Goal: Task Accomplishment & Management: Complete application form

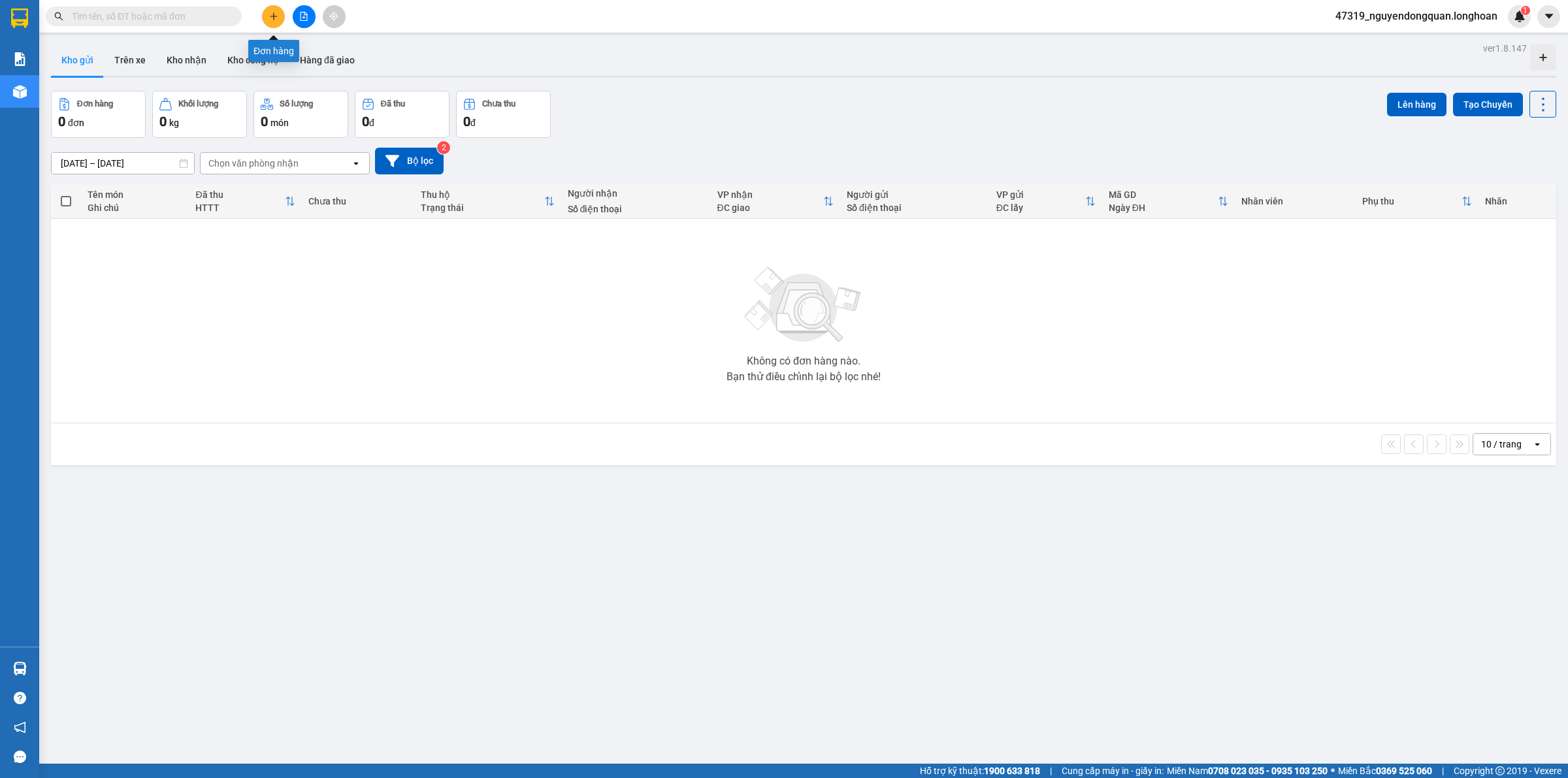
click at [279, 15] on button at bounding box center [273, 16] width 23 height 23
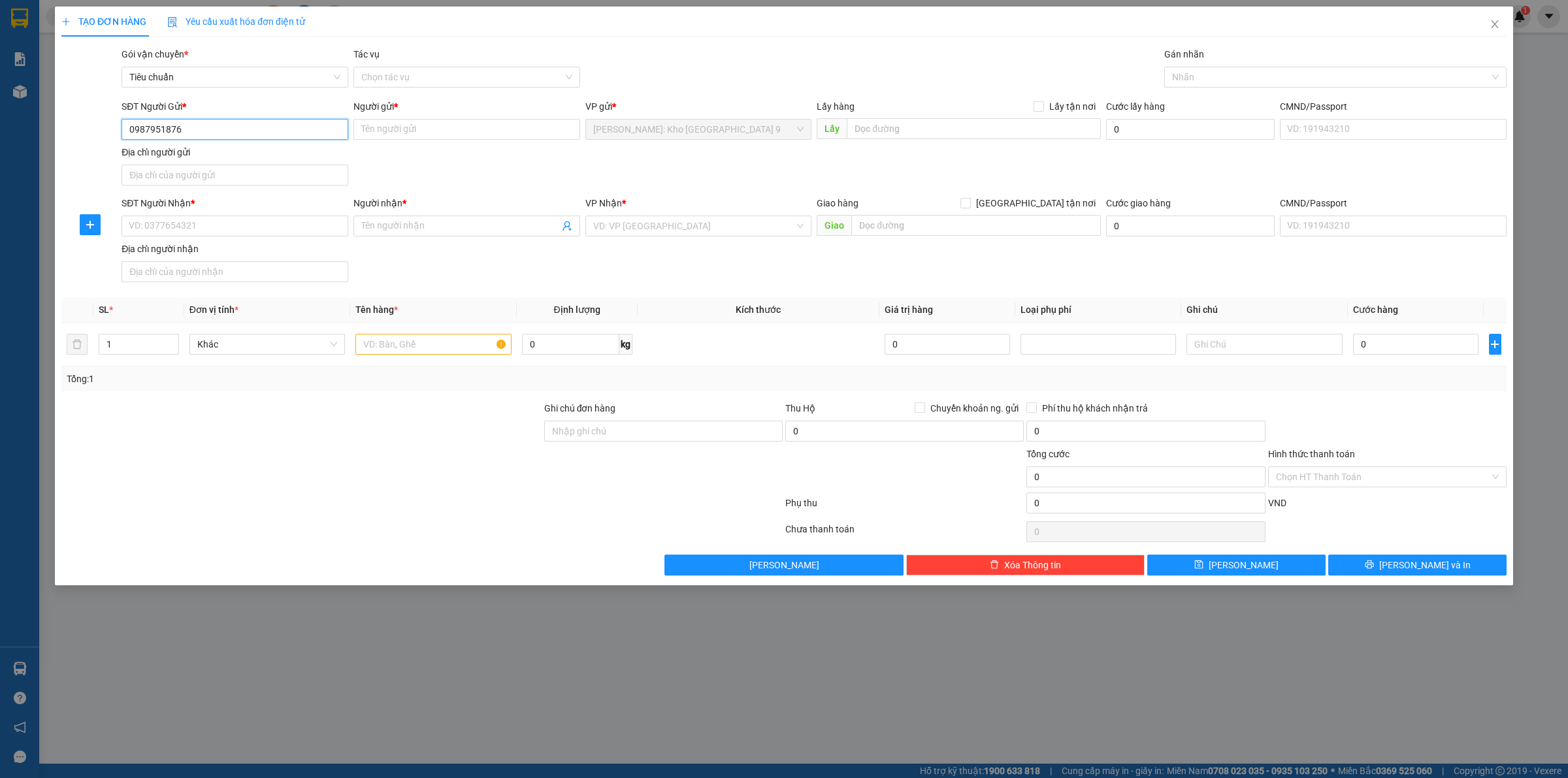
click at [223, 128] on input "0987951876" at bounding box center [235, 130] width 227 height 21
type input "0987951876"
click at [378, 127] on input "Người gửi *" at bounding box center [467, 130] width 227 height 21
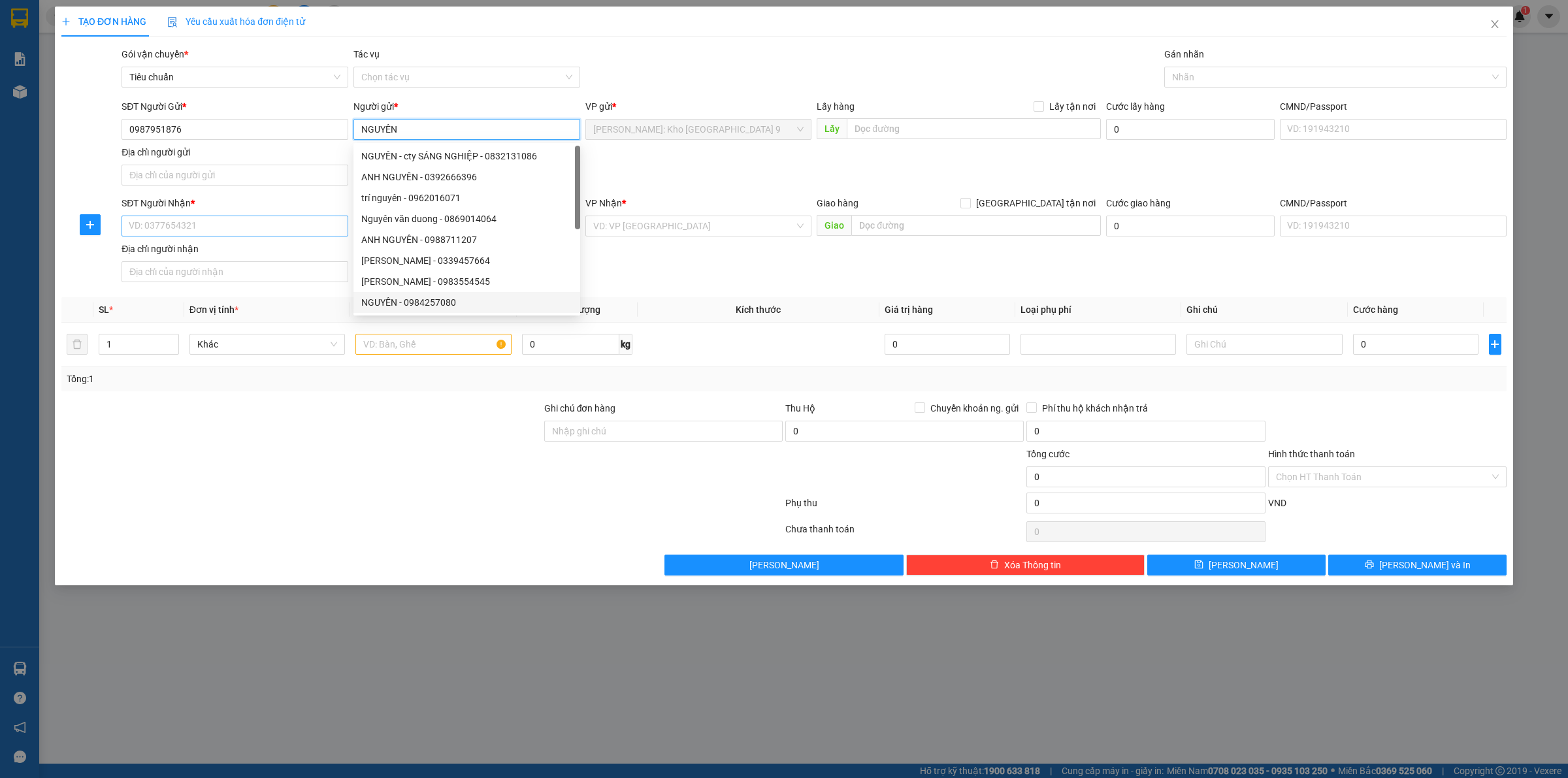
type input "NGUYÊN"
click at [296, 233] on input "SĐT Người Nhận *" at bounding box center [235, 226] width 227 height 21
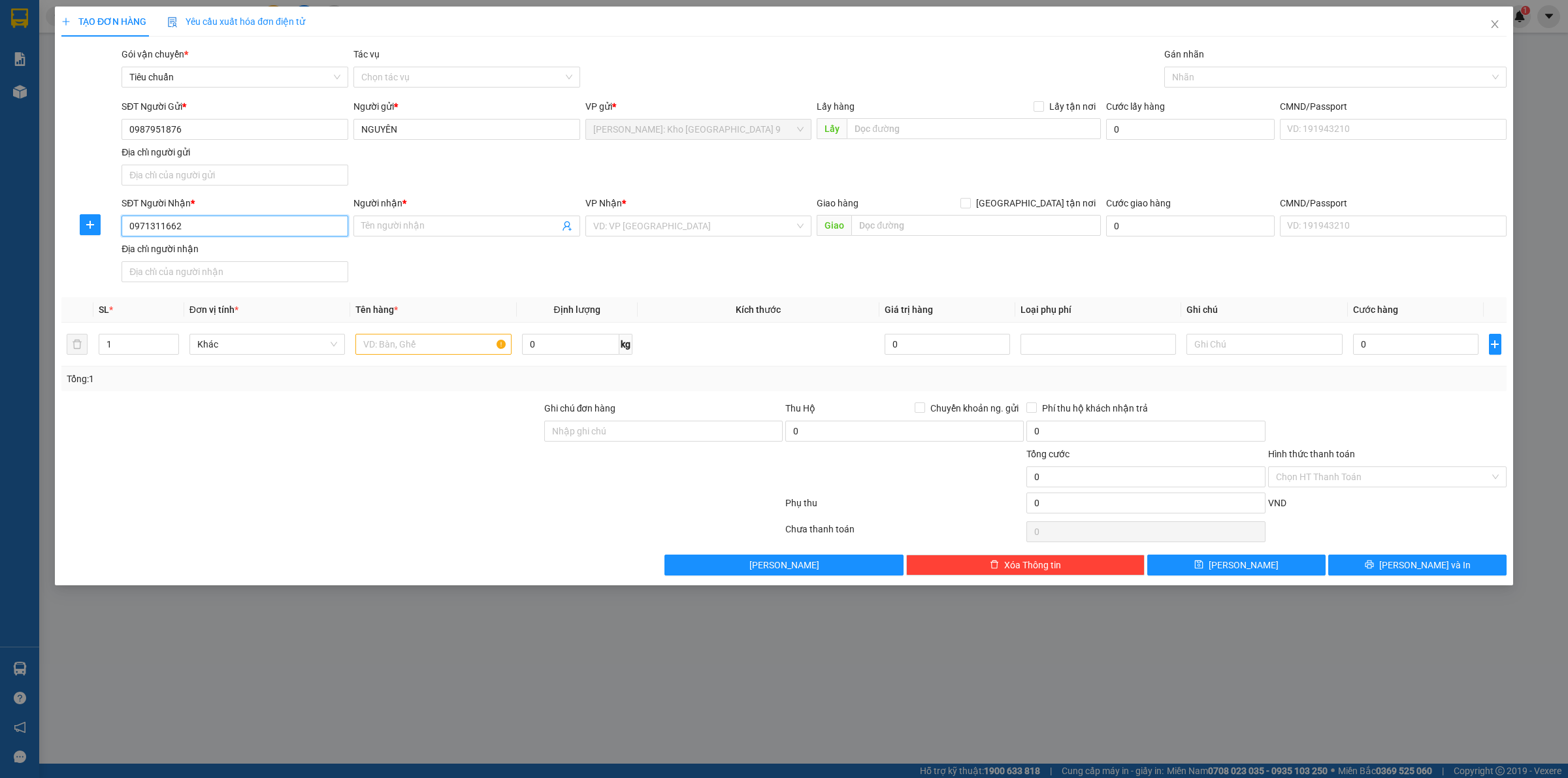
type input "0971311662"
click at [305, 244] on div "Địa chỉ người nhận" at bounding box center [235, 249] width 227 height 14
click at [305, 262] on input "Địa chỉ người nhận" at bounding box center [235, 272] width 227 height 21
click at [309, 234] on input "0971311662" at bounding box center [235, 226] width 227 height 21
click at [400, 226] on input "Người nhận *" at bounding box center [460, 226] width 198 height 14
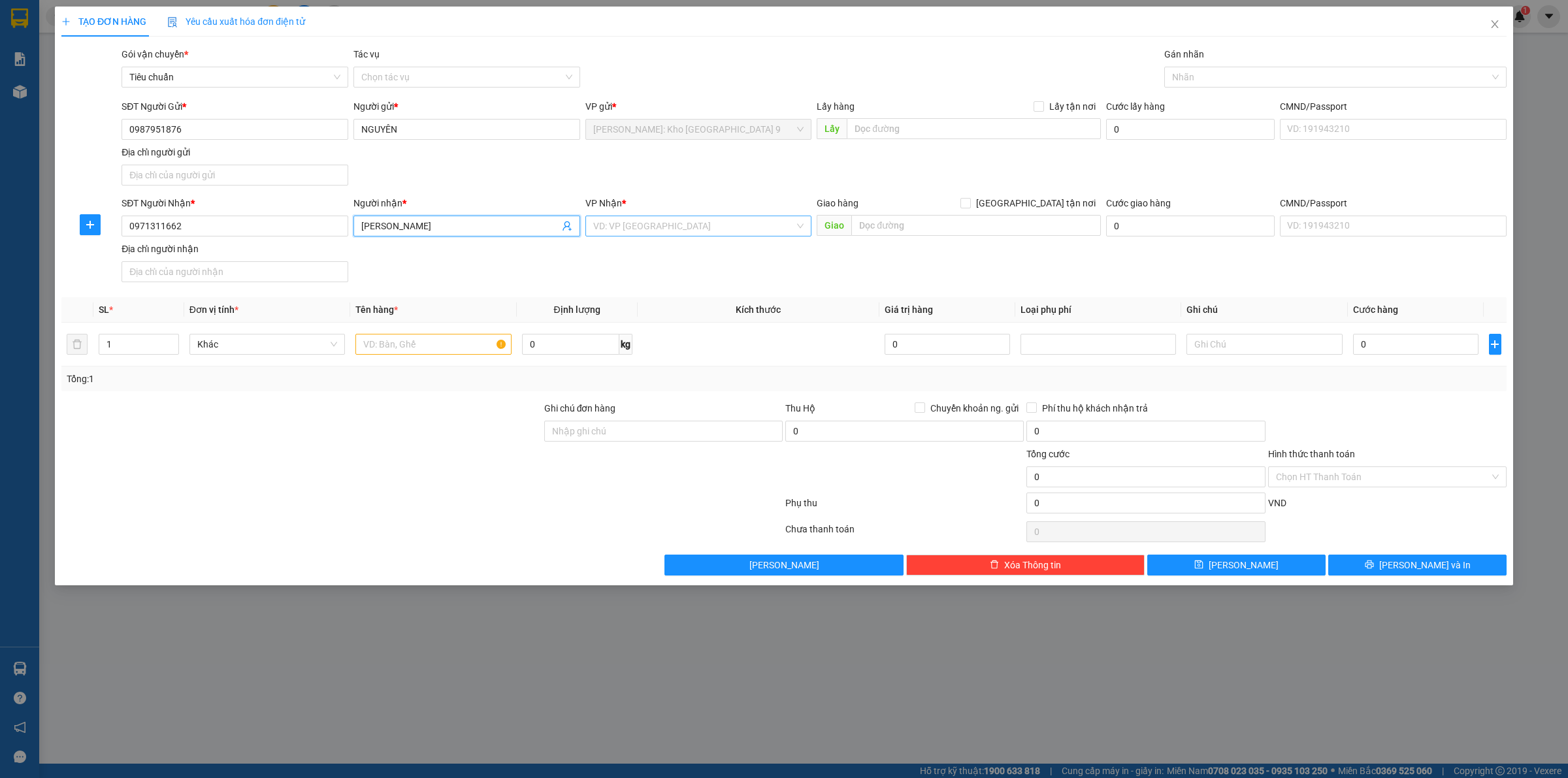
type input "[PERSON_NAME]"
click at [614, 226] on input "search" at bounding box center [694, 226] width 202 height 19
type input "NGHỆ"
click at [650, 246] on div "Nghệ An" at bounding box center [699, 253] width 211 height 14
click at [876, 227] on input "text" at bounding box center [976, 226] width 250 height 21
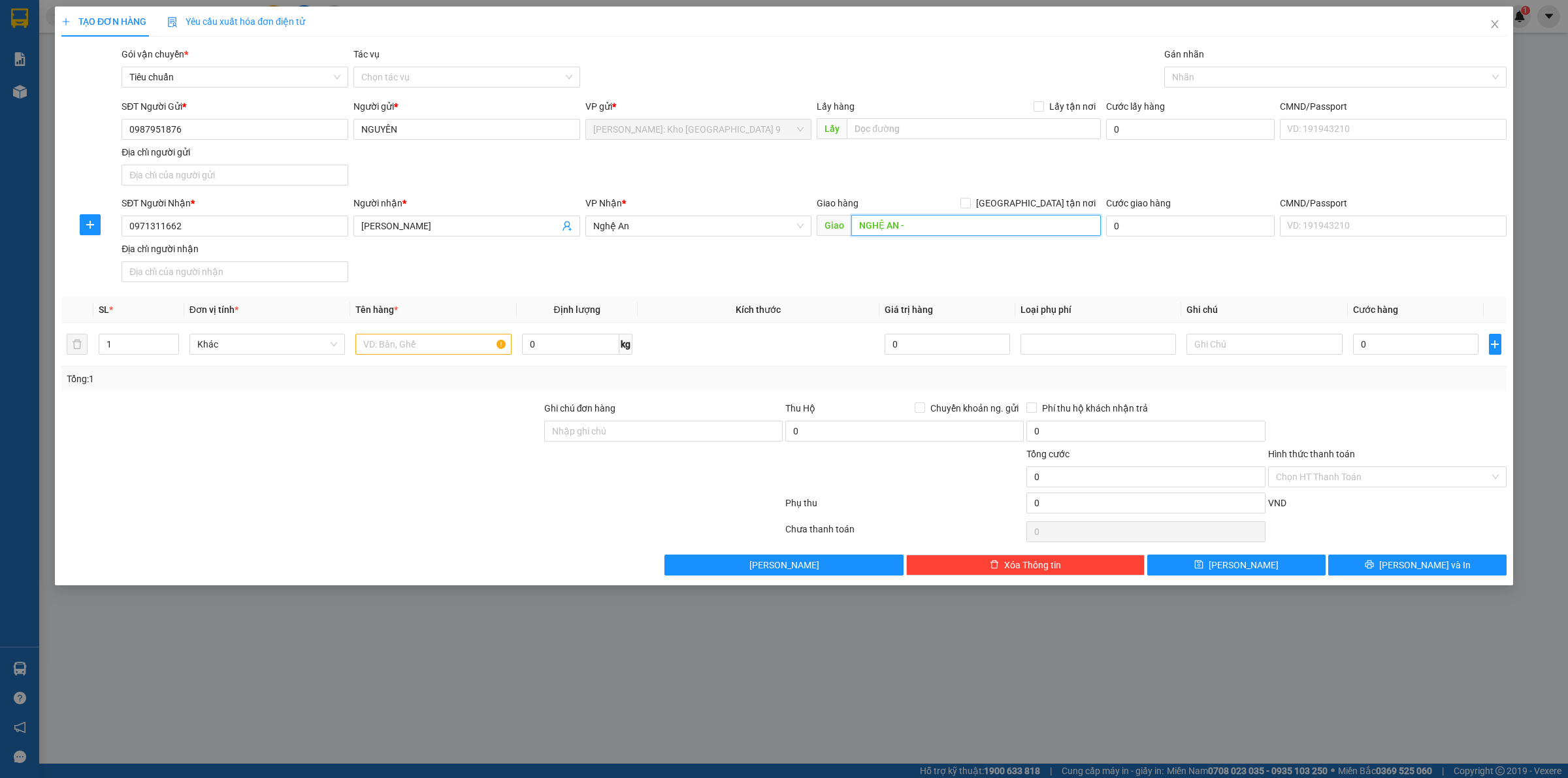
click at [920, 221] on input "NGHỆ AN -" at bounding box center [976, 226] width 250 height 21
paste input "Quỳnh Lưu giao trên QL 1A"
type input "NGHỆ AN - Quỳnh Lưu giao trên QL 1A"
click at [387, 348] on input "text" at bounding box center [432, 345] width 155 height 21
type input "1 KIỆN MÁY BỌC BÌA PE"
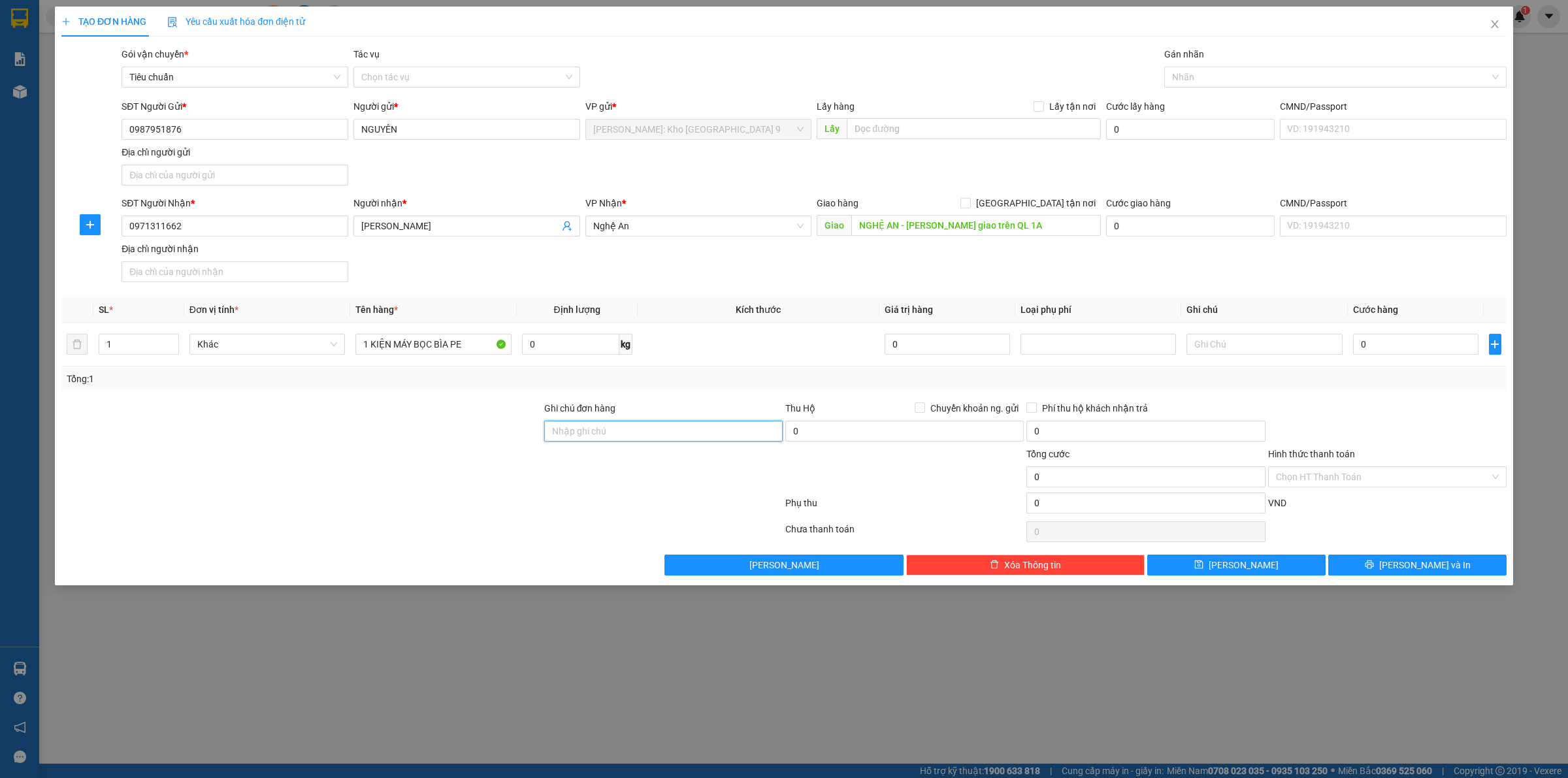
click at [621, 440] on input "Ghi chú đơn hàng" at bounding box center [663, 432] width 238 height 21
type input "VẬN CHUYỂN NHẸ TAY - HƯ VỠ KHÔNG ĐỀN"
click at [1380, 345] on input "0" at bounding box center [1416, 345] width 126 height 21
click at [629, 706] on div "TẠO ĐƠN HÀNG Yêu cầu xuất hóa đơn điện tử Transit Pickup Surcharge Ids Transit …" at bounding box center [784, 389] width 1568 height 778
click at [1399, 352] on input "0" at bounding box center [1416, 345] width 126 height 21
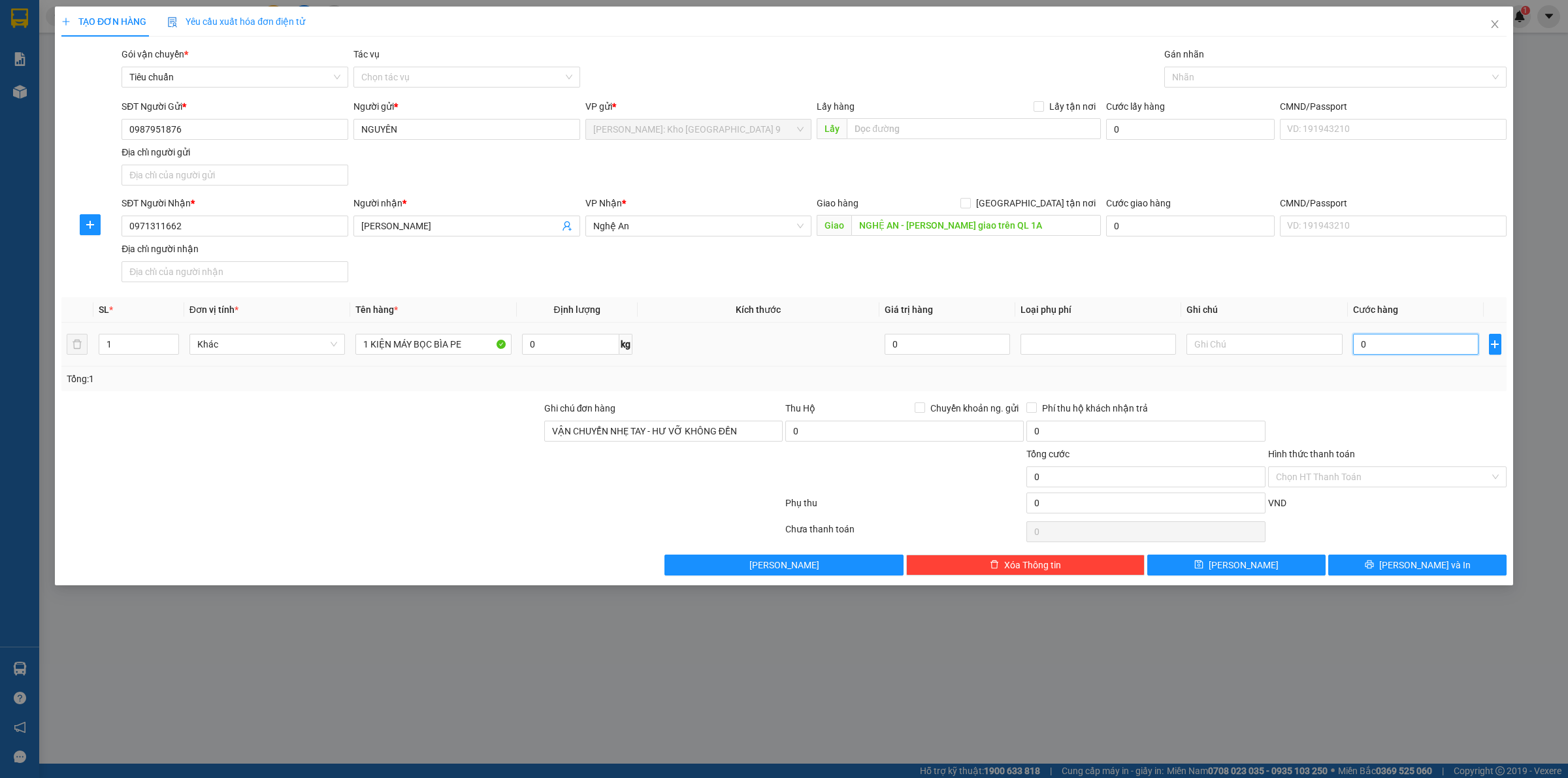
type input "06"
type input "6"
type input "060"
type input "60"
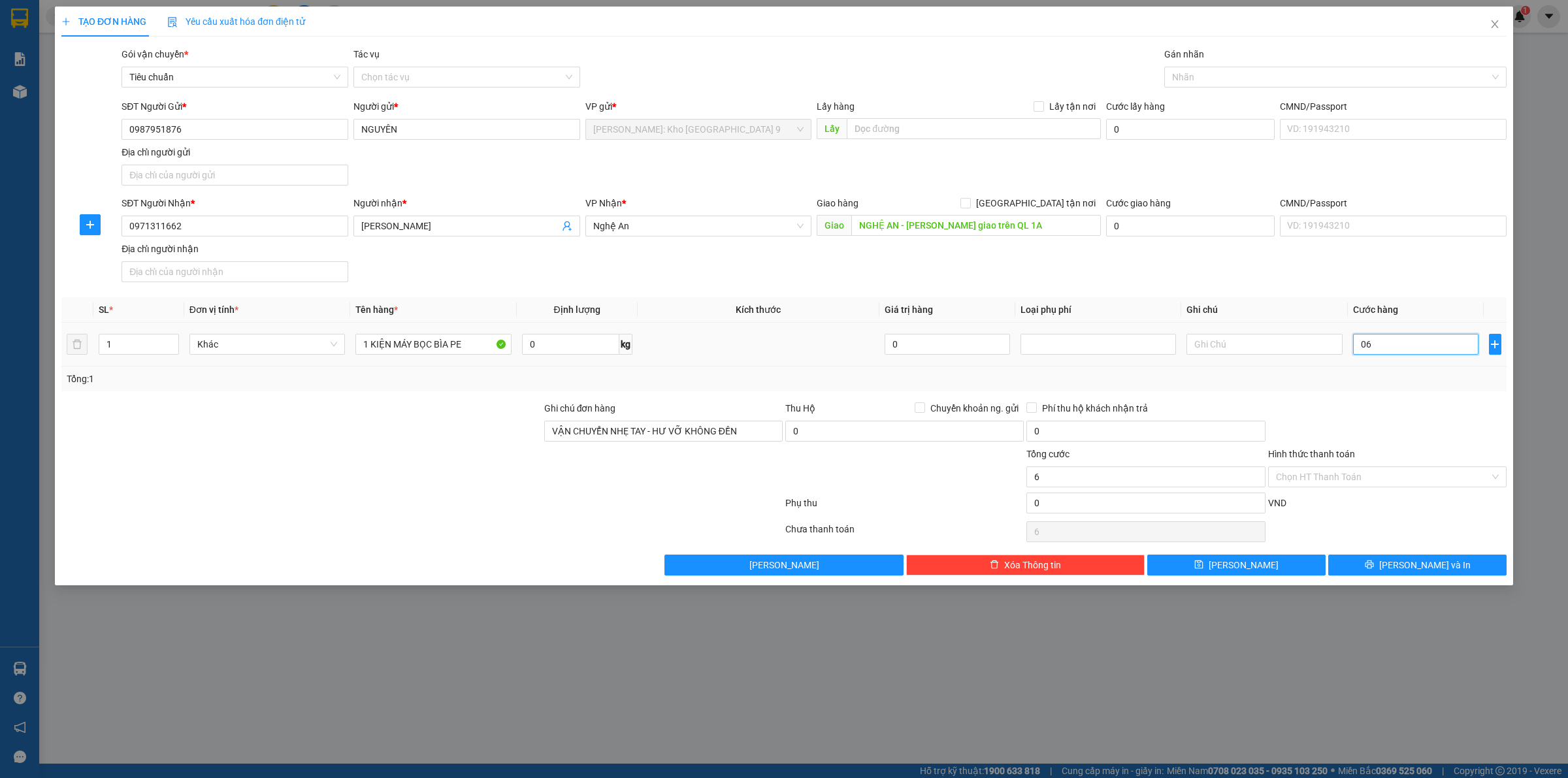
type input "60"
type input "0.600"
type input "600"
type input "06.000"
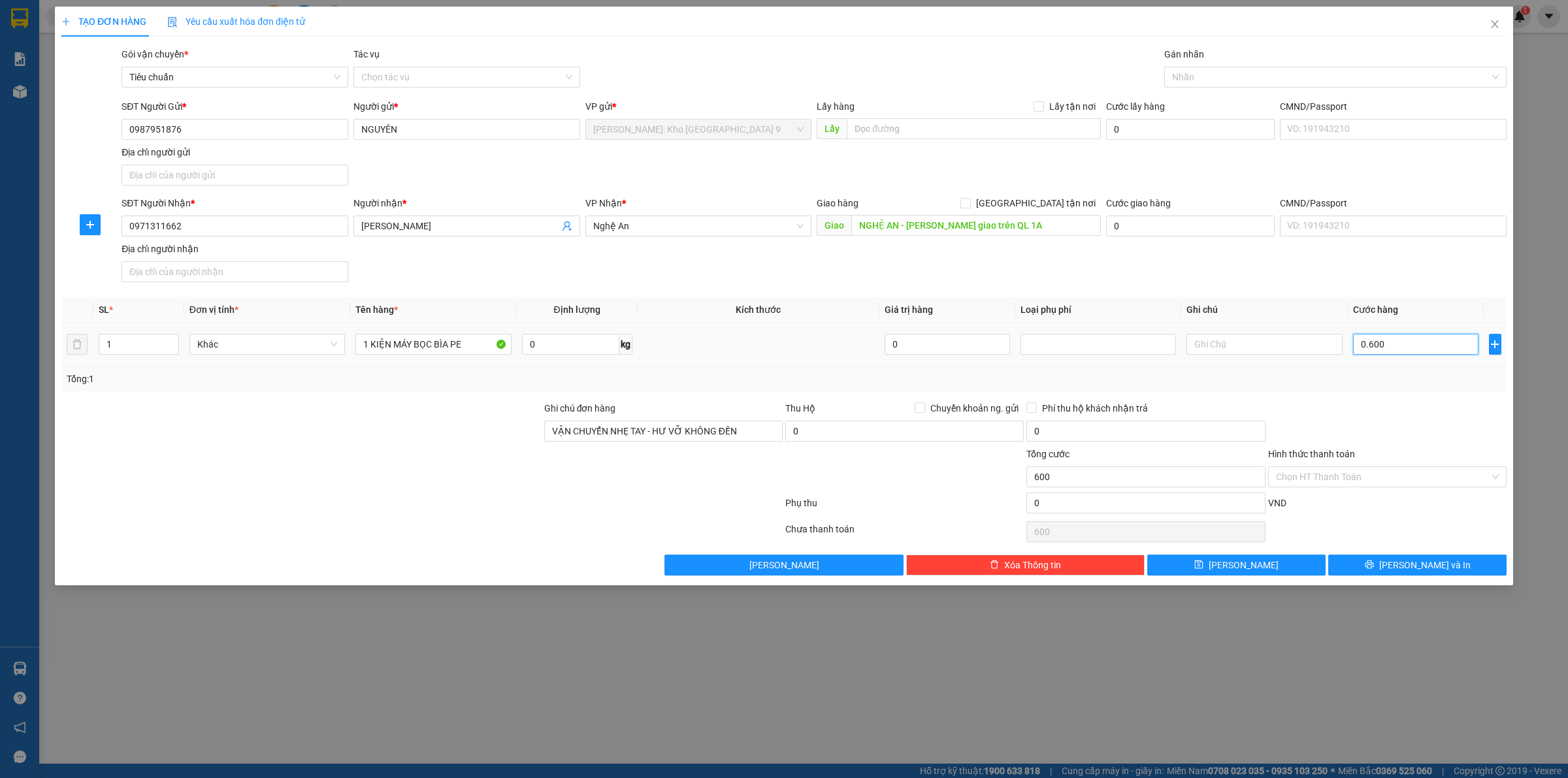
type input "6.000"
type input "060.000"
type input "60.000"
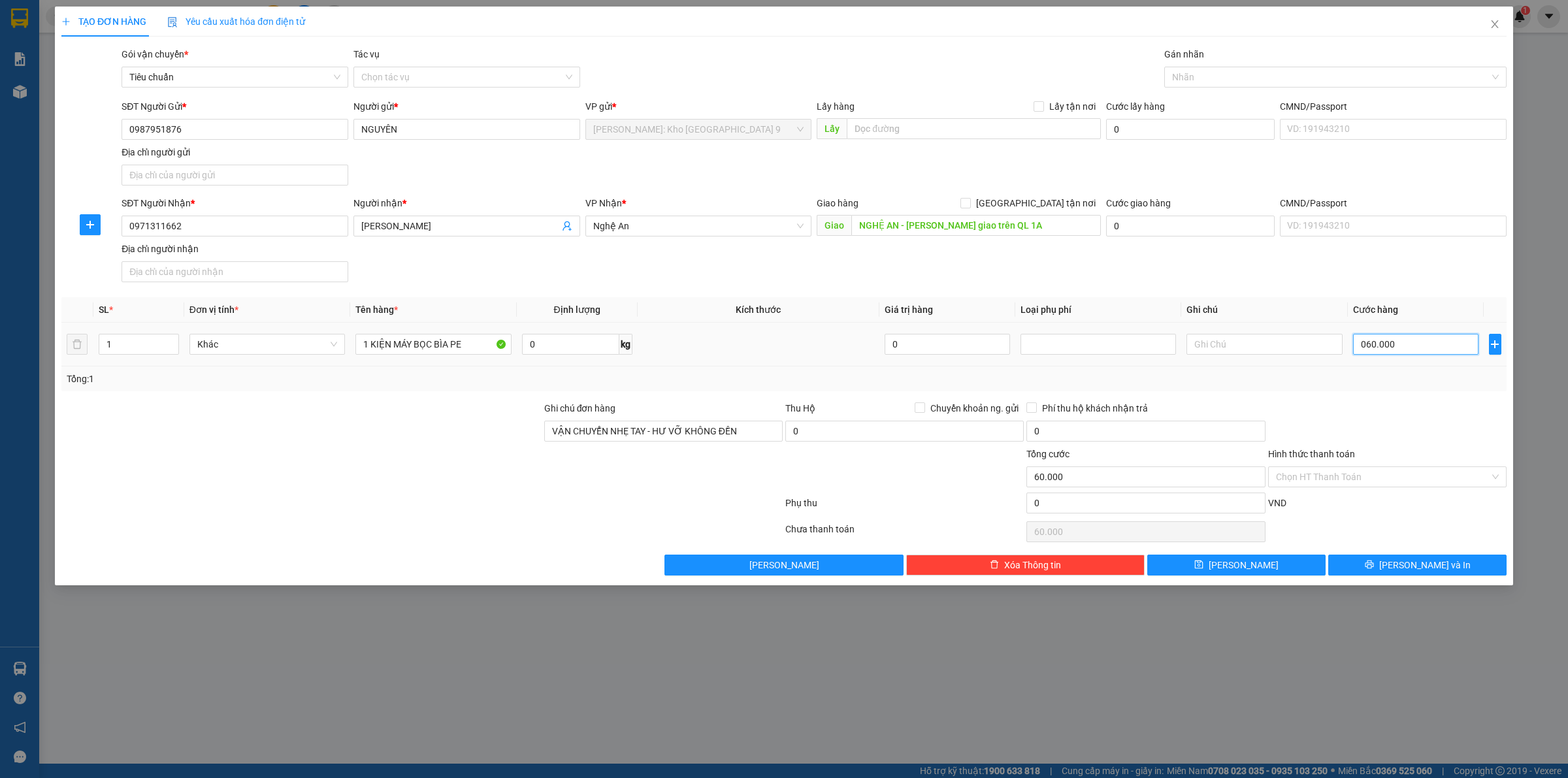
type input "0.600.000"
type input "600.000"
click at [1385, 414] on div at bounding box center [1386, 424] width 241 height 46
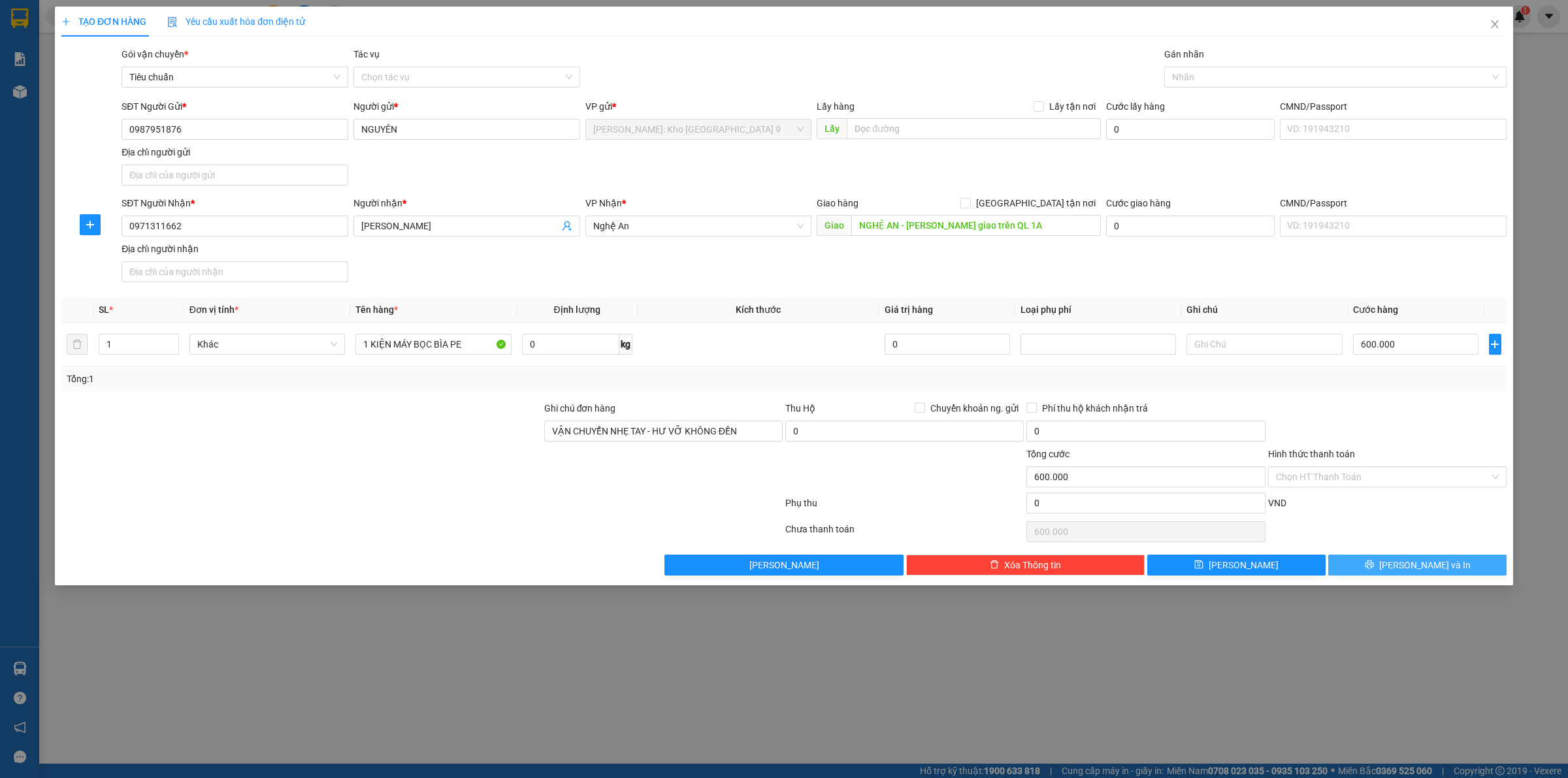
click at [1381, 562] on button "Lưu và In" at bounding box center [1417, 565] width 179 height 21
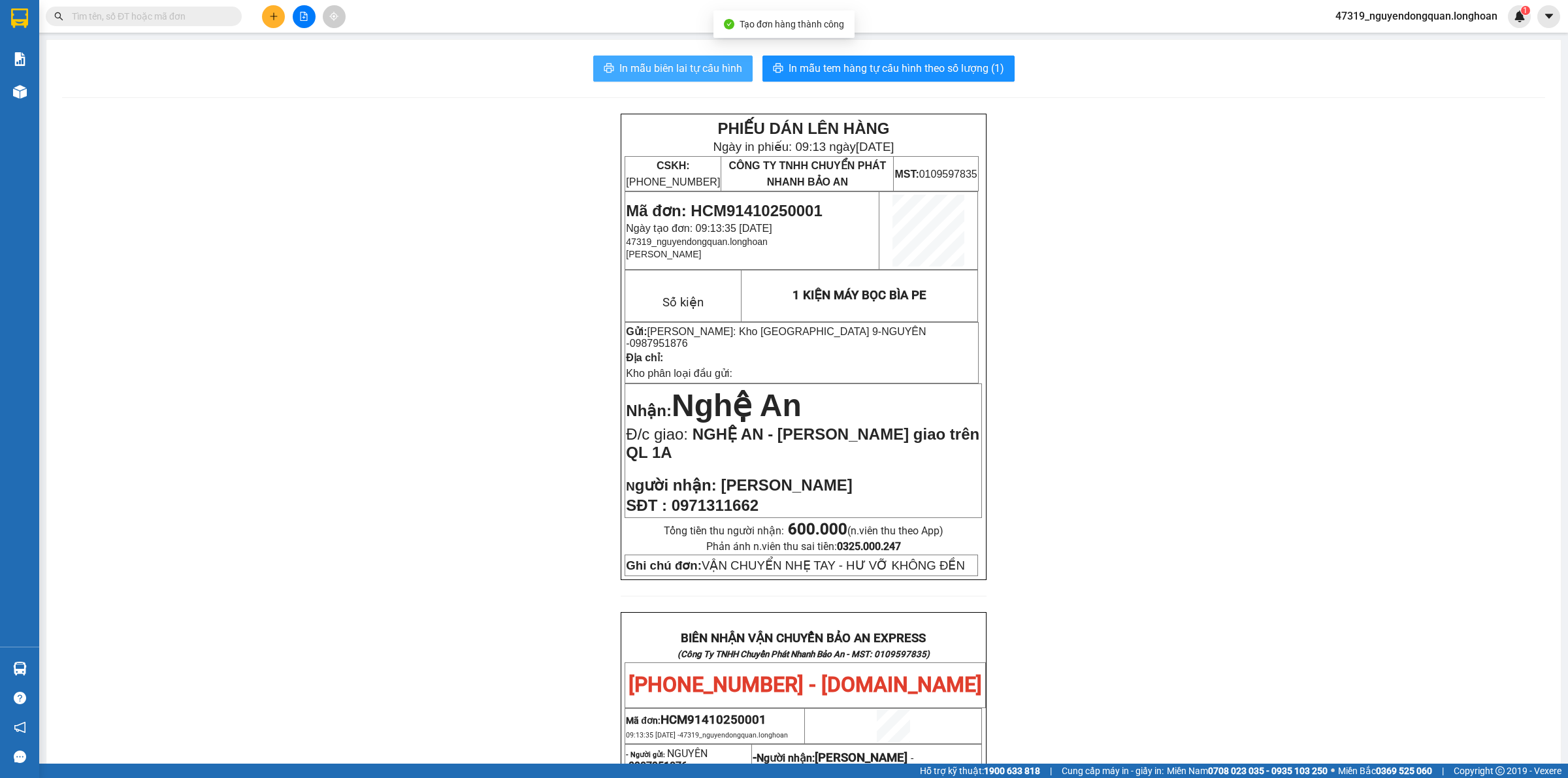
click at [727, 65] on span "In mẫu biên lai tự cấu hình" at bounding box center [680, 68] width 123 height 16
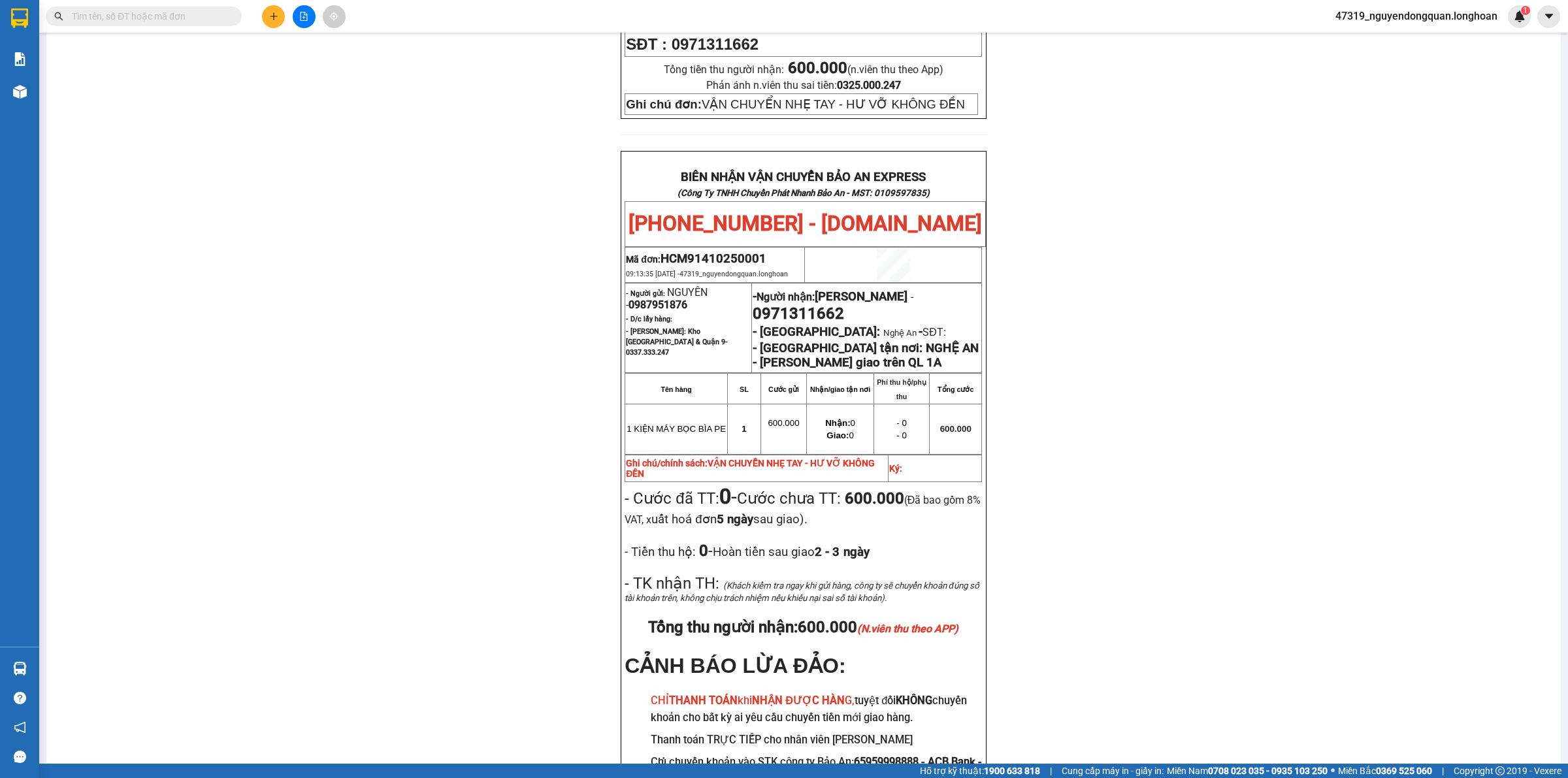
scroll to position [616, 0]
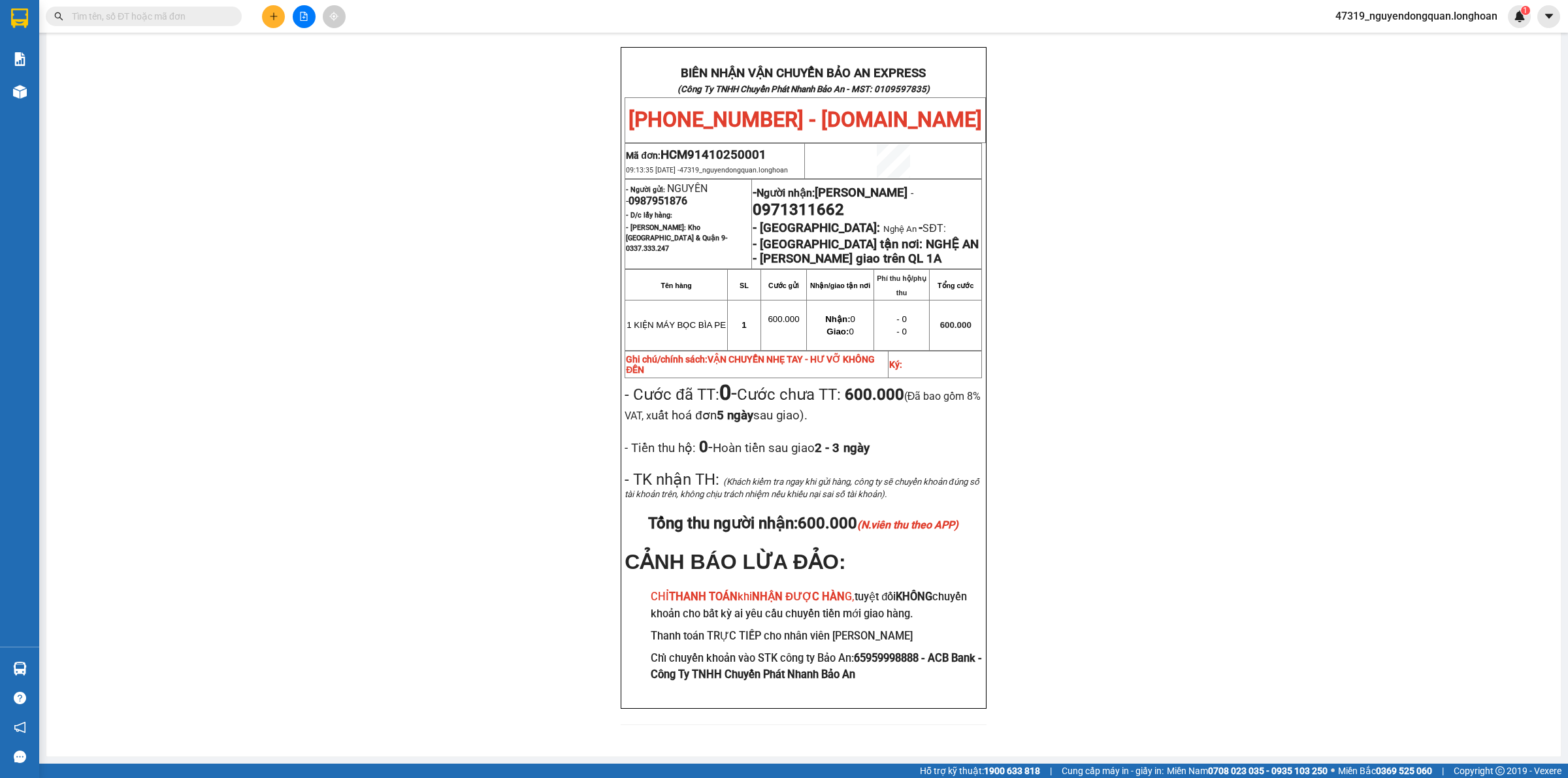
click at [224, 139] on div "PHIẾU DÁN LÊN HÀNG Ngày in phiếu: 09:13 ngày 14-10-2025 CSKH: 1900.06.88.33 CÔN…" at bounding box center [803, 144] width 1483 height 1193
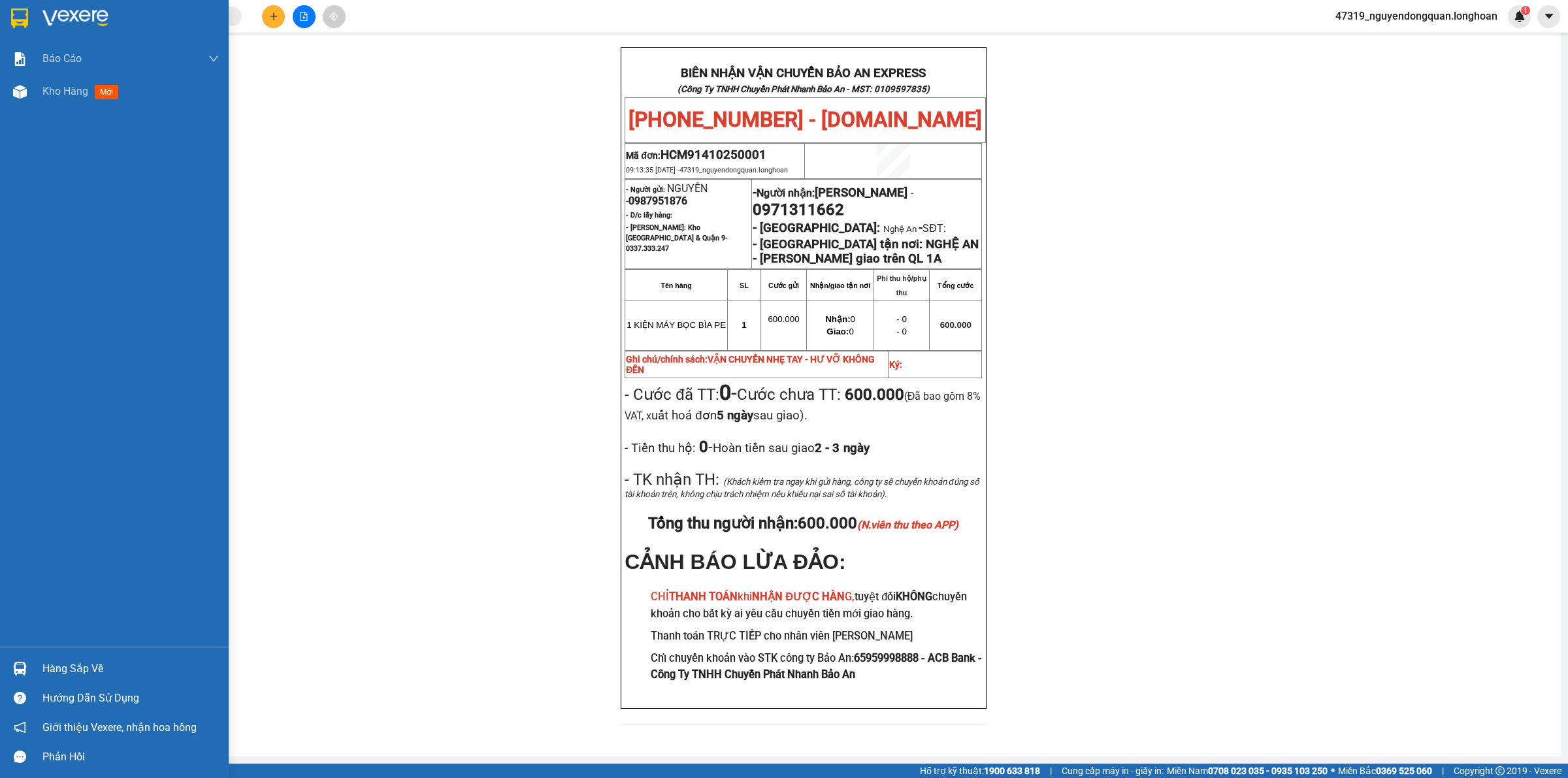
click at [27, 7] on div at bounding box center [20, 18] width 23 height 23
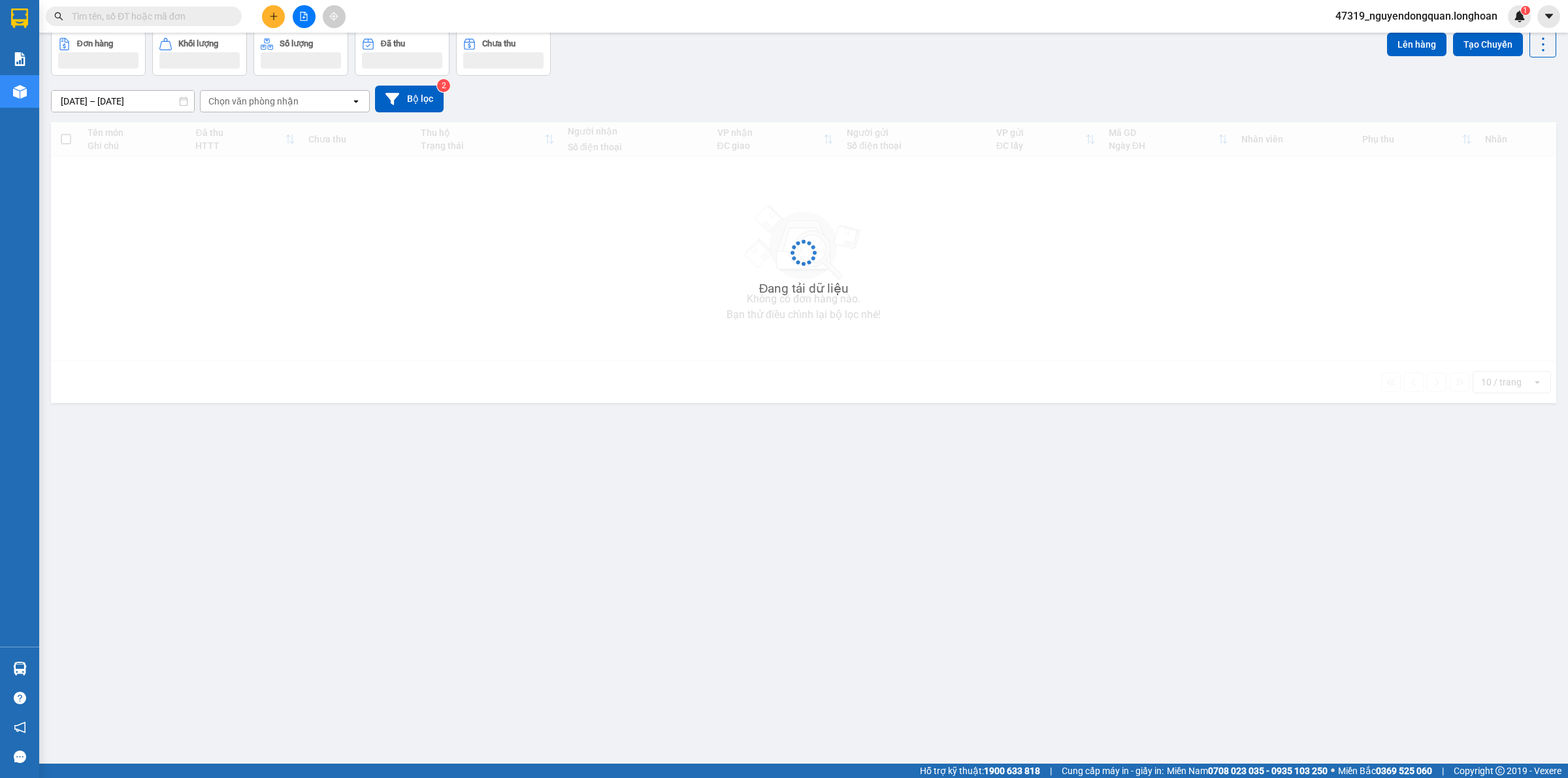
scroll to position [60, 0]
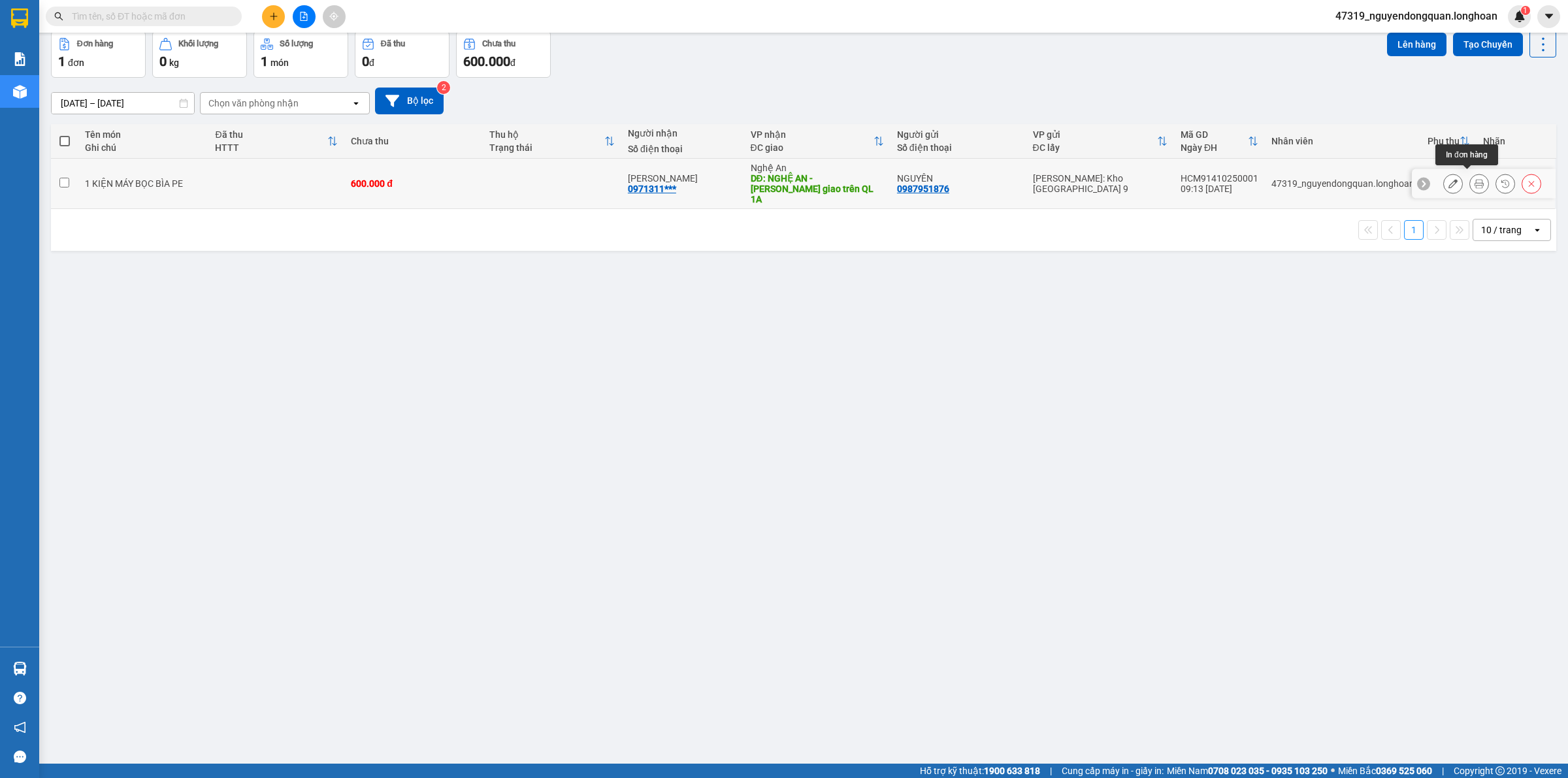
click at [1474, 181] on icon at bounding box center [1478, 183] width 9 height 9
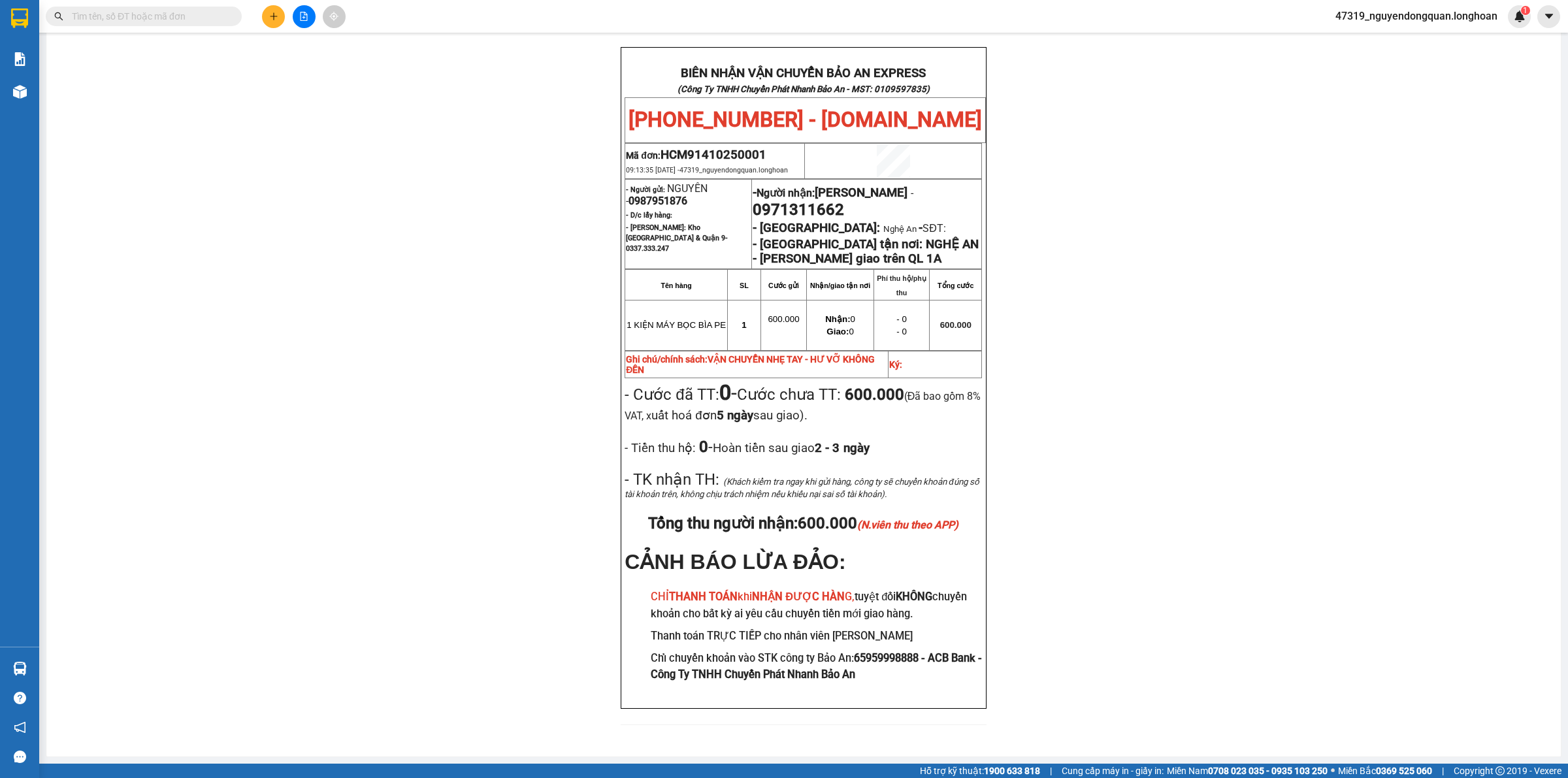
scroll to position [587, 0]
click at [625, 197] on td "- Người gửi: NGUYÊN - 0987951876 - D/c lấy hàng: - Hồ Chí Minh: Kho Thủ Đức & Q…" at bounding box center [688, 223] width 126 height 89
click at [625, 193] on table "- Người gửi: NGUYÊN - 0987951876 - D/c lấy hàng: - Hồ Chí Minh: Kho Thủ Đức & Q…" at bounding box center [803, 224] width 357 height 90
drag, startPoint x: 621, startPoint y: 196, endPoint x: 684, endPoint y: 201, distance: 63.2
click at [684, 201] on p "- Người gửi: NGUYÊN - 0987951876" at bounding box center [687, 194] width 125 height 25
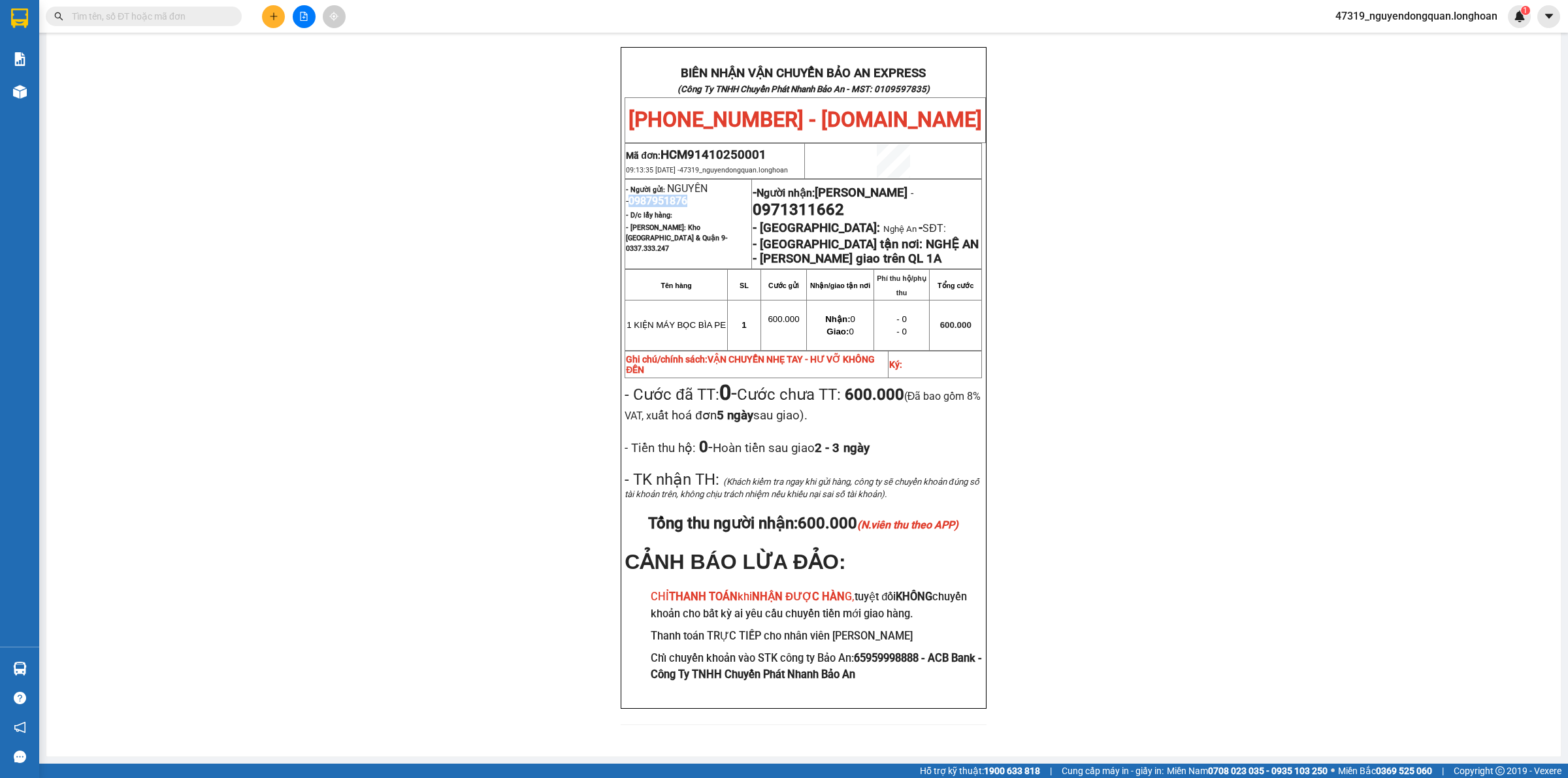
copy span "0987951876"
click at [463, 370] on div "PHIẾU DÁN LÊN HÀNG Ngày in phiếu: 09:14 ngày 14-10-2025 CSKH: 1900.06.88.33 CÔN…" at bounding box center [803, 144] width 1483 height 1193
click at [621, 386] on div "BIÊN NHẬN VẬN CHUYỂN BẢO AN EXPRESS (Công Ty TNHH Chuyển Phát Nhanh Bảo An - MS…" at bounding box center [803, 378] width 365 height 662
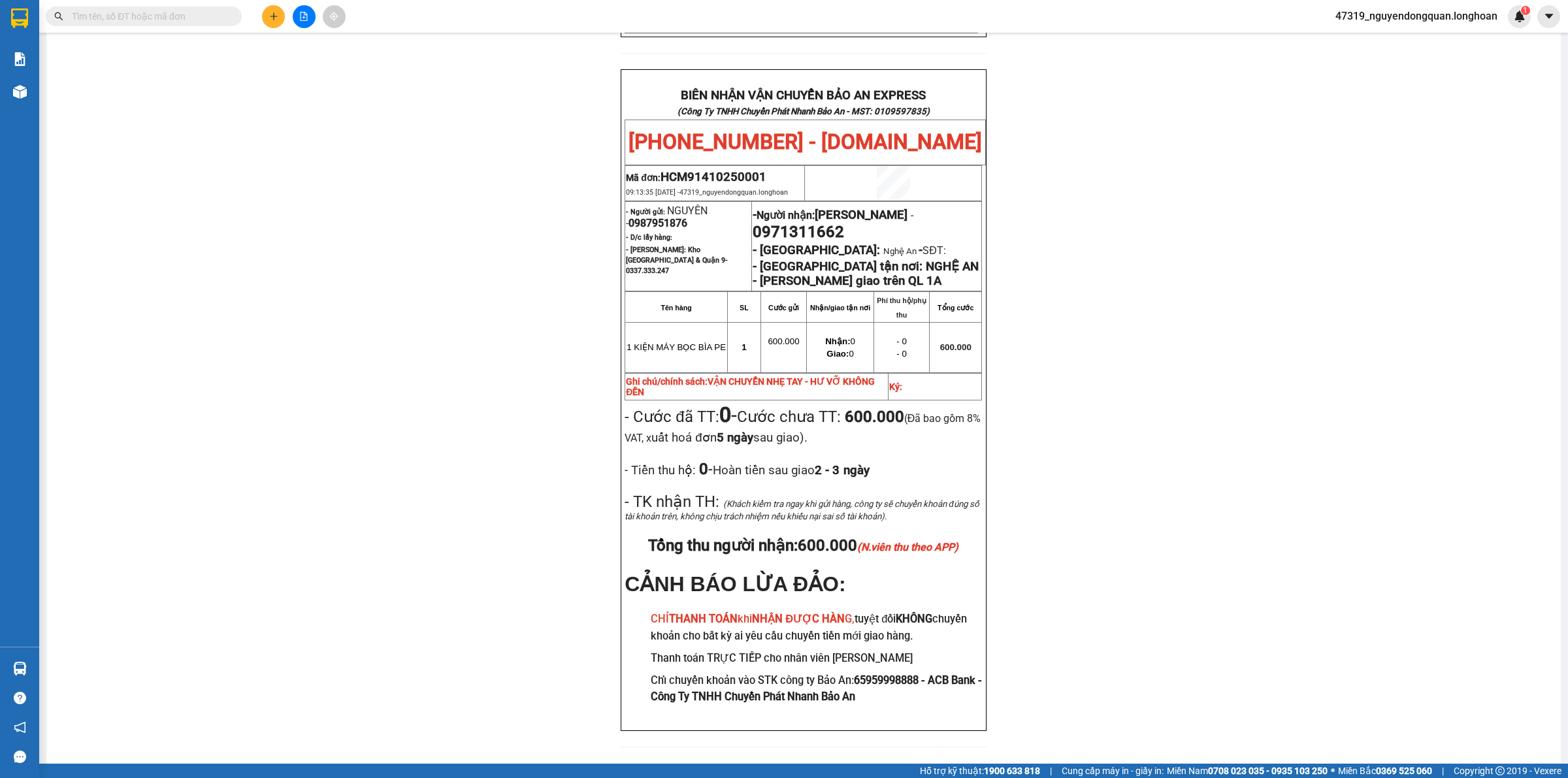
scroll to position [616, 0]
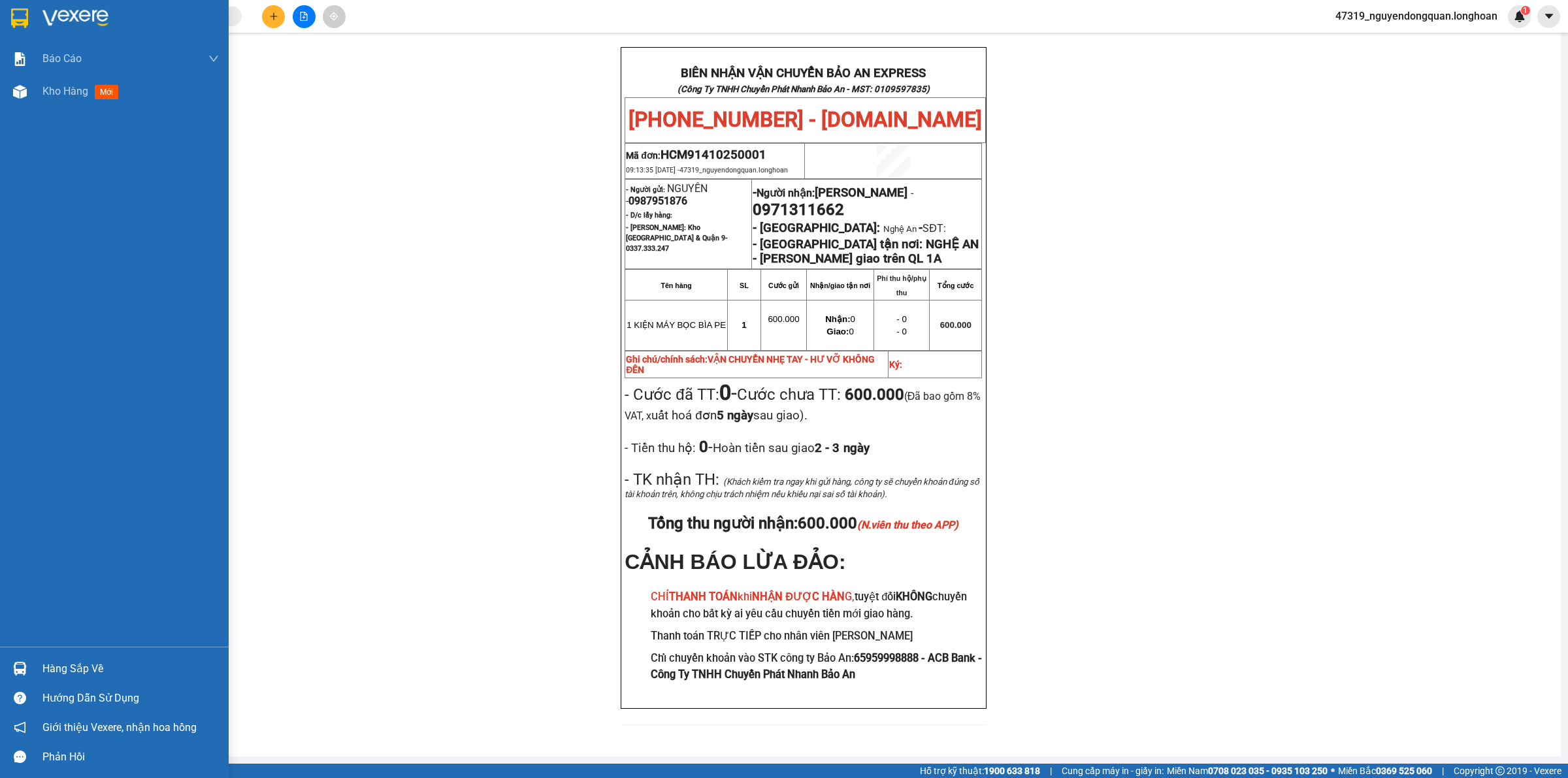
click at [21, 28] on div at bounding box center [20, 18] width 23 height 23
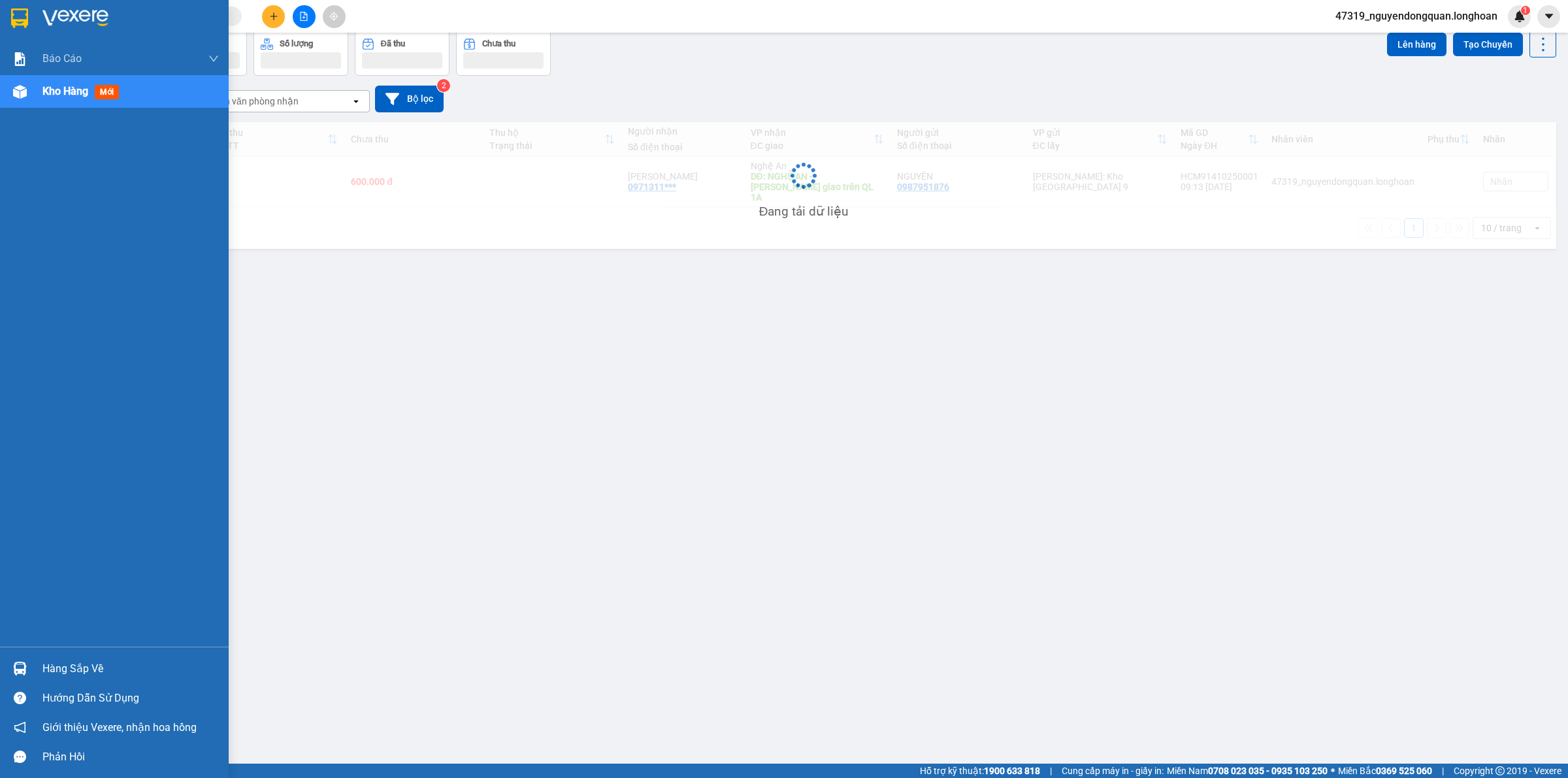
scroll to position [60, 0]
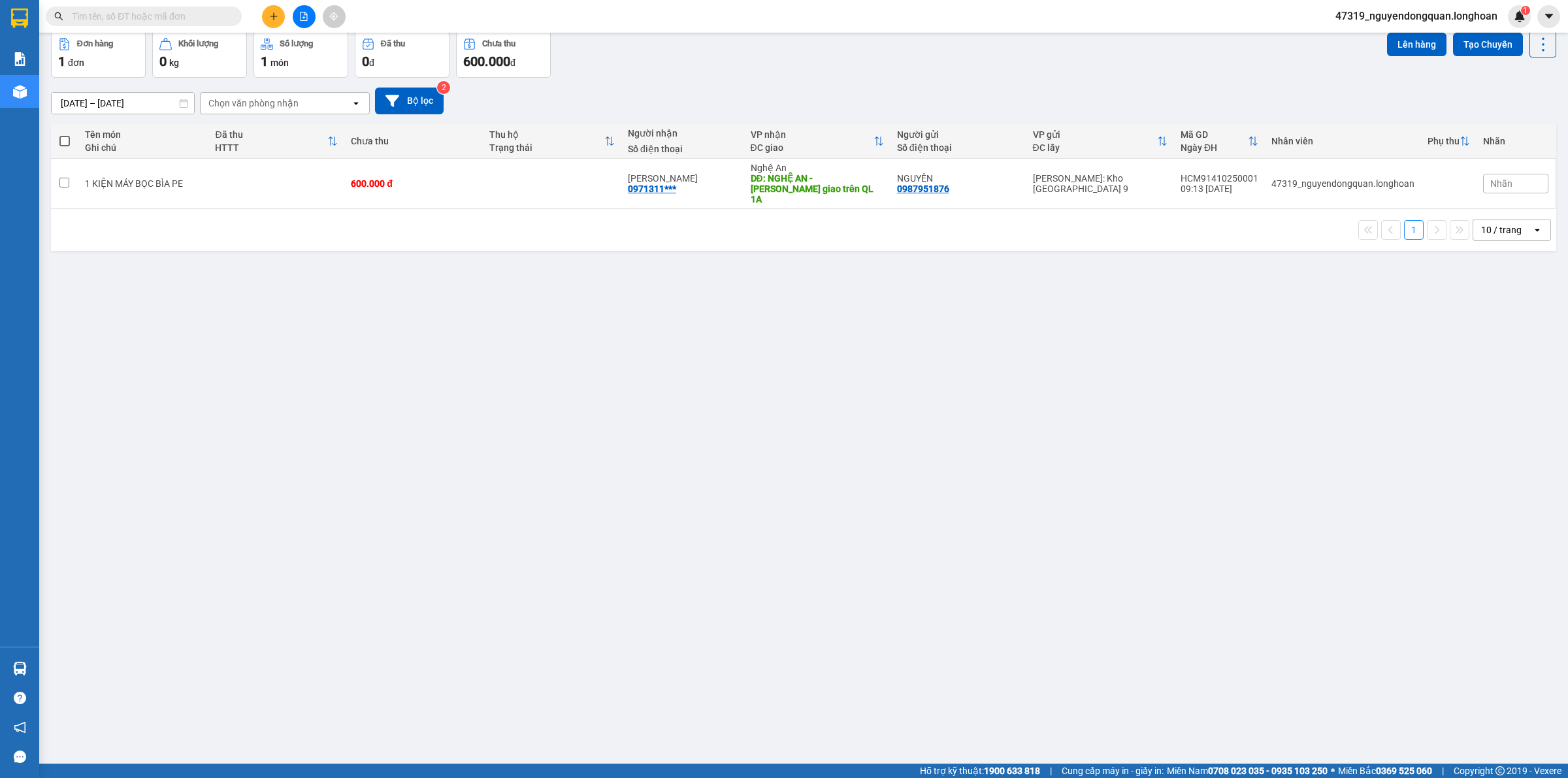
click at [1490, 180] on span "Nhãn" at bounding box center [1501, 184] width 23 height 10
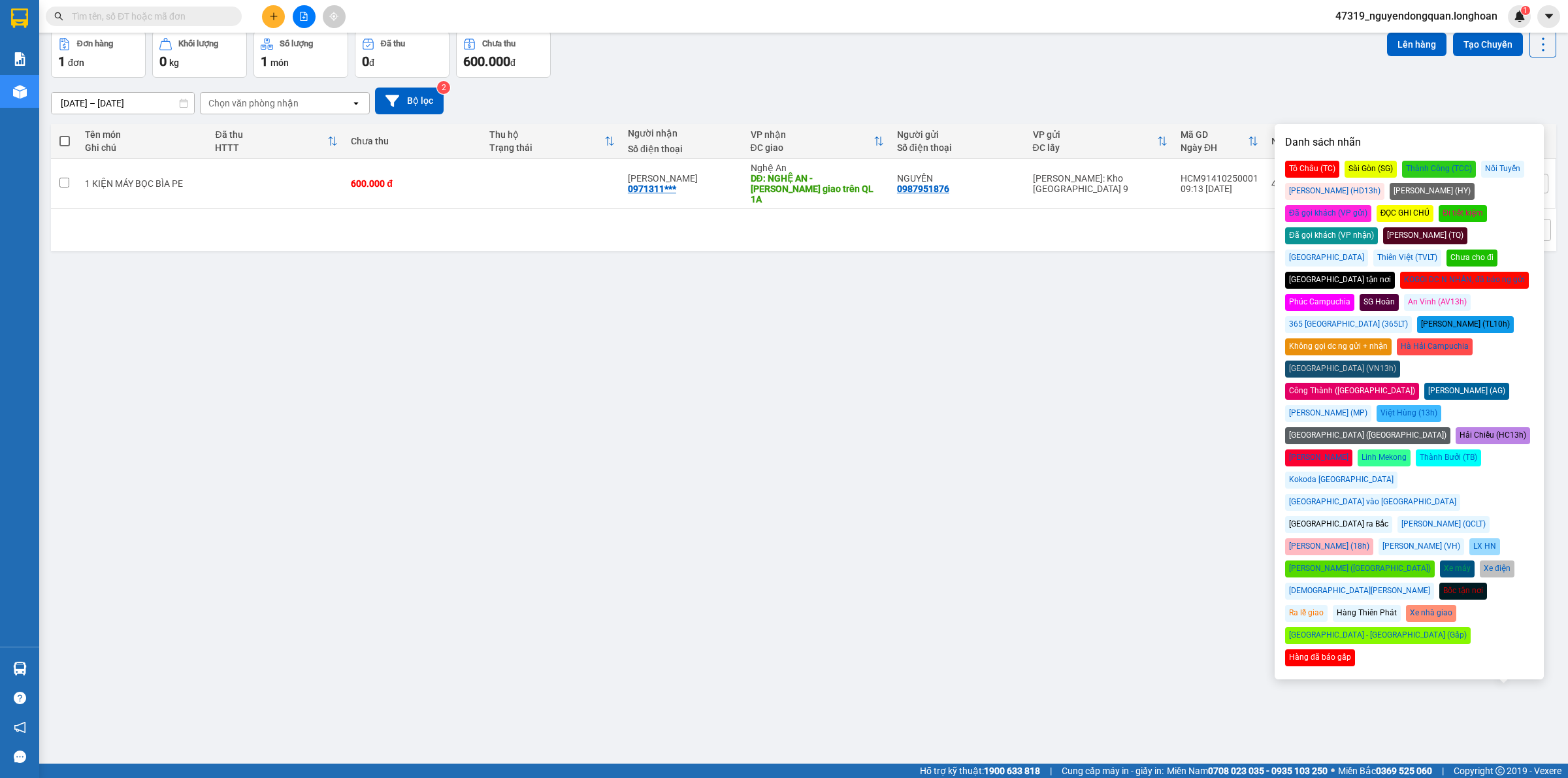
click at [1128, 321] on div "ver 1.8.147 Kho gửi Trên xe Kho nhận Kho công nợ Hàng đã giao Đơn hàng 1 đơn Kh…" at bounding box center [803, 368] width 1516 height 778
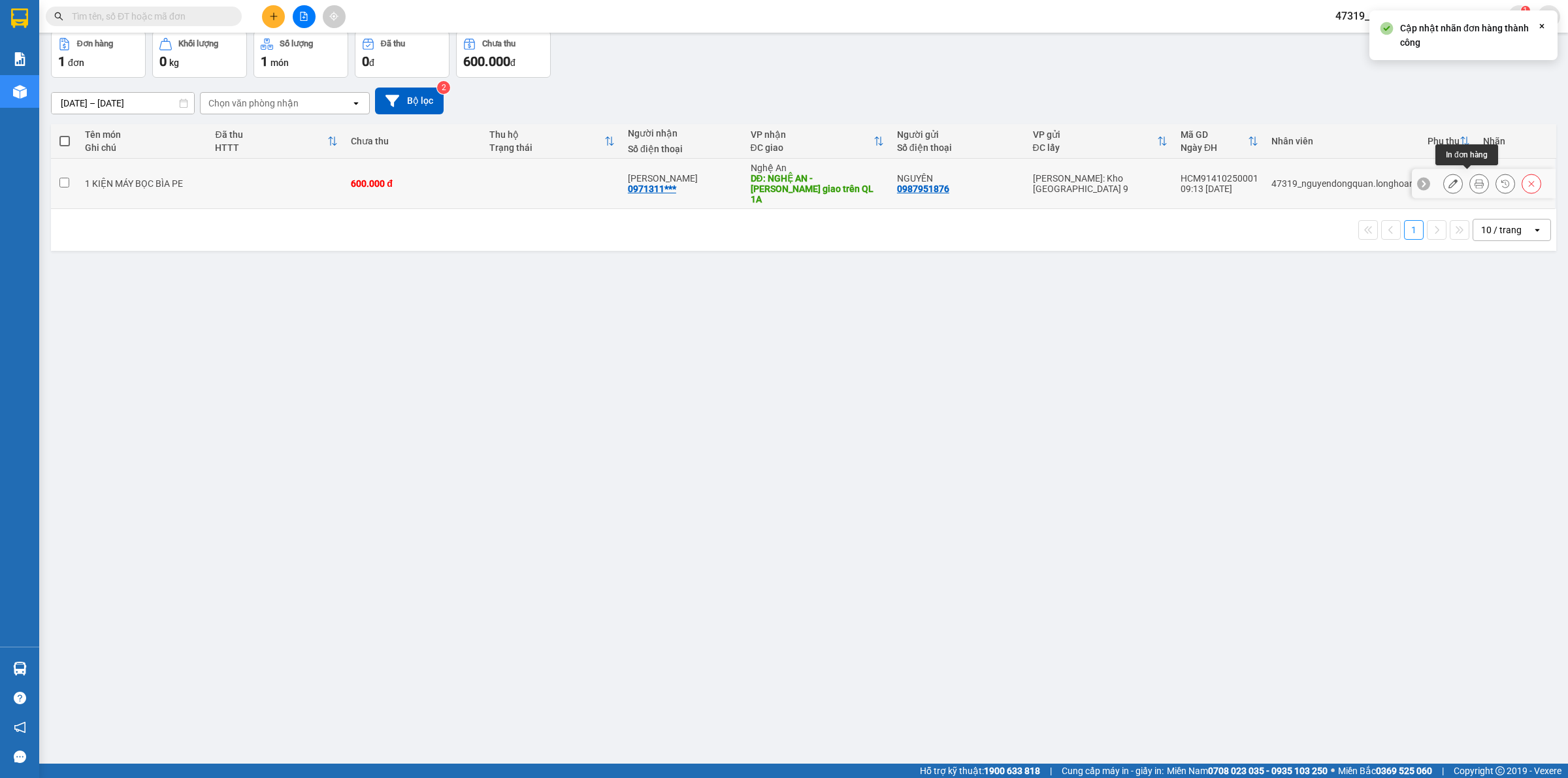
click at [1474, 174] on button at bounding box center [1479, 184] width 19 height 23
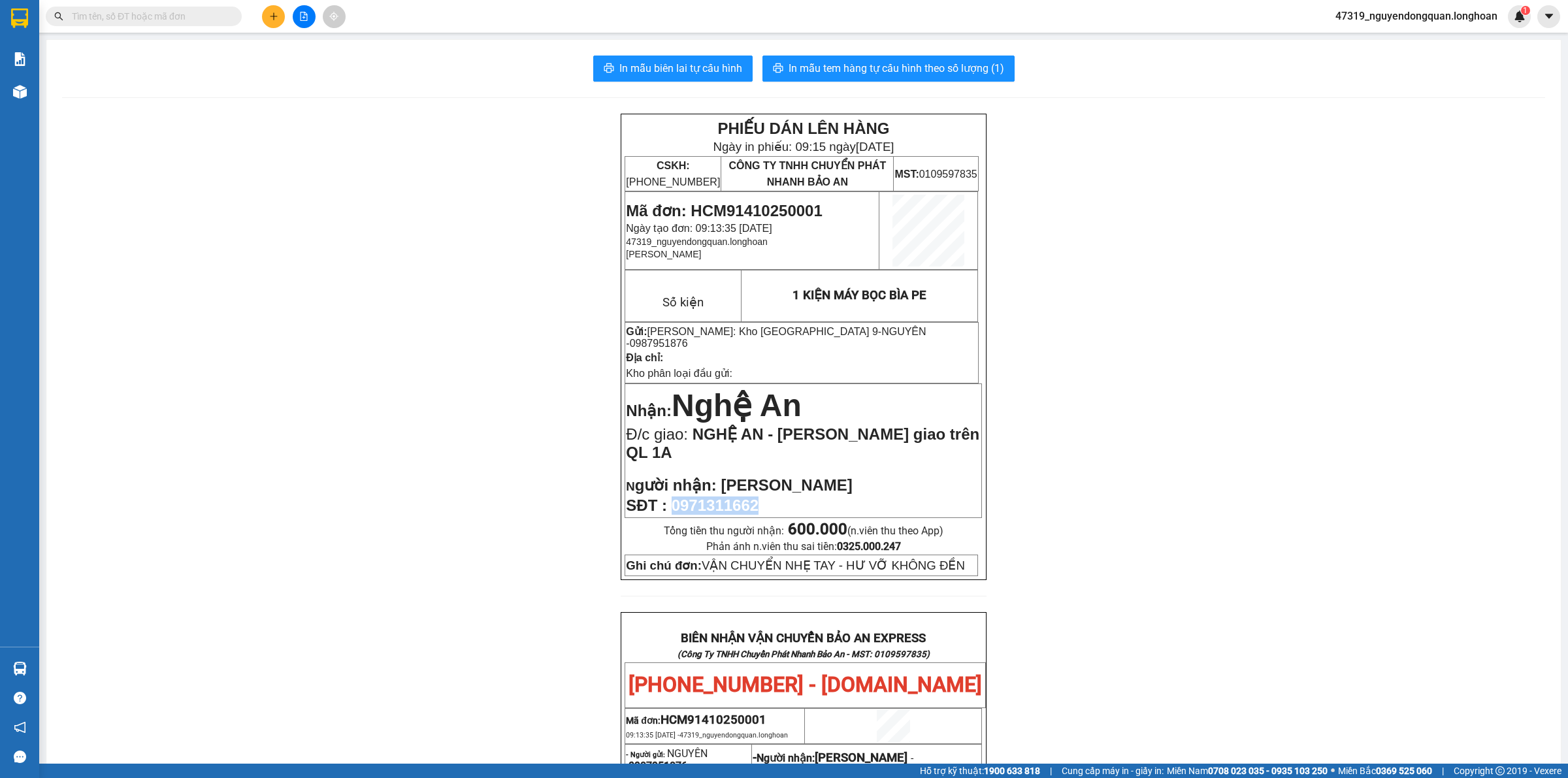
drag, startPoint x: 670, startPoint y: 492, endPoint x: 756, endPoint y: 487, distance: 86.1
click at [756, 497] on span "0971311662" at bounding box center [715, 506] width 87 height 18
copy span "0971311662"
click at [491, 446] on div "PHIẾU DÁN LÊN HÀNG Ngày in phiếu: 09:15 ngày 14-10-2025 CSKH: 1900.06.88.33 CÔN…" at bounding box center [803, 710] width 1483 height 1193
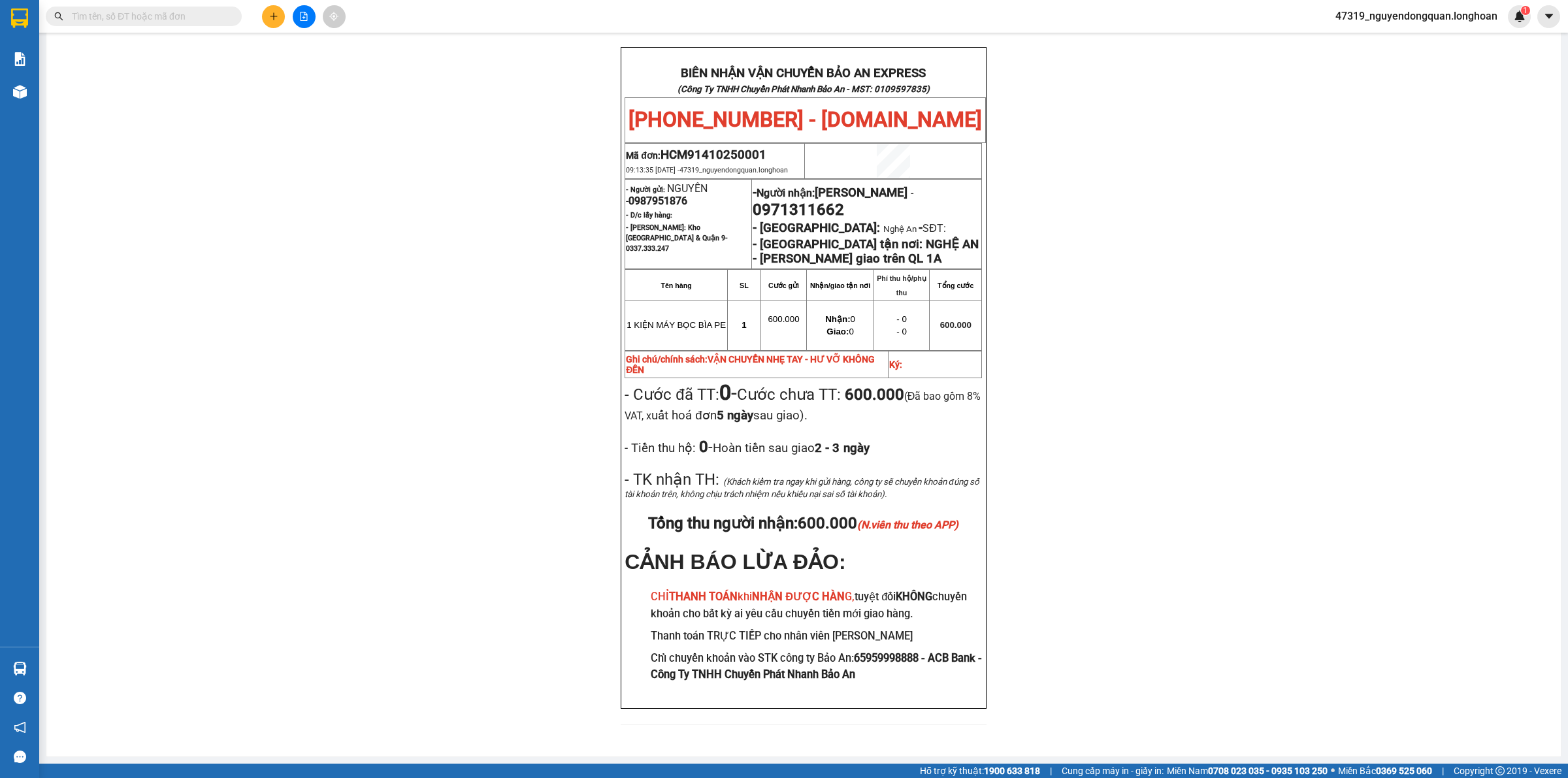
scroll to position [577, 0]
click at [442, 413] on div "PHIẾU DÁN LÊN HÀNG Ngày in phiếu: 09:15 ngày 14-10-2025 CSKH: 1900.06.88.33 CÔN…" at bounding box center [803, 144] width 1483 height 1193
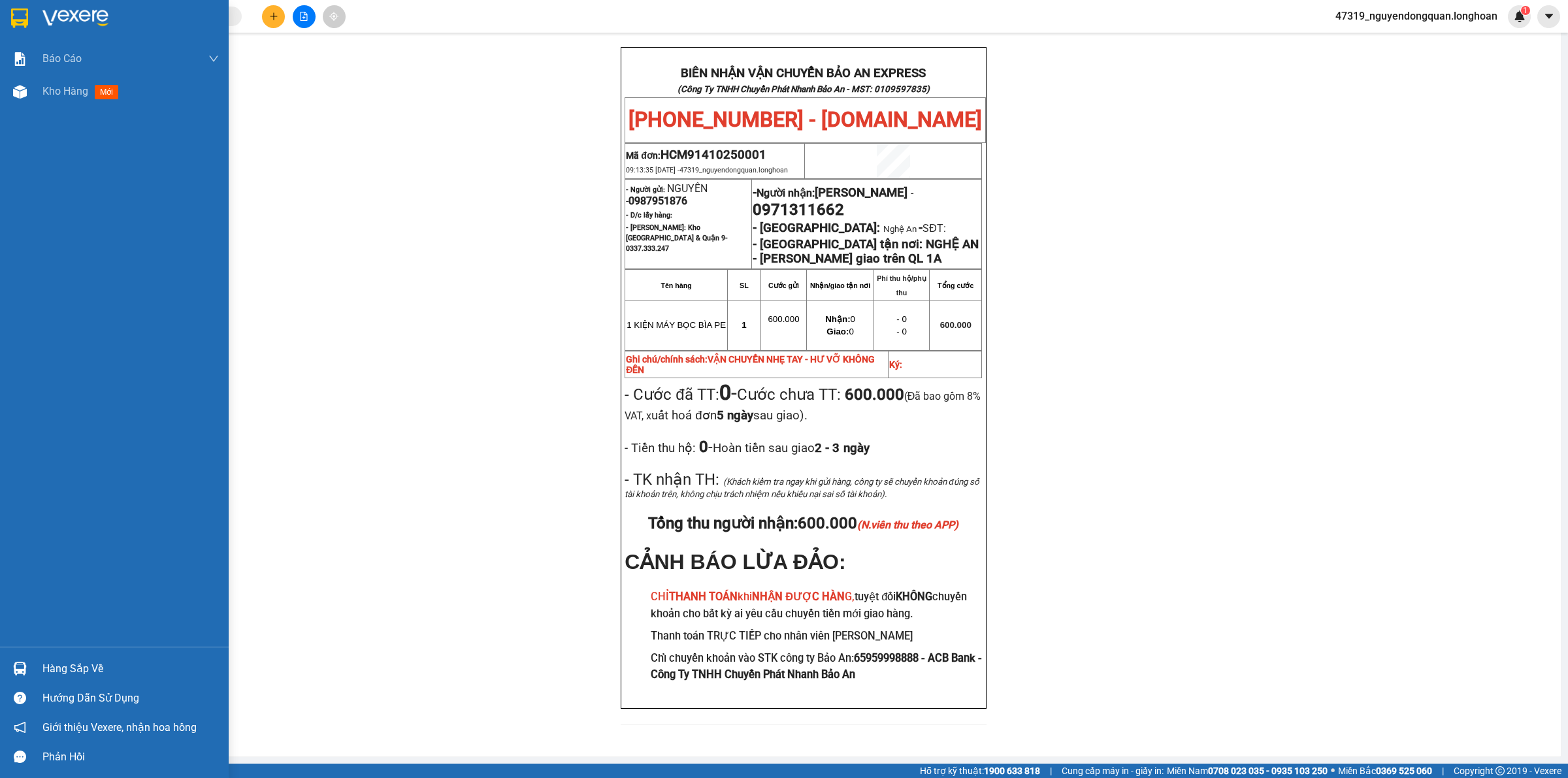
click at [31, 27] on div at bounding box center [114, 21] width 229 height 43
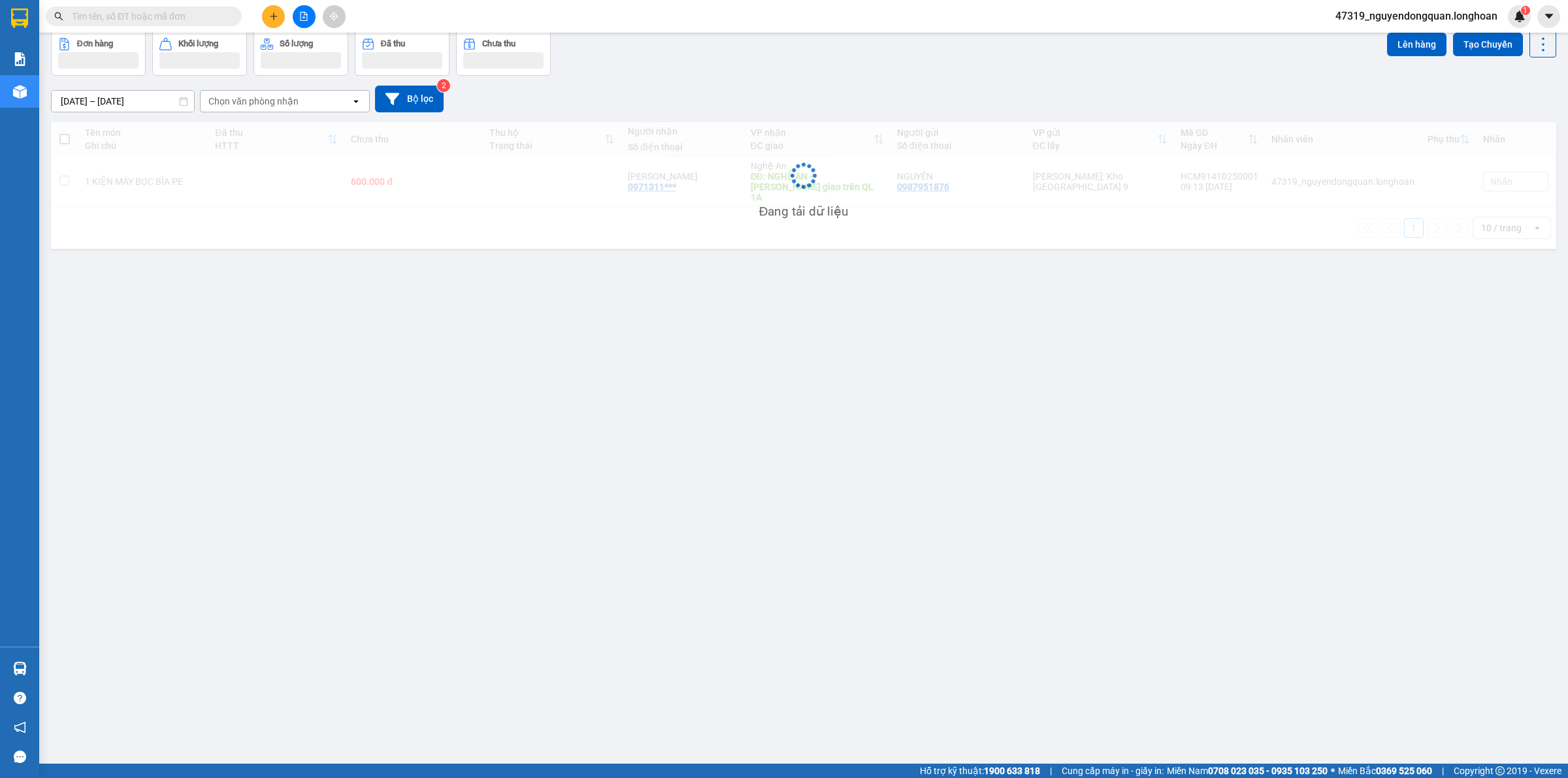
scroll to position [60, 0]
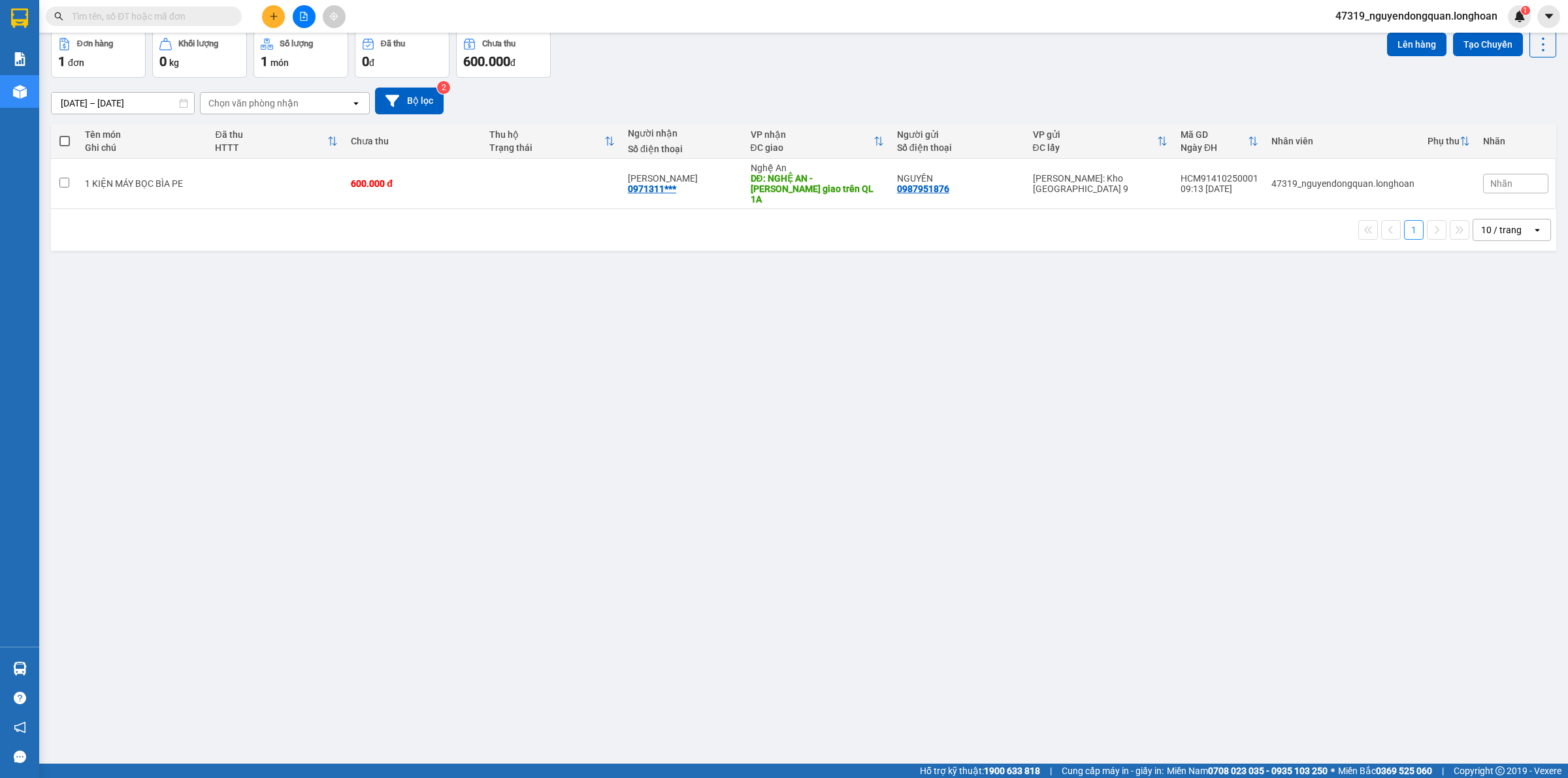
click at [1497, 224] on div "10 / trang" at bounding box center [1501, 230] width 40 height 13
click at [1491, 365] on span "100 / trang" at bounding box center [1494, 366] width 47 height 13
click at [274, 18] on icon "plus" at bounding box center [273, 16] width 9 height 9
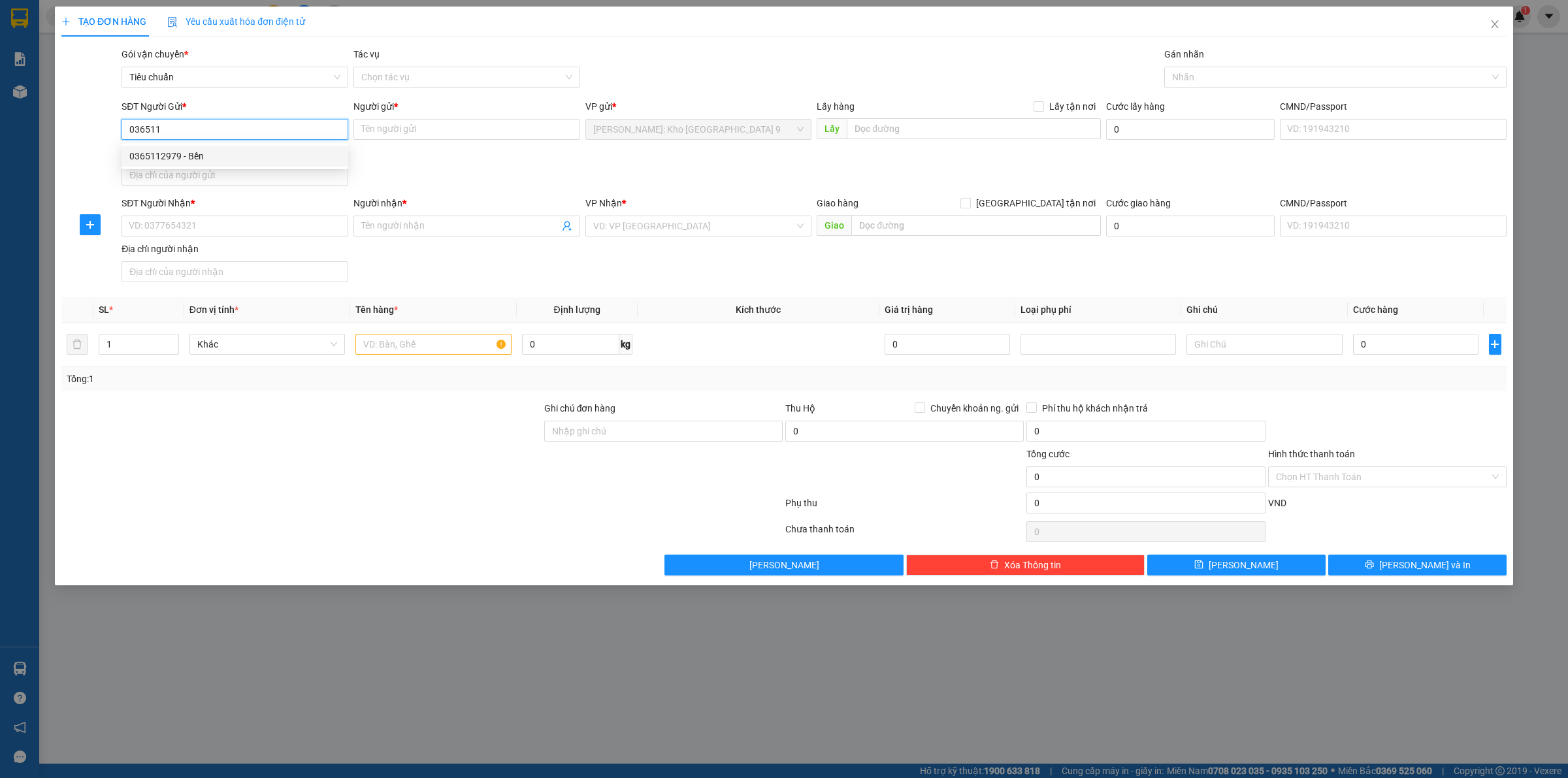
click at [240, 158] on div "0365112979 - Bền" at bounding box center [235, 156] width 211 height 14
type input "0365112979"
type input "Bền"
type input "36c, tổ 20. Tân mai, phước tân, biên hoà, đồng nai"
type input "0365112979"
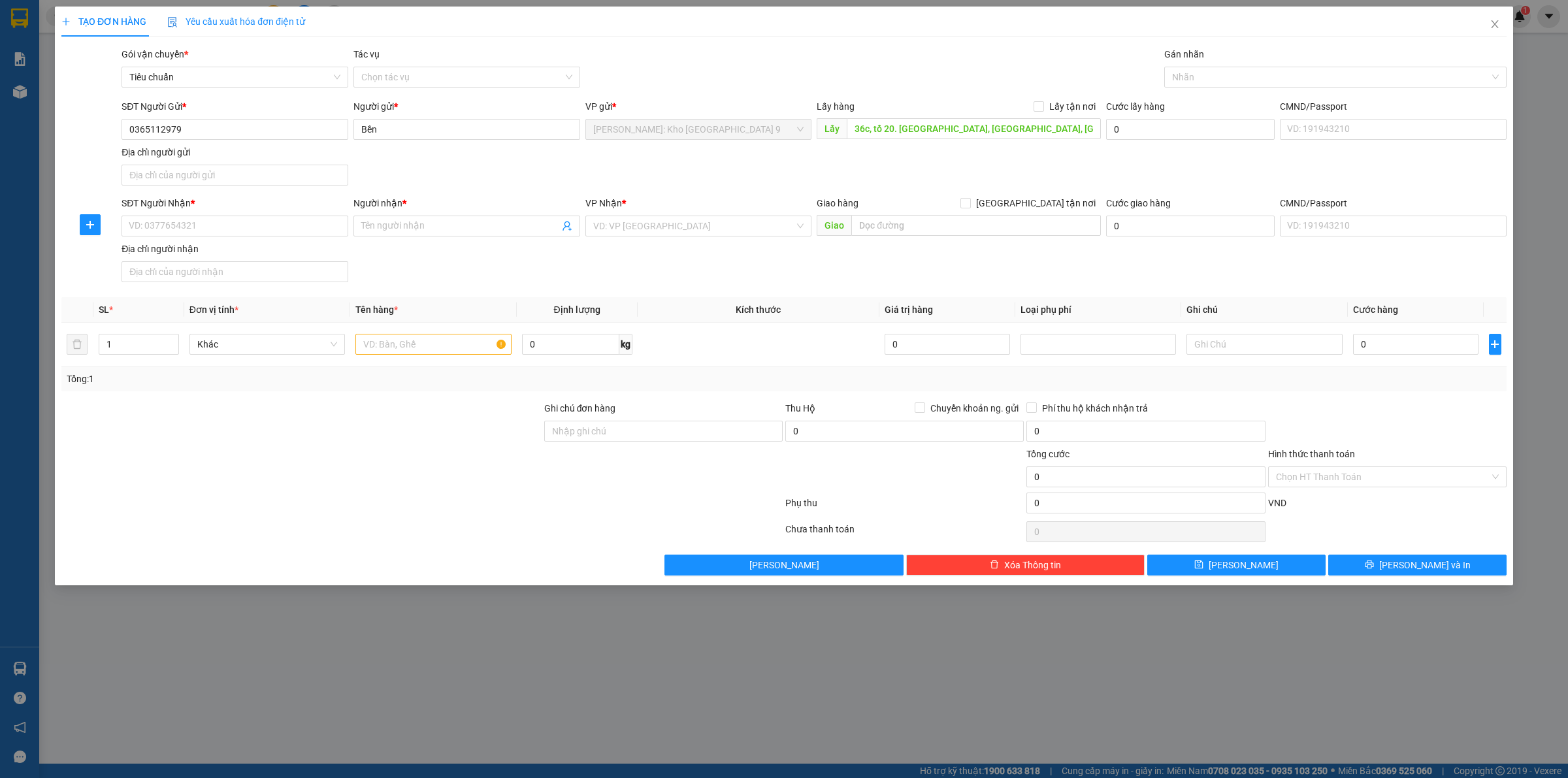
click at [276, 238] on div "SĐT Người Nhận * VD: 0377654321" at bounding box center [235, 218] width 227 height 46
click at [293, 221] on input "SĐT Người Nhận *" at bounding box center [235, 226] width 227 height 21
click at [266, 232] on input "0982378" at bounding box center [235, 226] width 227 height 21
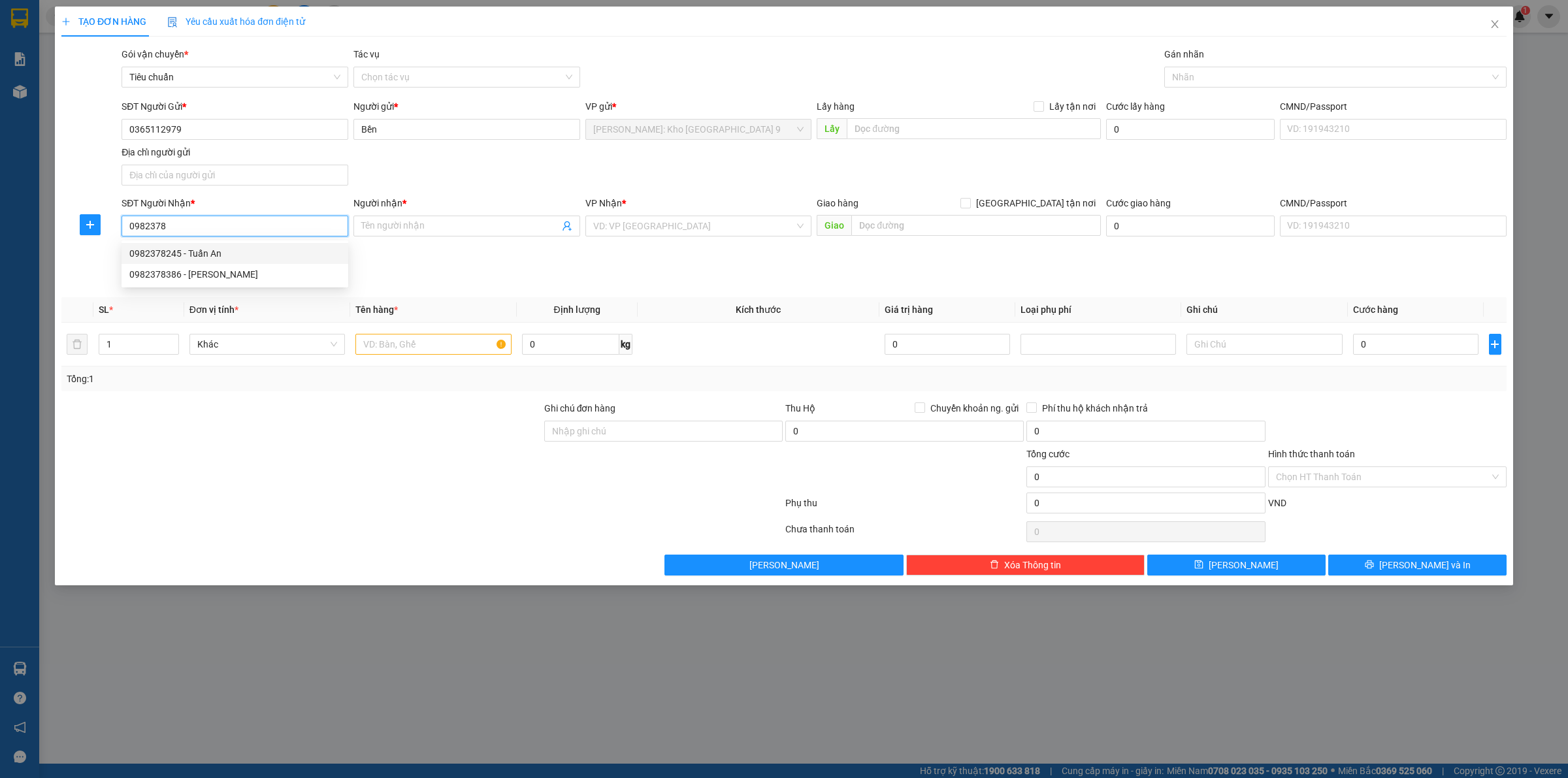
click at [236, 249] on div "0982378245 - Tuấn An" at bounding box center [235, 254] width 211 height 14
type input "0982378245"
type input "Tuấn An"
checkbox input "true"
type input "Ấp thuận bình xã truông mít DƯƠNG MINH CHÂU tây ninh"
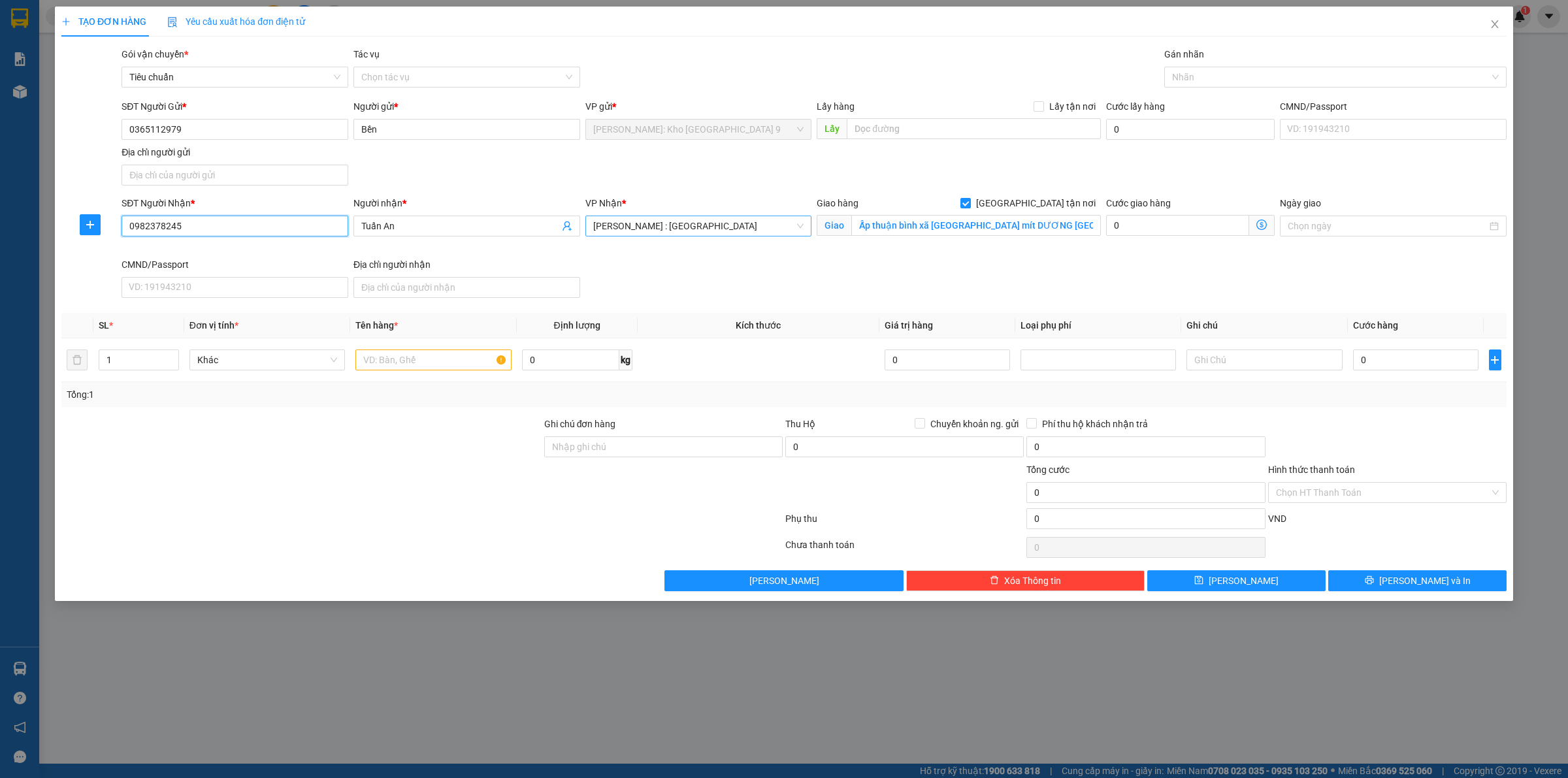
click at [776, 227] on span "[PERSON_NAME] : [GEOGRAPHIC_DATA]" at bounding box center [699, 226] width 211 height 19
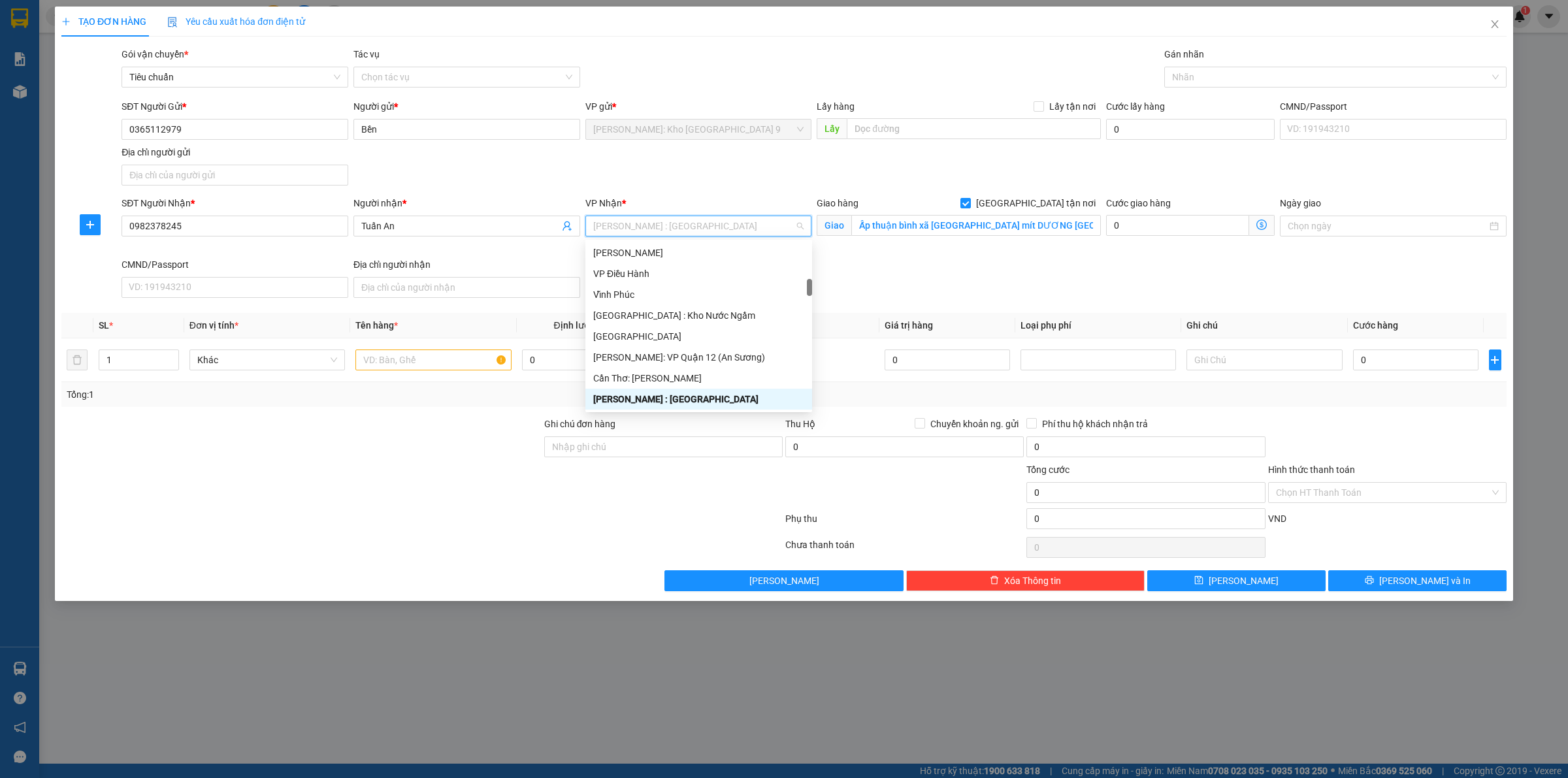
click at [638, 400] on div "[PERSON_NAME] : [GEOGRAPHIC_DATA]" at bounding box center [699, 399] width 211 height 14
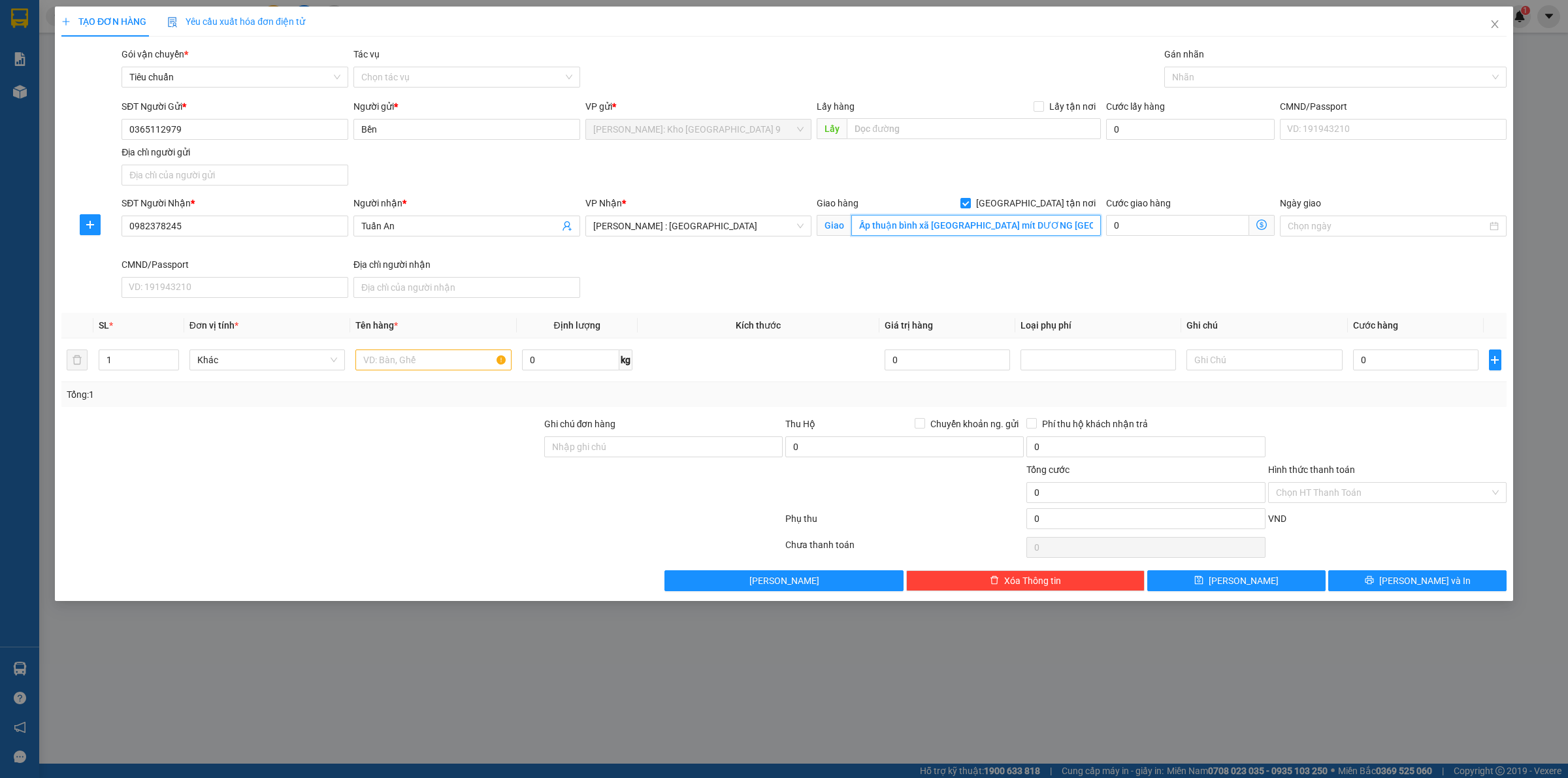
click at [997, 229] on input "Ấp thuận bình xã truông mít DƯƠNG MINH CHÂU tây ninh" at bounding box center [976, 226] width 250 height 21
click at [1196, 84] on div at bounding box center [1328, 77] width 323 height 15
type input "GIAO"
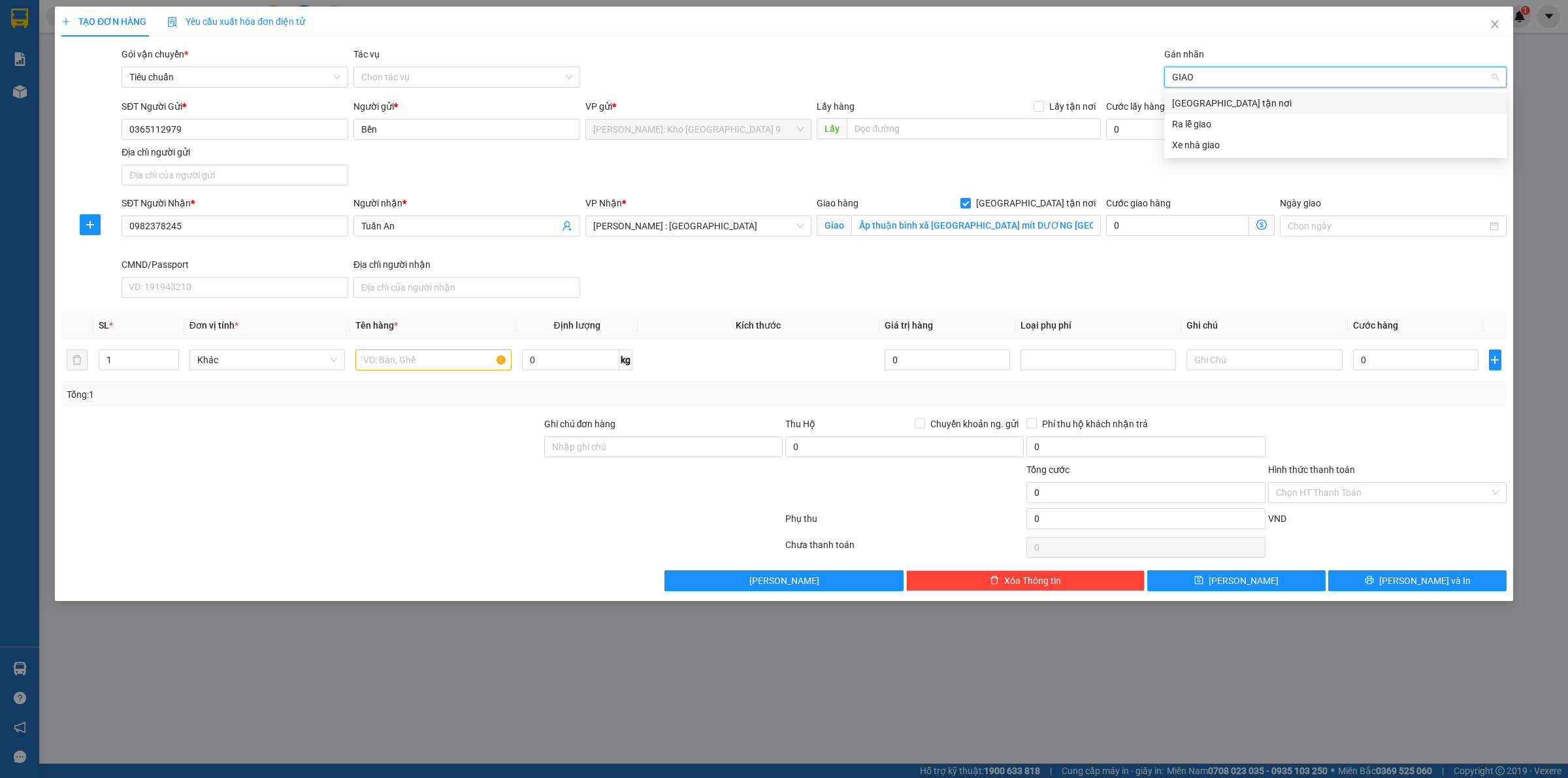
click at [1193, 99] on div "[GEOGRAPHIC_DATA] tận nơi" at bounding box center [1335, 103] width 327 height 14
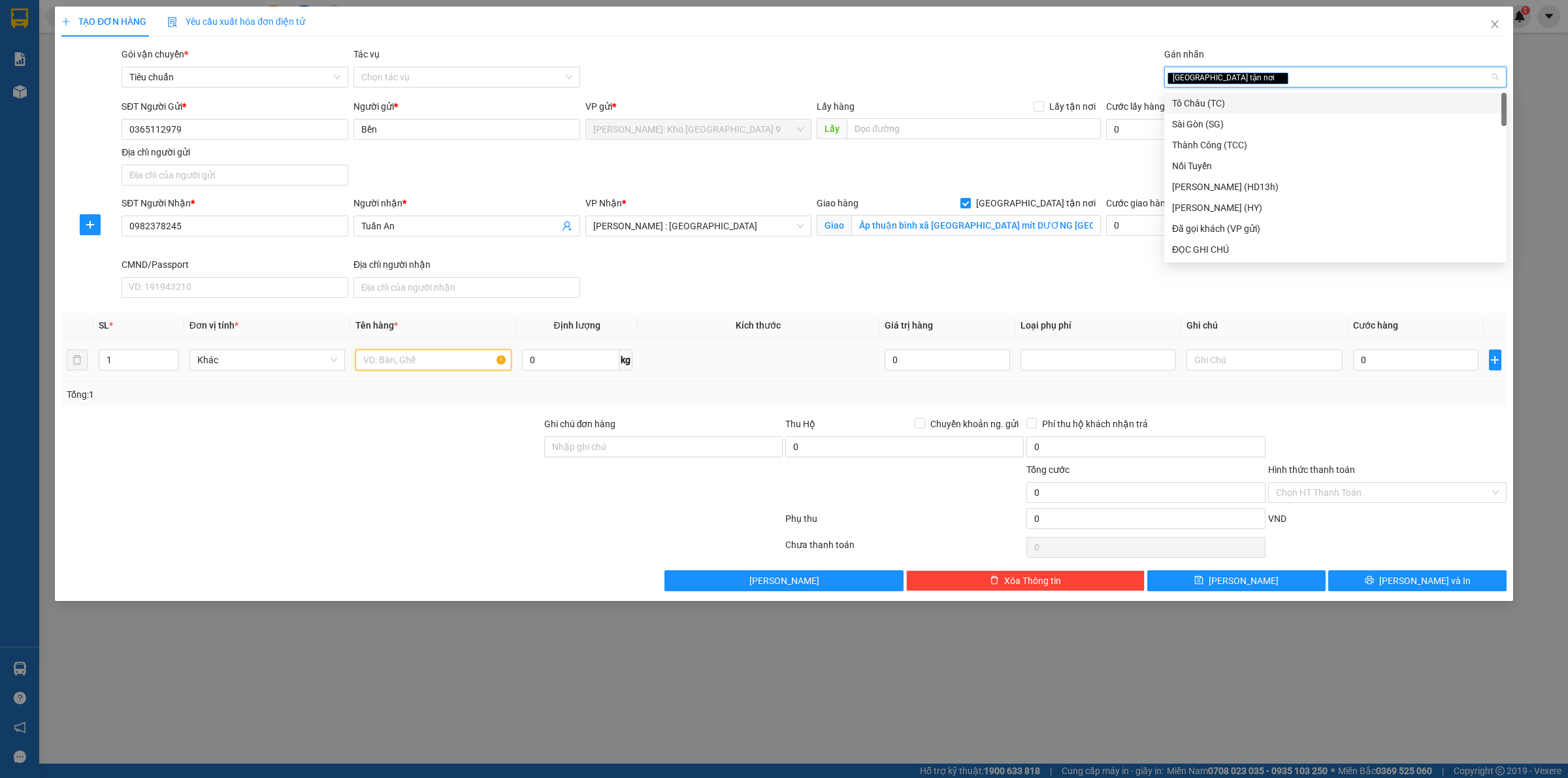
click at [431, 366] on input "text" at bounding box center [432, 360] width 155 height 21
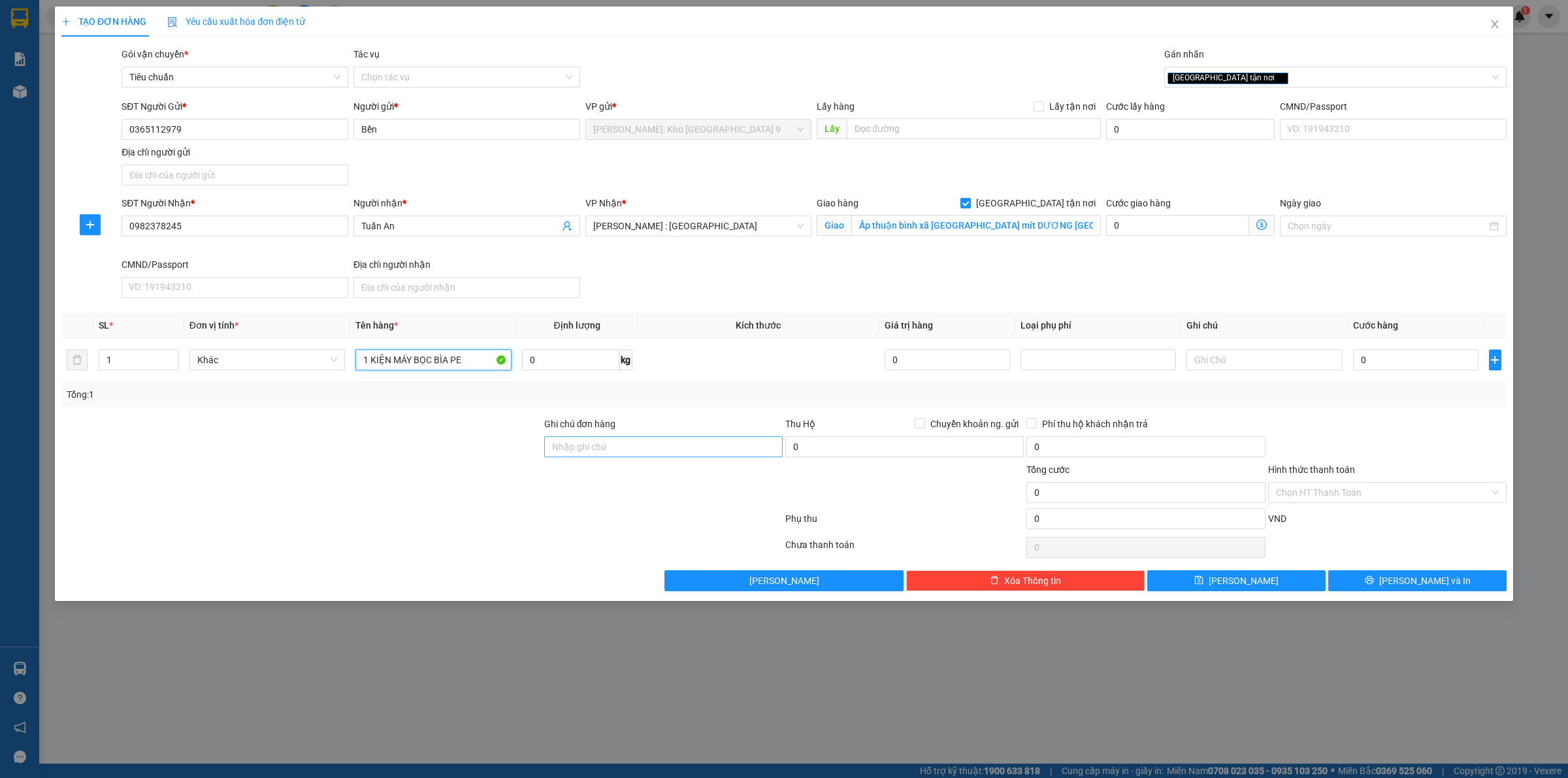
type input "1 KIỆN MÁY BỌC BÌA PE"
click at [700, 442] on input "Ghi chú đơn hàng" at bounding box center [663, 447] width 238 height 21
type input "VẬN CHUYỂN NHẸ TAY - HƯ VỠ KHÔNG ĐỀN"
click at [1376, 361] on input "0" at bounding box center [1416, 360] width 126 height 21
click at [1412, 370] on input "0" at bounding box center [1416, 360] width 126 height 21
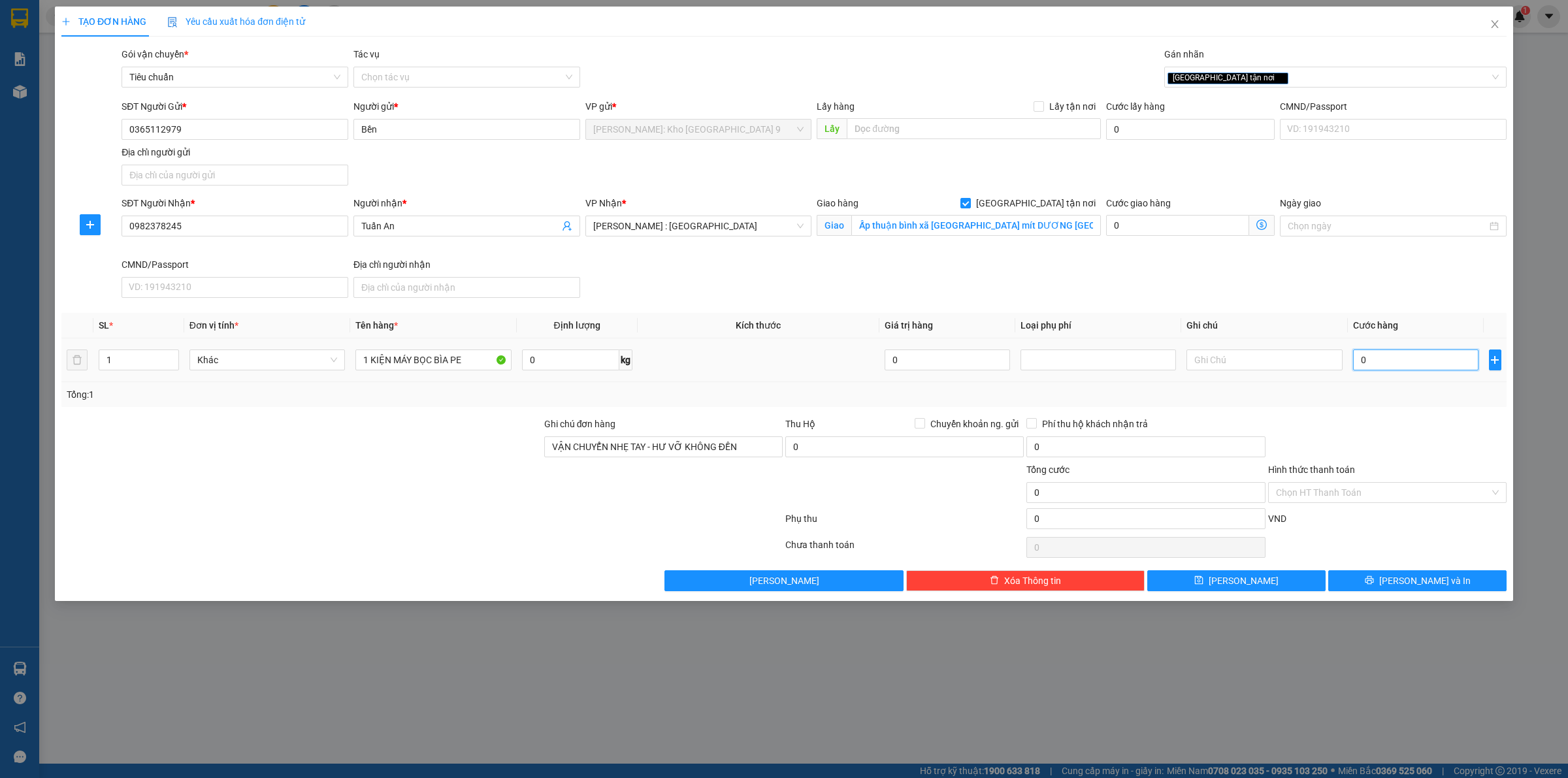
type input "02"
type input "2"
type input "020"
type input "20"
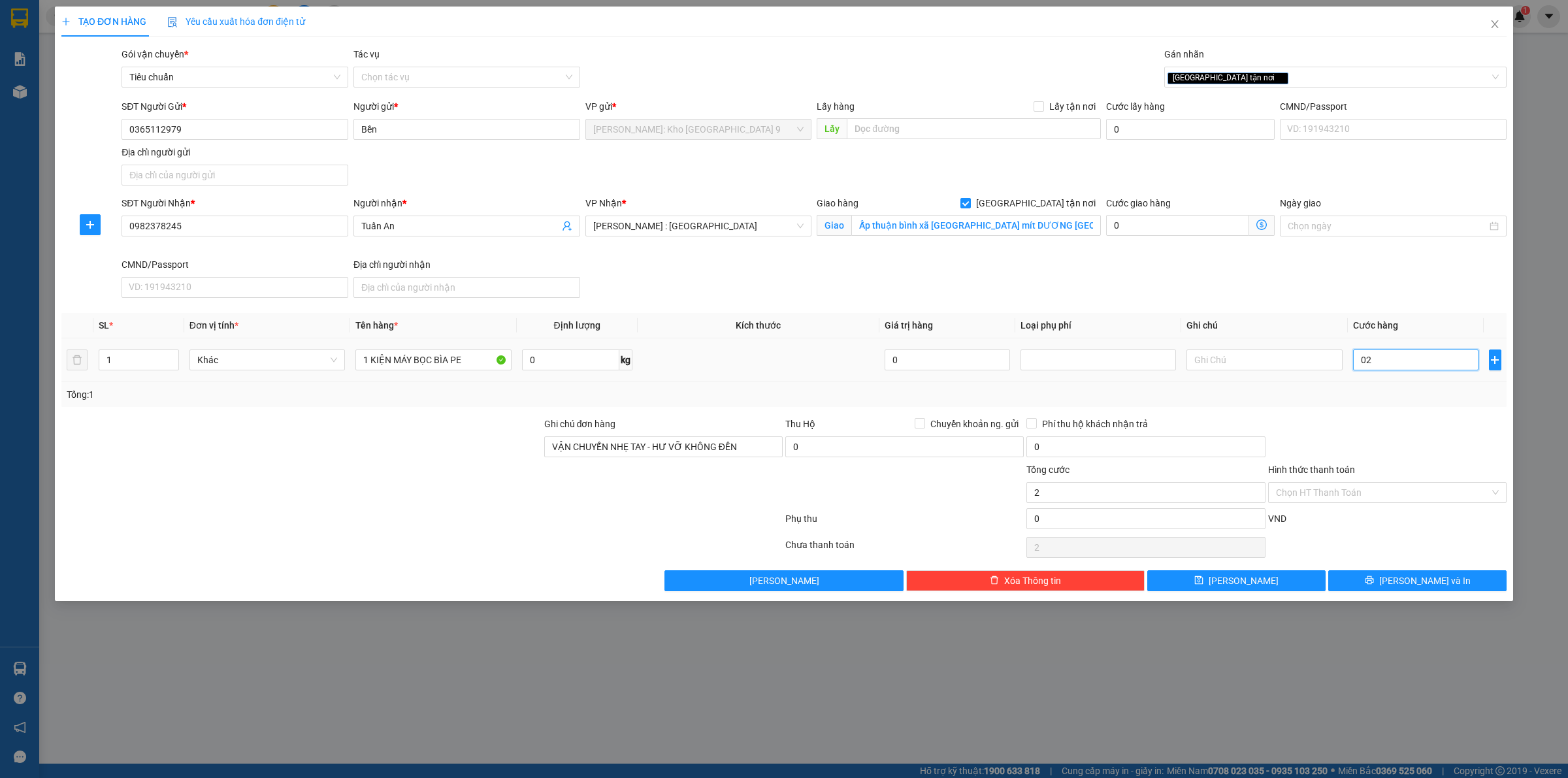
type input "20"
type input "0.200"
type input "200"
type input "02.000"
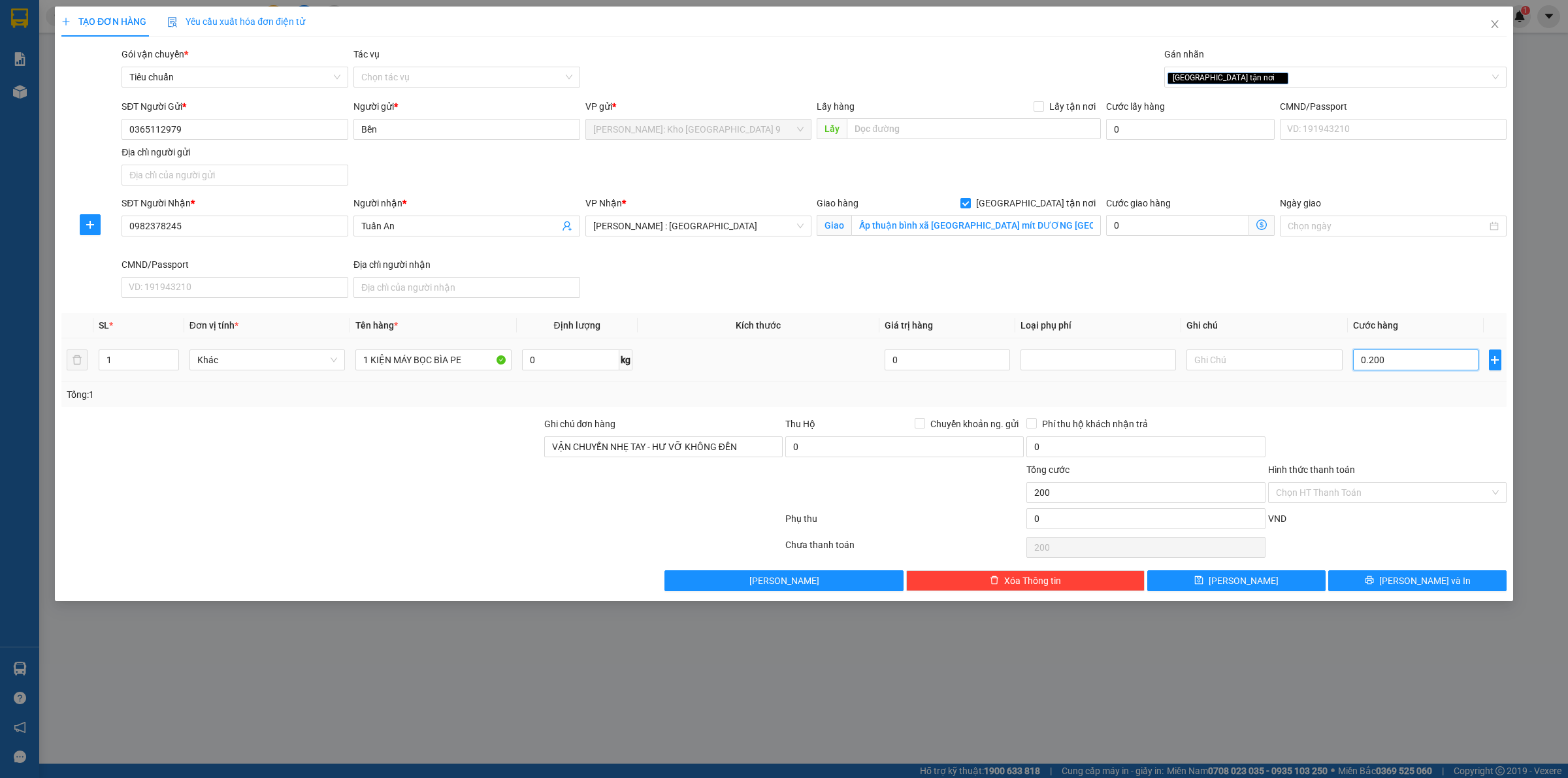
type input "2.000"
type input "020.000"
type input "20.000"
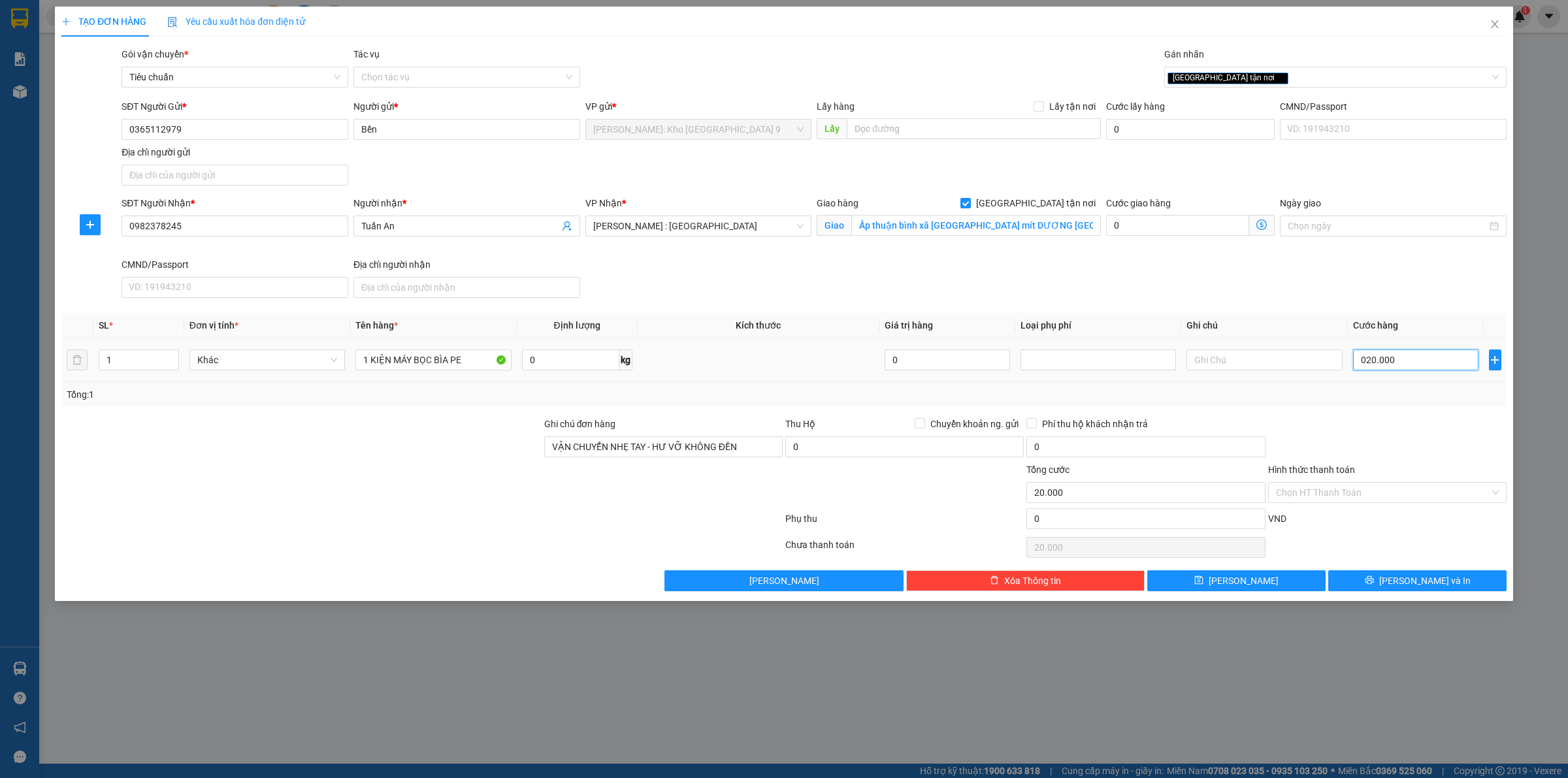
type input "0.200.000"
type input "200.000"
click at [1308, 278] on div "SĐT Người Nhận * 0982378245 Người nhận * Tuấn An VP Nhận * Hồ Chí Minh : Kho Qu…" at bounding box center [814, 249] width 1390 height 107
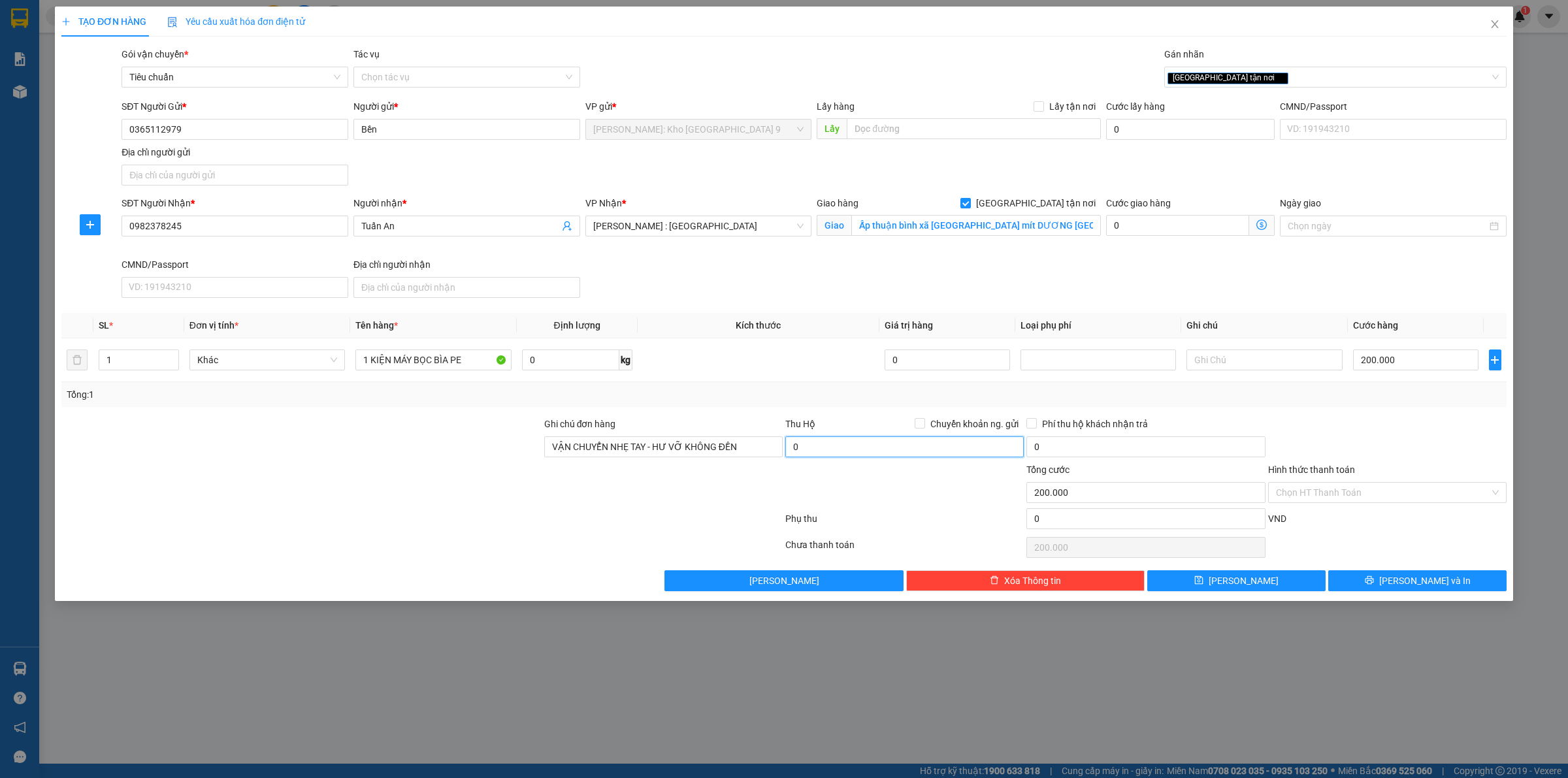
click at [916, 449] on input "0" at bounding box center [904, 447] width 238 height 21
type input "4.000.000"
click at [324, 514] on div at bounding box center [422, 521] width 724 height 26
click at [613, 319] on th "Định lượng" at bounding box center [577, 326] width 121 height 26
drag, startPoint x: 199, startPoint y: 130, endPoint x: 113, endPoint y: 130, distance: 86.0
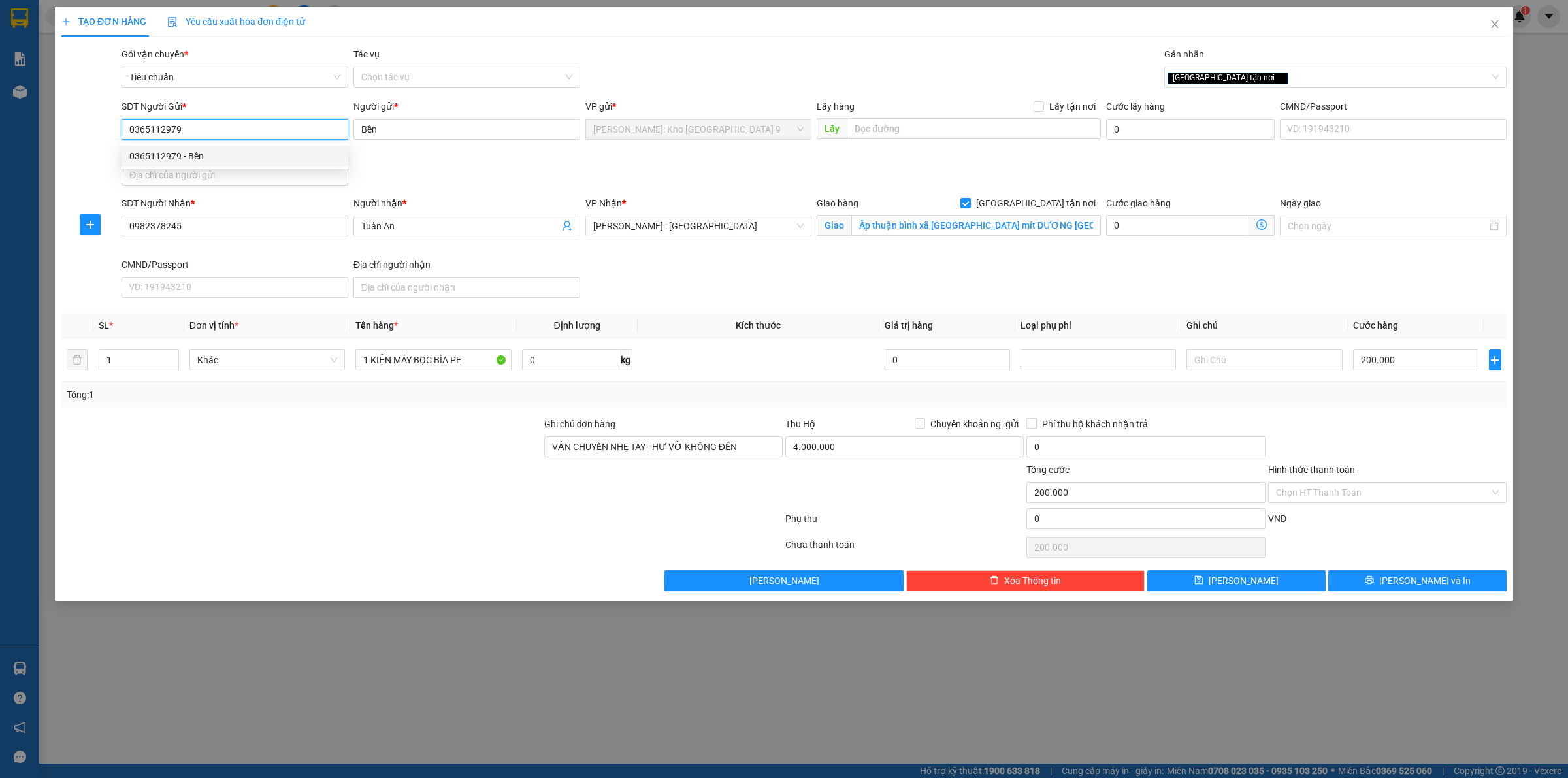
click at [114, 130] on div "SĐT Người Gửi * 0365112979 Người gửi * Bền VP gửi * Hồ Chí Minh: Kho Thủ Đức & …" at bounding box center [784, 145] width 1447 height 92
click at [922, 422] on input "Chuyển khoản ng. gửi" at bounding box center [918, 422] width 9 height 9
checkbox input "true"
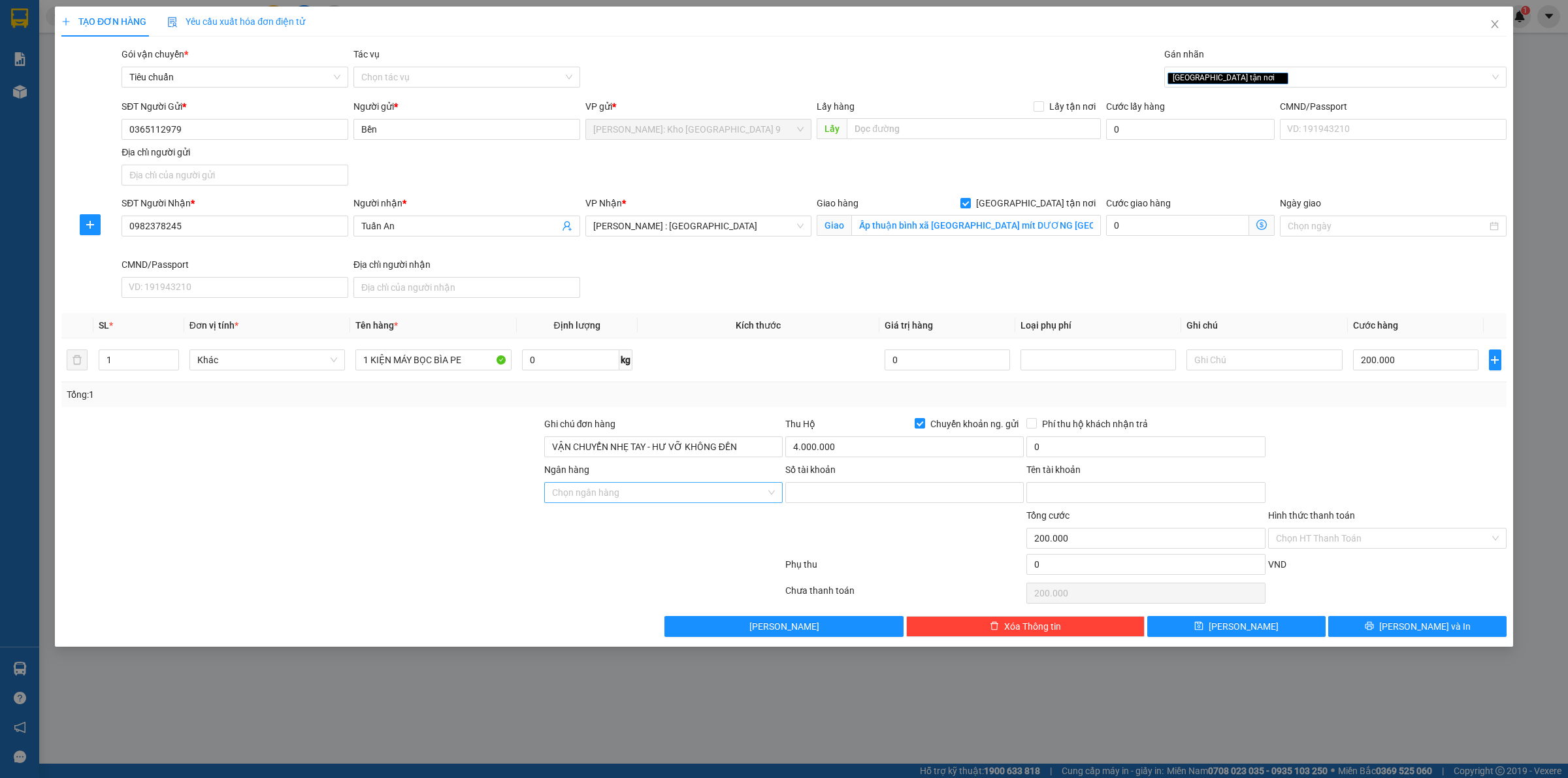
click at [689, 494] on input "Ngân hàng" at bounding box center [658, 493] width 213 height 19
type input "BID"
click at [707, 520] on div "BIDV - Ngân hàng TMCP Đầu tư và Phát triển Việt Nam" at bounding box center [688, 520] width 272 height 14
click at [898, 491] on input "Số tài khoản" at bounding box center [904, 493] width 238 height 21
type input "8821311170"
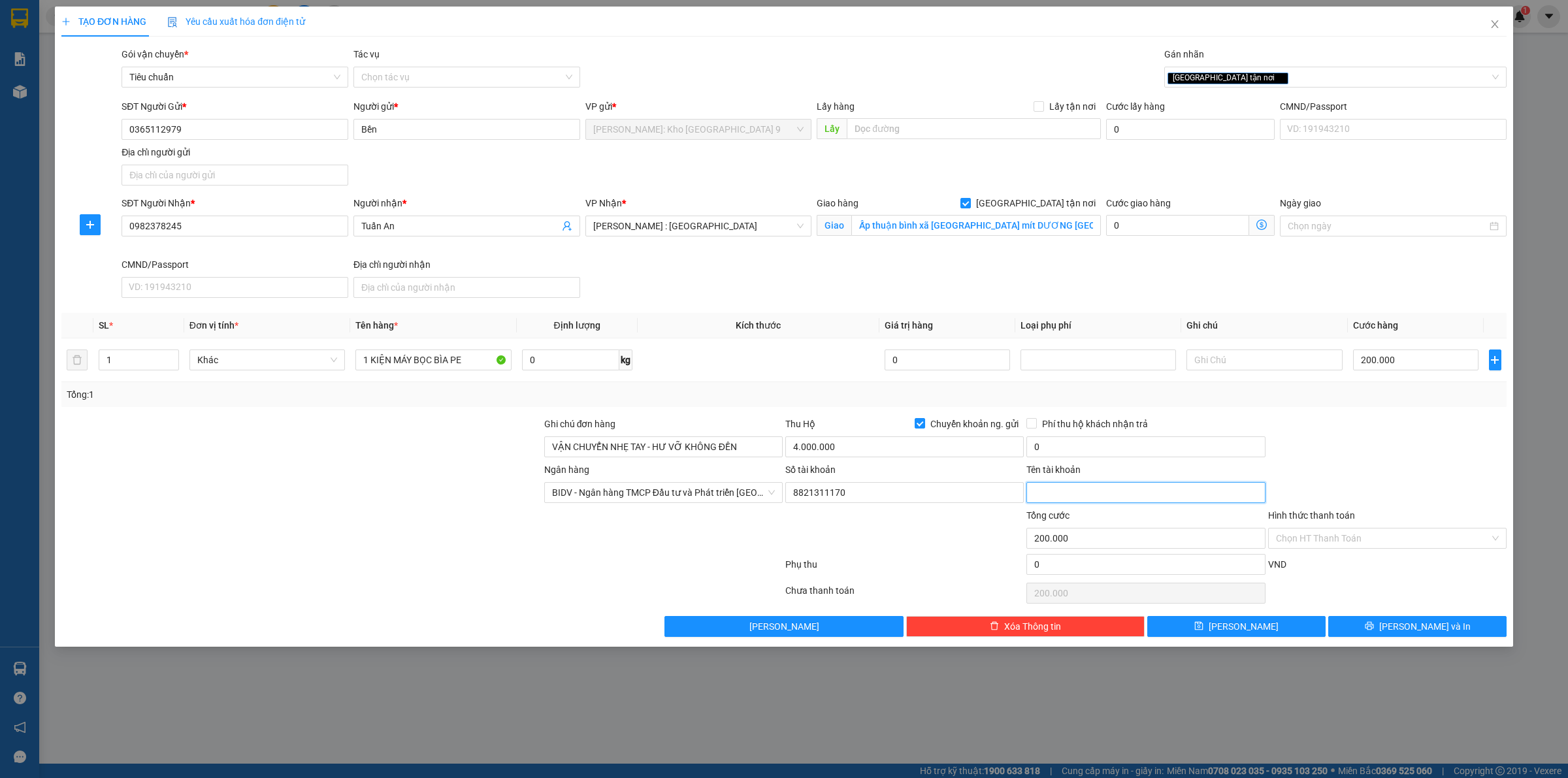
click at [1130, 498] on input "Tên tài khoản" at bounding box center [1145, 493] width 238 height 21
type input "MAI THI BEN"
click at [1094, 453] on input "0" at bounding box center [1145, 447] width 238 height 21
type input "20.000"
click at [1428, 483] on div "Ngân hàng BIDV - Ngân hàng TMCP Đầu tư và Phát triển Việt Nam Số tài khoản 8821…" at bounding box center [784, 486] width 1447 height 46
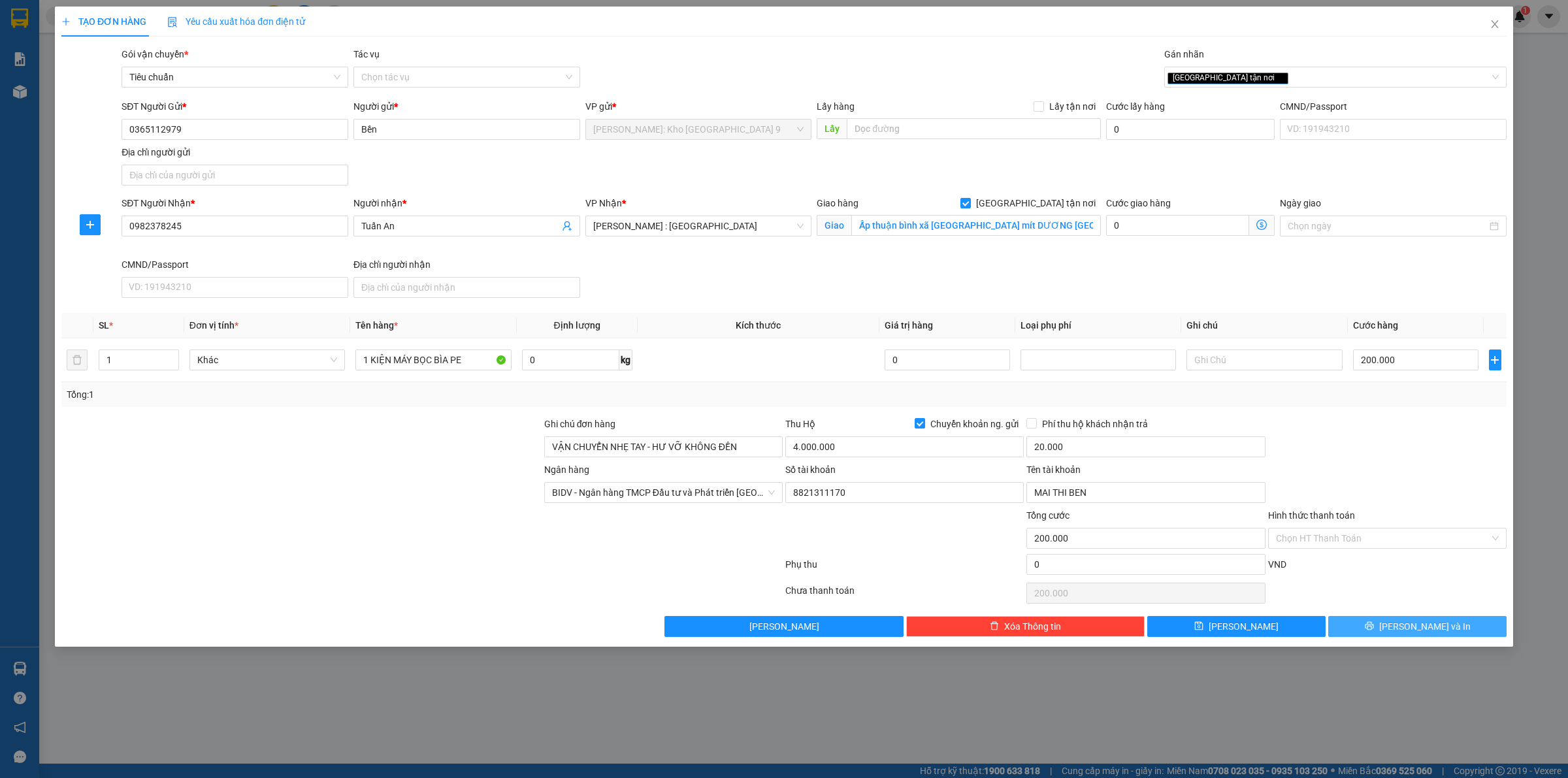
click at [1409, 626] on span "Lưu và In" at bounding box center [1425, 627] width 92 height 14
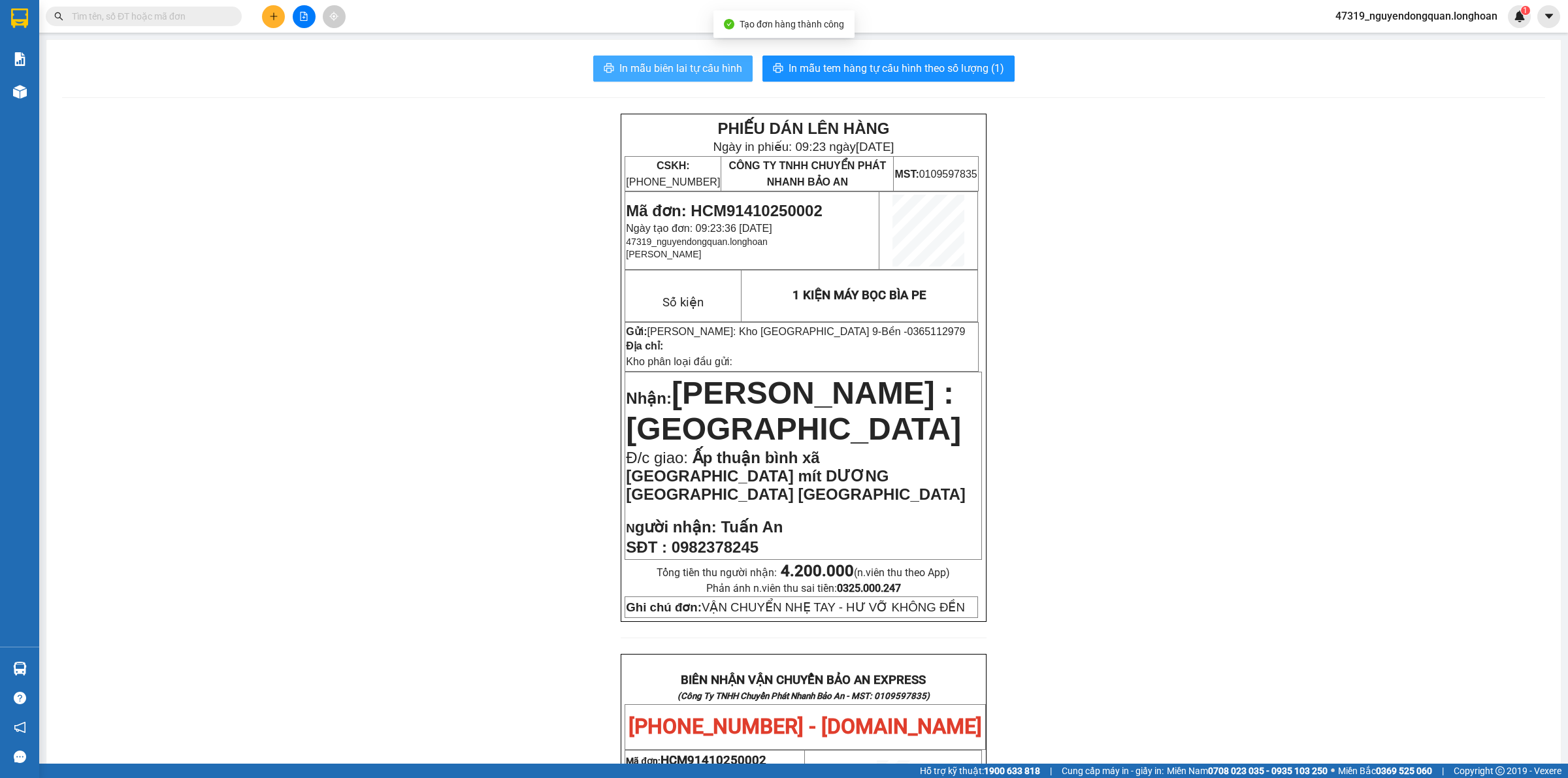
click at [695, 62] on span "In mẫu biên lai tự cấu hình" at bounding box center [680, 68] width 123 height 16
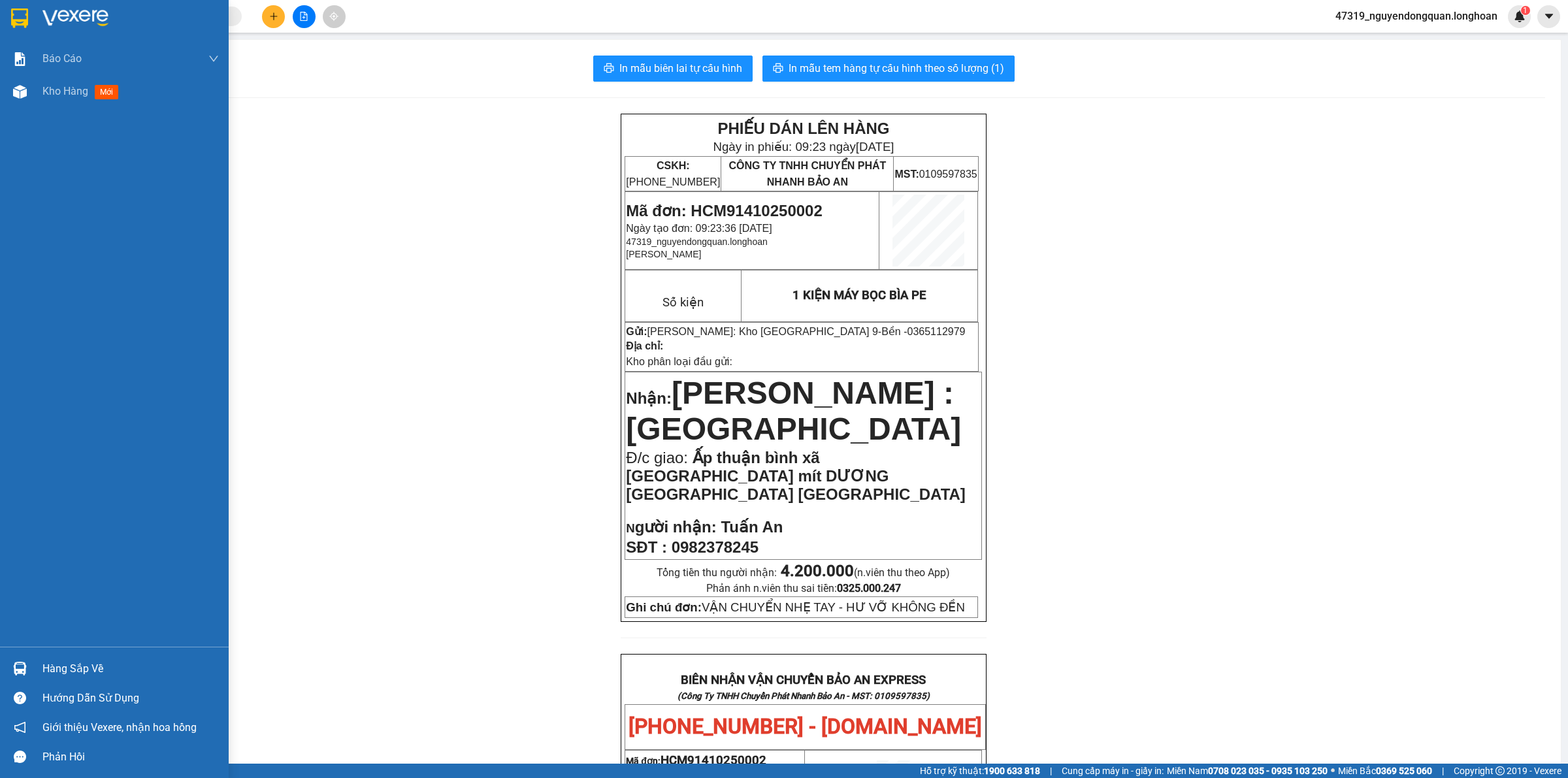
click at [21, 25] on img at bounding box center [19, 19] width 17 height 19
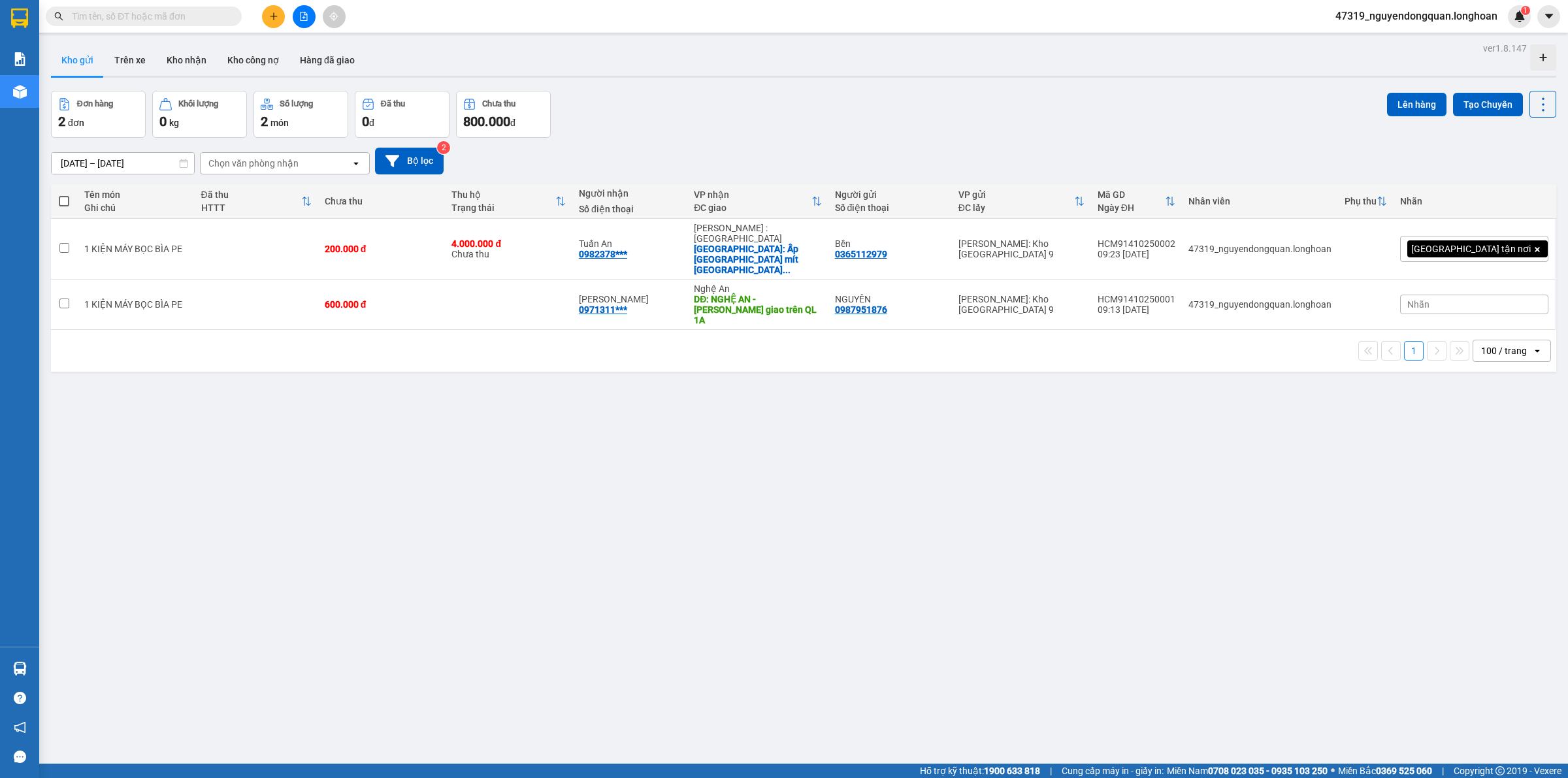
click at [823, 490] on div "ver 1.8.147 Kho gửi Trên xe Kho nhận Kho công nợ Hàng đã giao Đơn hàng 2 đơn Kh…" at bounding box center [803, 428] width 1516 height 778
click at [477, 616] on div "ver 1.8.147 Kho gửi Trên xe Kho nhận Kho công nợ Hàng đã giao Đơn hàng 2 đơn Kh…" at bounding box center [803, 428] width 1516 height 778
click at [364, 487] on div "ver 1.8.147 Kho gửi Trên xe Kho nhận Kho công nợ Hàng đã giao Đơn hàng 2 đơn Kh…" at bounding box center [803, 428] width 1516 height 778
click at [1474, 248] on icon at bounding box center [1478, 248] width 9 height 9
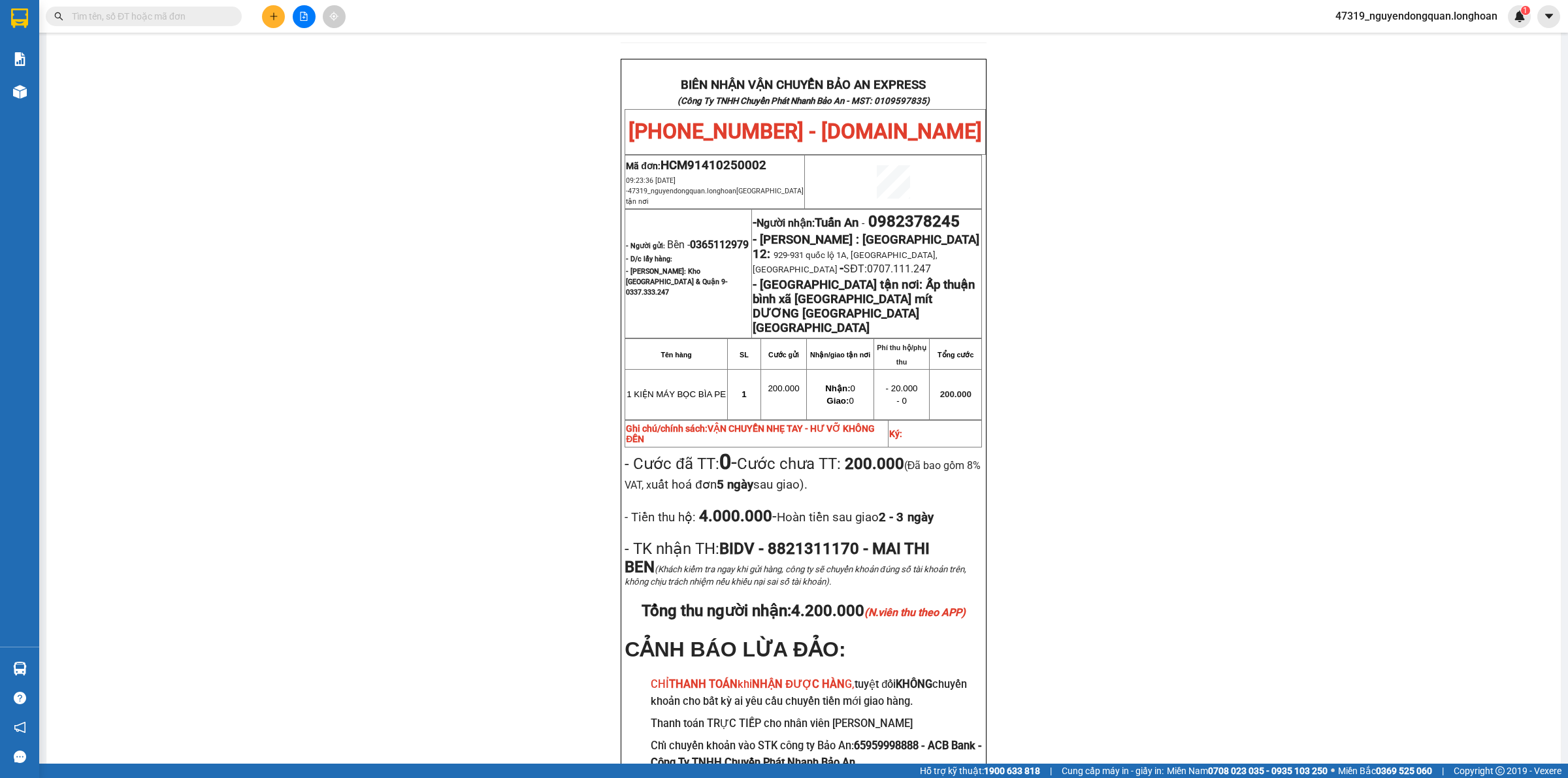
scroll to position [615, 0]
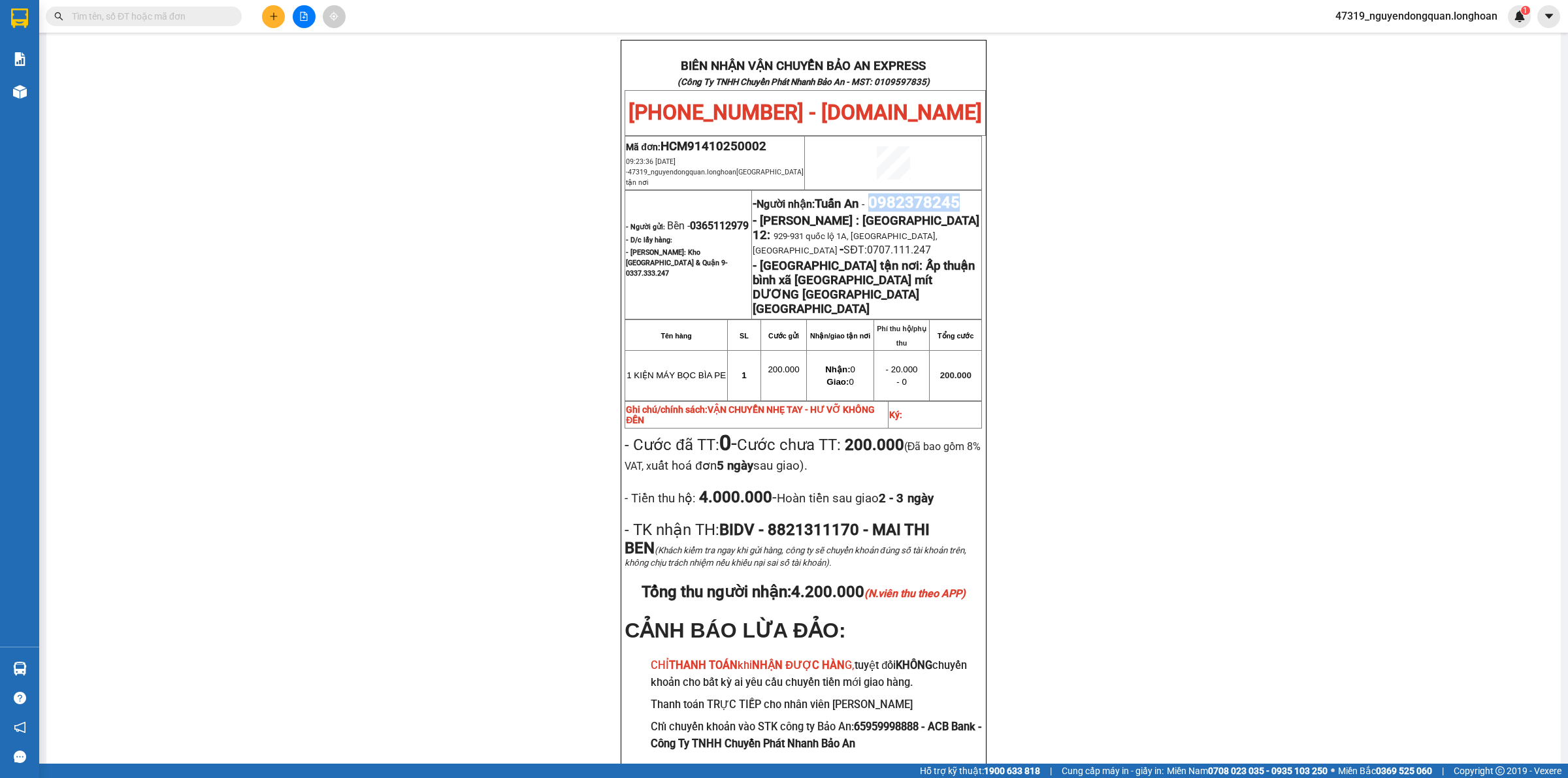
drag, startPoint x: 879, startPoint y: 191, endPoint x: 974, endPoint y: 191, distance: 95.0
click at [974, 193] on p "- Người nhận: Tuấn An - 0982378245" at bounding box center [866, 202] width 228 height 19
copy span "0982378245"
click at [320, 471] on div "PHIẾU DÁN LÊN HÀNG Ngày in phiếu: 09:25 ngày 14-10-2025 CSKH: 1900.06.88.33 CÔN…" at bounding box center [803, 154] width 1483 height 1310
click at [241, 134] on div "PHIẾU DÁN LÊN HÀNG Ngày in phiếu: 09:25 ngày 14-10-2025 CSKH: 1900.06.88.33 CÔN…" at bounding box center [803, 154] width 1483 height 1310
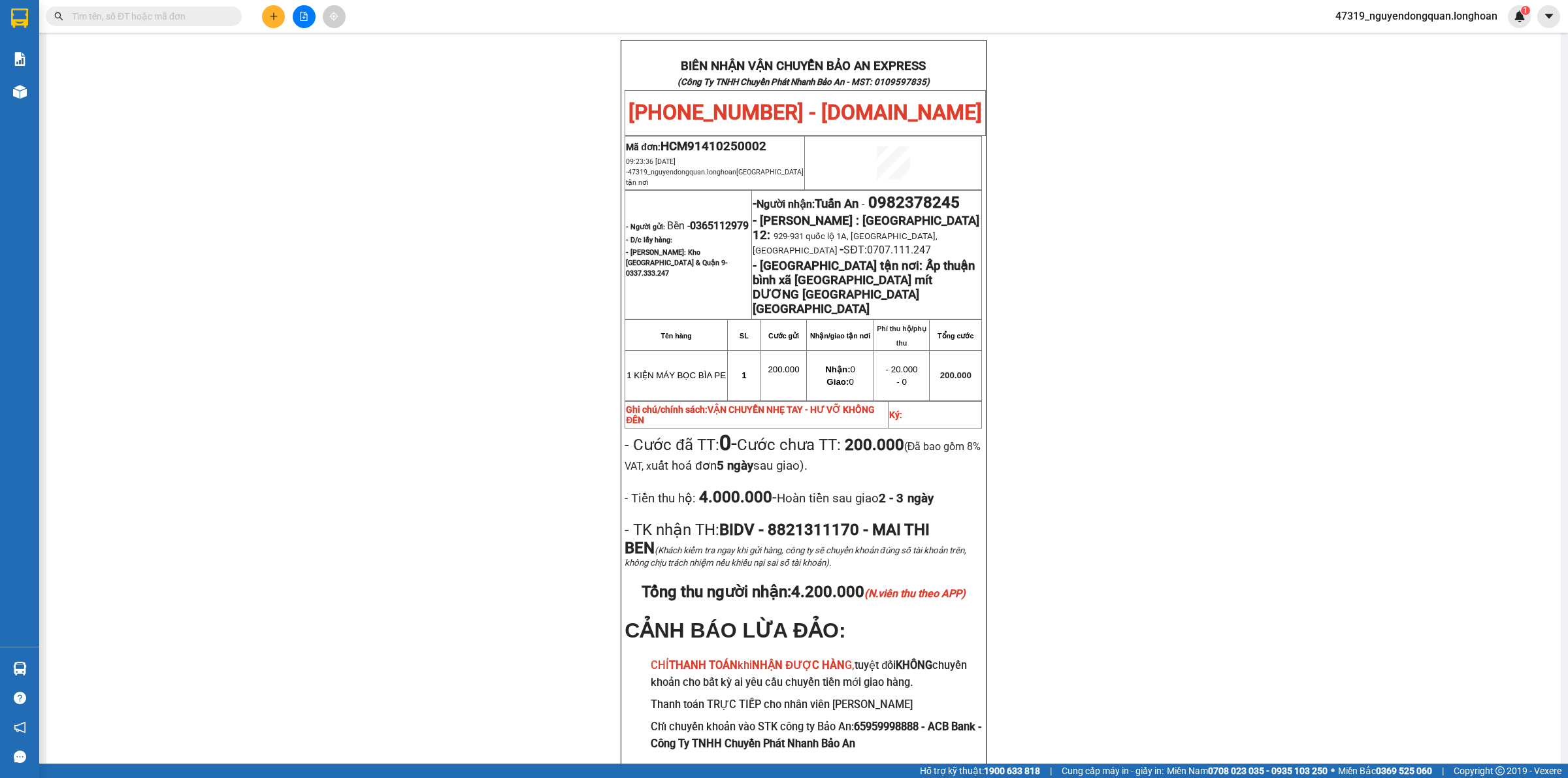
click at [188, 17] on input "text" at bounding box center [149, 16] width 155 height 14
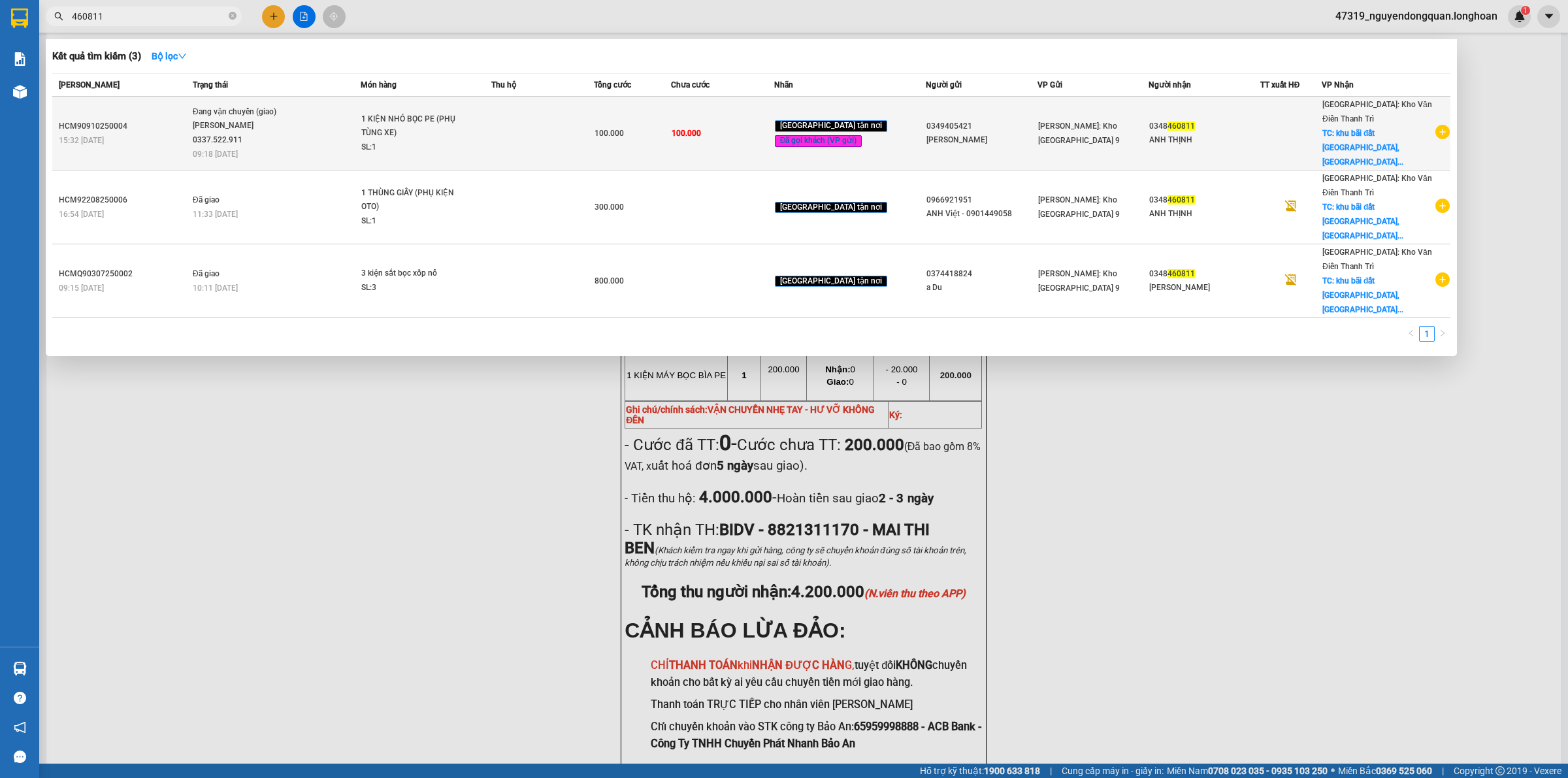
type input "460811"
drag, startPoint x: 56, startPoint y: 116, endPoint x: 124, endPoint y: 119, distance: 68.1
click at [124, 119] on td "HCM90910250004 15:32 - 09/10" at bounding box center [121, 134] width 137 height 74
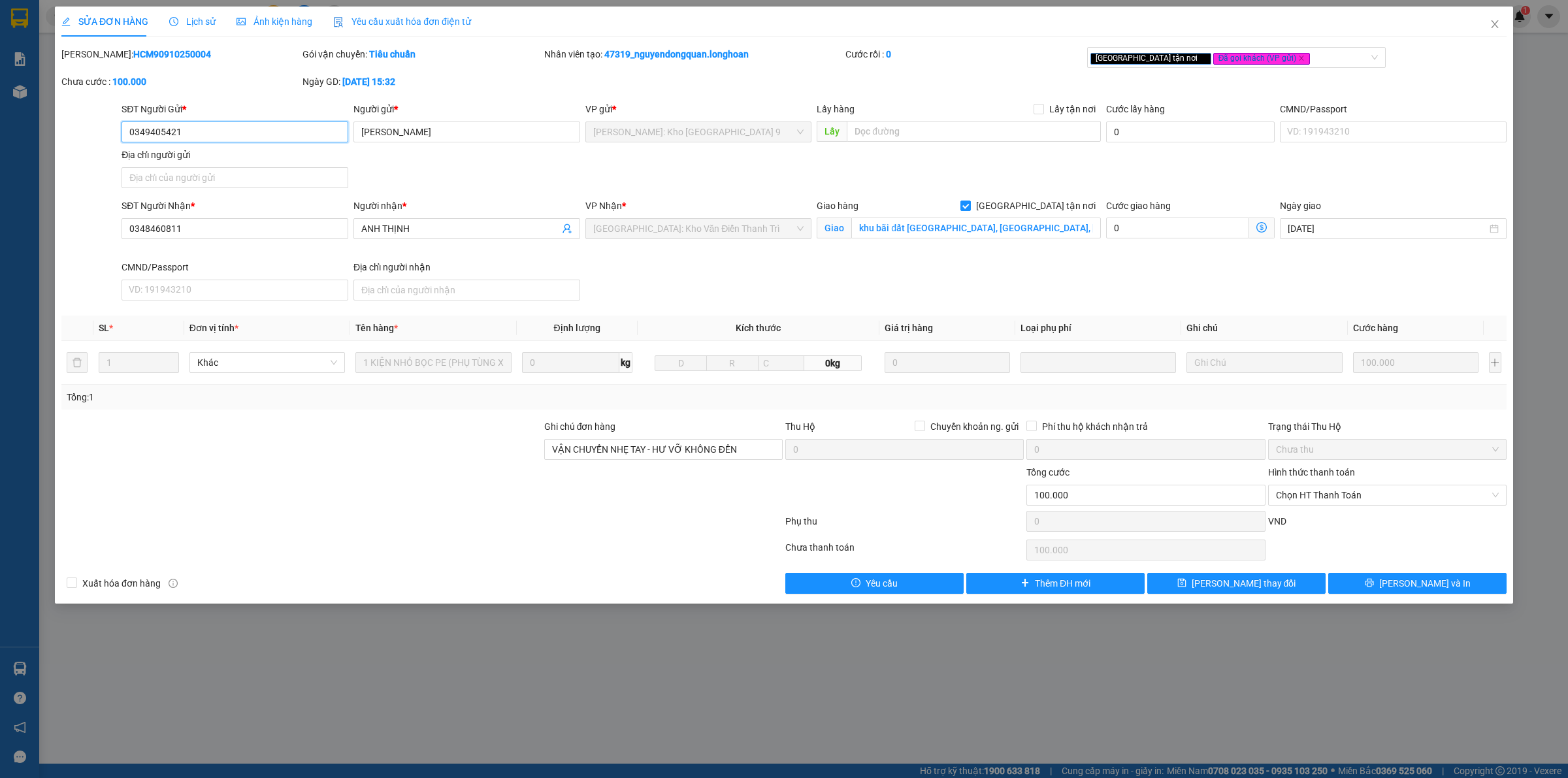
type input "0349405421"
type input "LÊ THÀNH CHIẾN"
type input "0348460811"
type input "ANH THỊNH"
checkbox input "true"
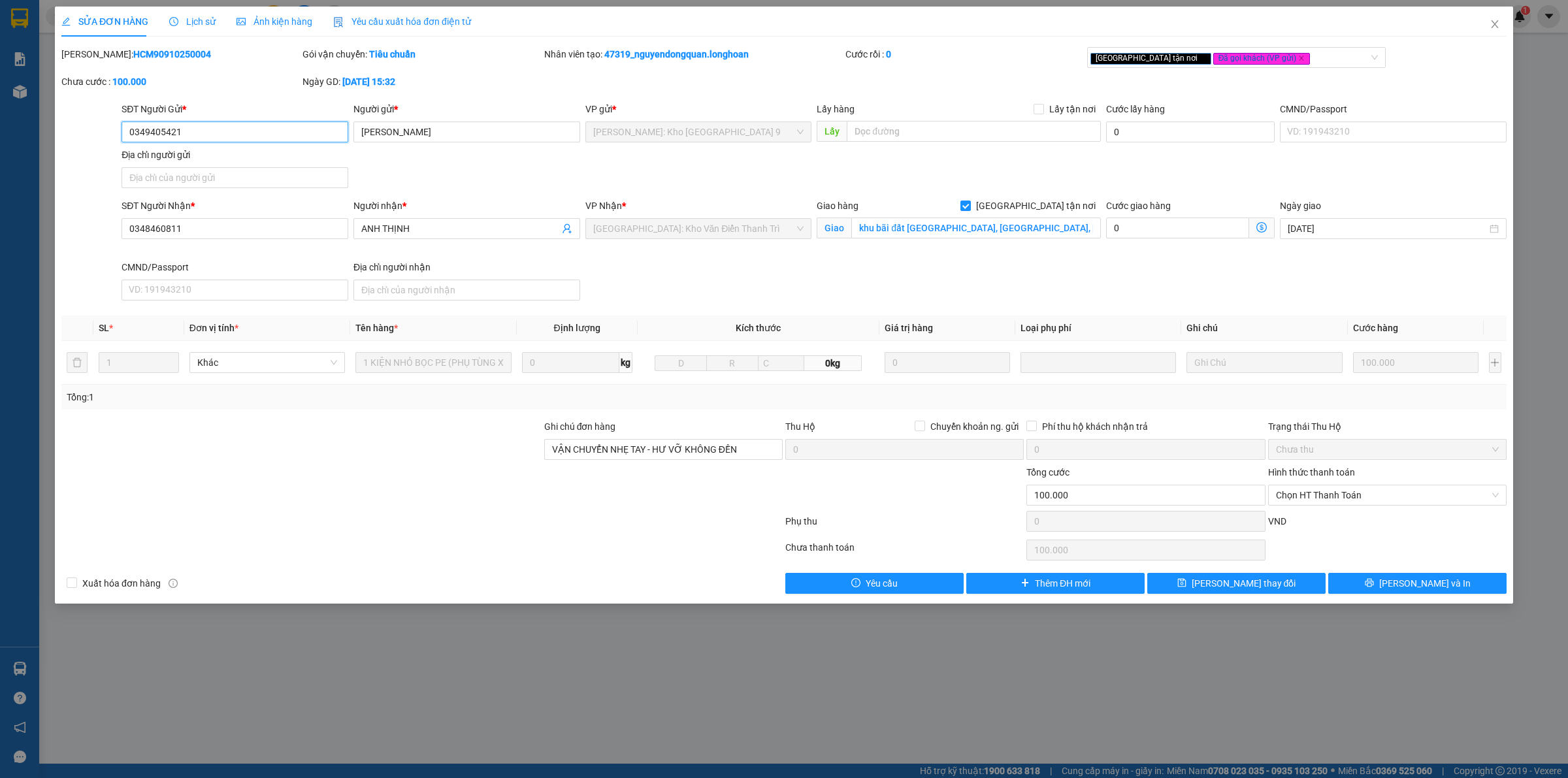
type input "khu bãi đất Đồng Sổ, Nguyễn Thời Trung, Thạch Bàn, Long Biên, Hà Nội"
type input "VẬN CHUYỂN NHẸ TAY - HƯ VỠ KHÔNG ĐỀN"
type input "0"
type input "100.000"
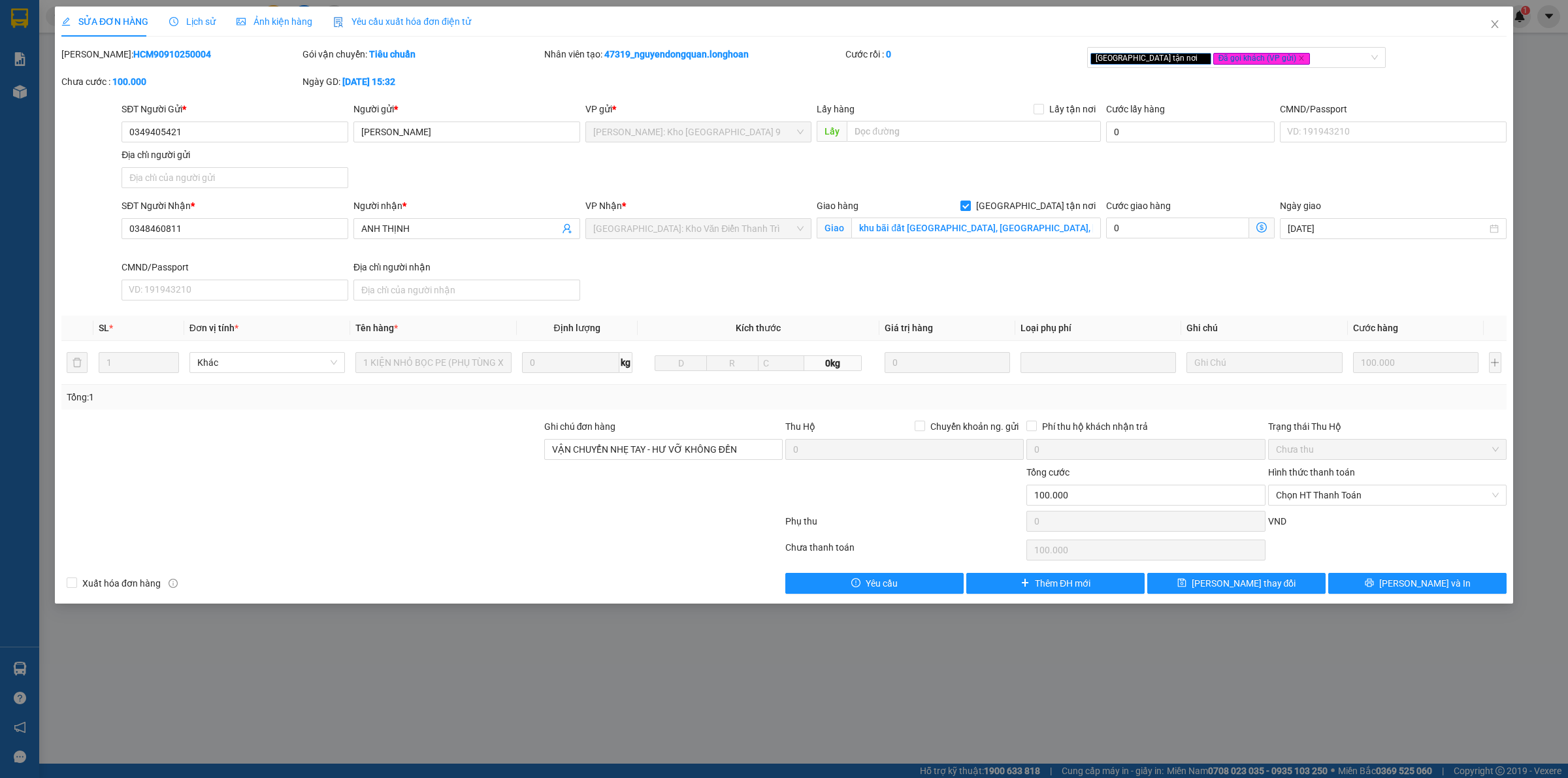
drag, startPoint x: 93, startPoint y: 54, endPoint x: 179, endPoint y: 54, distance: 86.0
click at [179, 54] on div "Mã ĐH: HCM90910250004" at bounding box center [180, 54] width 238 height 14
copy b "HCM90910250004"
click at [1494, 31] on span "Close" at bounding box center [1494, 24] width 36 height 36
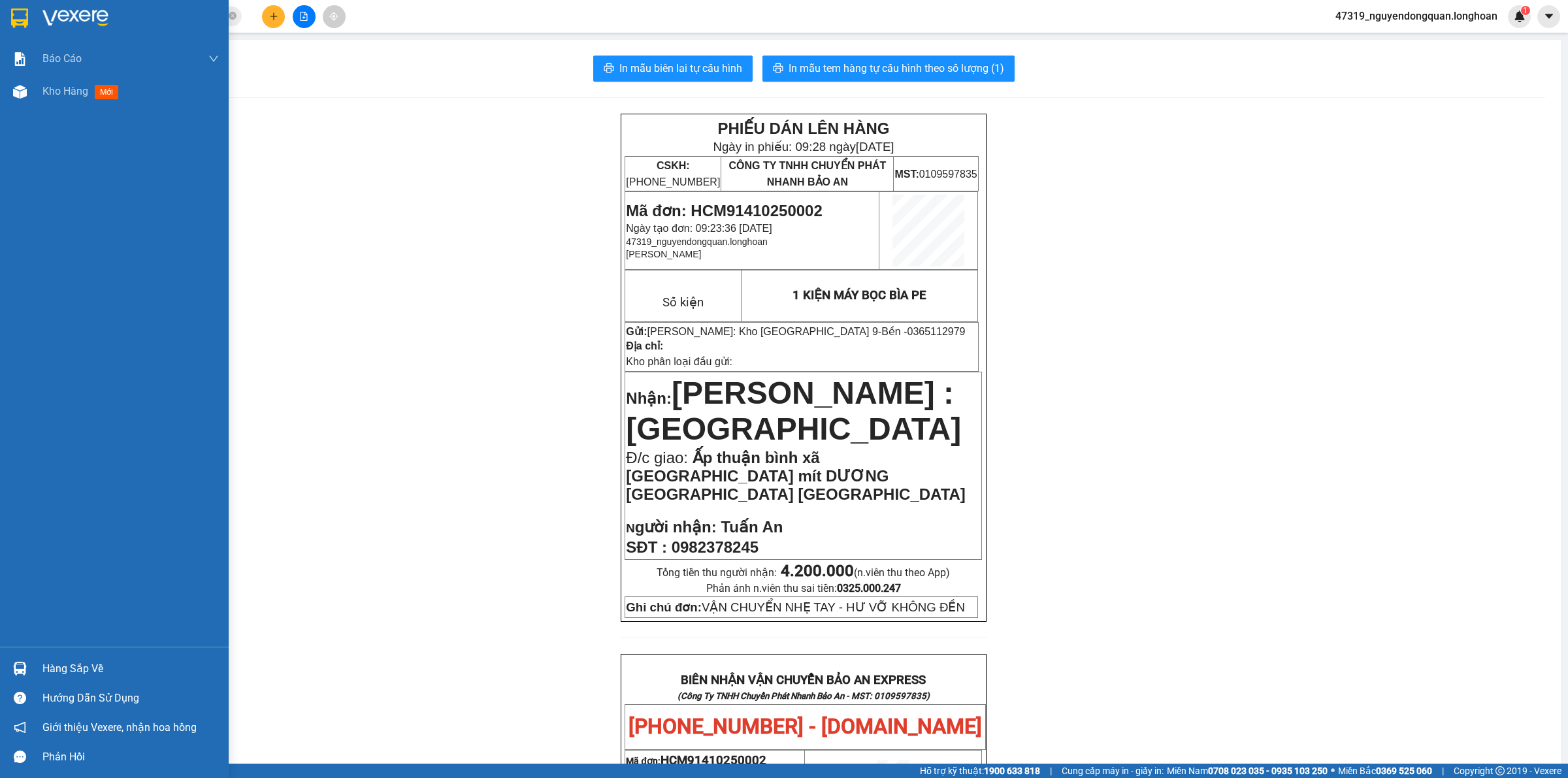
click at [33, 19] on div at bounding box center [114, 21] width 229 height 43
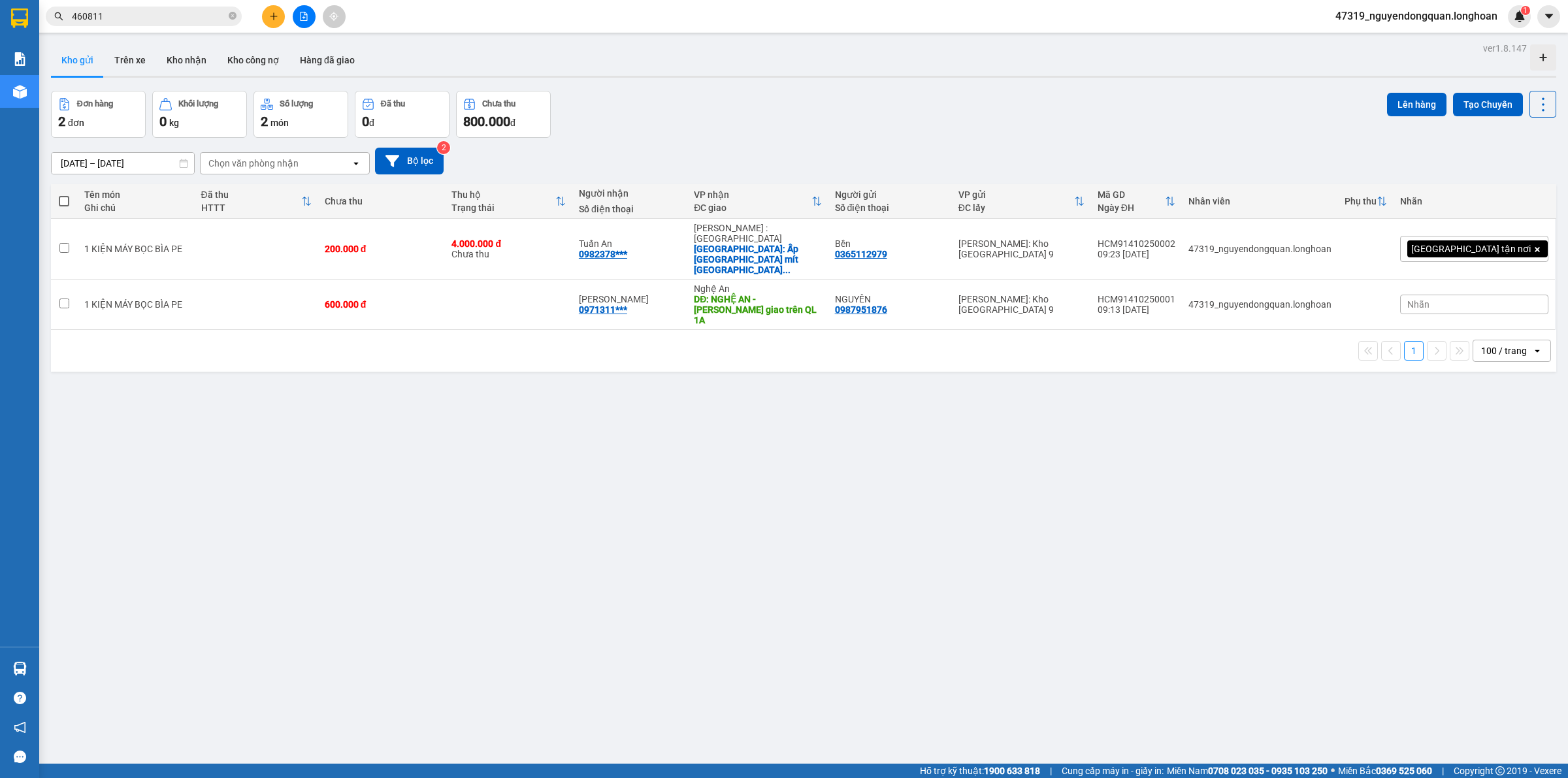
click at [530, 415] on div "ver 1.8.147 Kho gửi Trên xe Kho nhận Kho công nợ Hàng đã giao Đơn hàng 2 đơn Kh…" at bounding box center [803, 428] width 1516 height 778
click at [1474, 246] on icon at bounding box center [1478, 248] width 9 height 9
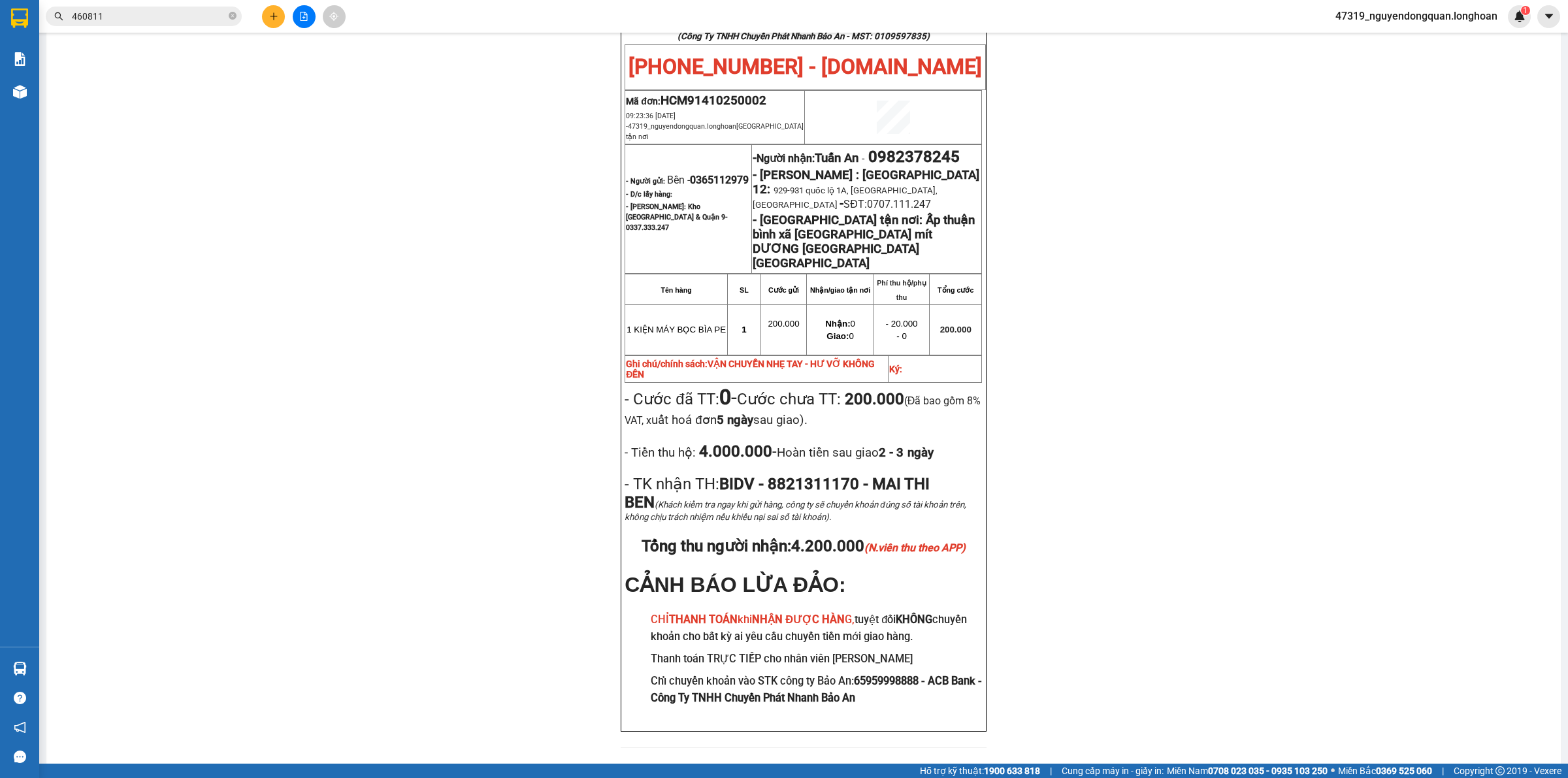
scroll to position [615, 0]
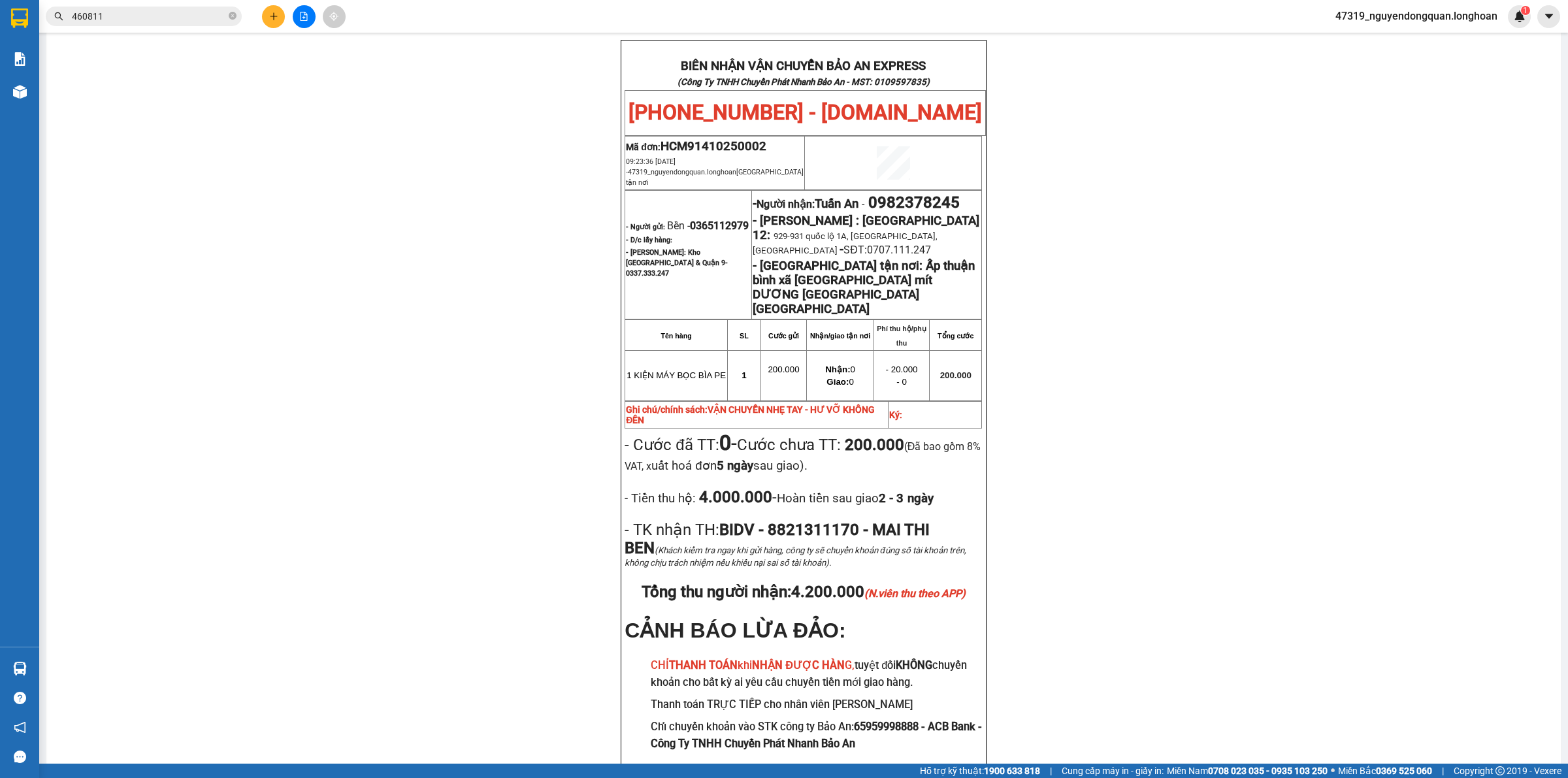
click at [481, 373] on div "PHIẾU DÁN LÊN HÀNG Ngày in phiếu: 09:28 ngày 14-10-2025 CSKH: 1900.06.88.33 CÔN…" at bounding box center [803, 154] width 1483 height 1310
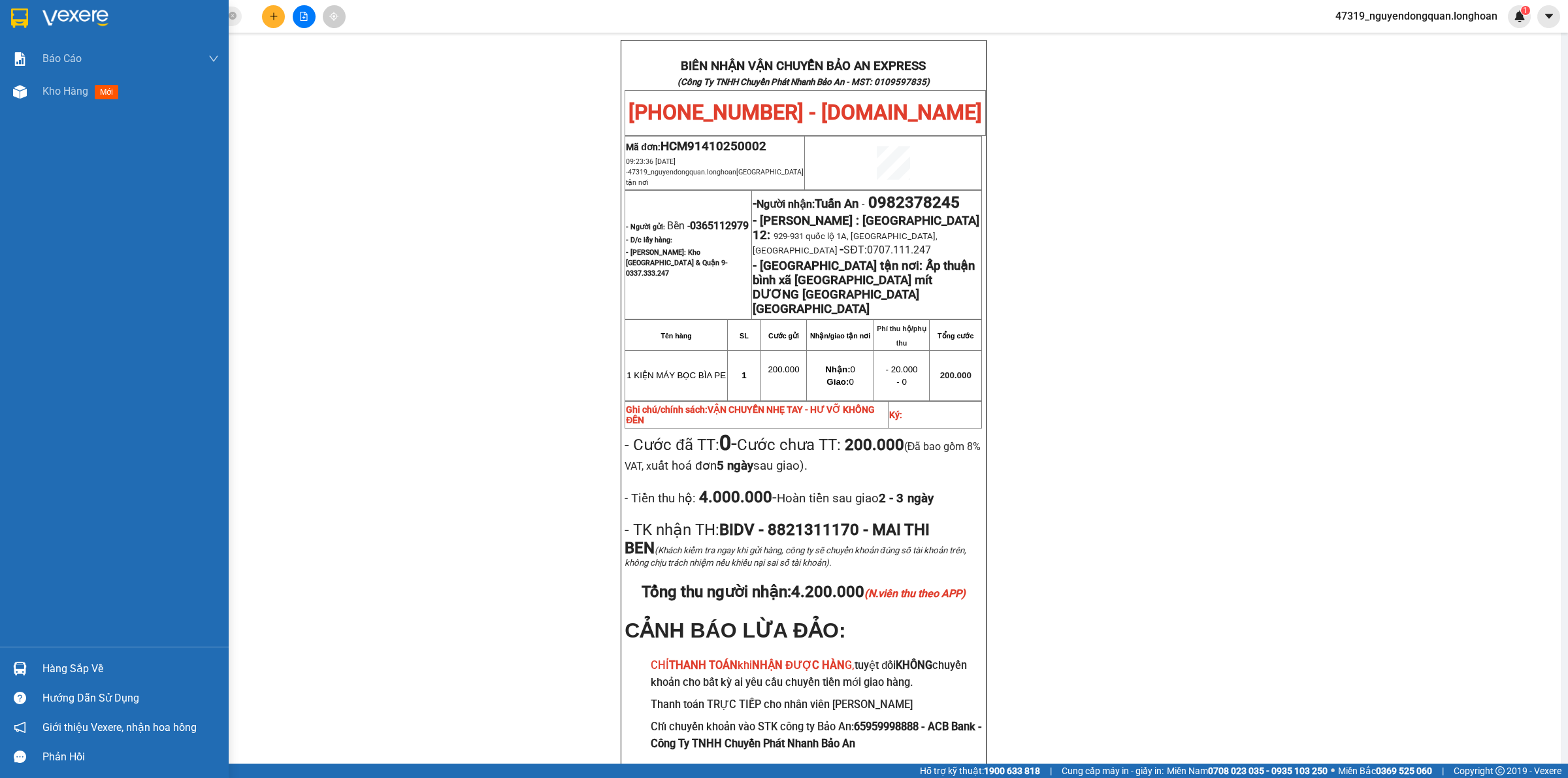
click at [11, 18] on img at bounding box center [19, 19] width 17 height 19
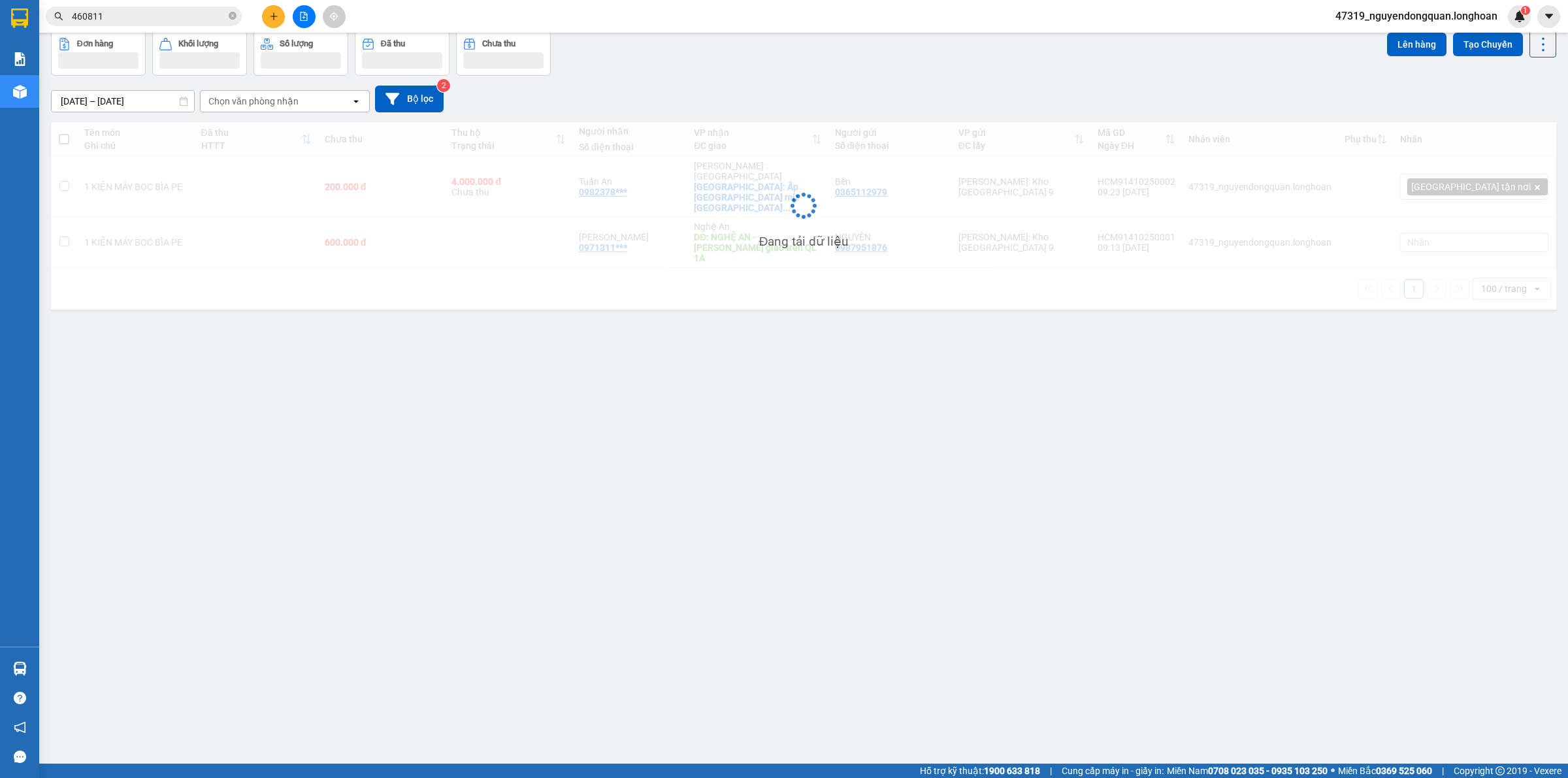
scroll to position [60, 0]
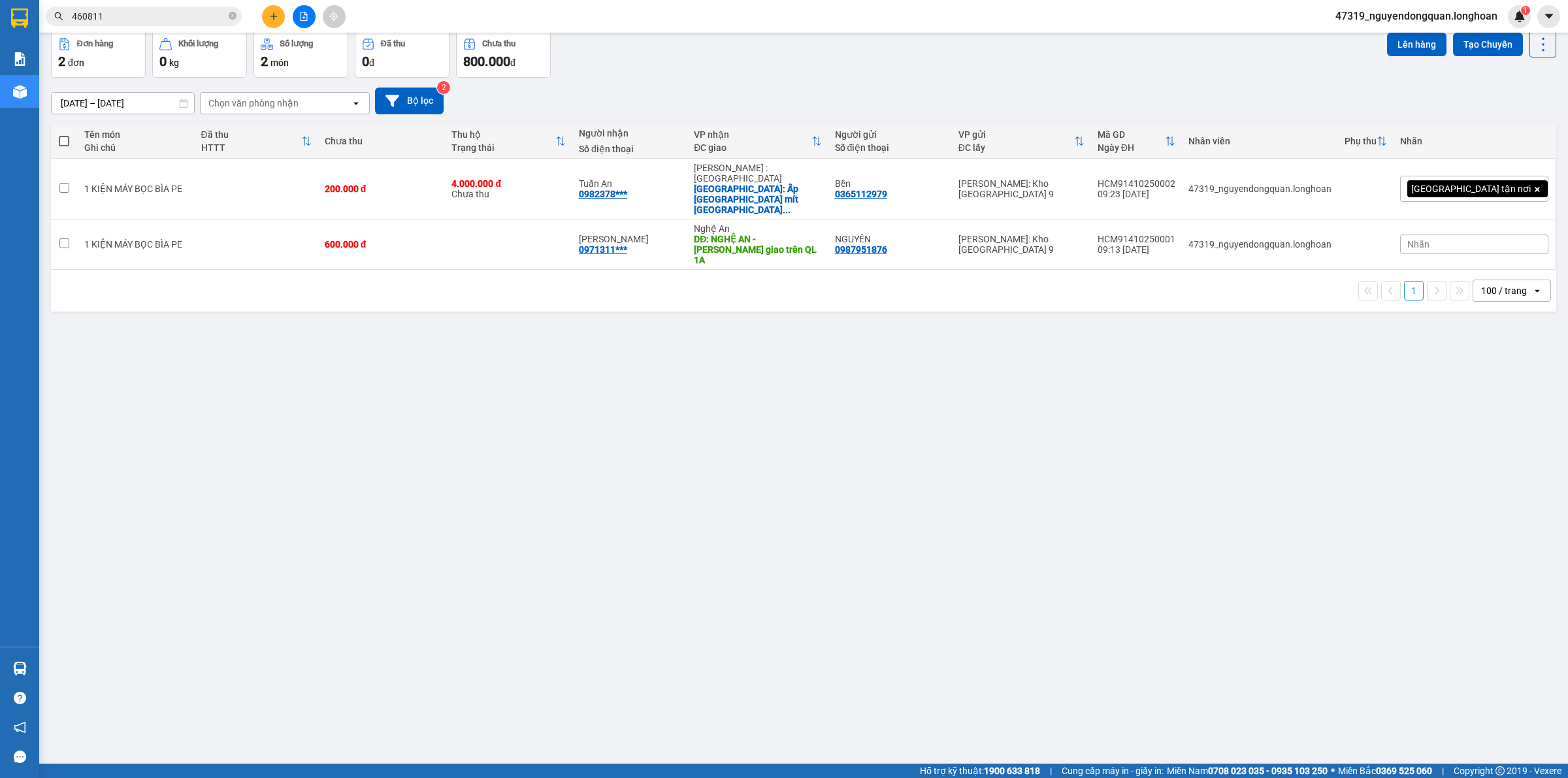
click at [1467, 198] on div "[GEOGRAPHIC_DATA] tận nơi" at bounding box center [1474, 188] width 148 height 60
click at [1465, 192] on div "[GEOGRAPHIC_DATA] tận nơi" at bounding box center [1474, 188] width 148 height 26
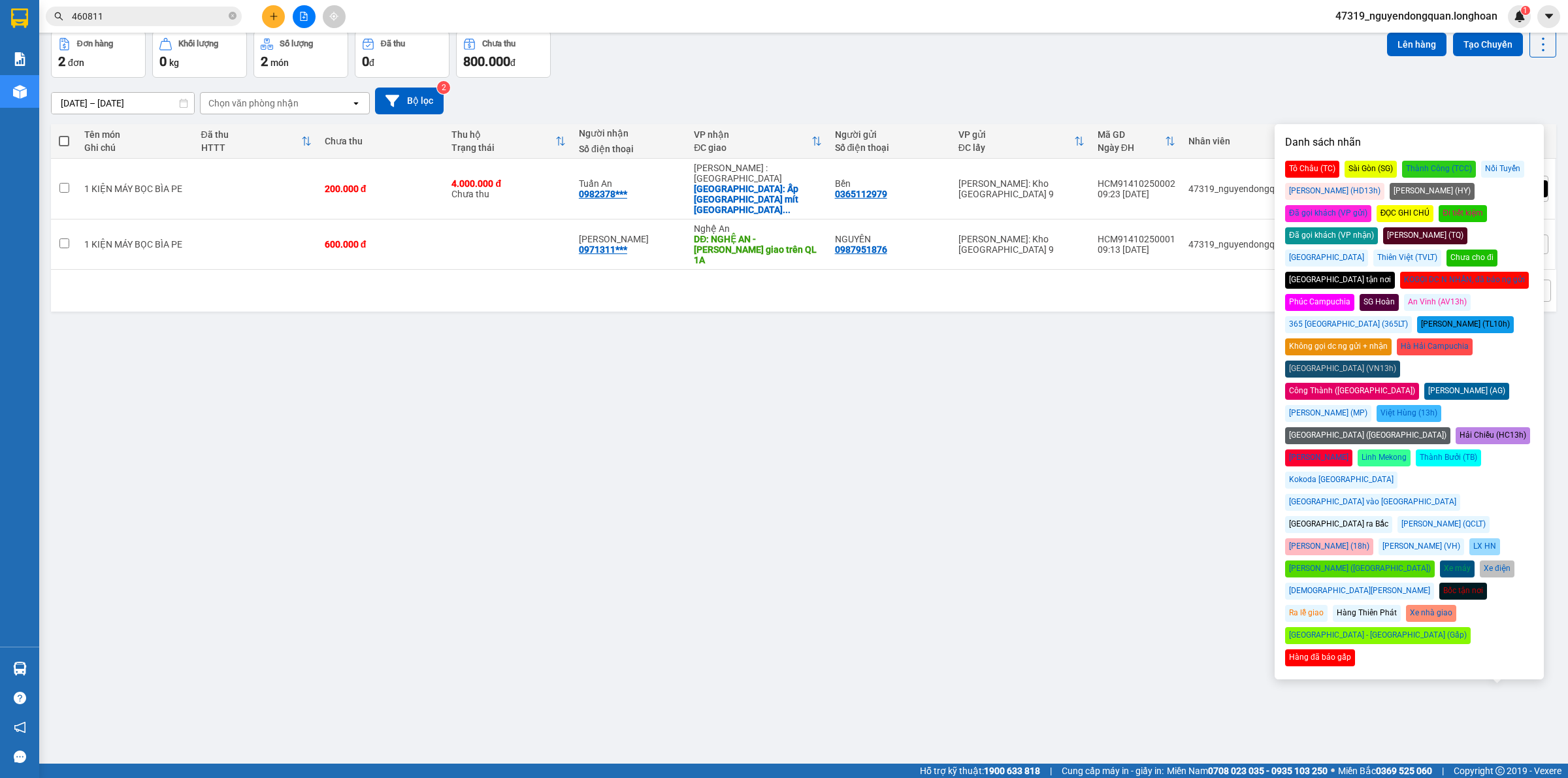
click at [1371, 205] on div "Đã gọi khách (VP gửi)" at bounding box center [1327, 213] width 86 height 17
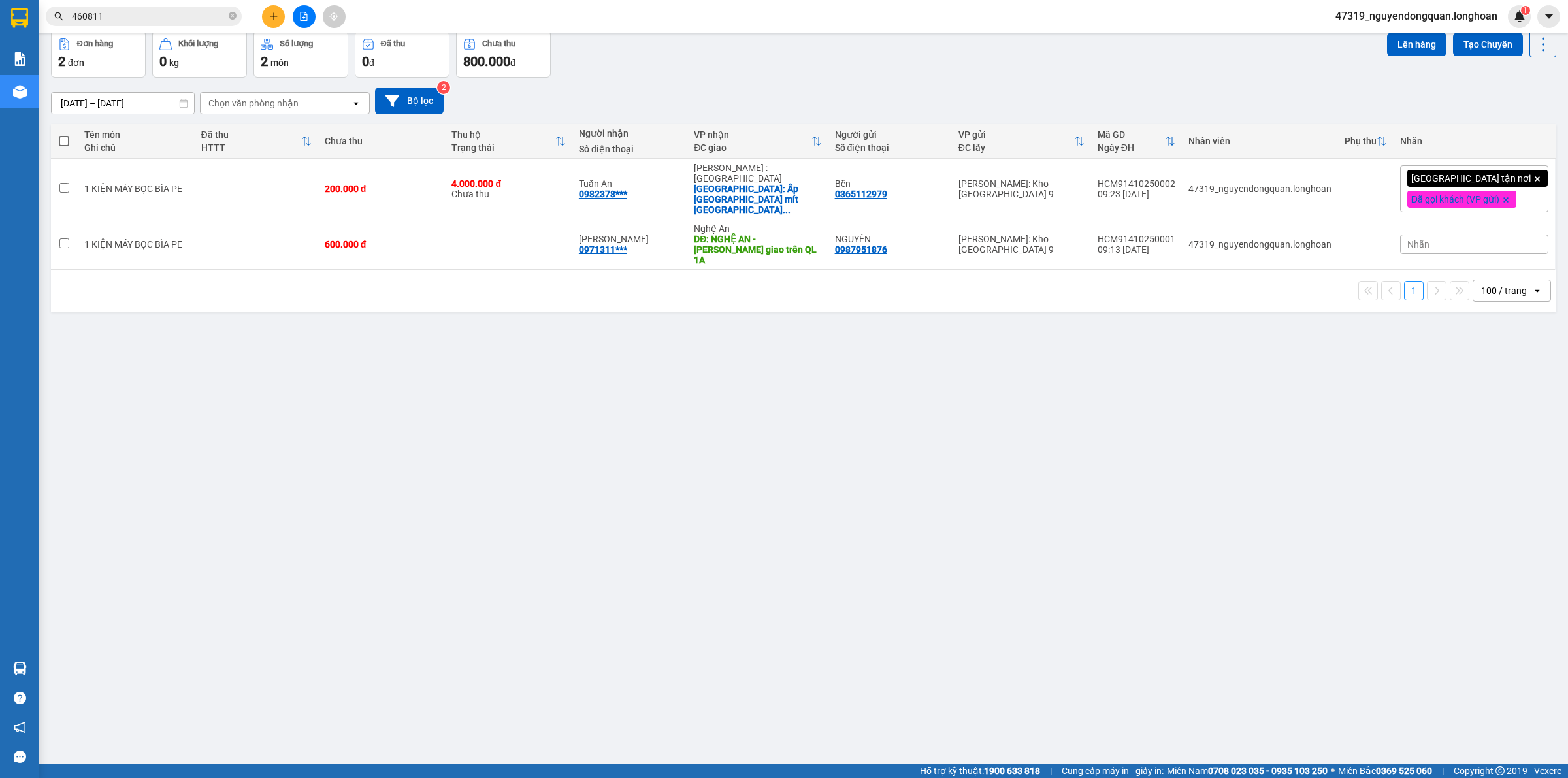
click at [1137, 432] on div "ver 1.8.147 Kho gửi Trên xe Kho nhận Kho công nợ Hàng đã giao Đơn hàng 2 đơn Kh…" at bounding box center [803, 368] width 1516 height 778
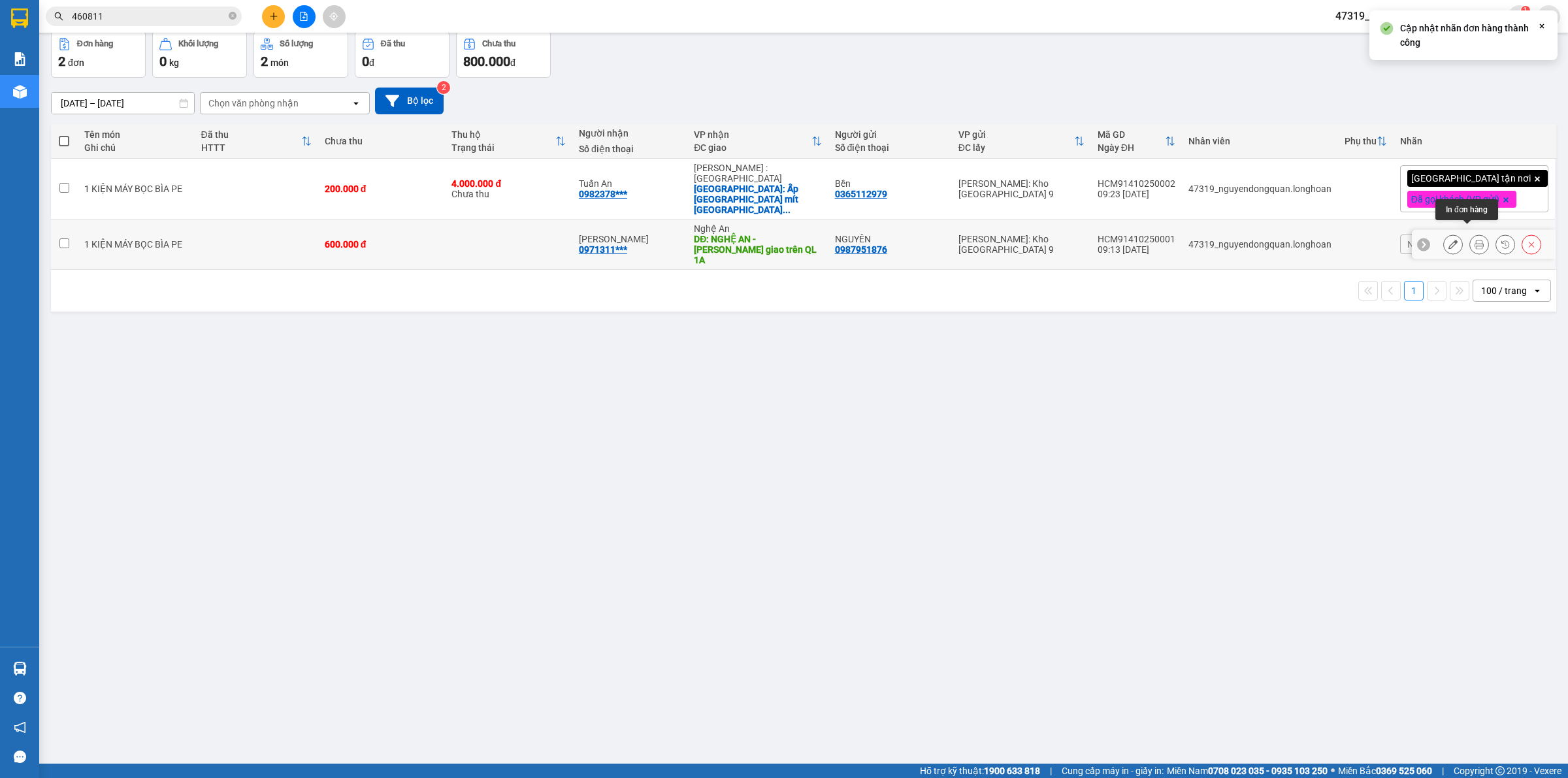
click at [1470, 234] on button at bounding box center [1479, 245] width 19 height 23
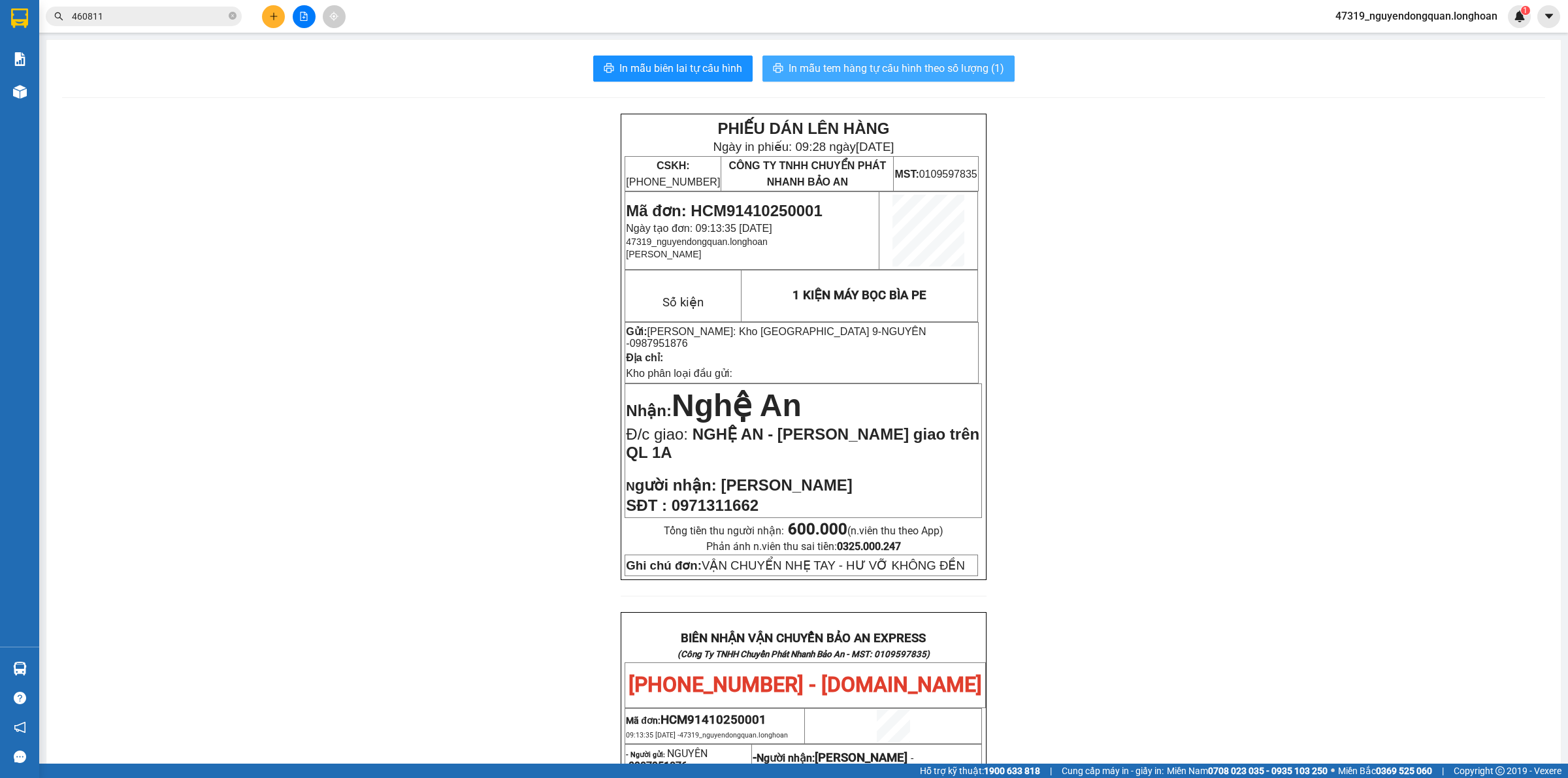
click at [955, 60] on button "In mẫu tem hàng tự cấu hình theo số lượng (1)" at bounding box center [888, 68] width 252 height 26
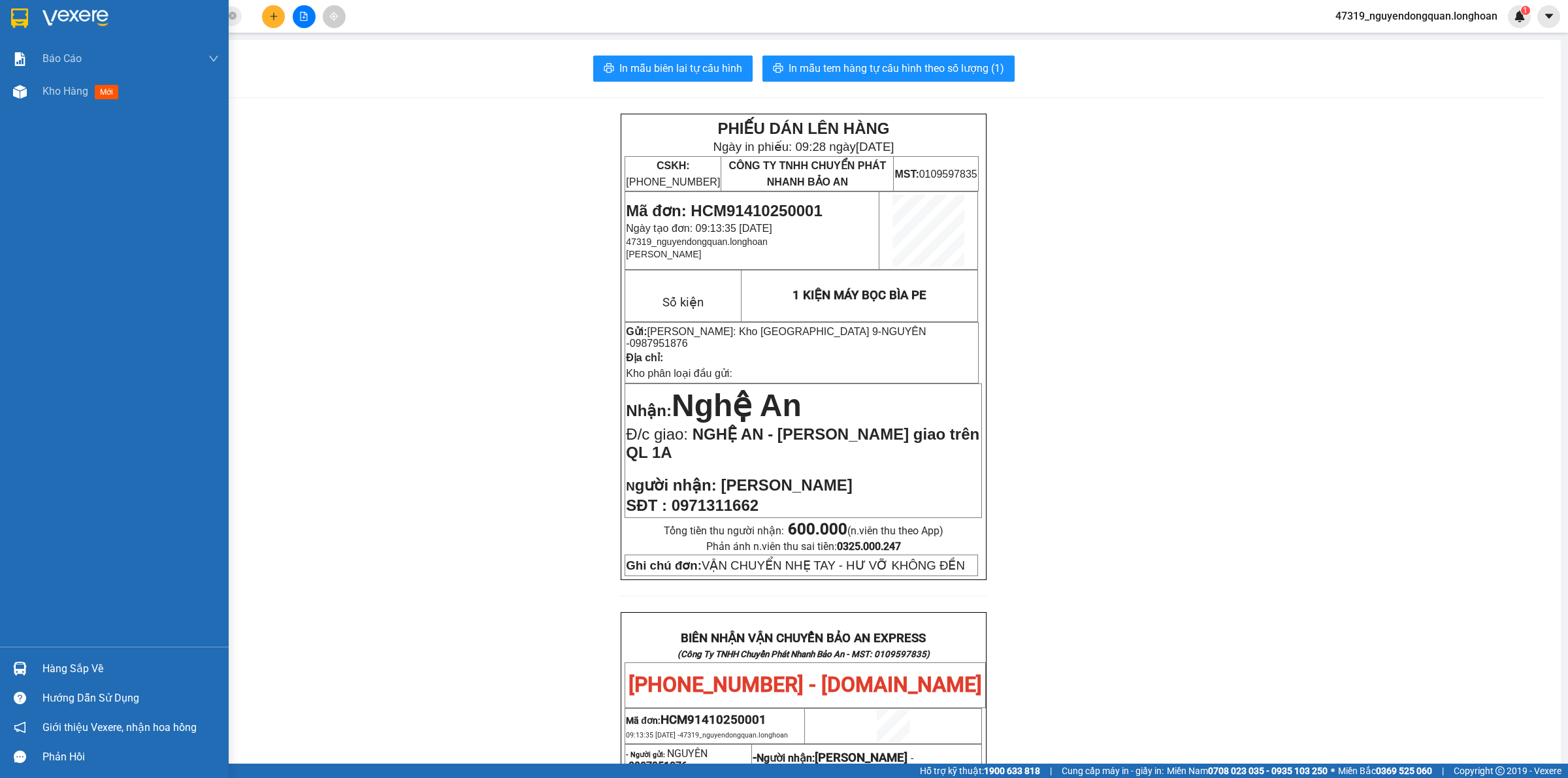
click at [50, 19] on img at bounding box center [76, 19] width 66 height 19
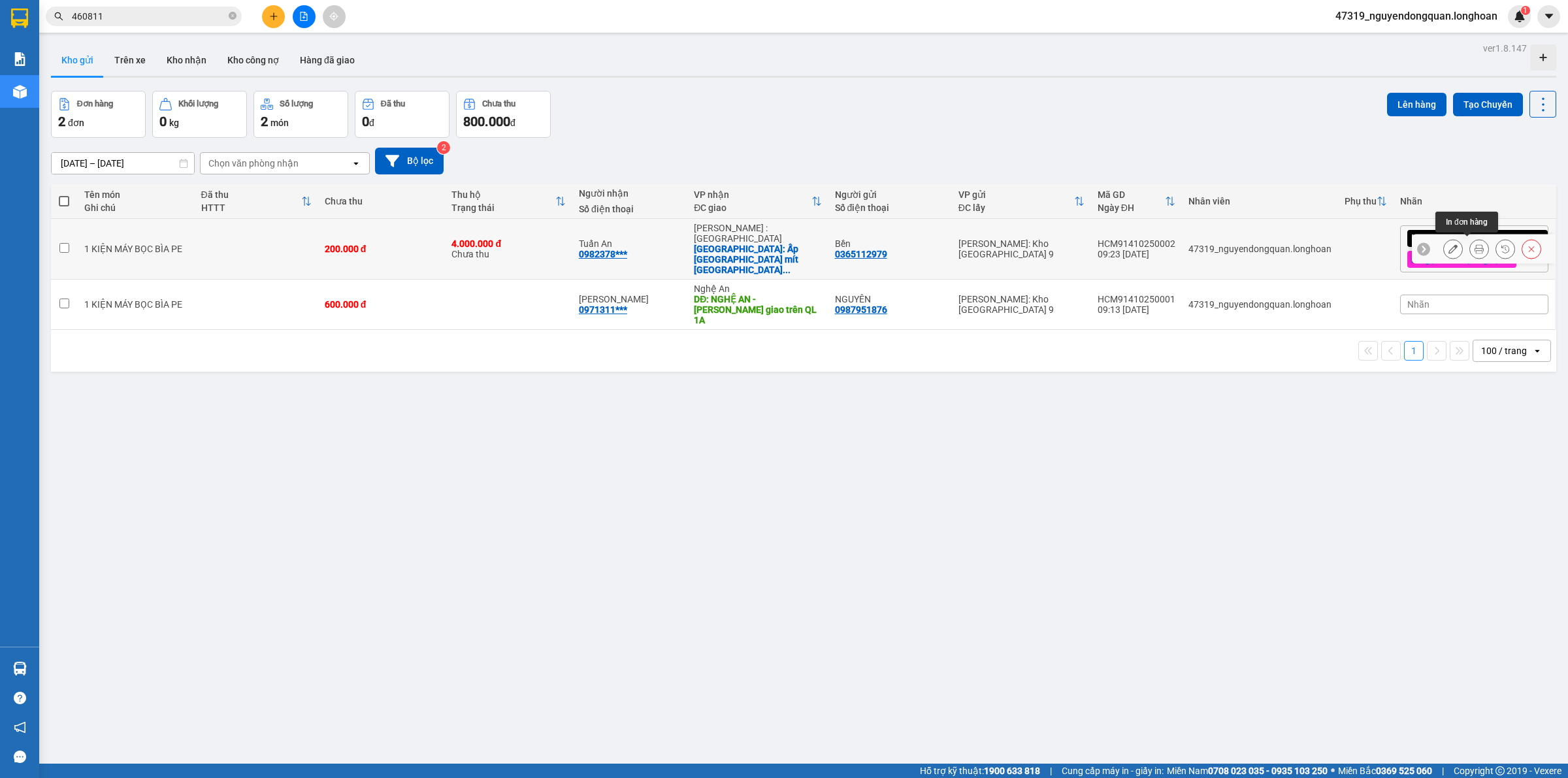
click at [1474, 249] on icon at bounding box center [1478, 248] width 9 height 9
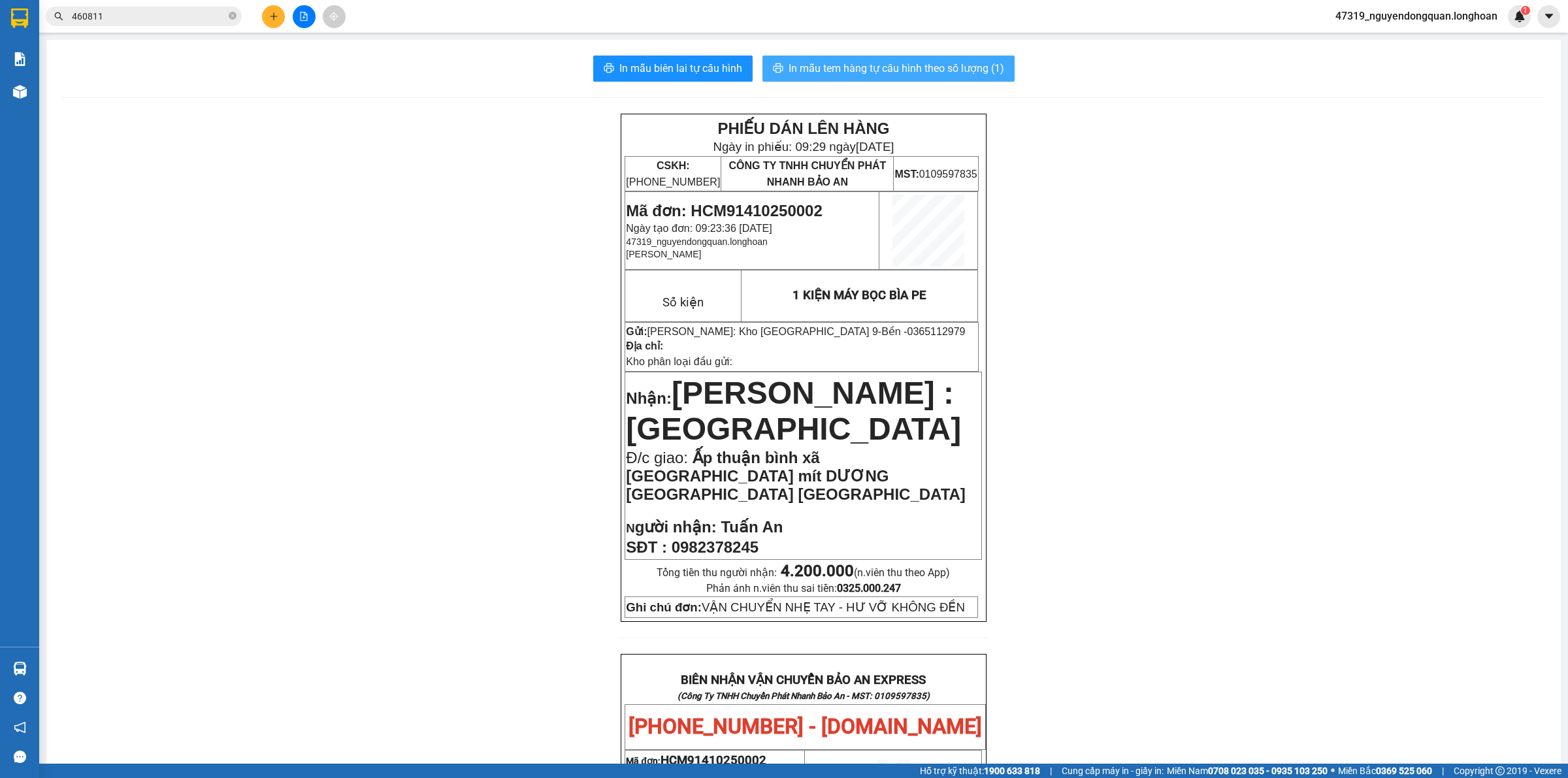
click at [944, 68] on span "In mẫu tem hàng tự cấu hình theo số lượng (1)" at bounding box center [896, 68] width 216 height 16
click at [464, 306] on div "PHIẾU DÁN LÊN HÀNG Ngày in phiếu: 09:29 ngày 14-10-2025 CSKH: 1900.06.88.33 CÔN…" at bounding box center [803, 768] width 1483 height 1310
drag, startPoint x: 697, startPoint y: 387, endPoint x: 179, endPoint y: 242, distance: 537.9
click at [696, 384] on span "[PERSON_NAME] : [GEOGRAPHIC_DATA]" at bounding box center [793, 412] width 335 height 71
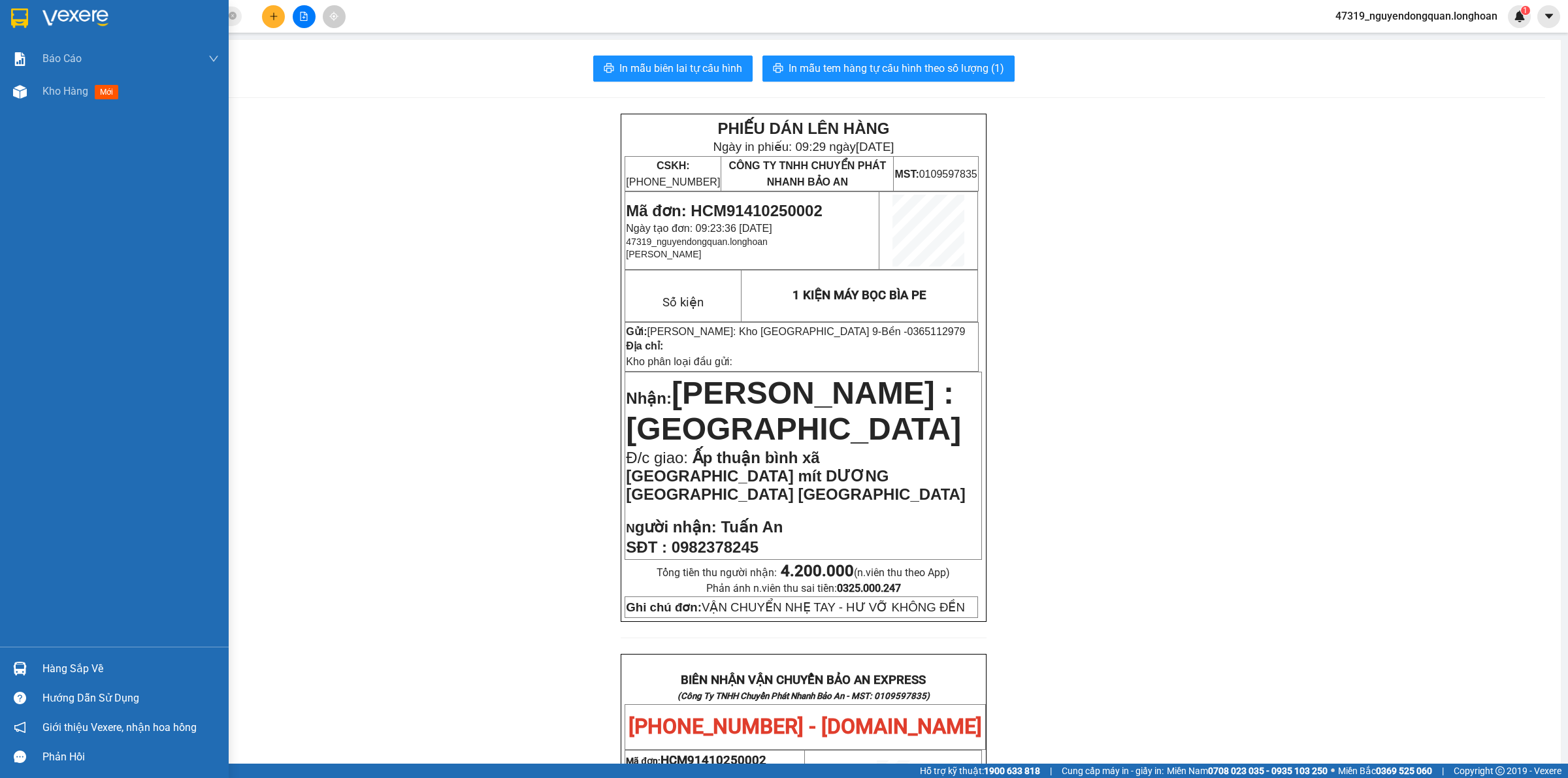
click at [18, 33] on div at bounding box center [114, 21] width 229 height 43
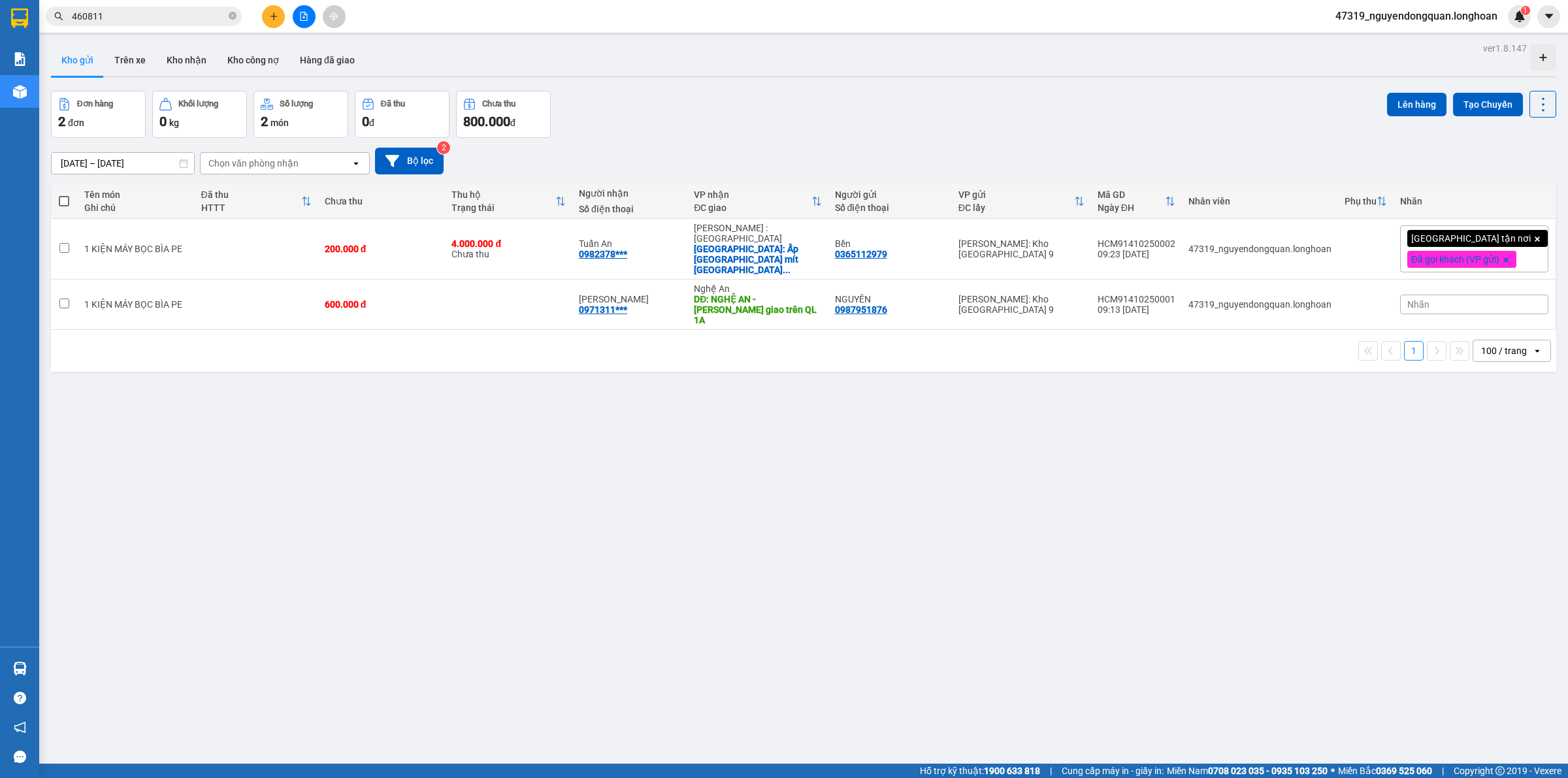
click at [679, 481] on div "ver 1.8.147 Kho gửi Trên xe Kho nhận Kho công nợ Hàng đã giao Đơn hàng 2 đơn Kh…" at bounding box center [803, 428] width 1516 height 778
drag, startPoint x: 590, startPoint y: 453, endPoint x: 580, endPoint y: 449, distance: 10.8
click at [589, 453] on div "ver 1.8.147 Kho gửi Trên xe Kho nhận Kho công nợ Hàng đã giao Đơn hàng 2 đơn Kh…" at bounding box center [803, 428] width 1516 height 778
click at [275, 10] on button at bounding box center [273, 16] width 23 height 23
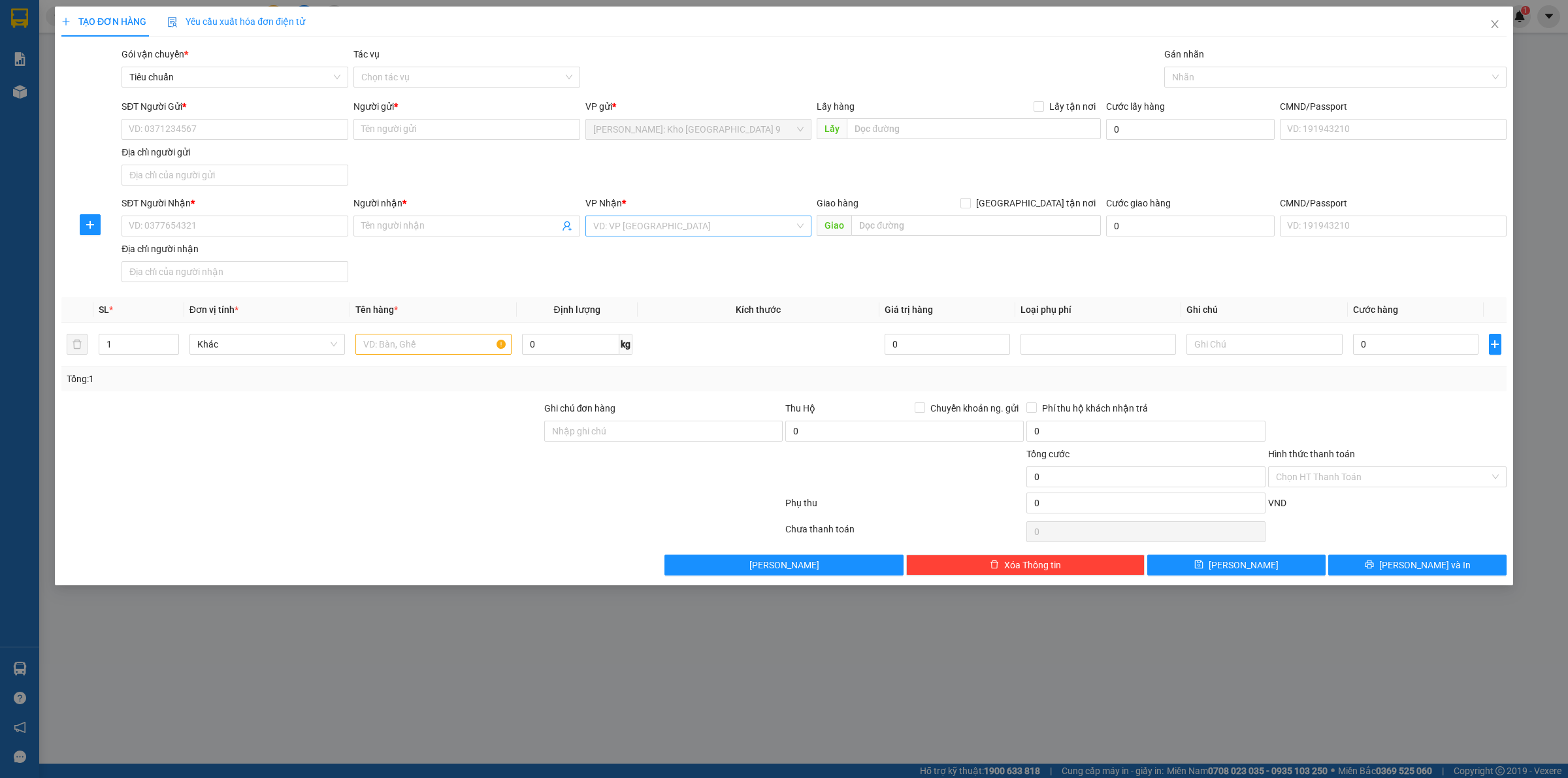
click at [730, 235] on input "search" at bounding box center [694, 226] width 202 height 19
type input "nghệ"
click at [709, 259] on div "Nghệ An" at bounding box center [699, 253] width 211 height 14
click at [916, 236] on input "text" at bounding box center [976, 226] width 250 height 21
click at [262, 238] on div "SĐT Người Nhận * VD: 0377654321" at bounding box center [235, 218] width 227 height 46
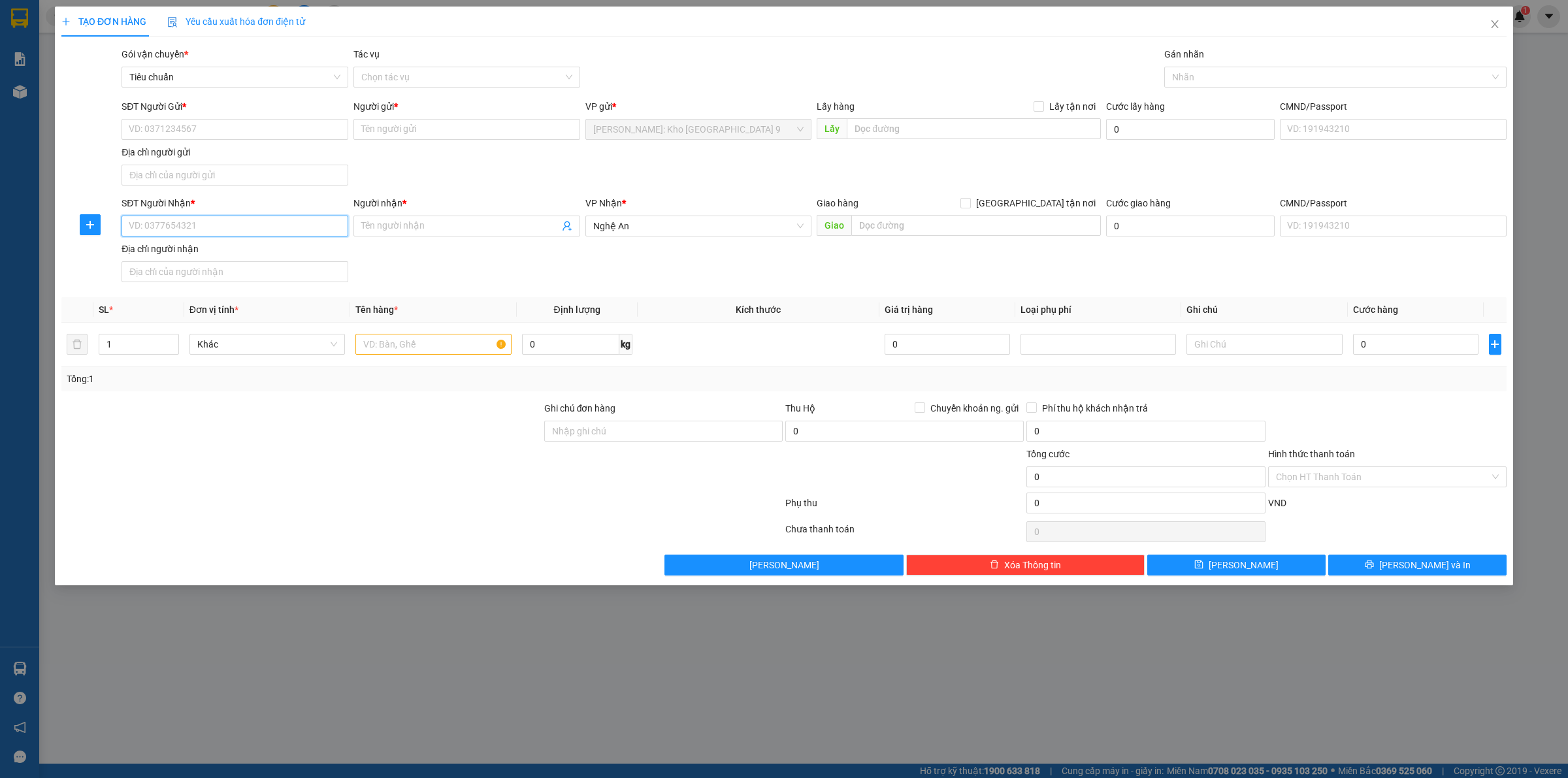
click at [268, 232] on input "SĐT Người Nhận *" at bounding box center [235, 226] width 227 height 21
type input "0862723878"
click at [481, 226] on input "Người nhận *" at bounding box center [460, 226] width 198 height 14
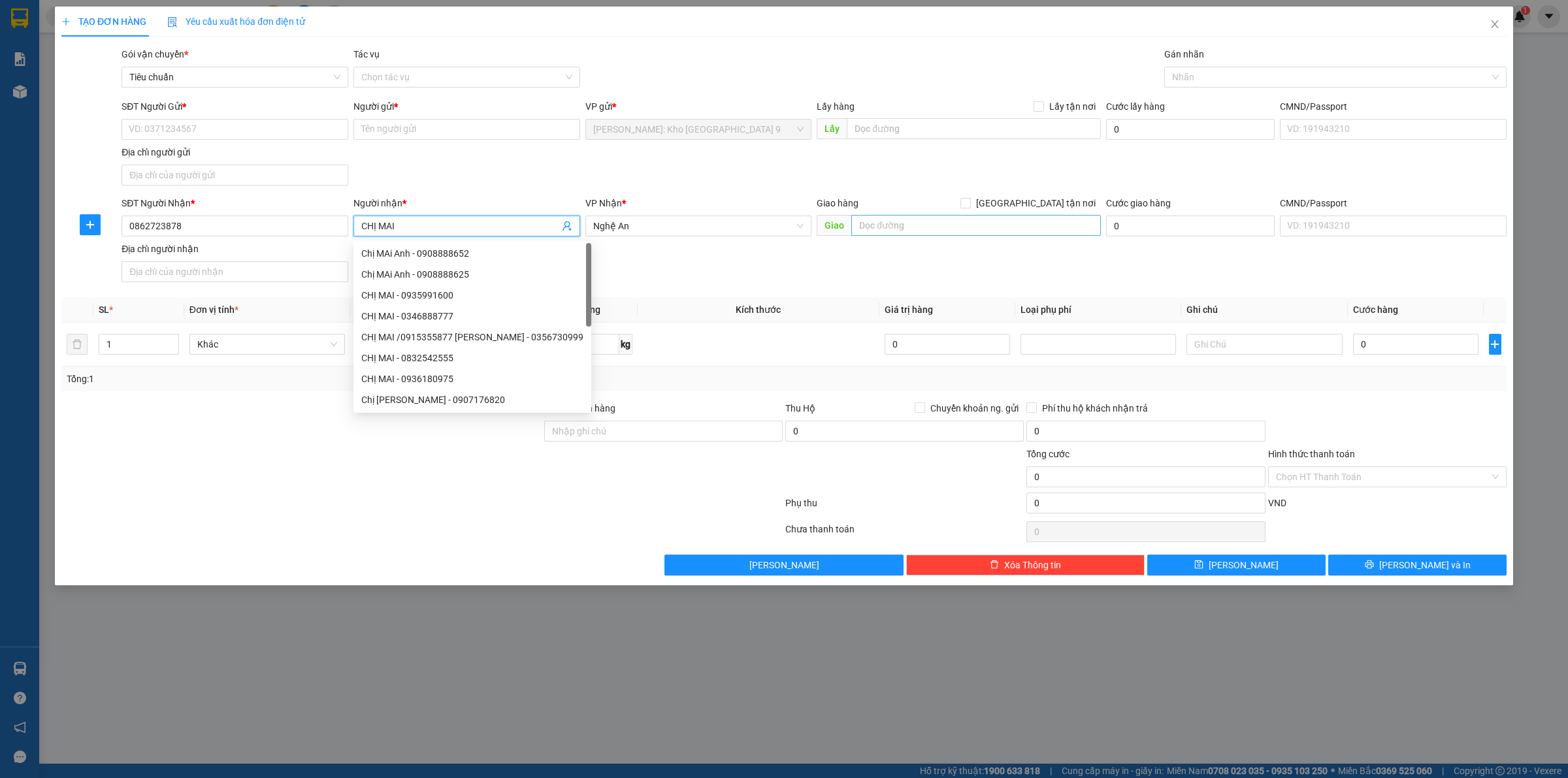
type input "CHỊ MAI"
click at [873, 230] on input "text" at bounding box center [976, 226] width 250 height 21
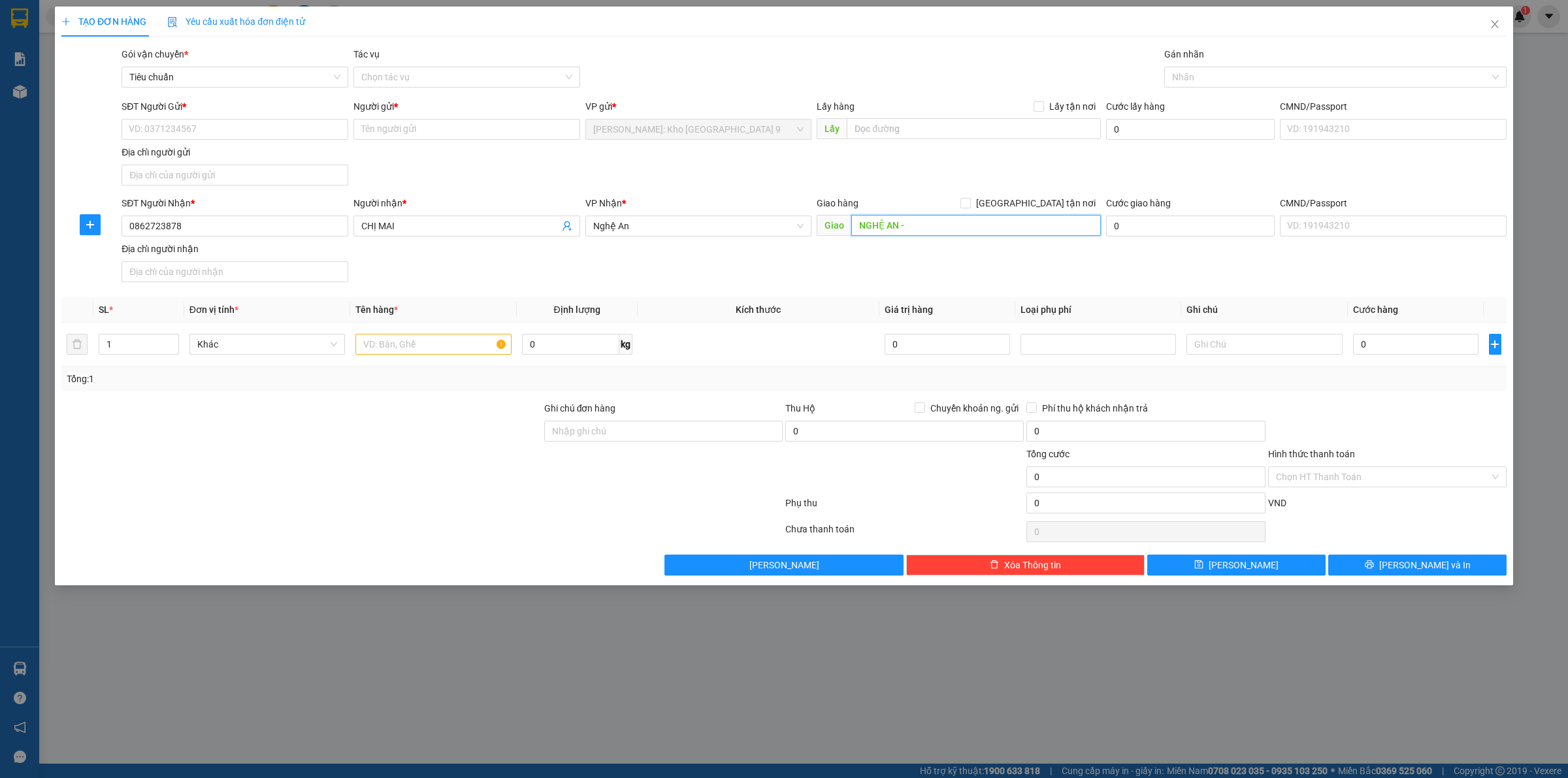
type input "NGHỆ AN -"
drag, startPoint x: 275, startPoint y: 222, endPoint x: 112, endPoint y: 268, distance: 169.4
click at [112, 268] on div "SĐT Người Nhận * 0862723878 0862723878 Người nhận * CHỊ MAI VP Nhận * Nghệ An G…" at bounding box center [784, 242] width 1447 height 92
type input "0"
type input "0963294717"
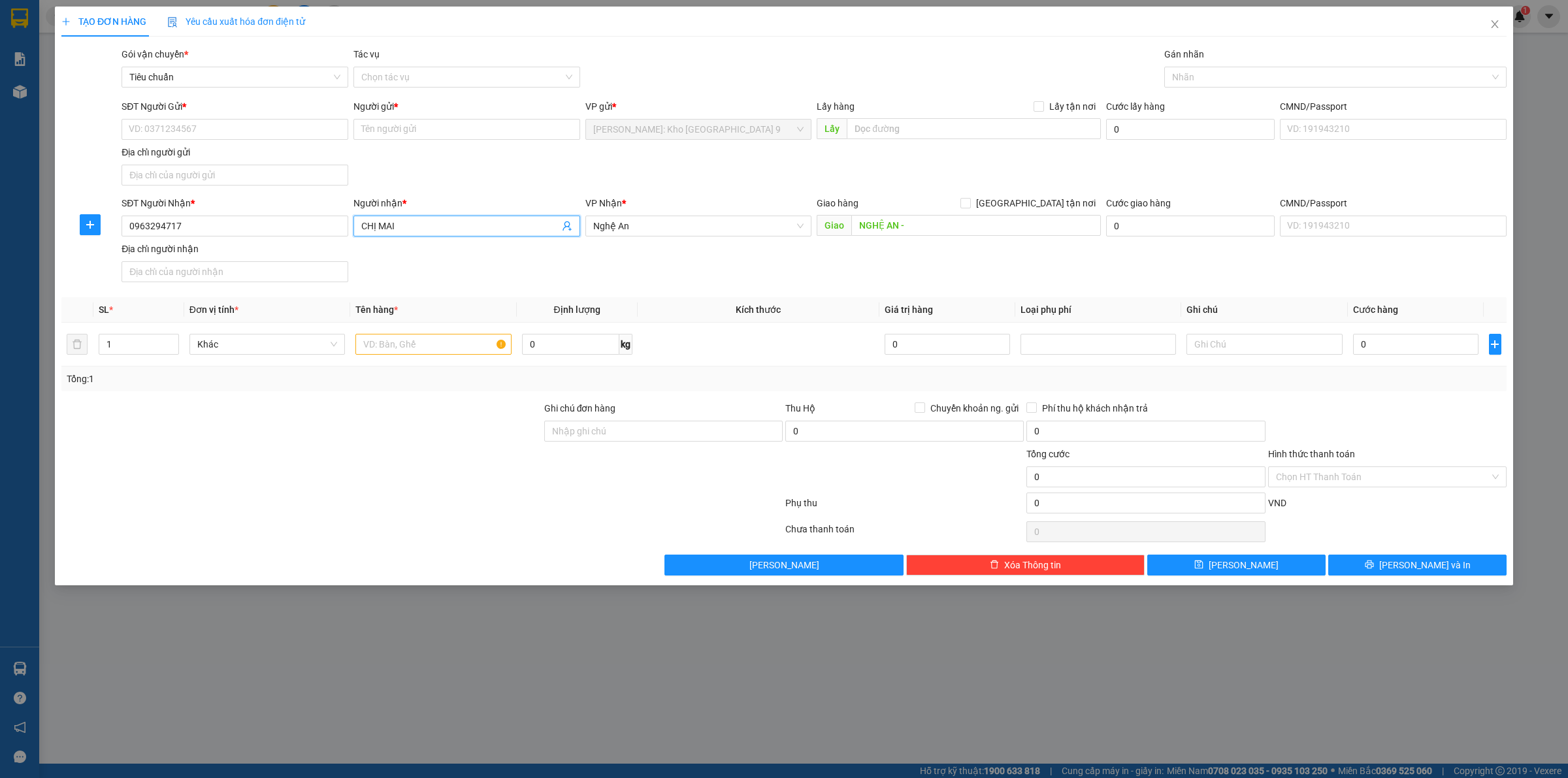
click at [421, 224] on input "CHỊ MAI" at bounding box center [460, 226] width 198 height 14
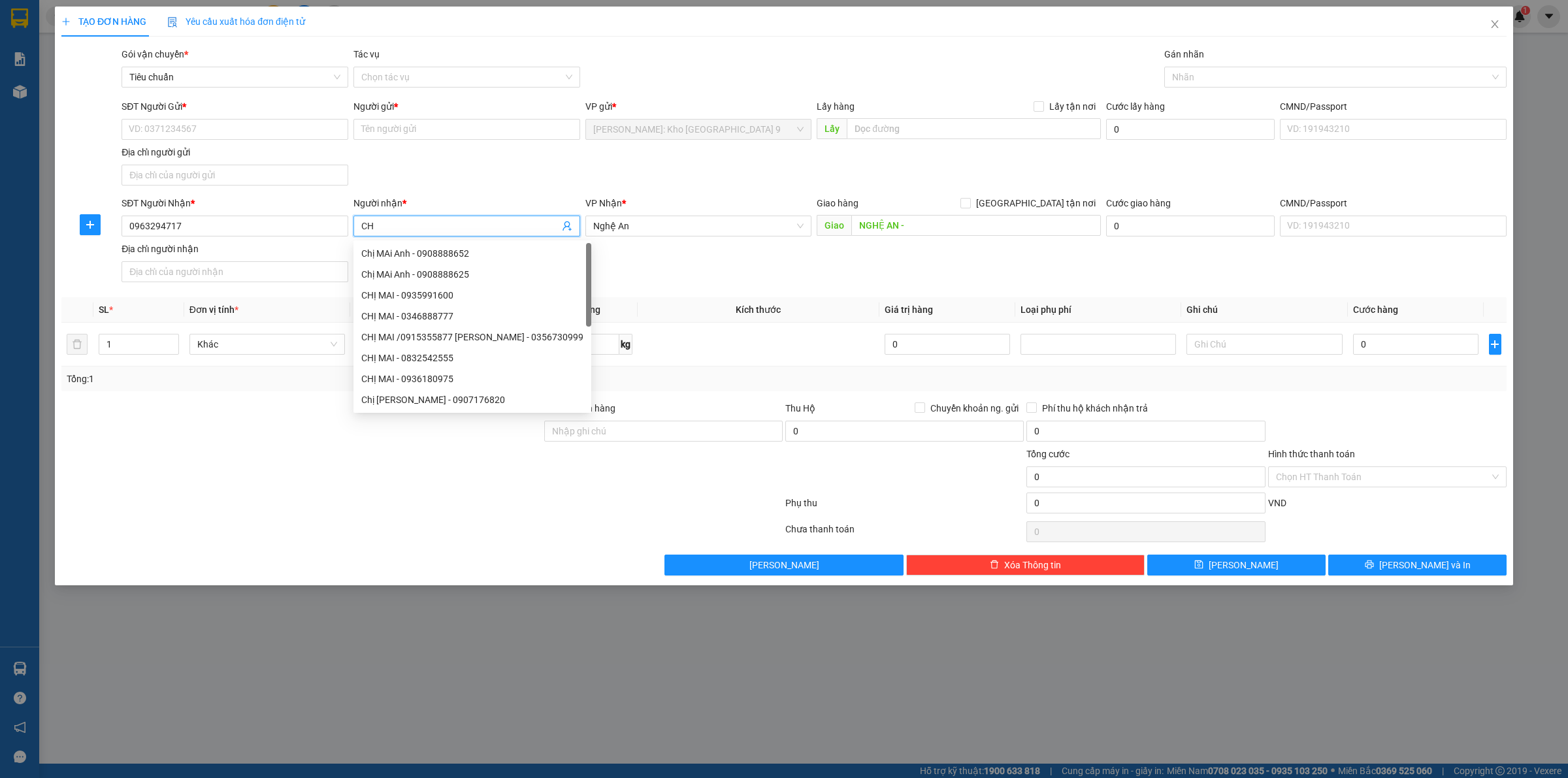
type input "C"
type input "ANH ĐOÀN"
click at [1011, 230] on input "NGHỆ AN -" at bounding box center [976, 226] width 250 height 21
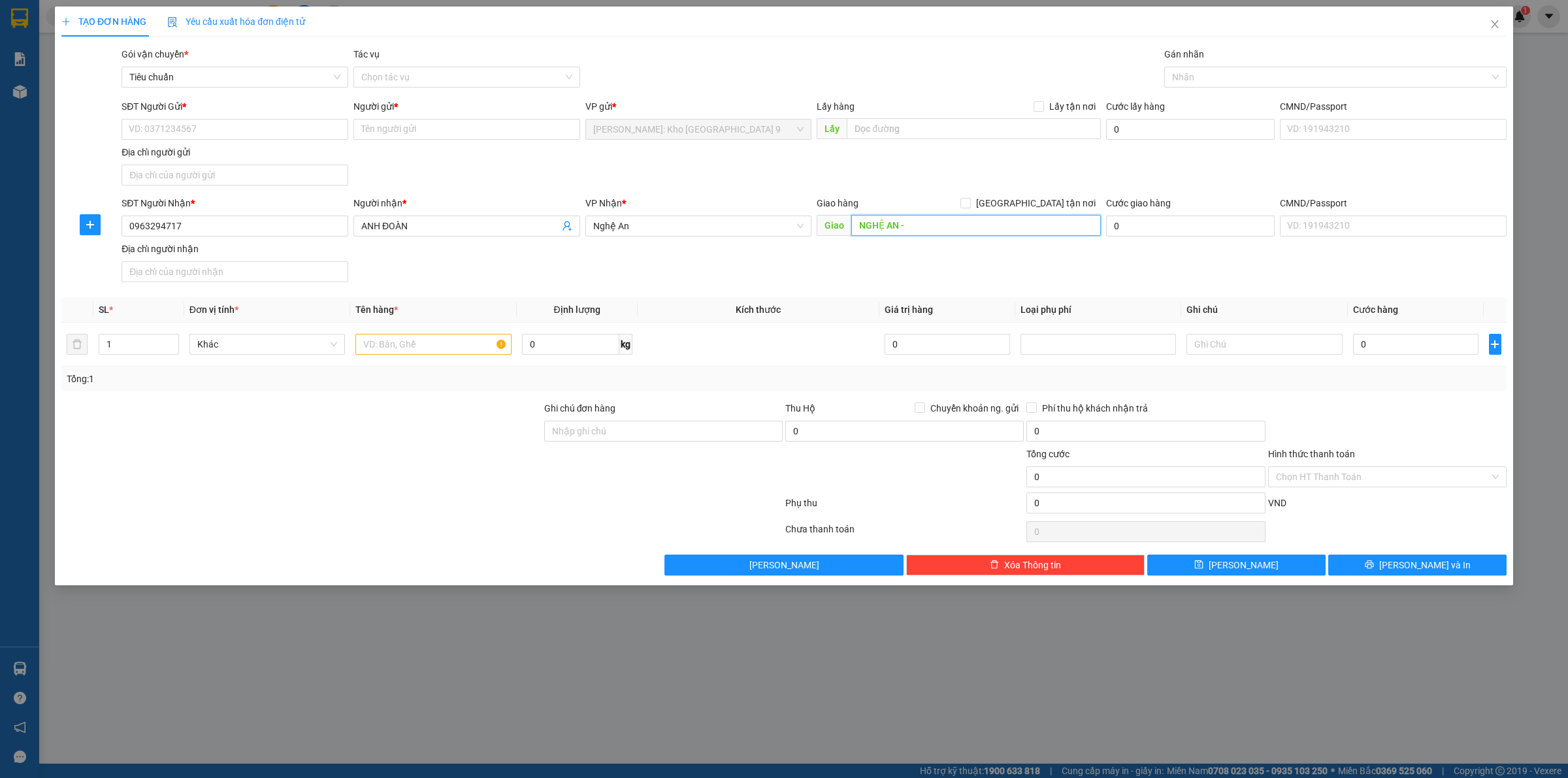
click at [1011, 230] on input "NGHỆ AN -" at bounding box center [976, 226] width 250 height 21
click at [944, 227] on input "NGHỆ AN -" at bounding box center [976, 226] width 250 height 21
paste input "Quỳnh Lưu giao trên QL 1A"
type input "NGHỆ AN - Quỳnh Lưu giao trên QL 1A"
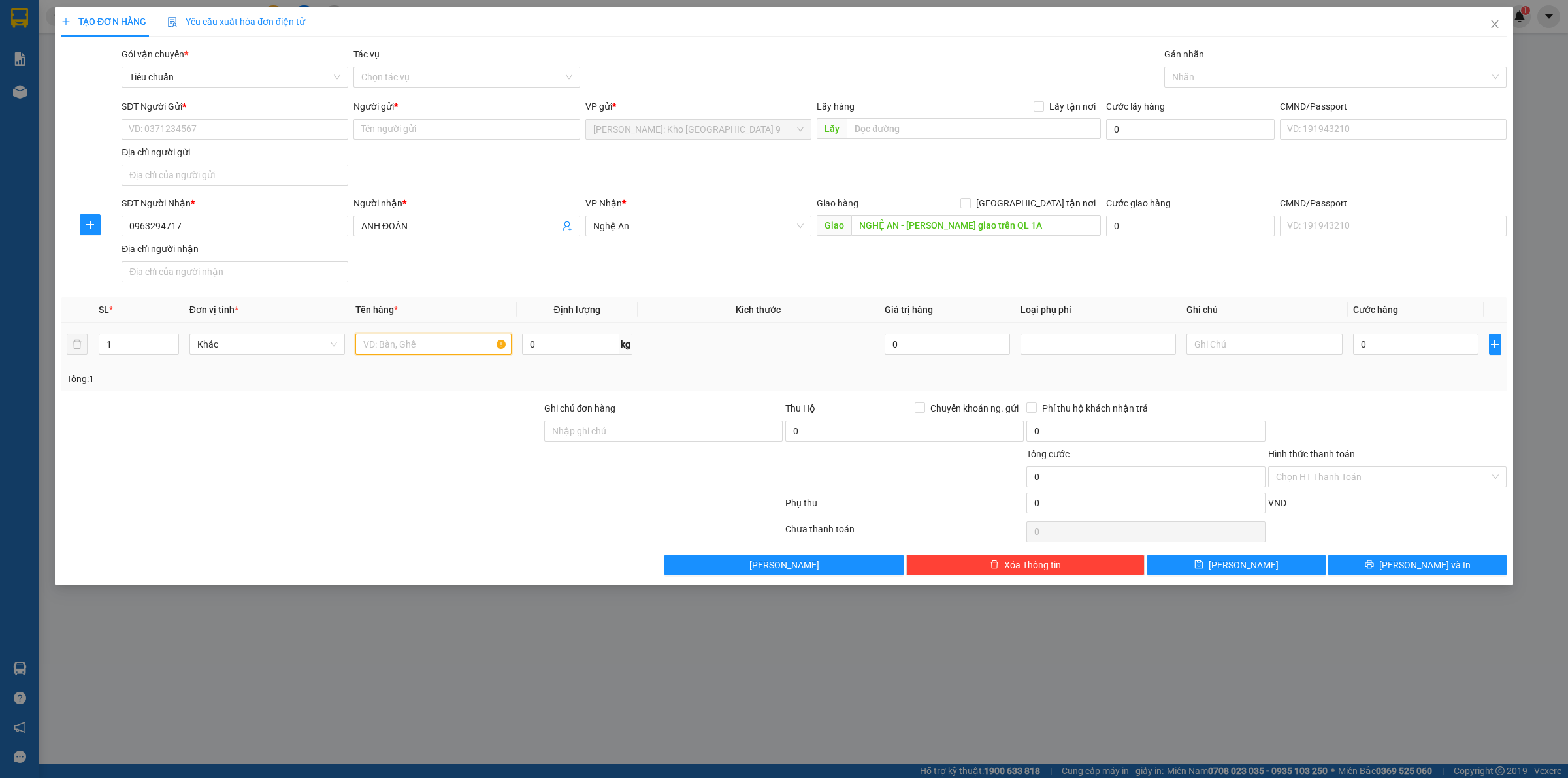
click at [414, 345] on input "text" at bounding box center [432, 345] width 155 height 21
type input "1 THÙNG CARTON ( XE ĐỒ CHƠI)"
click at [578, 432] on input "Ghi chú đơn hàng" at bounding box center [663, 432] width 238 height 21
type input "VẬN CHUYỂN NHẸ TAY - HƯ VỠ KHÔNG ĐỀN"
click at [1395, 333] on div "0" at bounding box center [1416, 344] width 126 height 26
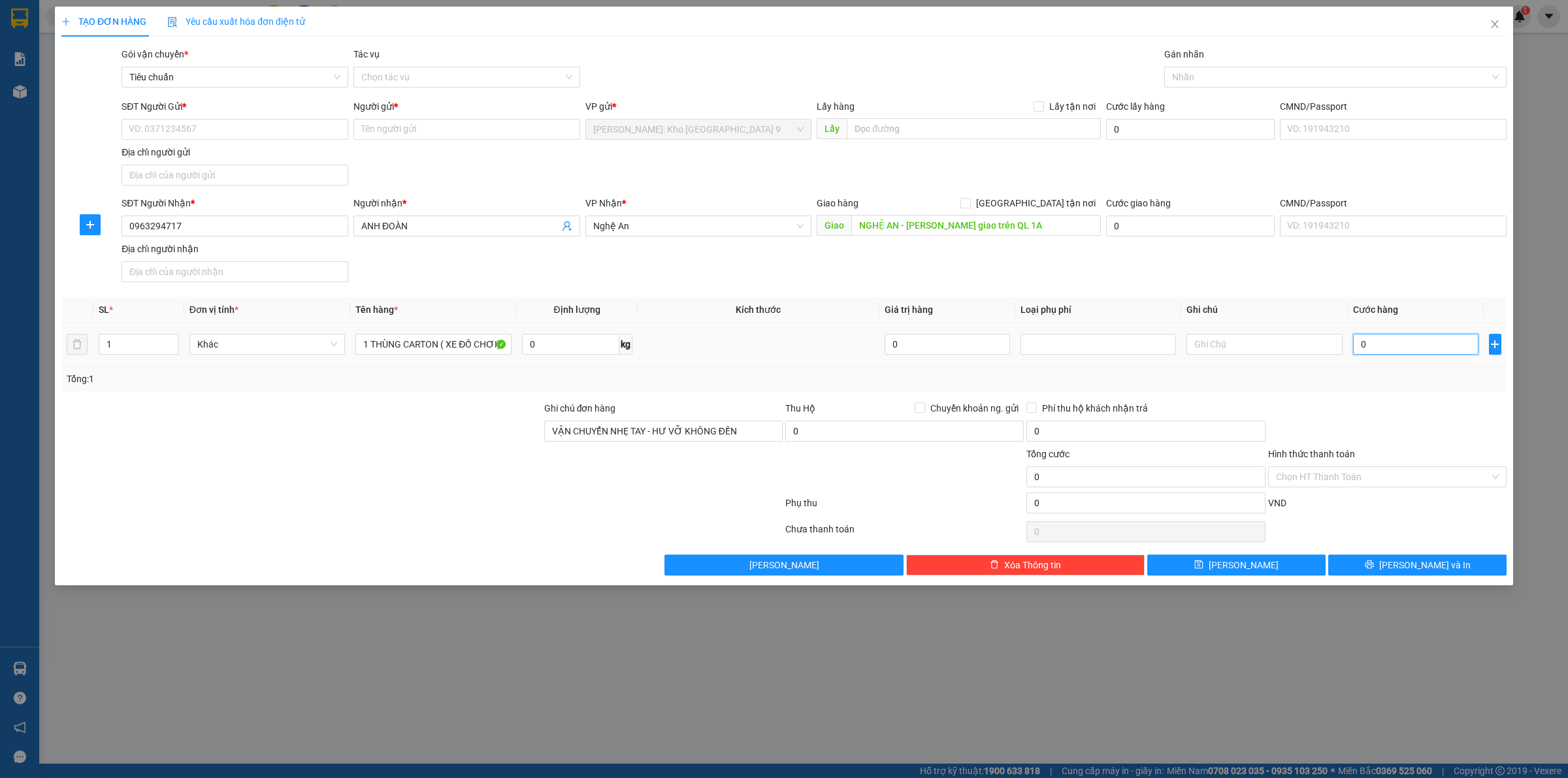
click at [1394, 337] on input "0" at bounding box center [1416, 345] width 126 height 21
click at [1412, 347] on input "0" at bounding box center [1416, 345] width 126 height 21
type input "01"
type input "1"
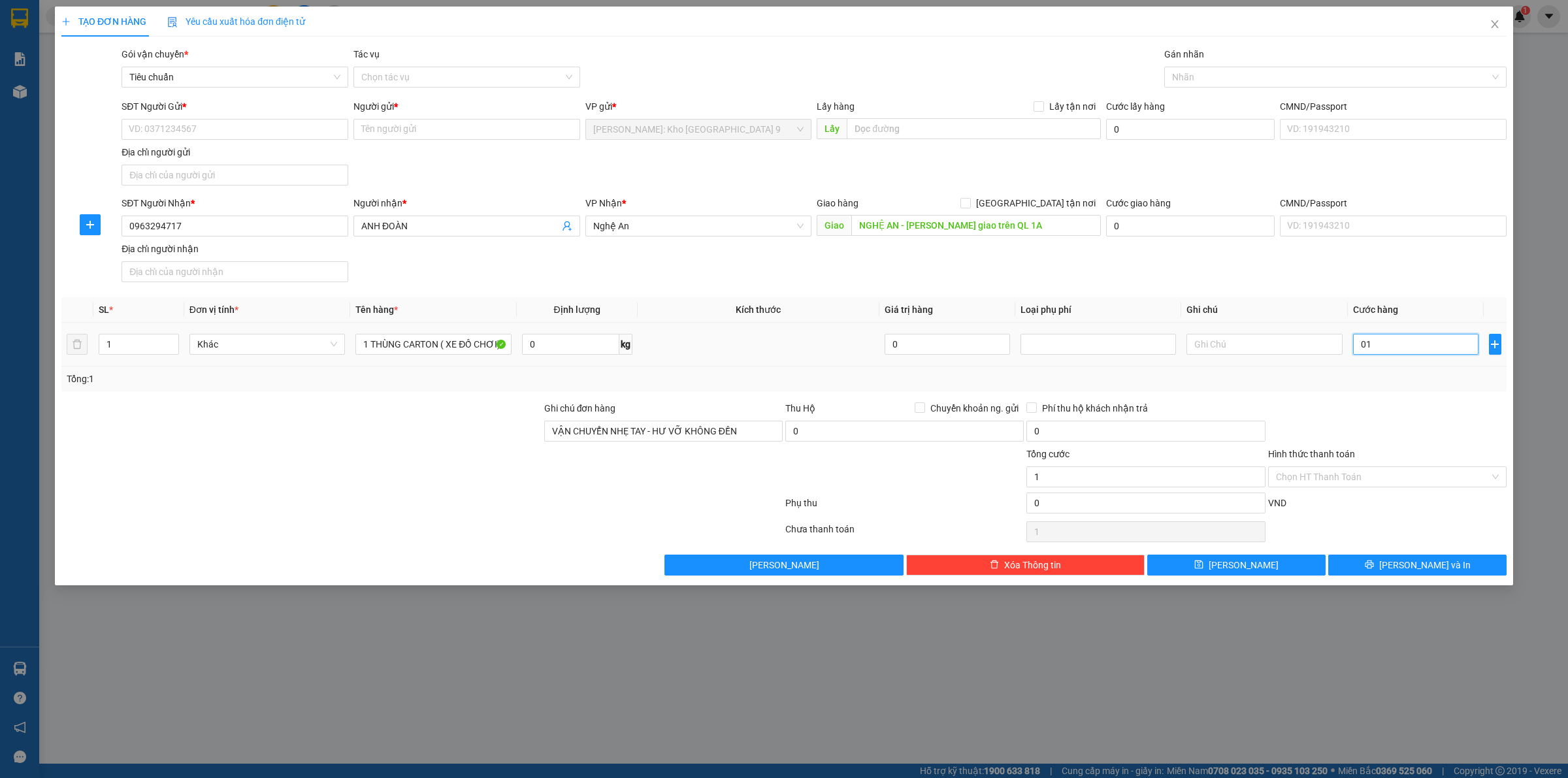
type input "017"
type input "17"
type input "0.170"
type input "170"
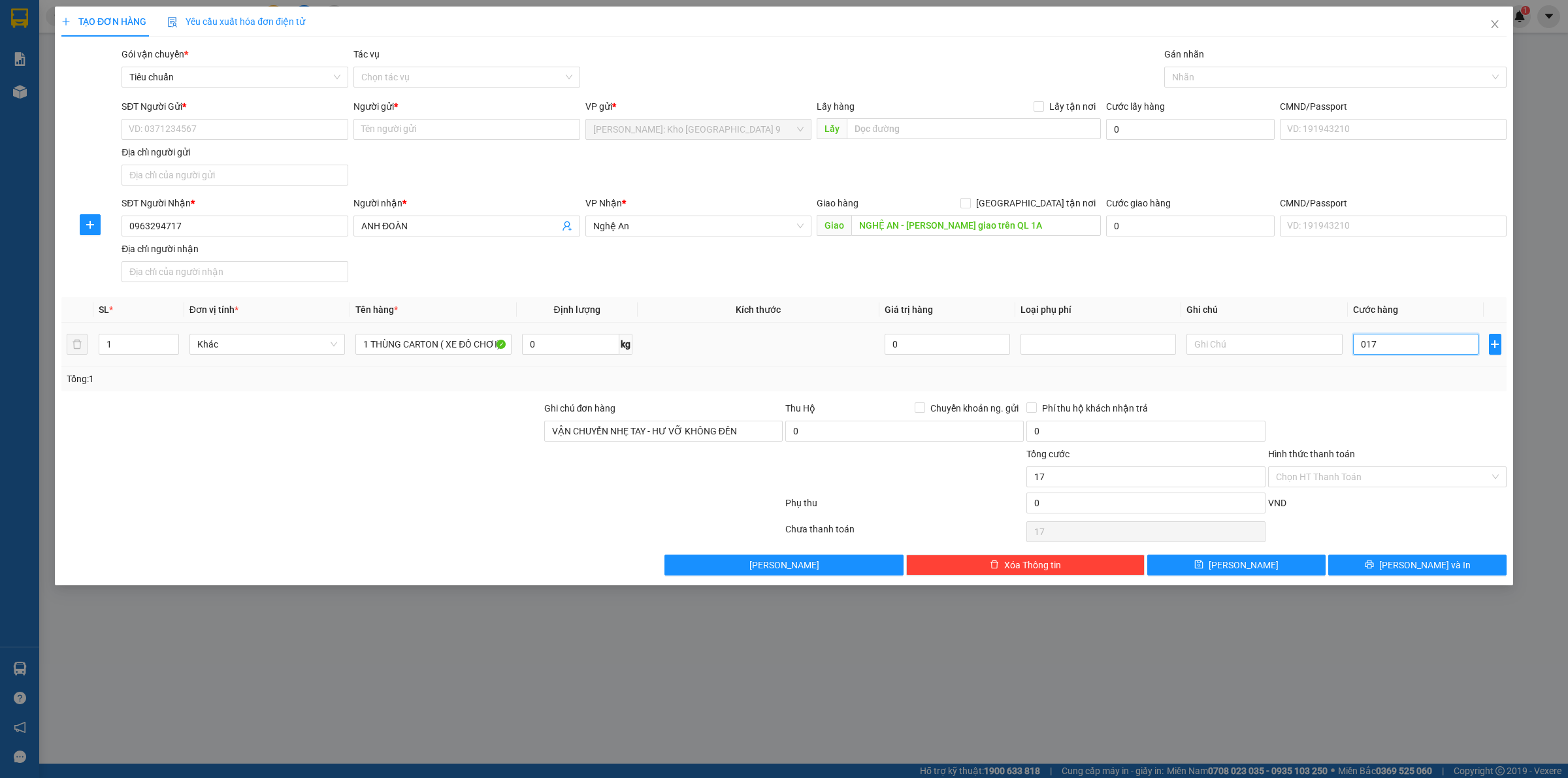
type input "170"
type input "01.700"
type input "1.700"
type input "017.000"
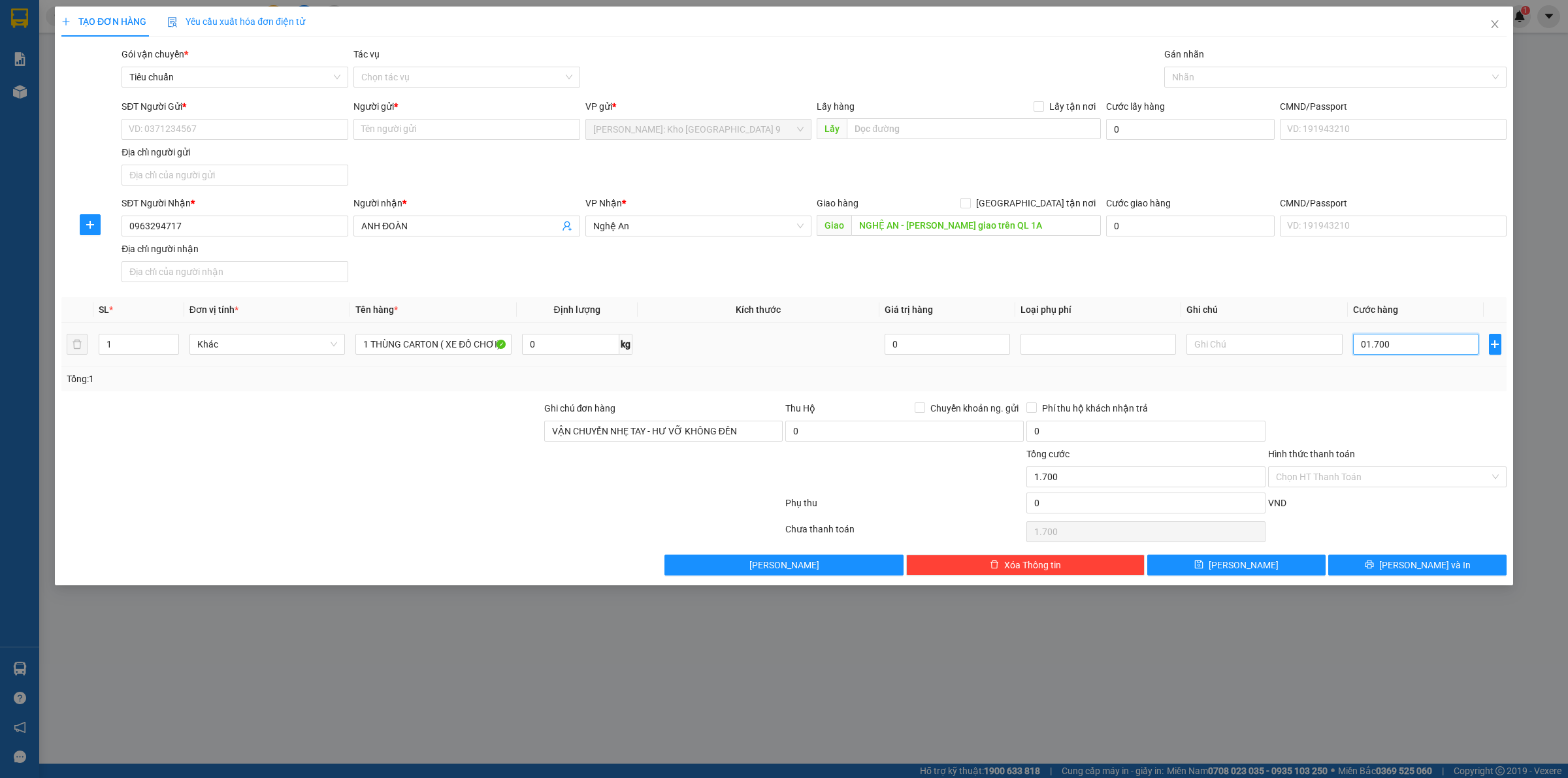
type input "17.000"
type input "0.170.000"
type input "170.000"
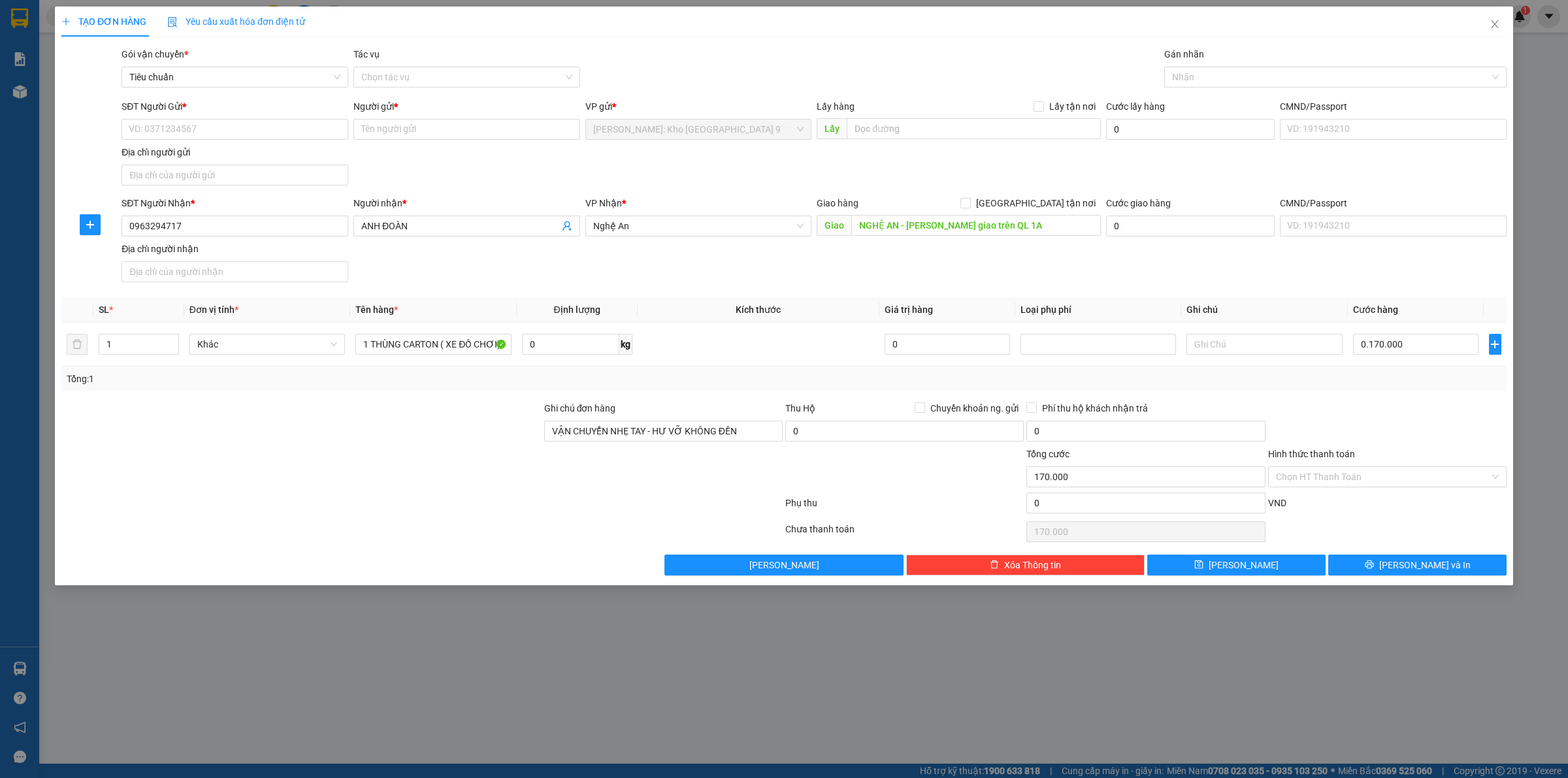
click at [1396, 433] on div at bounding box center [1386, 424] width 241 height 46
type input "170.000"
click at [147, 126] on input "SĐT Người Gửi *" at bounding box center [235, 130] width 227 height 21
type input "0903972809"
click at [272, 159] on div "0903972809 - kiệt" at bounding box center [235, 156] width 211 height 14
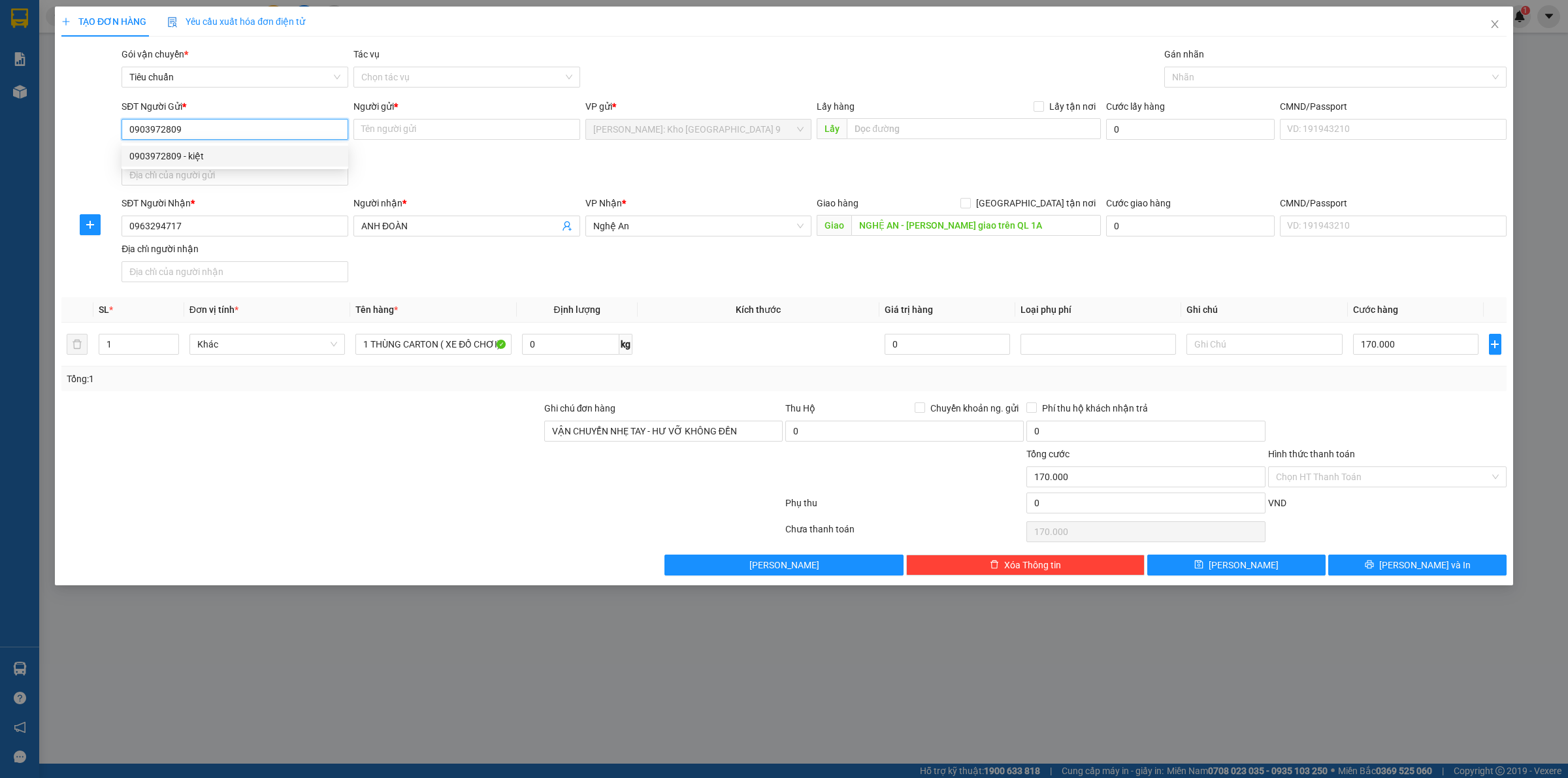
type input "kiệt"
type input "0903972809"
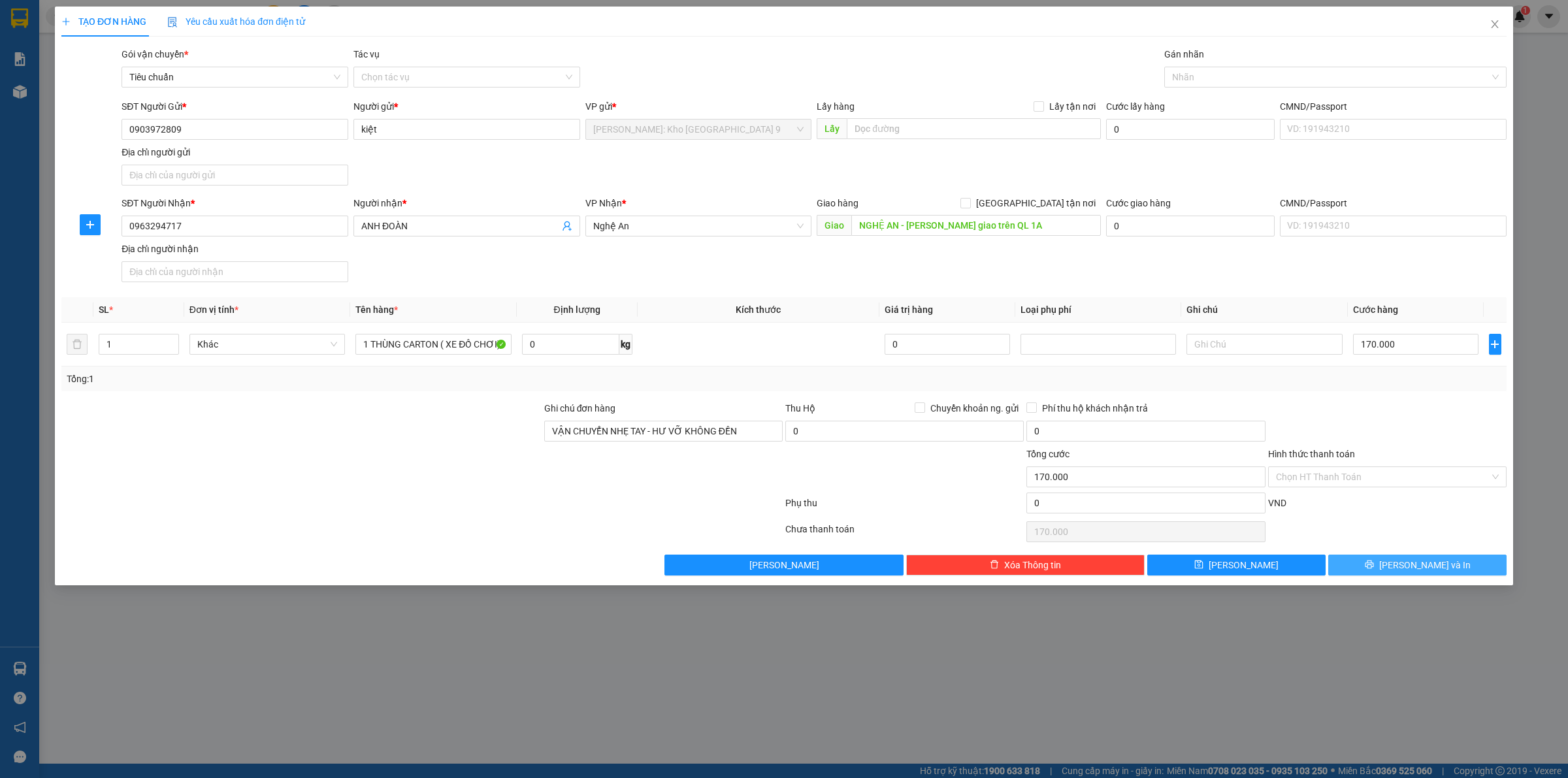
click at [1406, 572] on span "Lưu và In" at bounding box center [1425, 565] width 92 height 14
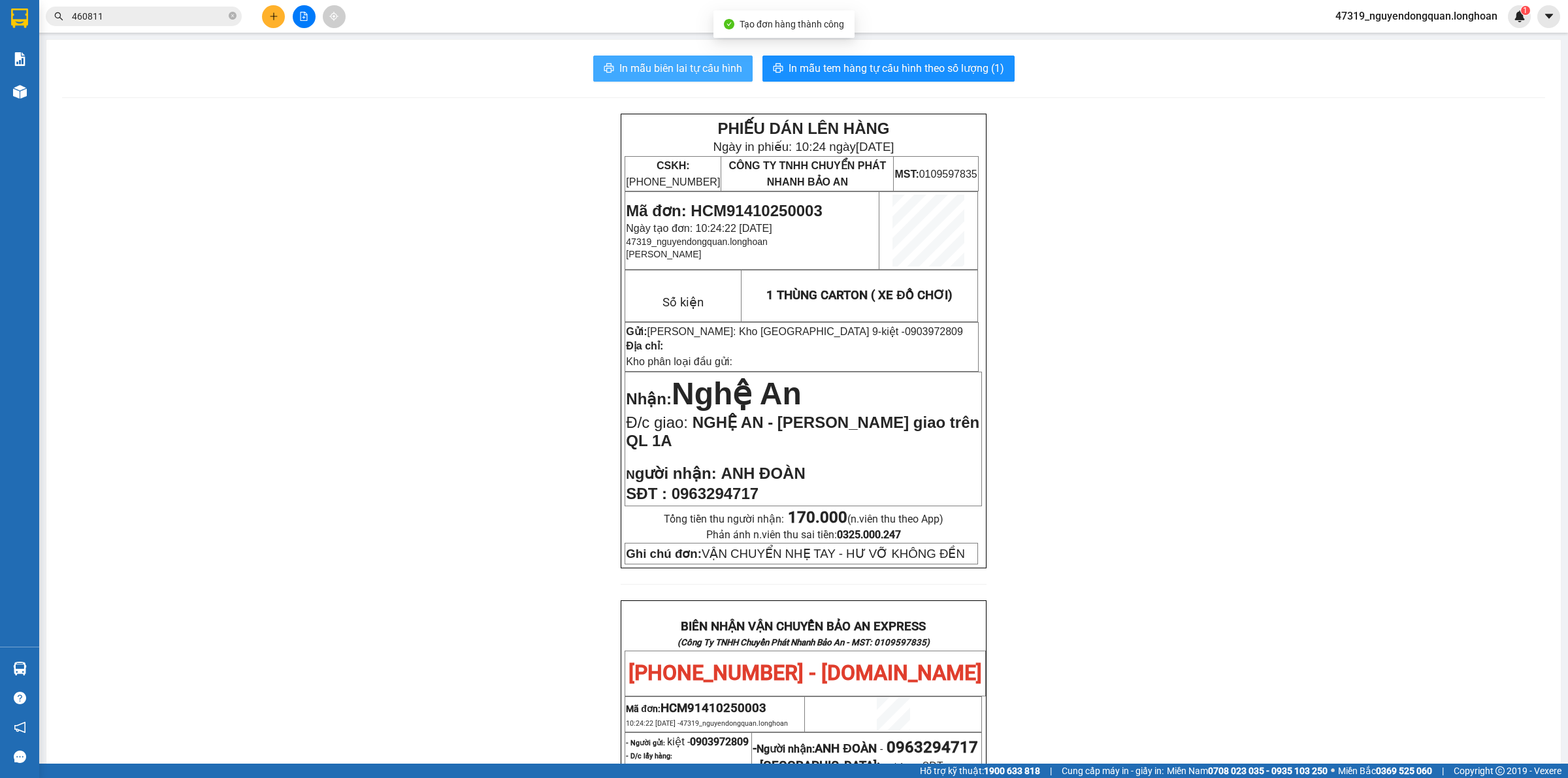
click at [681, 80] on button "In mẫu biên lai tự cấu hình" at bounding box center [673, 68] width 159 height 26
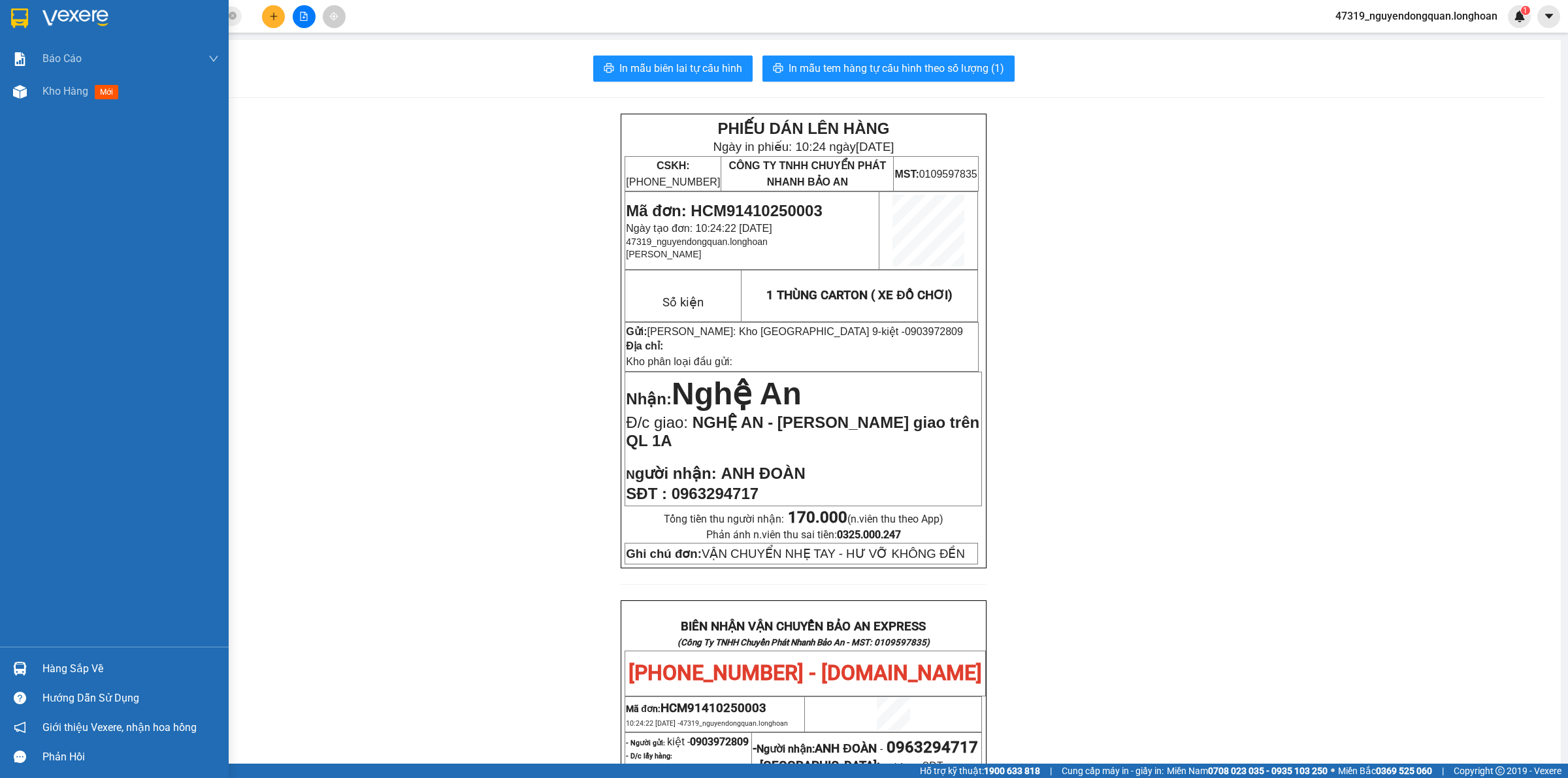
click at [31, 23] on div at bounding box center [114, 21] width 229 height 43
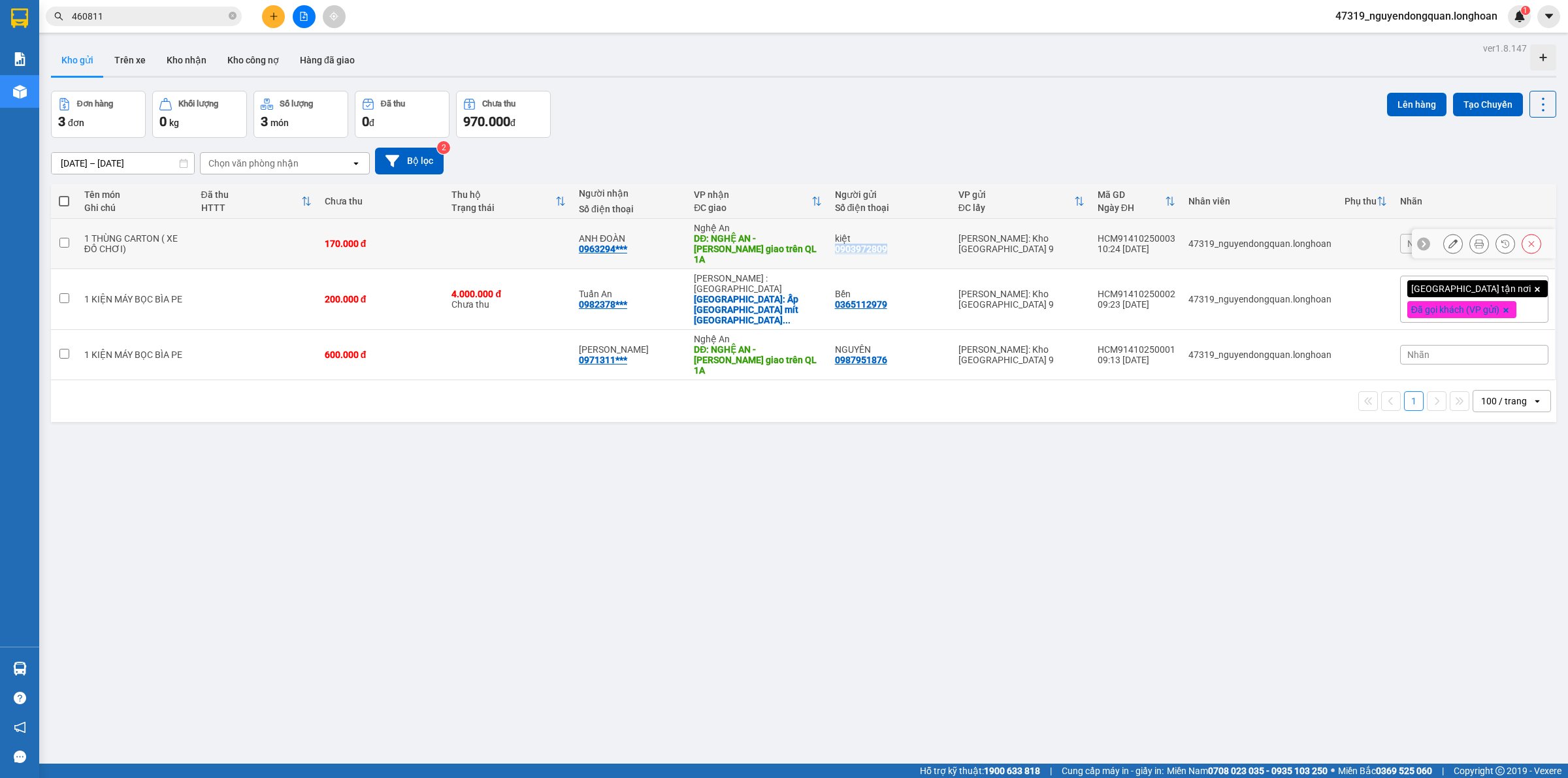
drag, startPoint x: 849, startPoint y: 243, endPoint x: 906, endPoint y: 247, distance: 57.1
click at [906, 247] on td "kiệt 0903972809" at bounding box center [889, 244] width 123 height 50
checkbox input "true"
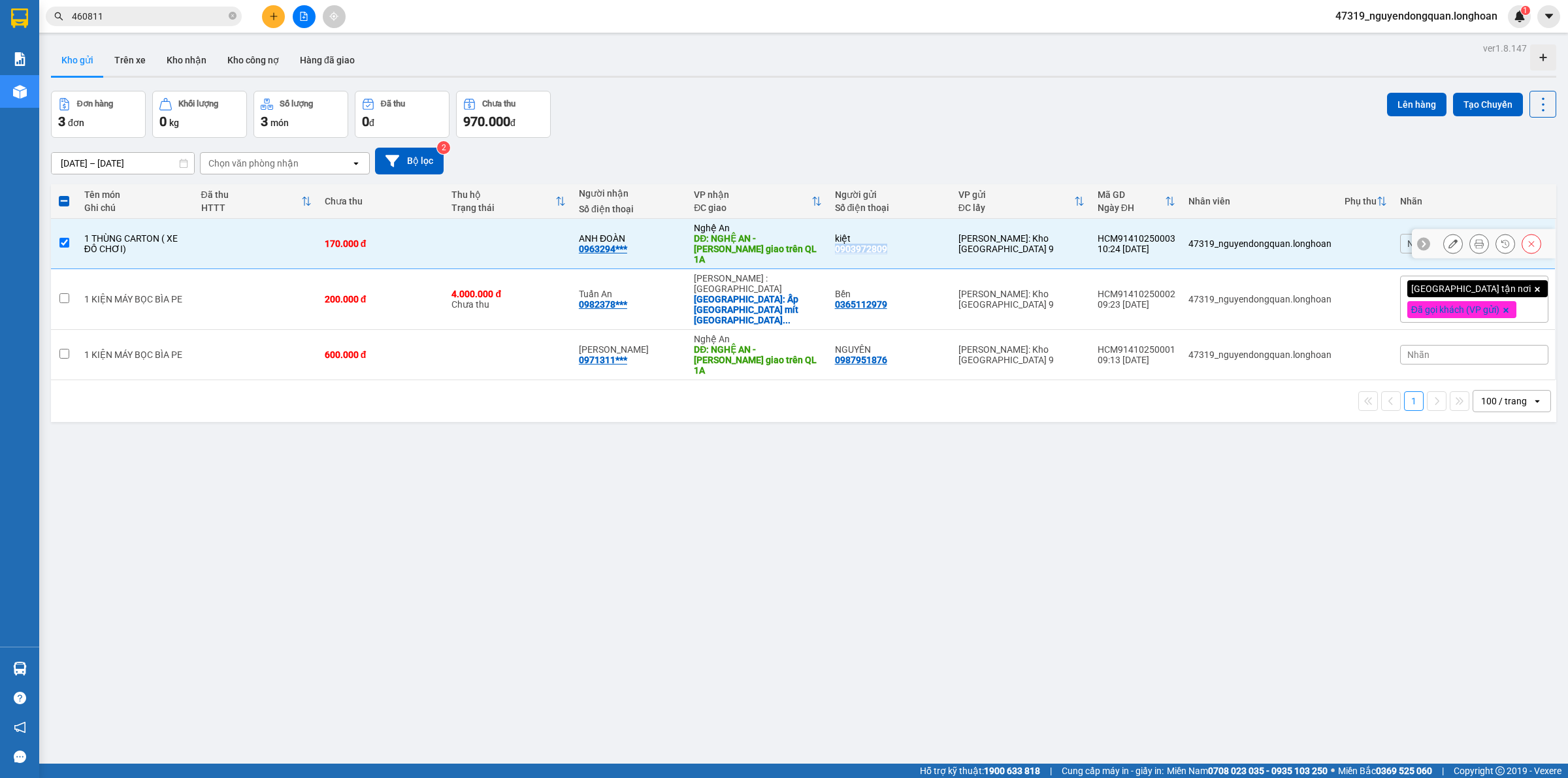
copy div "0903972809"
click at [279, 18] on button at bounding box center [273, 16] width 23 height 23
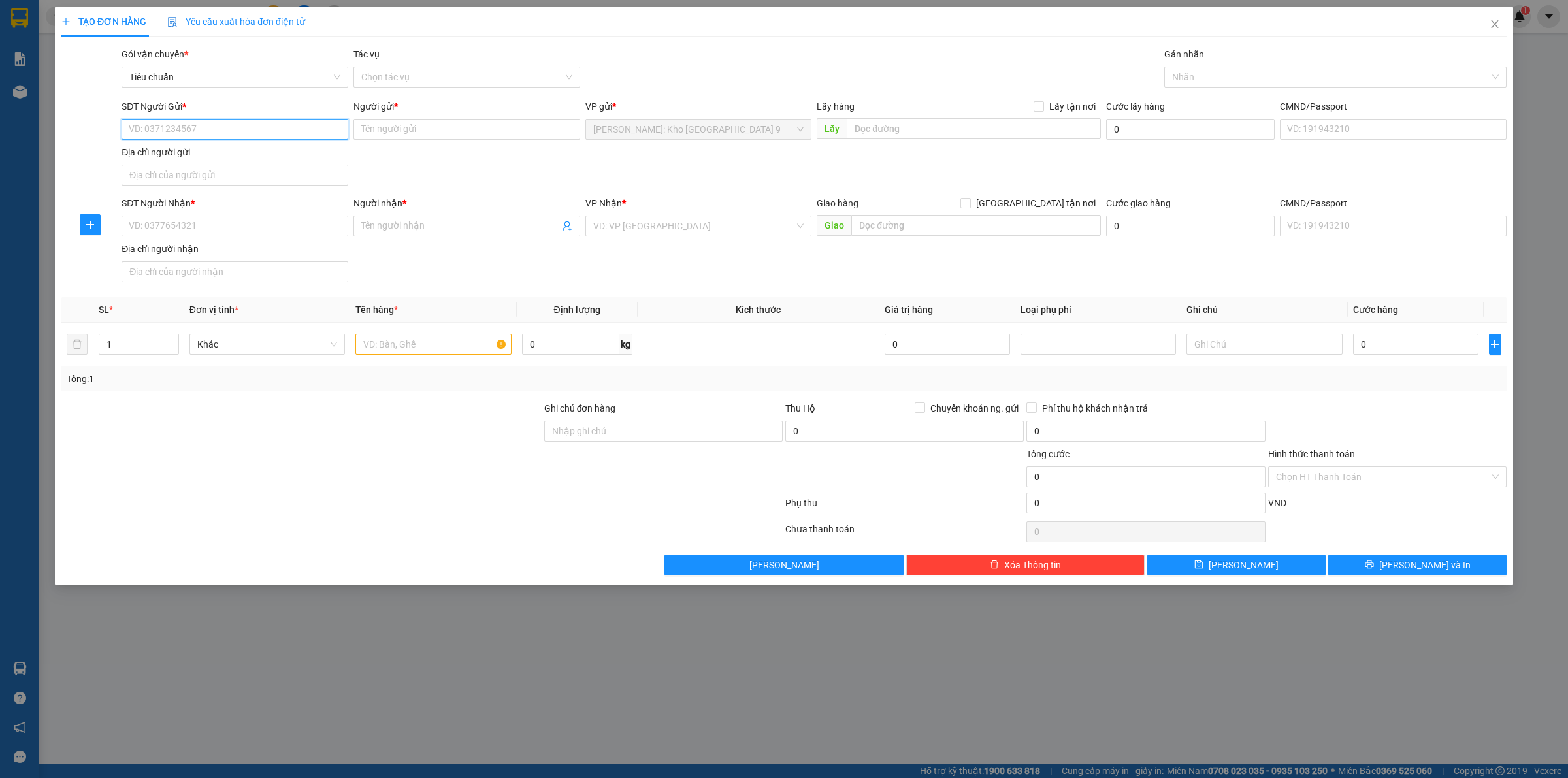
paste input "0903972809"
type input "0903972809"
click at [259, 158] on div "0903972809 - kiệt" at bounding box center [235, 156] width 211 height 14
type input "kiệt"
type input "0903972809"
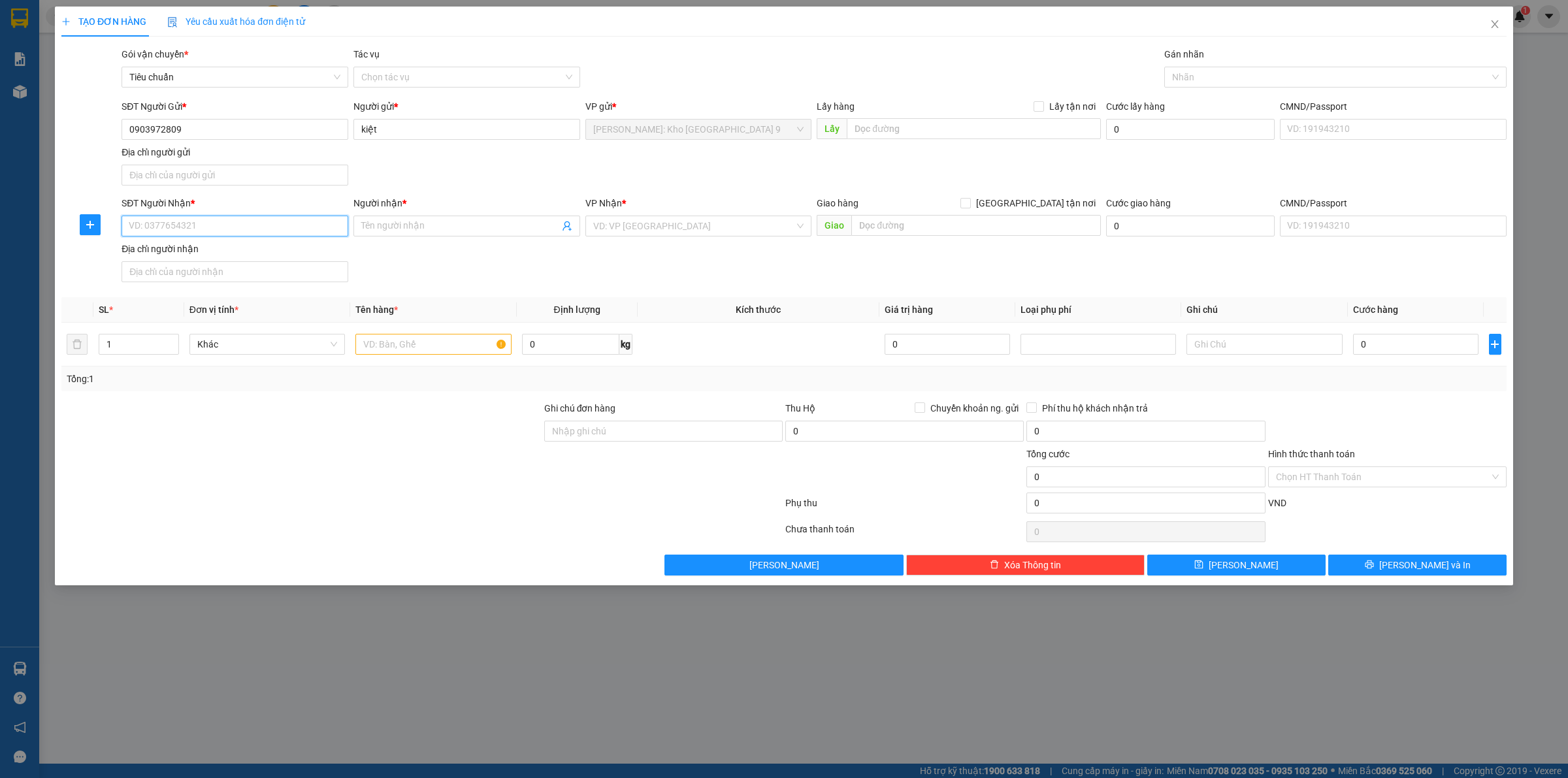
click at [263, 224] on input "SĐT Người Nhận *" at bounding box center [235, 226] width 227 height 21
click at [332, 226] on input "SĐT Người Nhận *" at bounding box center [235, 226] width 227 height 21
type input "0862723878"
click at [468, 213] on div "Người nhận *" at bounding box center [467, 205] width 227 height 19
click at [455, 224] on input "Người nhận *" at bounding box center [460, 226] width 198 height 14
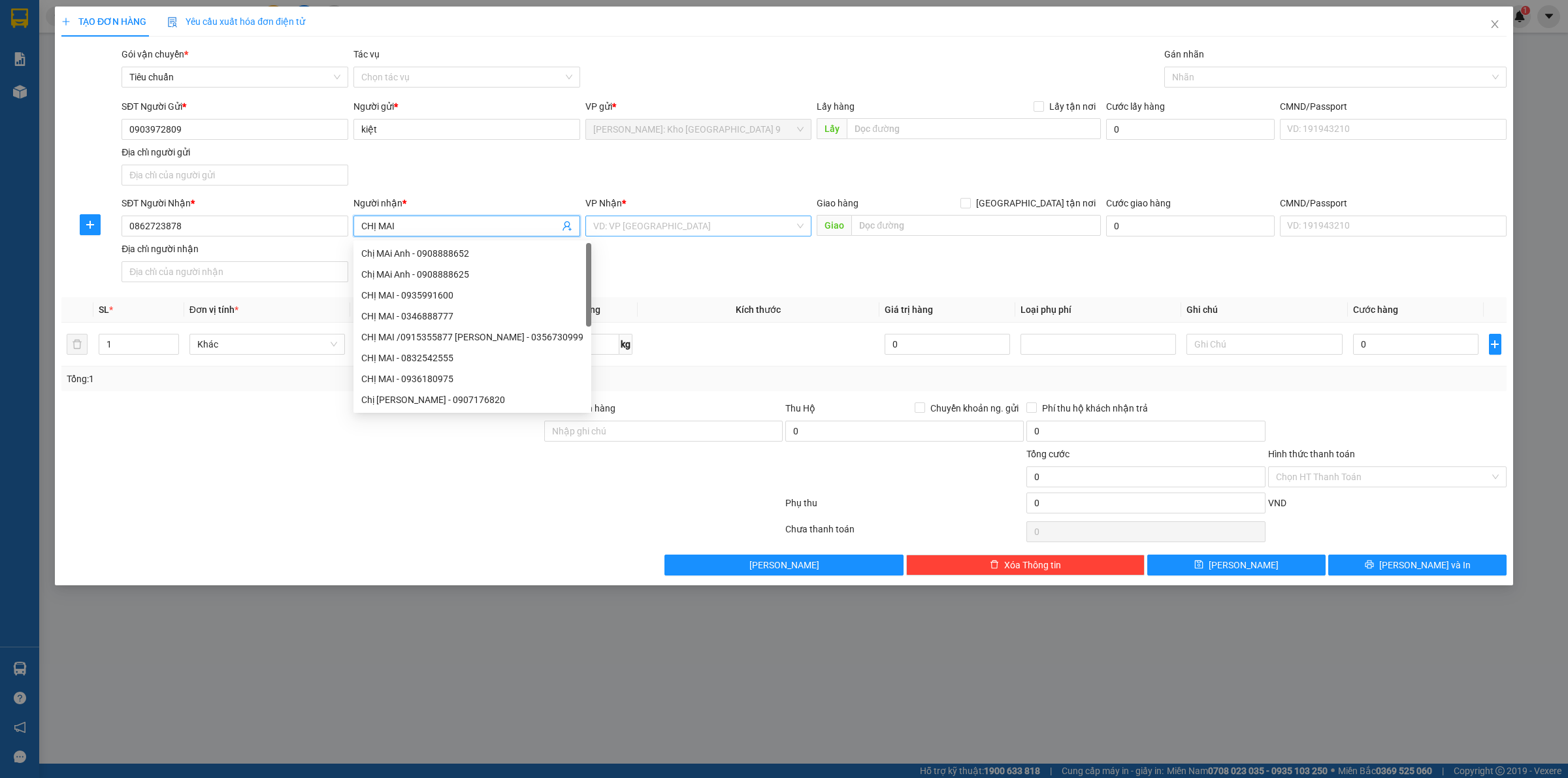
type input "CHỊ MAI"
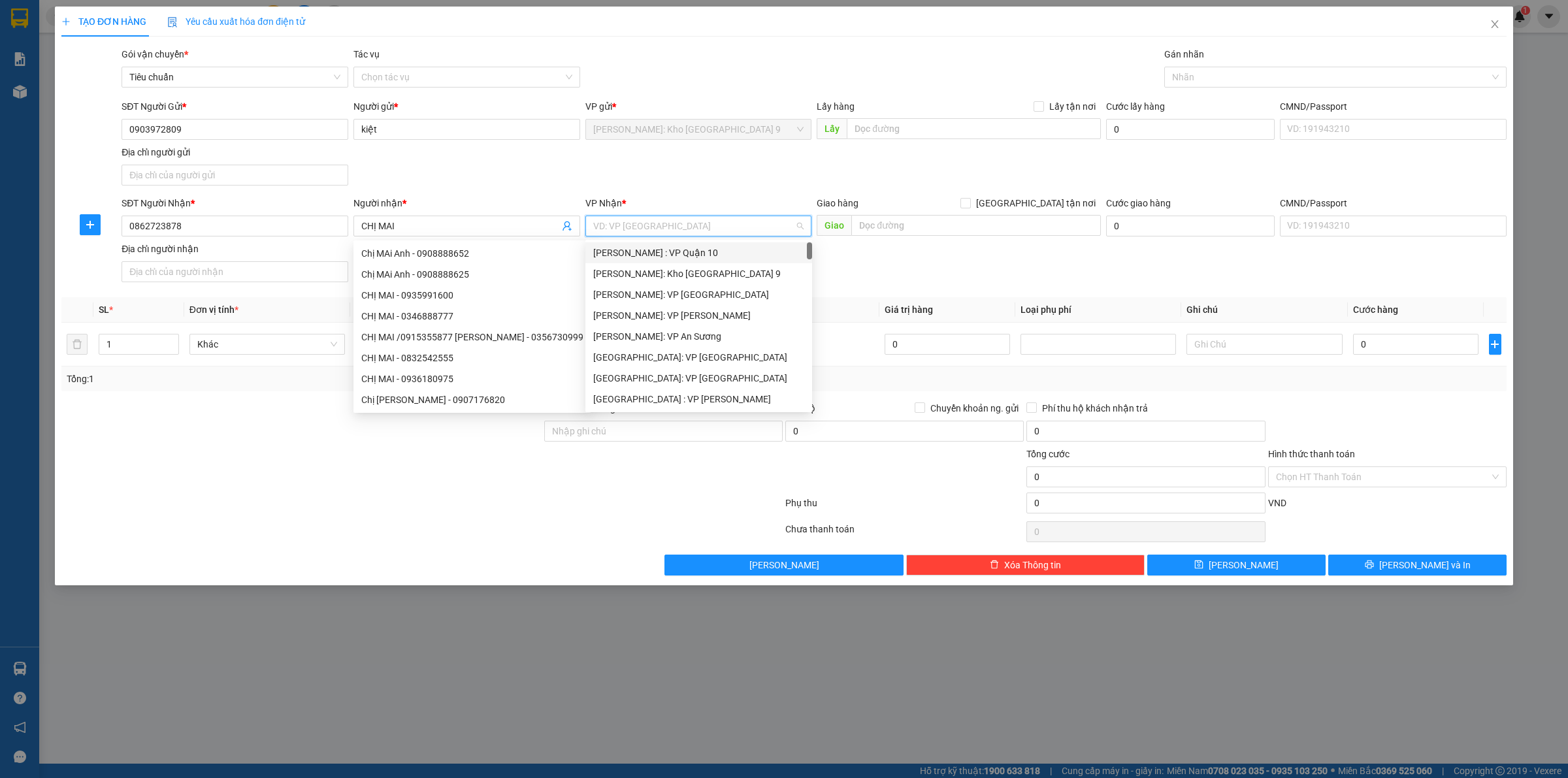
click at [686, 230] on input "search" at bounding box center [694, 226] width 202 height 19
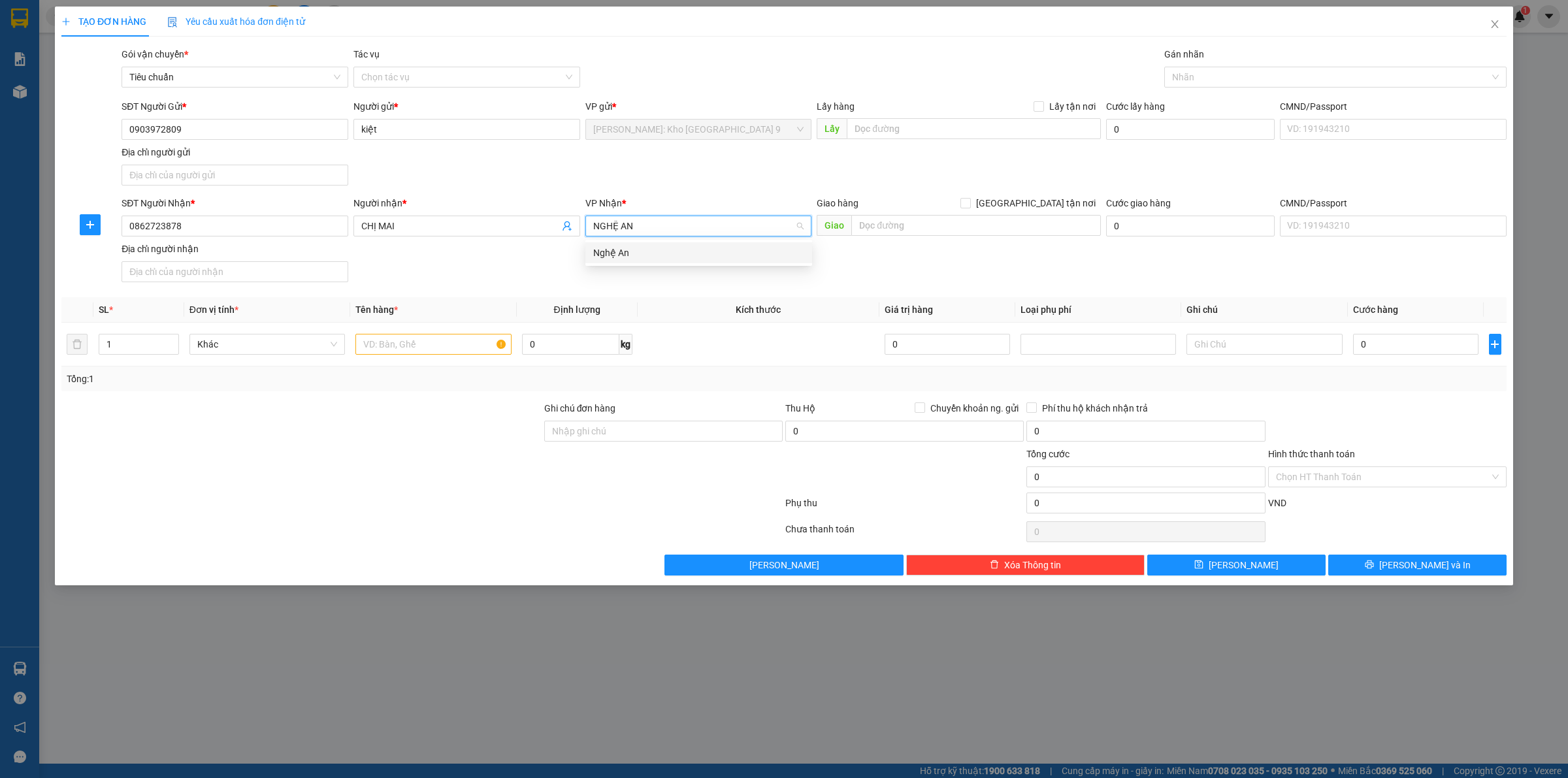
type input "NGHỆ AN"
click at [683, 253] on div "Nghệ An" at bounding box center [699, 253] width 211 height 14
click at [902, 232] on input "text" at bounding box center [976, 226] width 250 height 21
click at [991, 233] on input "NGHỆ AN -" at bounding box center [976, 226] width 250 height 21
paste input "TP Vinh: Bến xe Miền Trung"
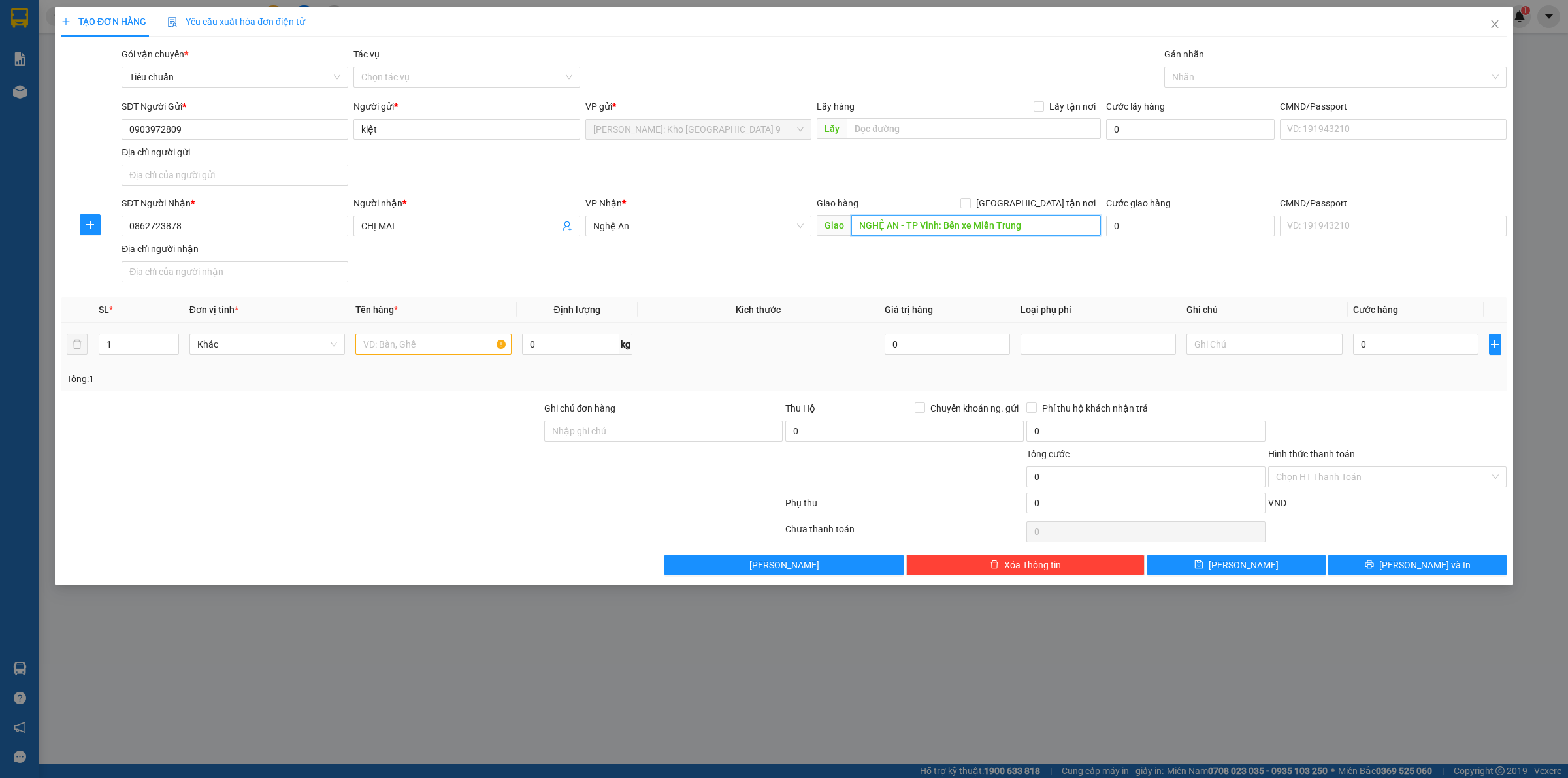
type input "NGHỆ AN - TP Vinh: Bến xe Miền Trung"
click at [410, 351] on input "text" at bounding box center [432, 345] width 155 height 21
type input "1 THÙNG CARTON (XE ĐỒ CHƠI)"
click at [636, 439] on input "Ghi chú đơn hàng" at bounding box center [663, 432] width 238 height 21
type input "VẬN CHUYỂN NHẸ TAY - HƯ VỠ KHÔNG ĐỀN"
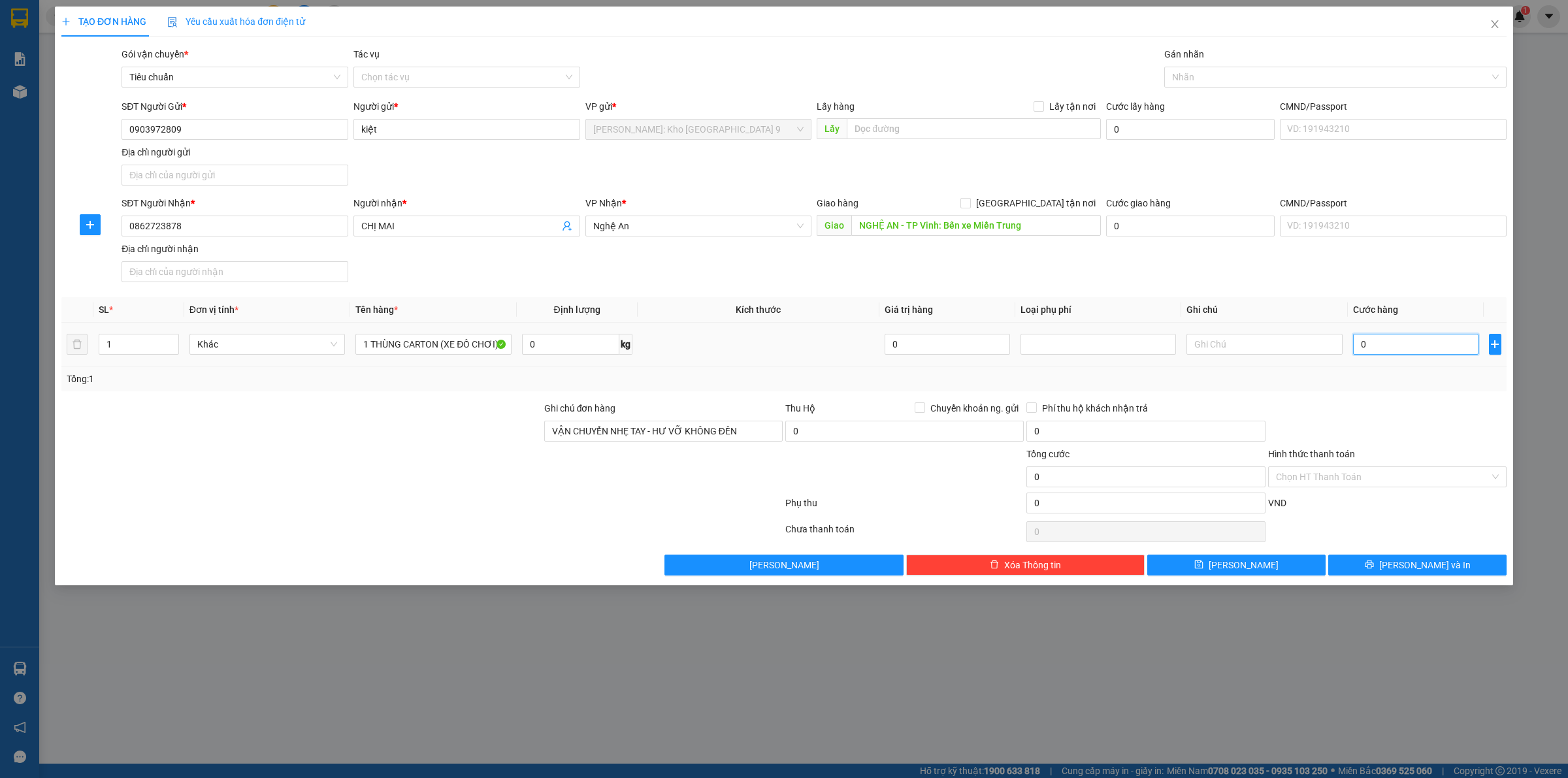
click at [1405, 355] on input "0" at bounding box center [1416, 345] width 126 height 21
type input "1"
type input "18"
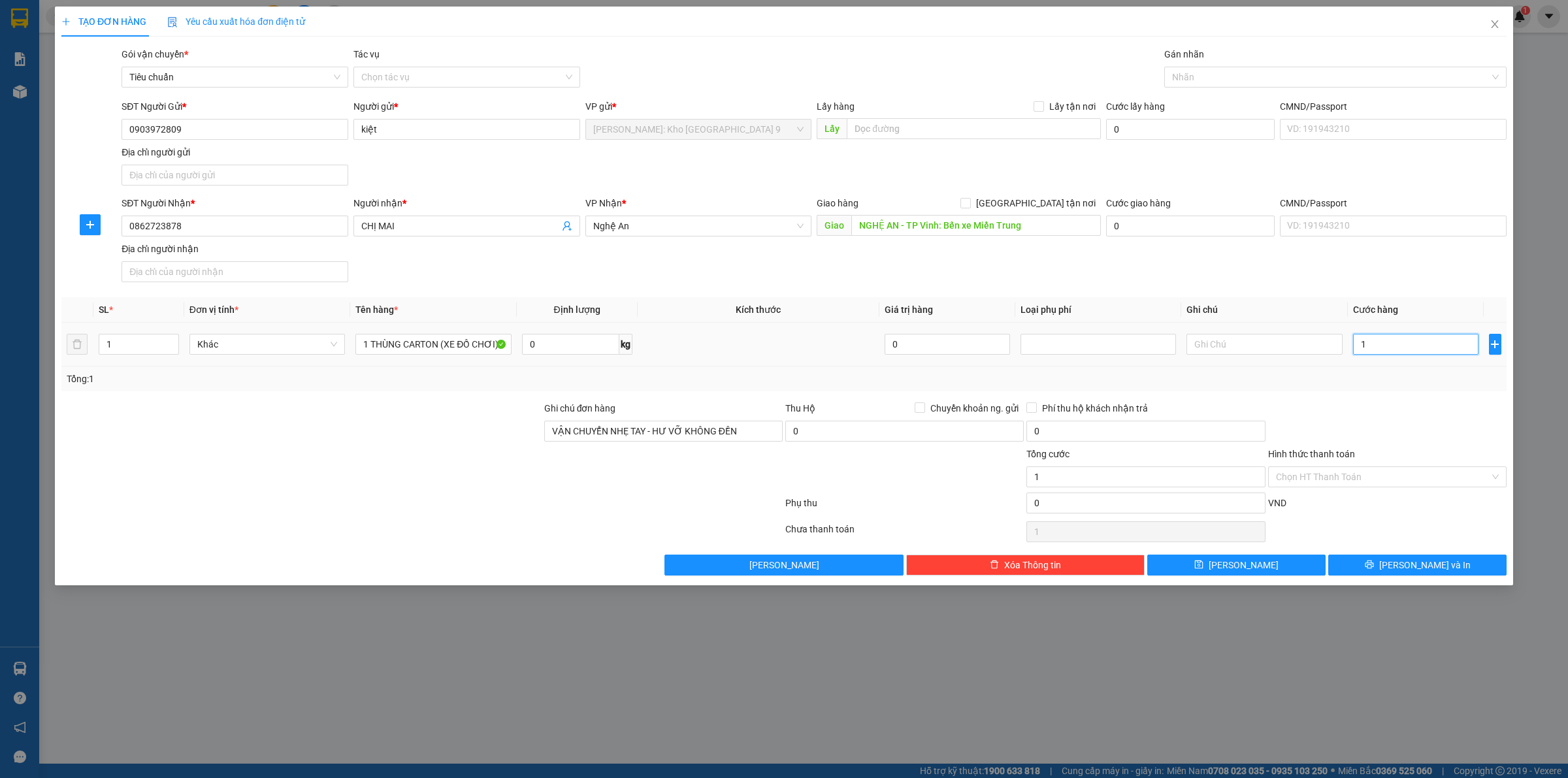
type input "18"
type input "180"
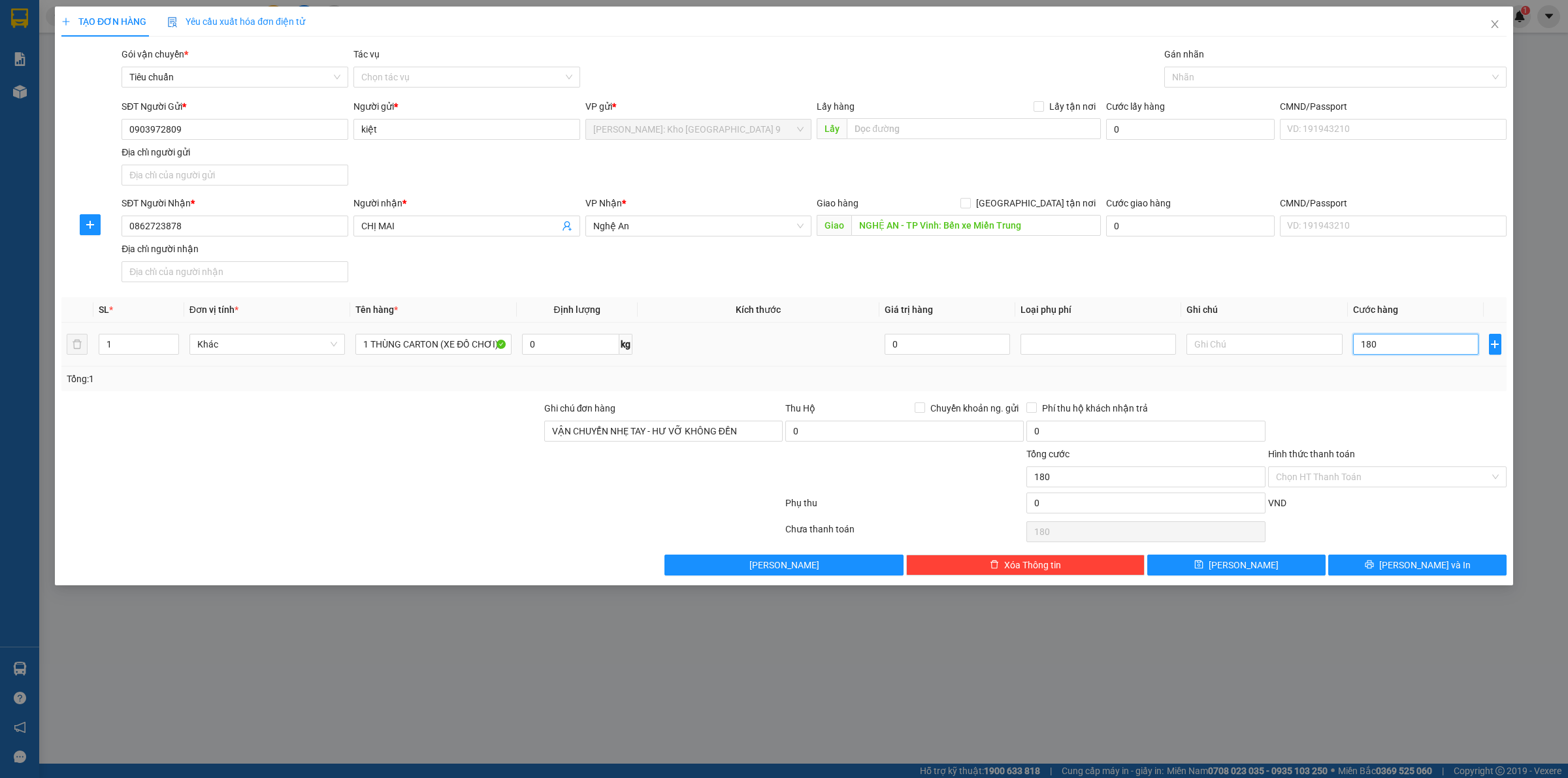
type input "1.800"
type input "18.000"
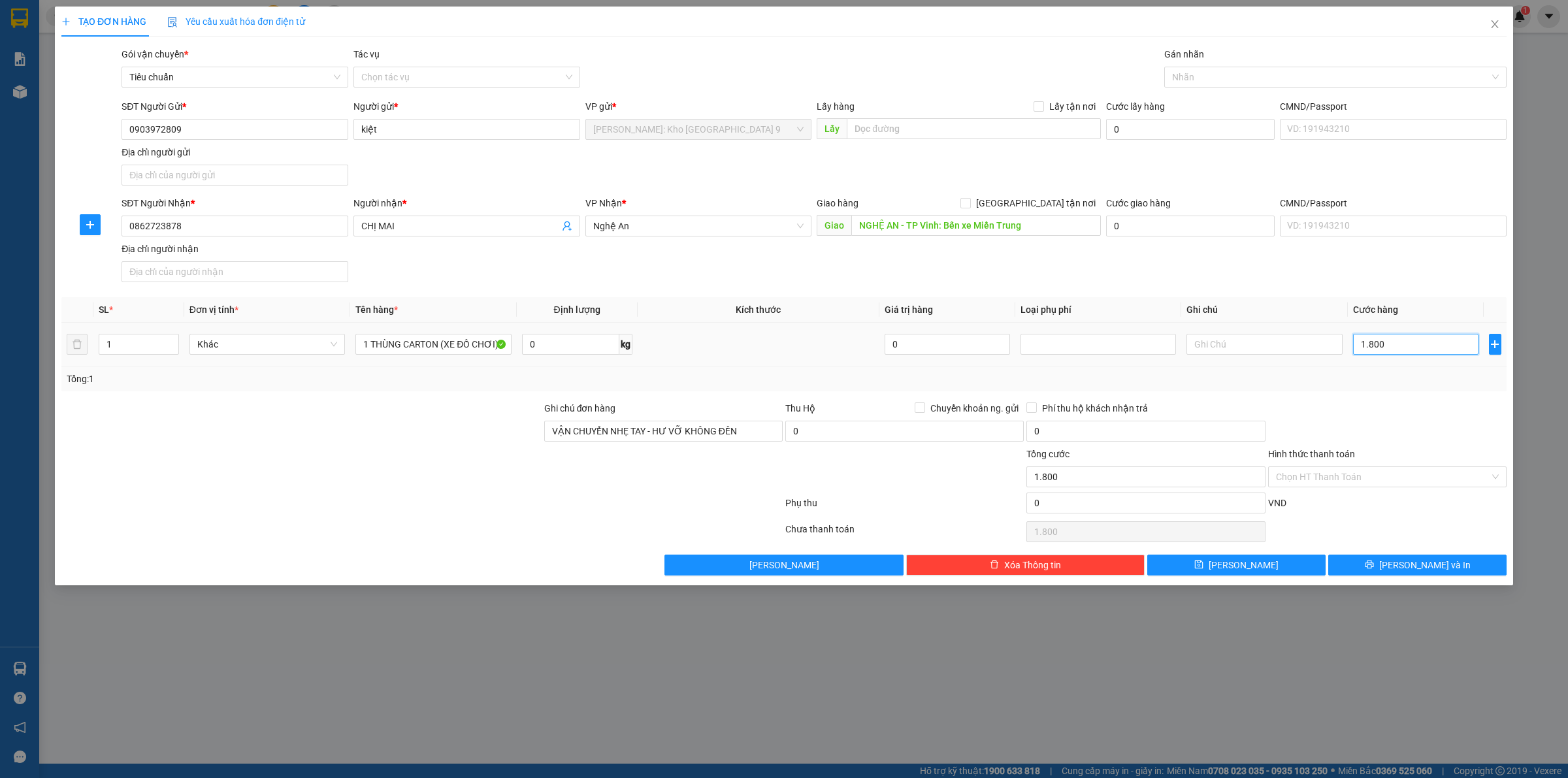
type input "18.000"
type input "180.000"
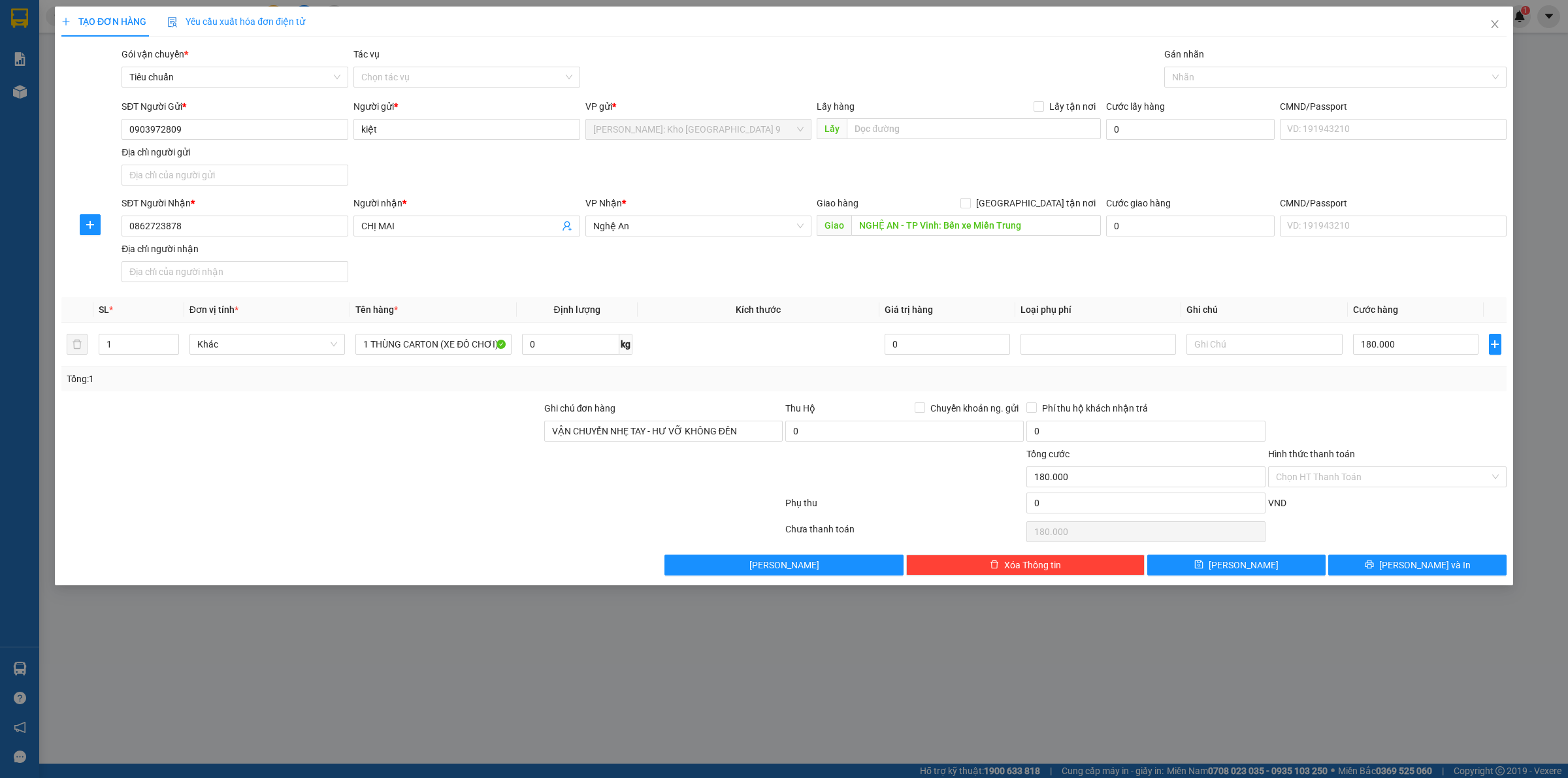
click at [1364, 421] on div at bounding box center [1386, 424] width 241 height 46
click at [1370, 581] on div "TẠO ĐƠN HÀNG Yêu cầu xuất hóa đơn điện tử Transit Pickup Surcharge Ids Transit …" at bounding box center [783, 296] width 1458 height 579
click at [1370, 573] on button "Lưu và In" at bounding box center [1417, 565] width 179 height 21
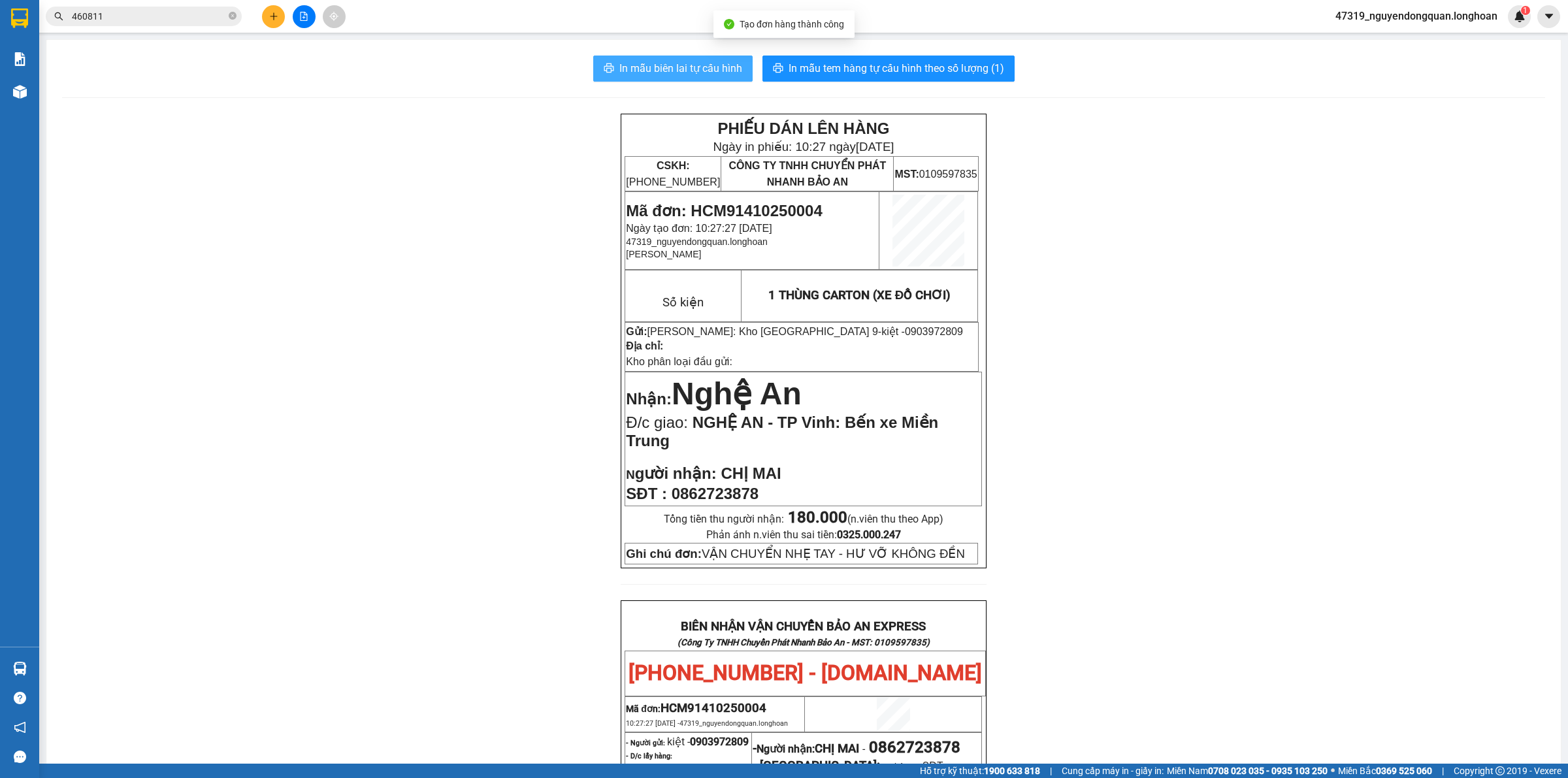
click at [696, 60] on button "In mẫu biên lai tự cấu hình" at bounding box center [673, 68] width 159 height 26
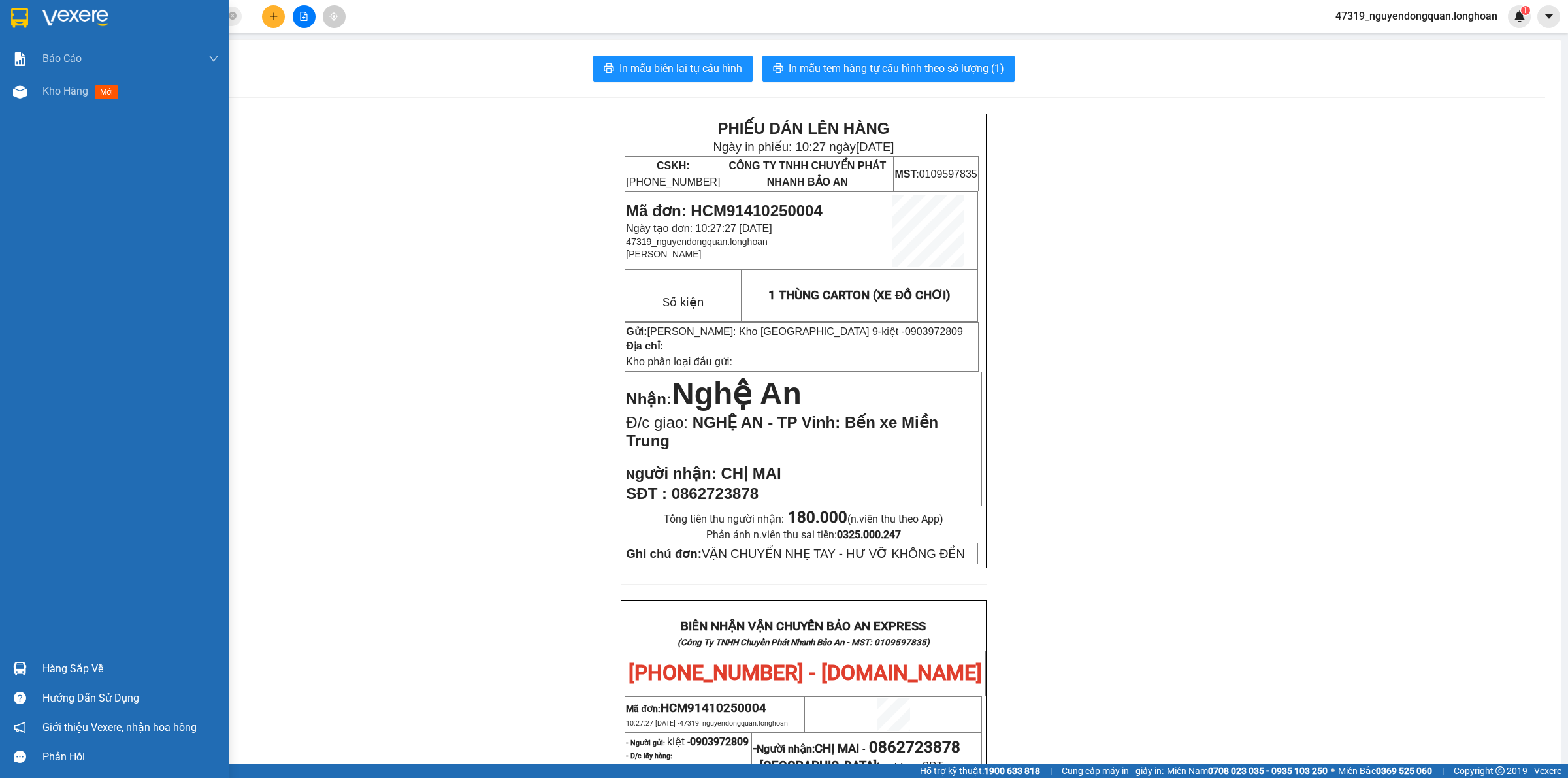
click at [89, 23] on img at bounding box center [76, 19] width 66 height 19
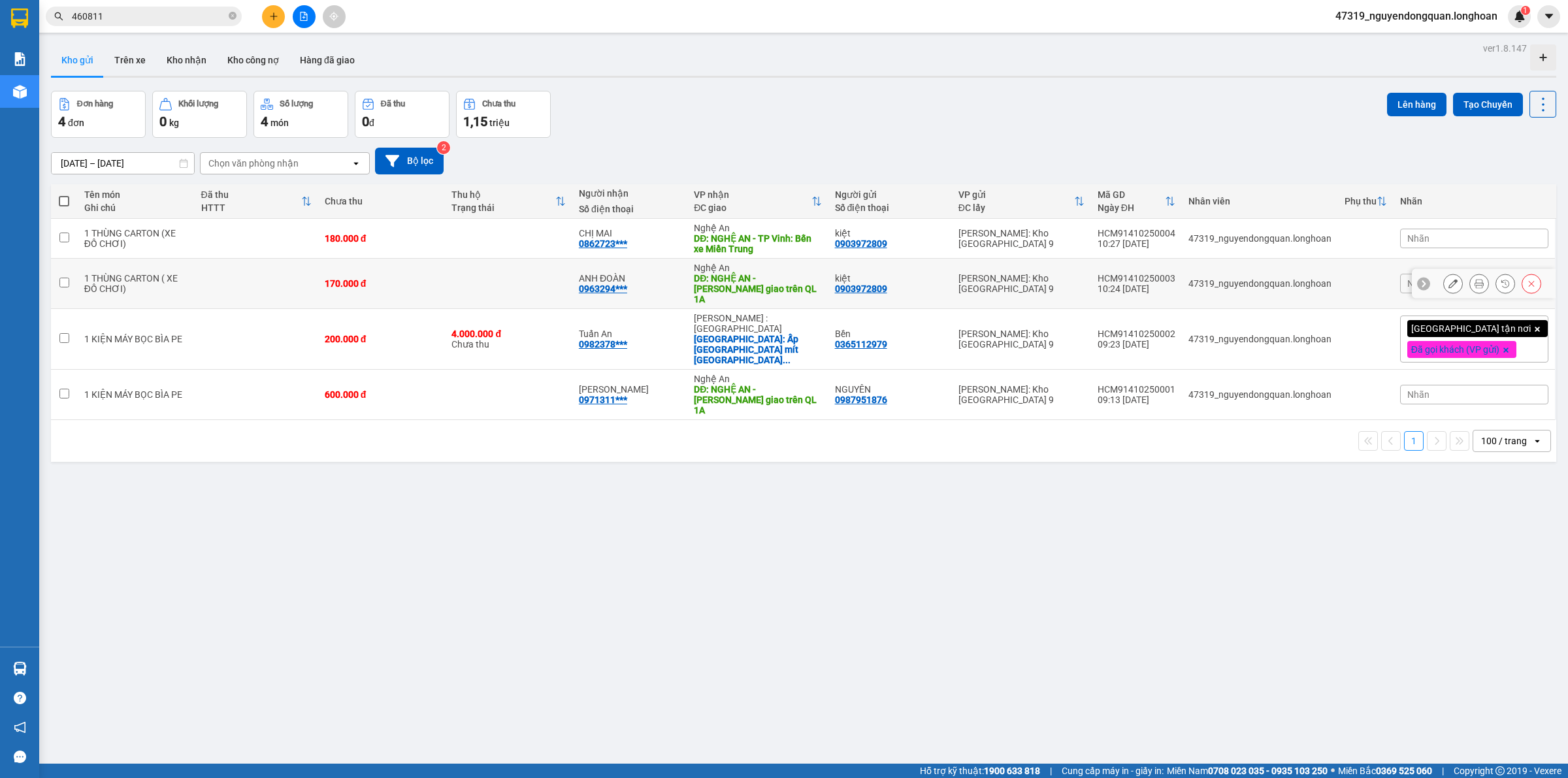
click at [1474, 279] on icon at bounding box center [1478, 283] width 9 height 9
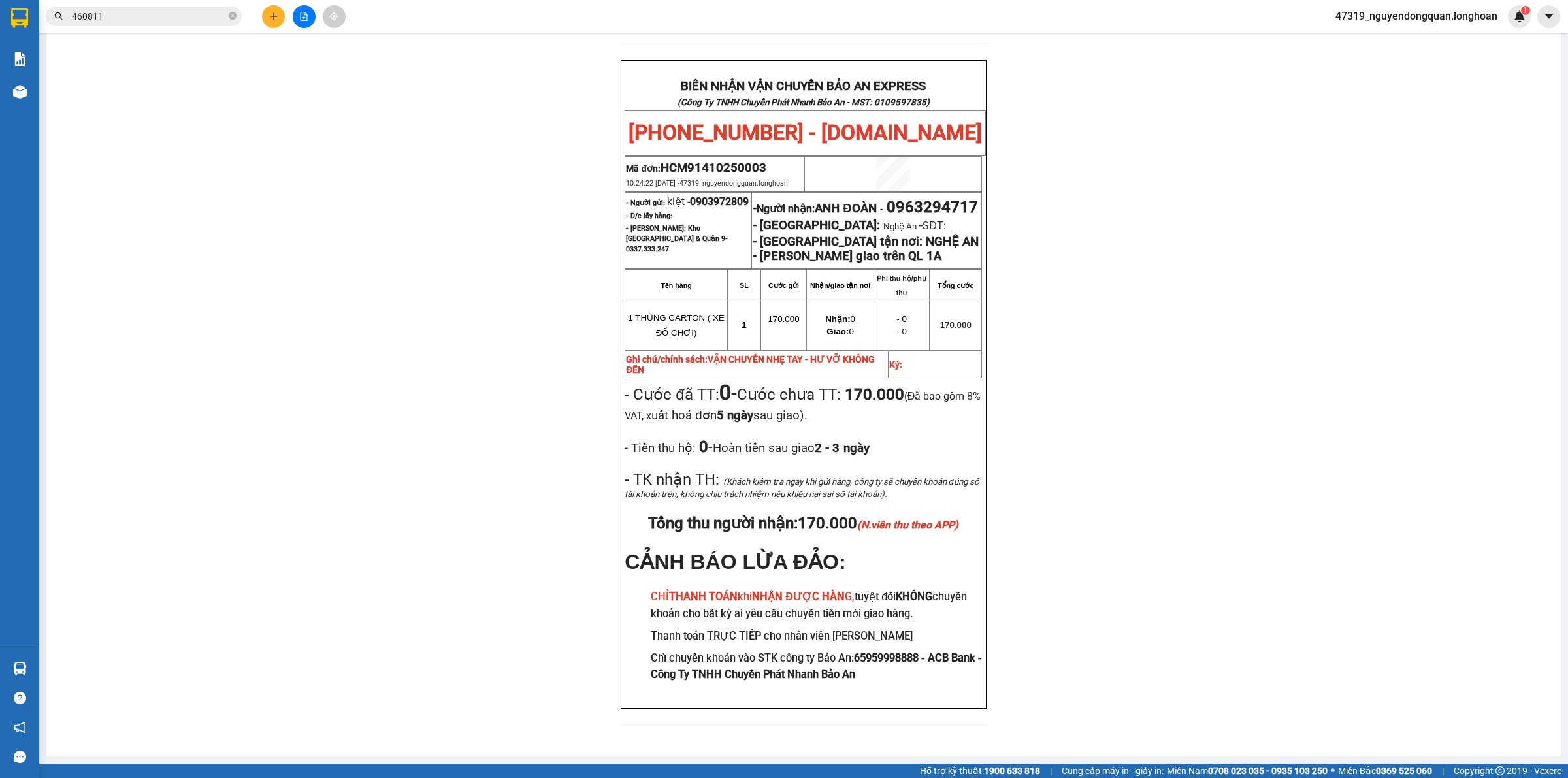
scroll to position [577, 0]
drag, startPoint x: 746, startPoint y: 213, endPoint x: 840, endPoint y: 204, distance: 94.4
click at [838, 204] on p "- Người nhận: ANH ĐOÀN - 0963294717" at bounding box center [866, 207] width 228 height 19
copy span "0963294717"
click at [493, 163] on div "PHIẾU DÁN LÊN HÀNG Ngày in phiếu: 10:27 ngày 14-10-2025 CSKH: 1900.06.88.33 CÔN…" at bounding box center [803, 157] width 1483 height 1168
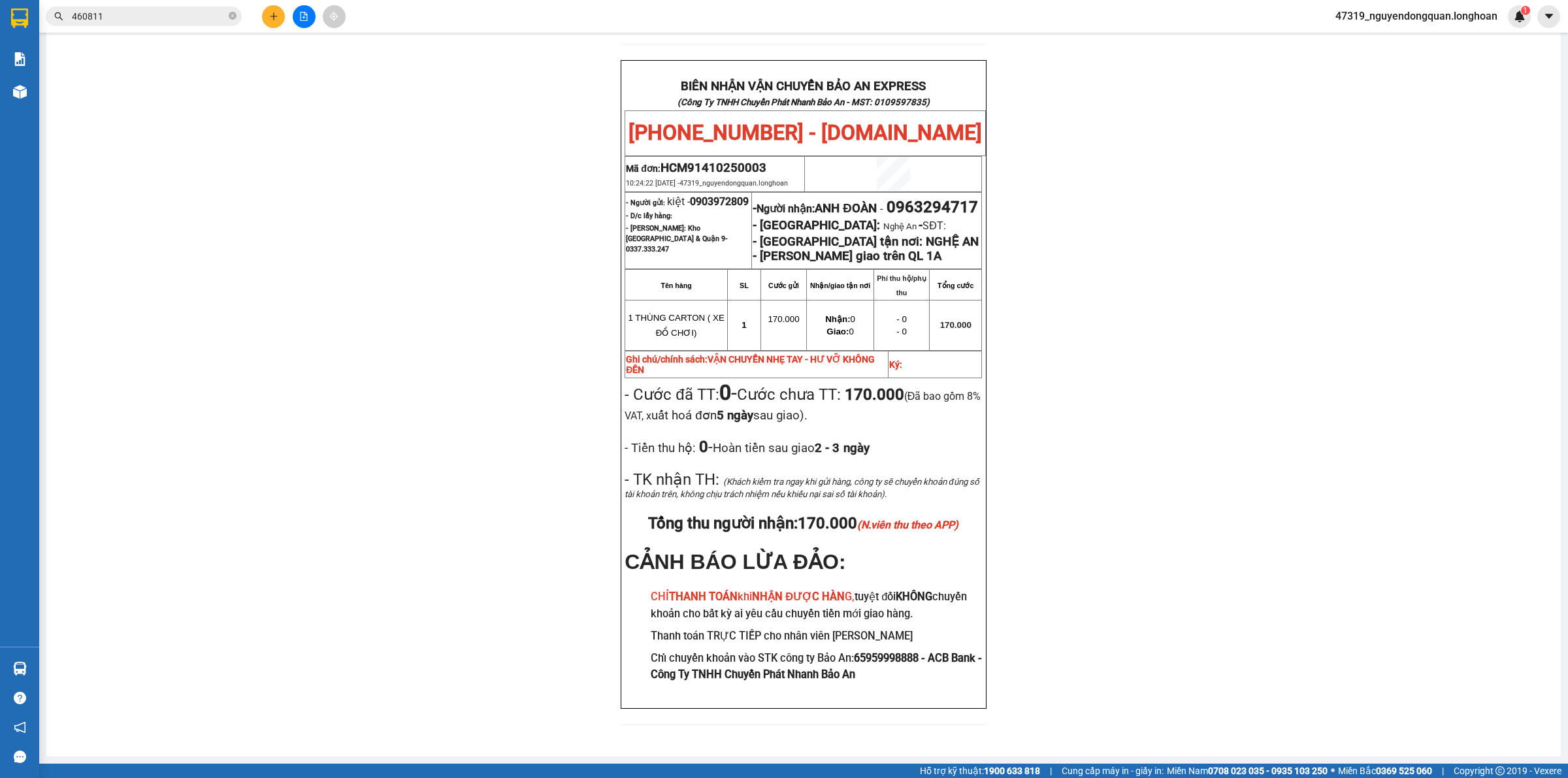
click at [582, 252] on div "PHIẾU DÁN LÊN HÀNG Ngày in phiếu: 10:27 ngày 14-10-2025 CSKH: 1900.06.88.33 CÔN…" at bounding box center [803, 157] width 1483 height 1168
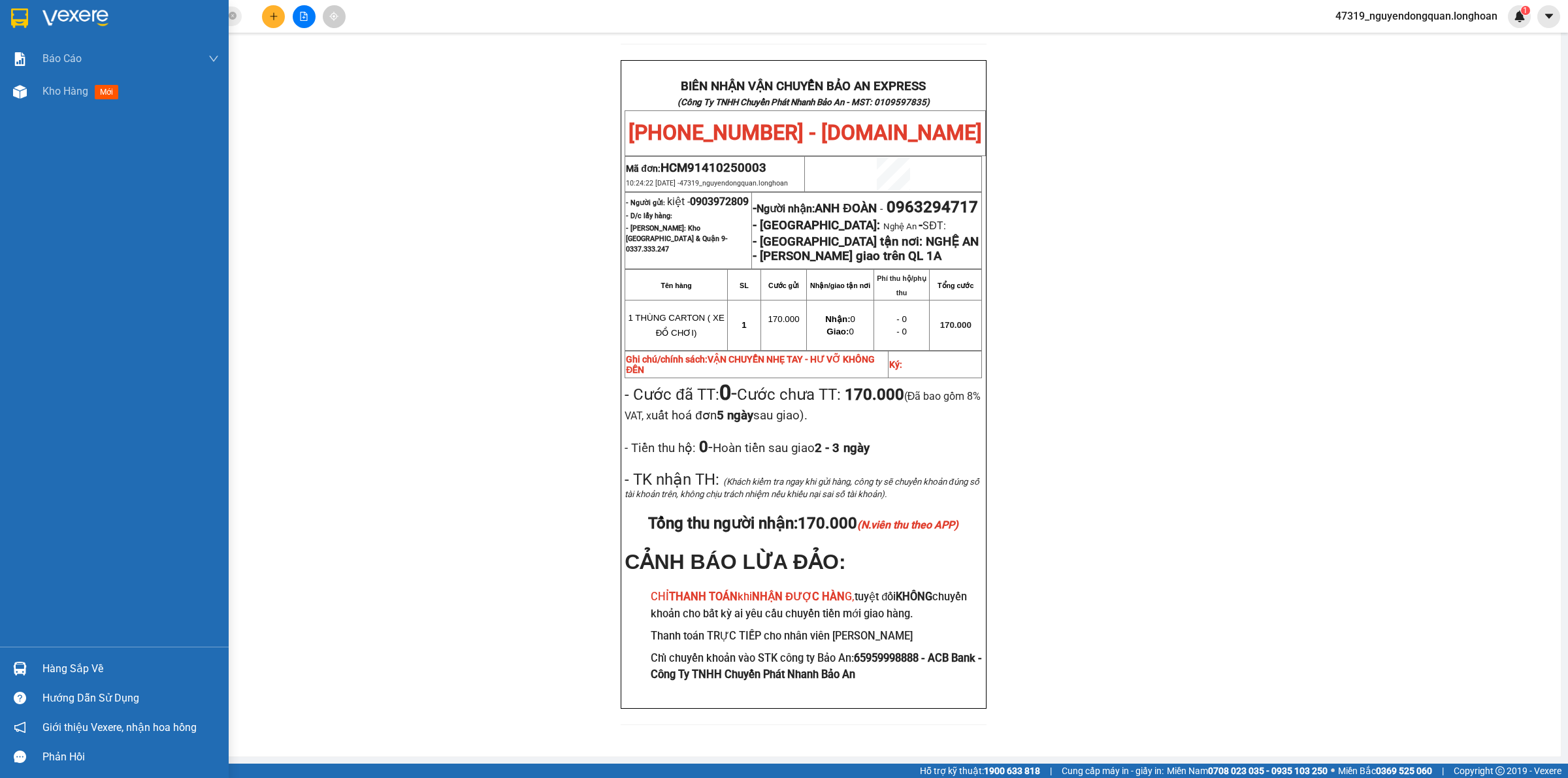
click at [11, 21] on img at bounding box center [19, 19] width 17 height 19
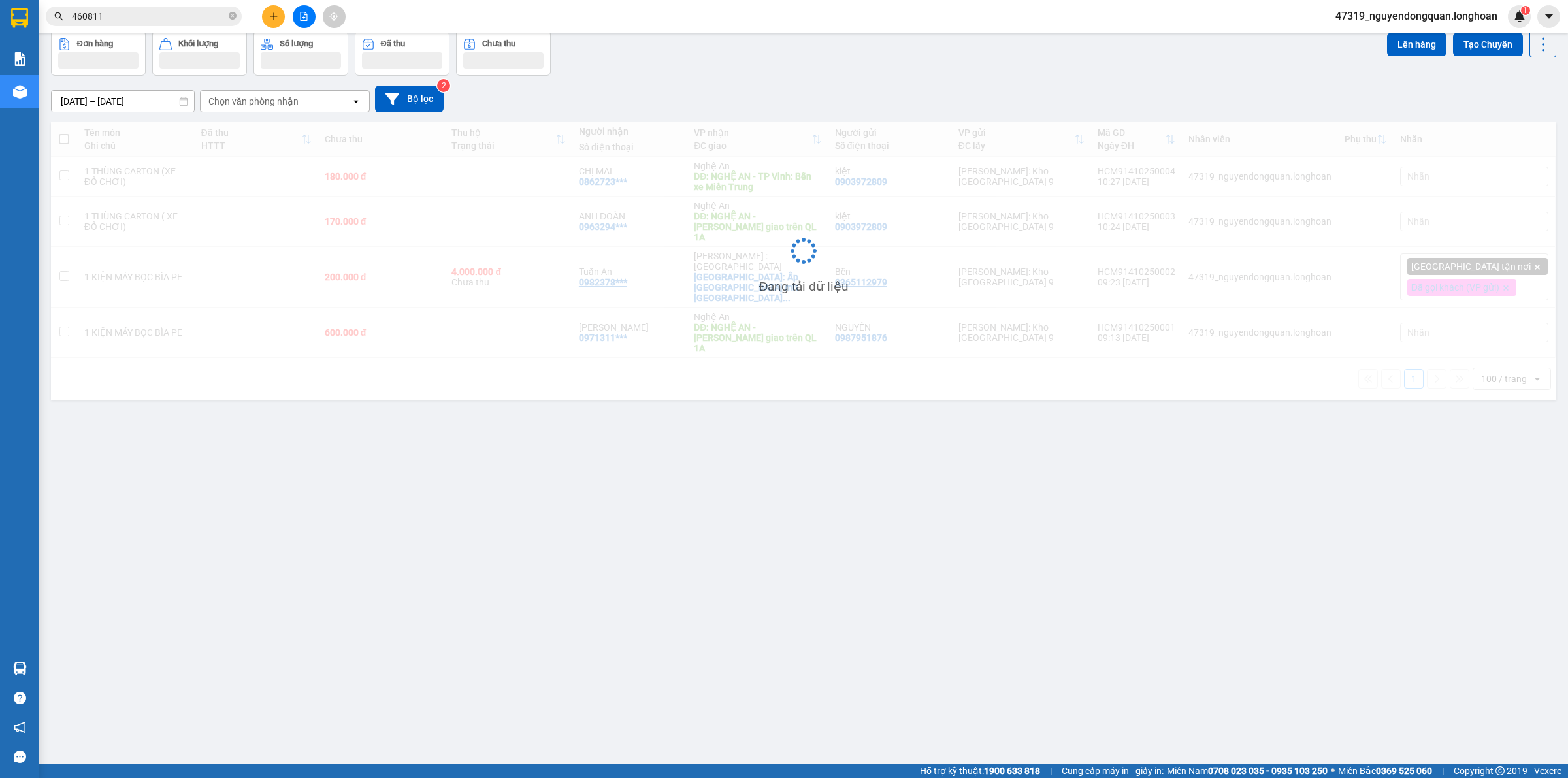
scroll to position [60, 0]
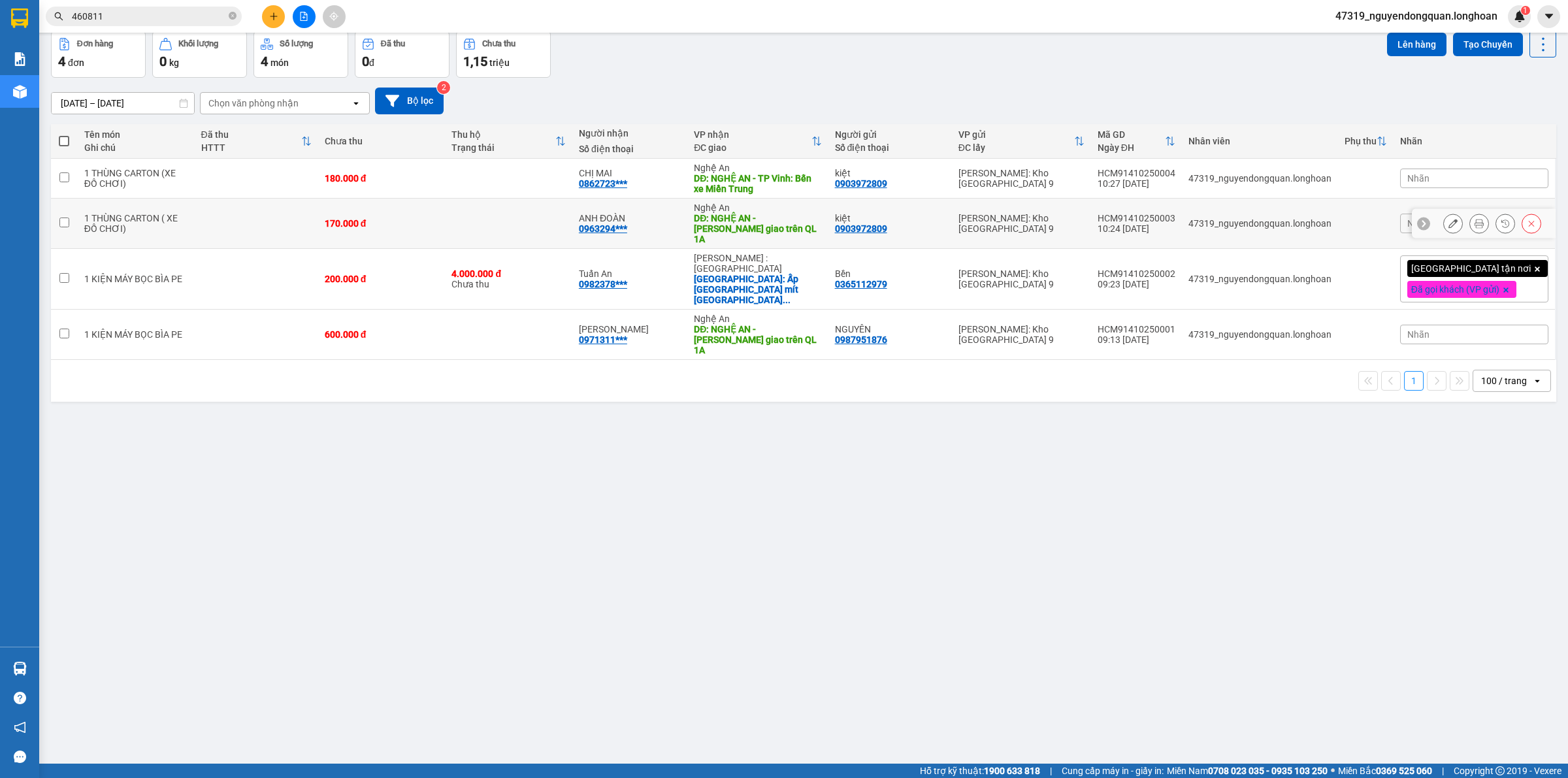
click at [1448, 219] on icon at bounding box center [1452, 223] width 9 height 9
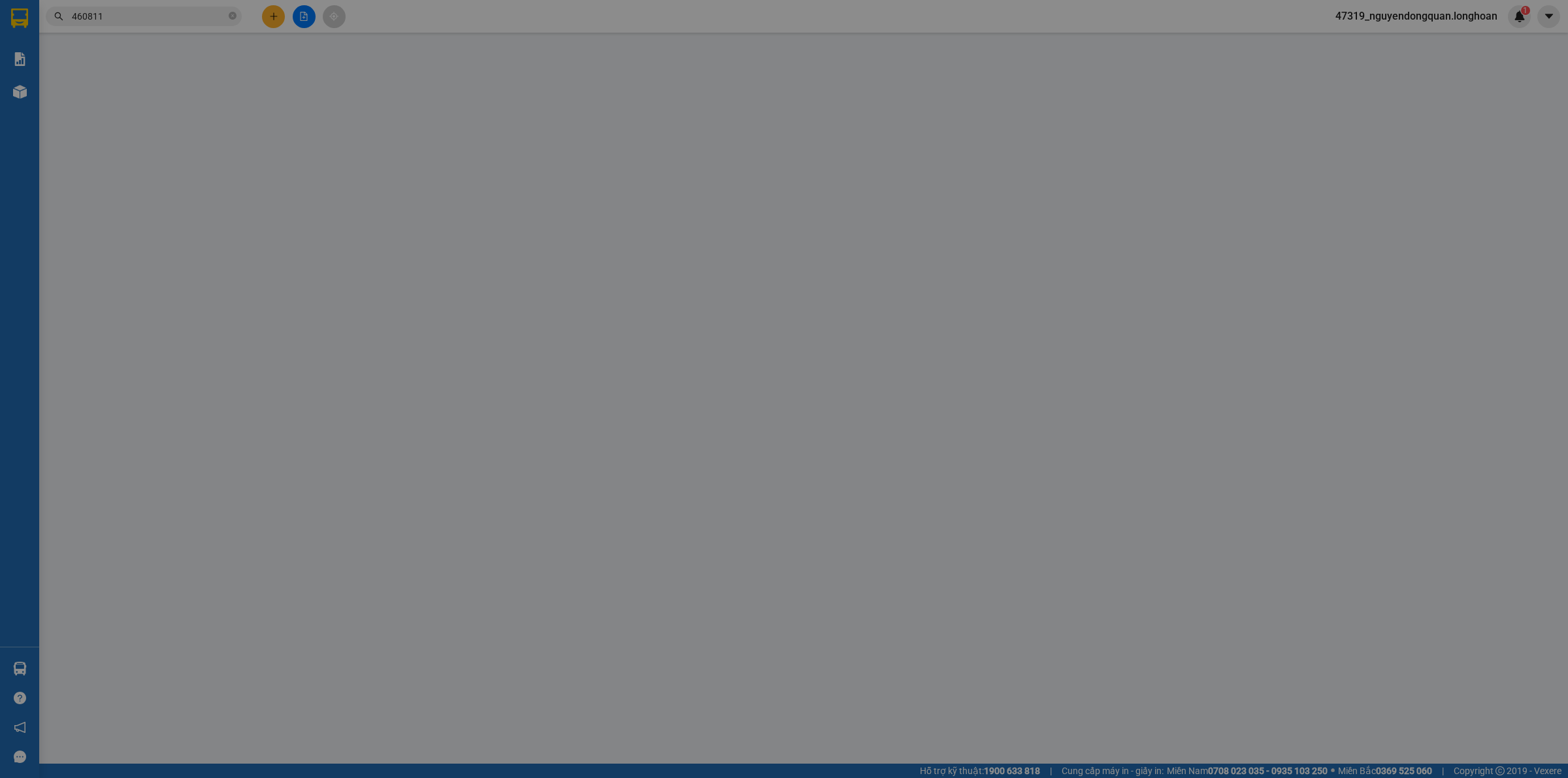
type input "0903972809"
type input "kiệt"
type input "0963294717"
type input "ANH ĐOÀN"
type input "NGHỆ AN - Quỳnh Lưu giao trên QL 1A"
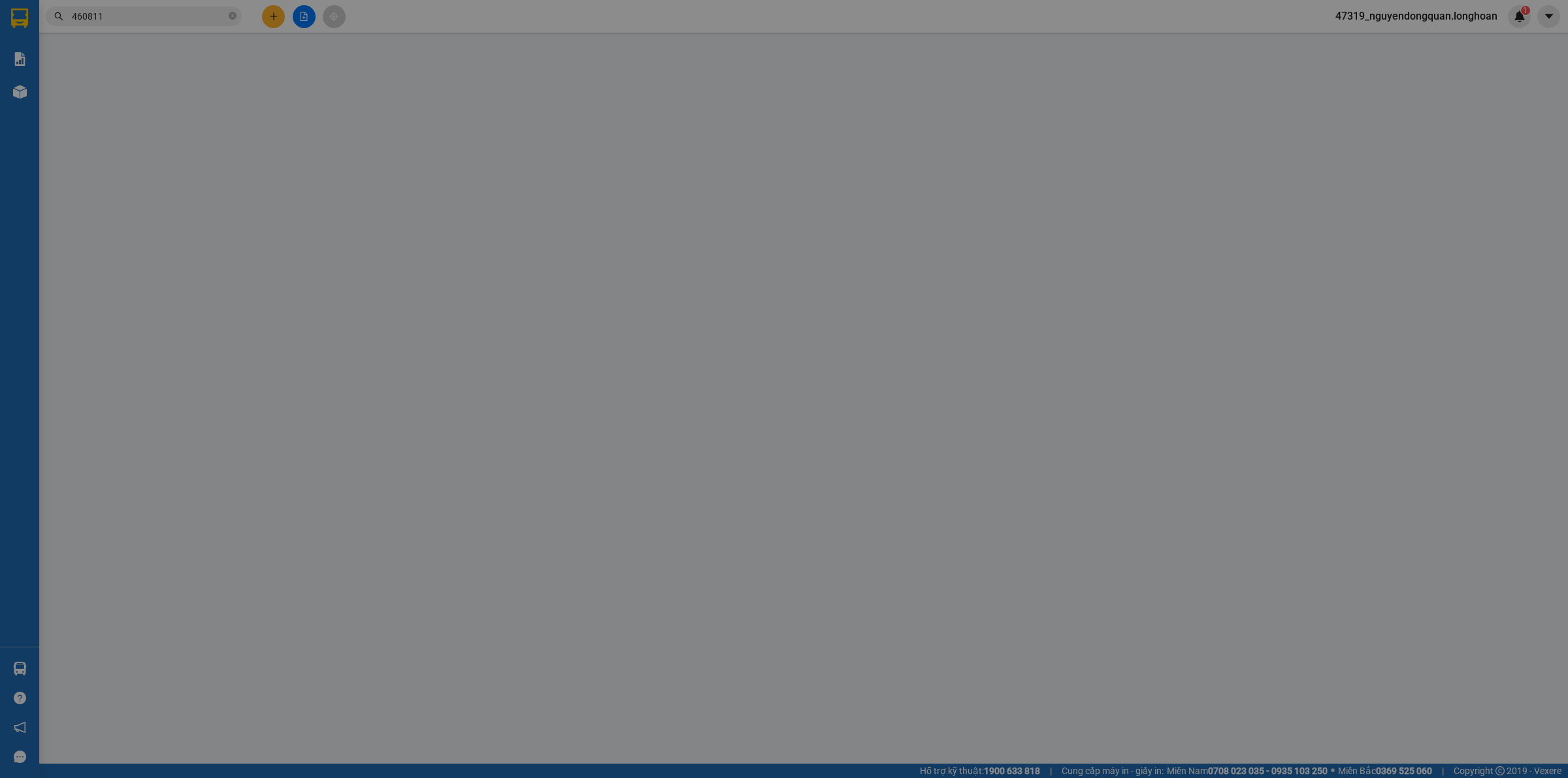
type input "VẬN CHUYỂN NHẸ TAY - HƯ VỠ KHÔNG ĐỀN"
type input "0"
type input "170.000"
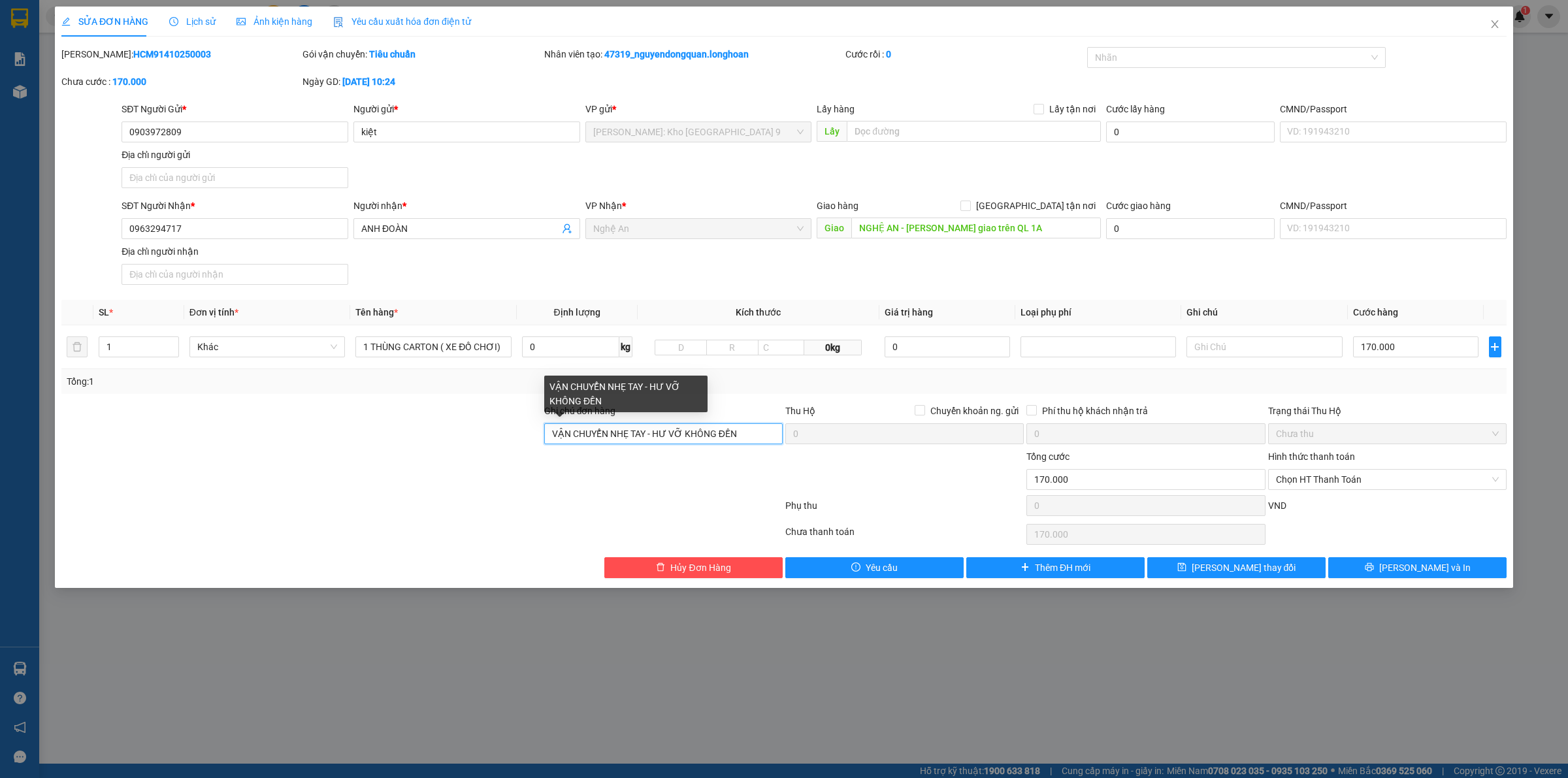
click at [549, 439] on input "VẬN CHUYỂN NHẸ TAY - HƯ VỠ KHÔNG ĐỀN" at bounding box center [663, 434] width 238 height 21
click at [1228, 62] on div at bounding box center [1229, 57] width 279 height 15
type input "GỌI KHÁCH TRƯỚC KHI GIAO KHOẢNG 1 TIẾNG Ạ, VẬN CHUYỂN NHẸ TAY - HƯ VỠ KHÔNG ĐỀN"
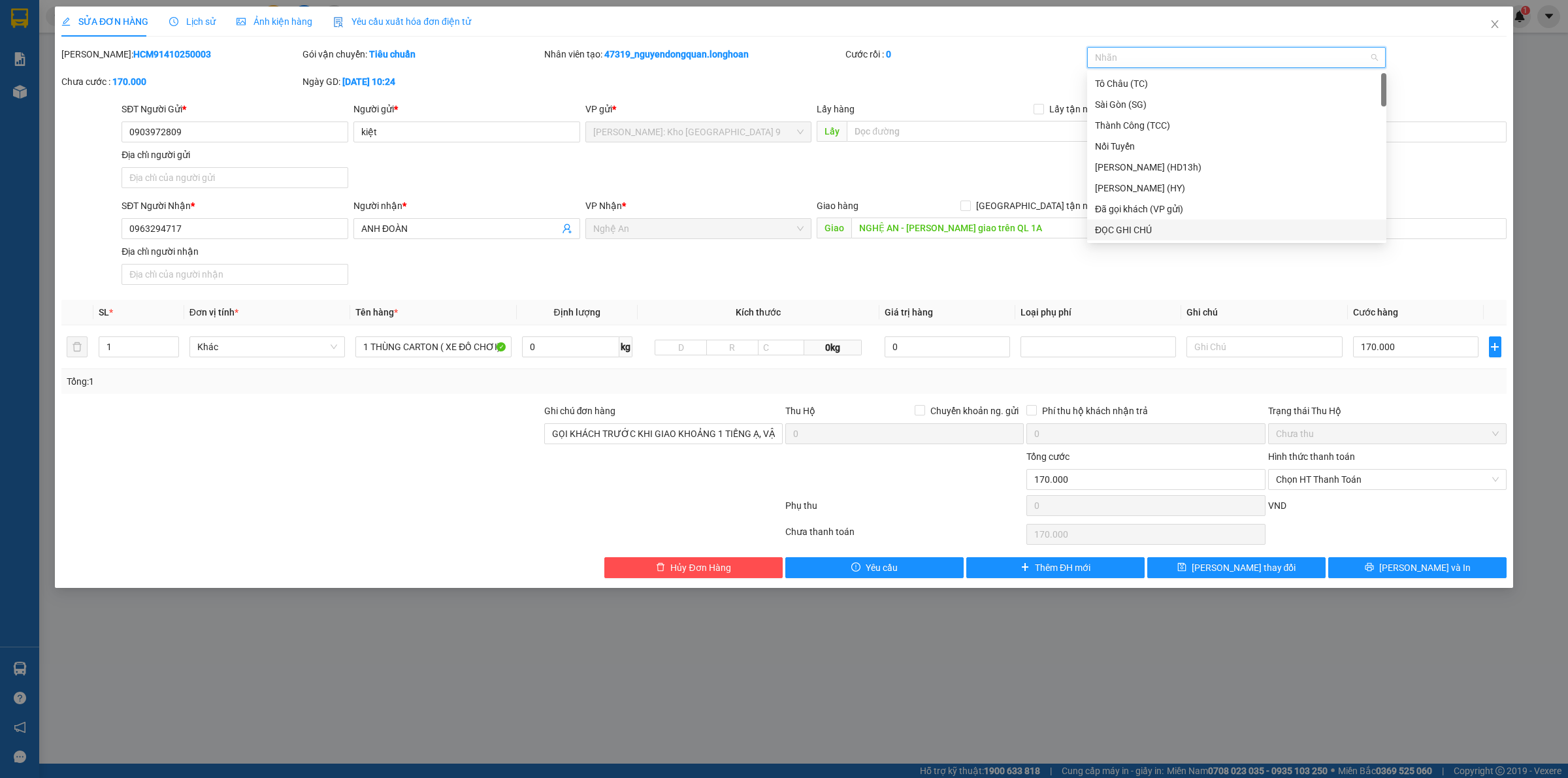
click at [1141, 226] on div "ĐỌC GHI CHÚ" at bounding box center [1236, 230] width 283 height 14
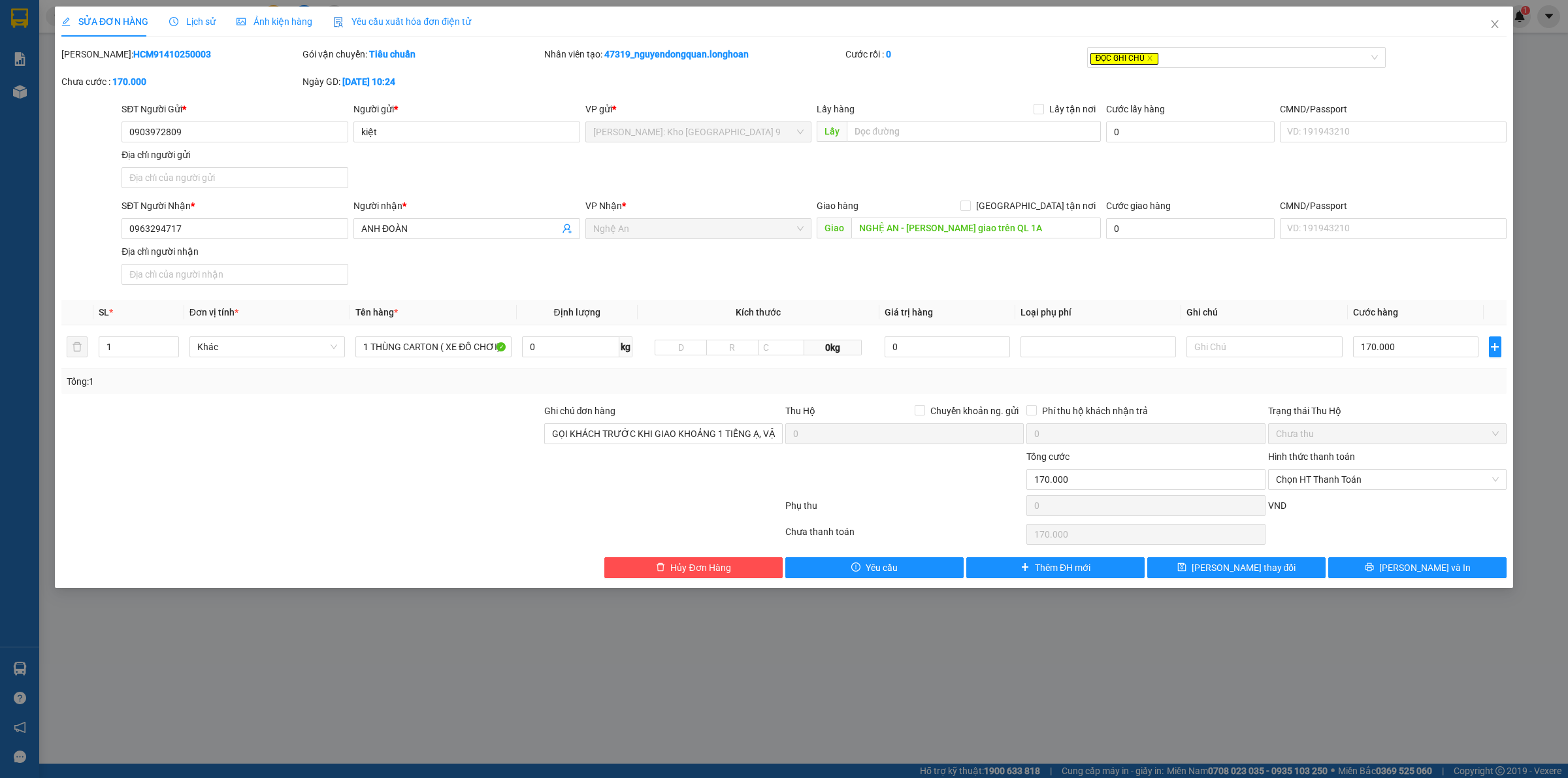
click at [1120, 283] on div "SĐT Người Nhận * 0963294717 Người nhận * ANH ĐOÀN VP Nhận * Nghệ An Giao hàng G…" at bounding box center [814, 245] width 1390 height 92
click at [1284, 573] on button "Lưu thay đổi" at bounding box center [1236, 568] width 179 height 21
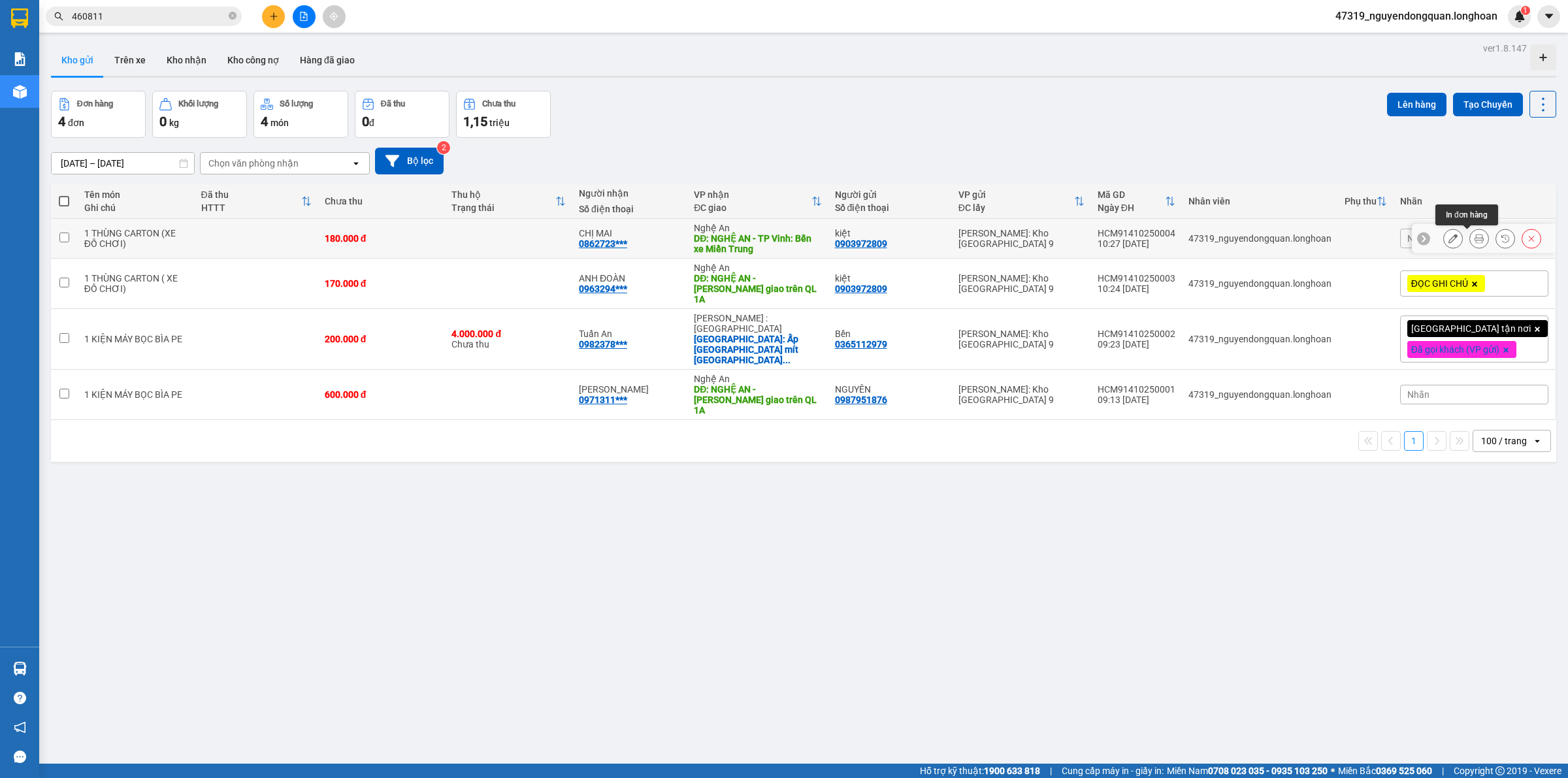
click at [1474, 238] on icon at bounding box center [1478, 238] width 9 height 9
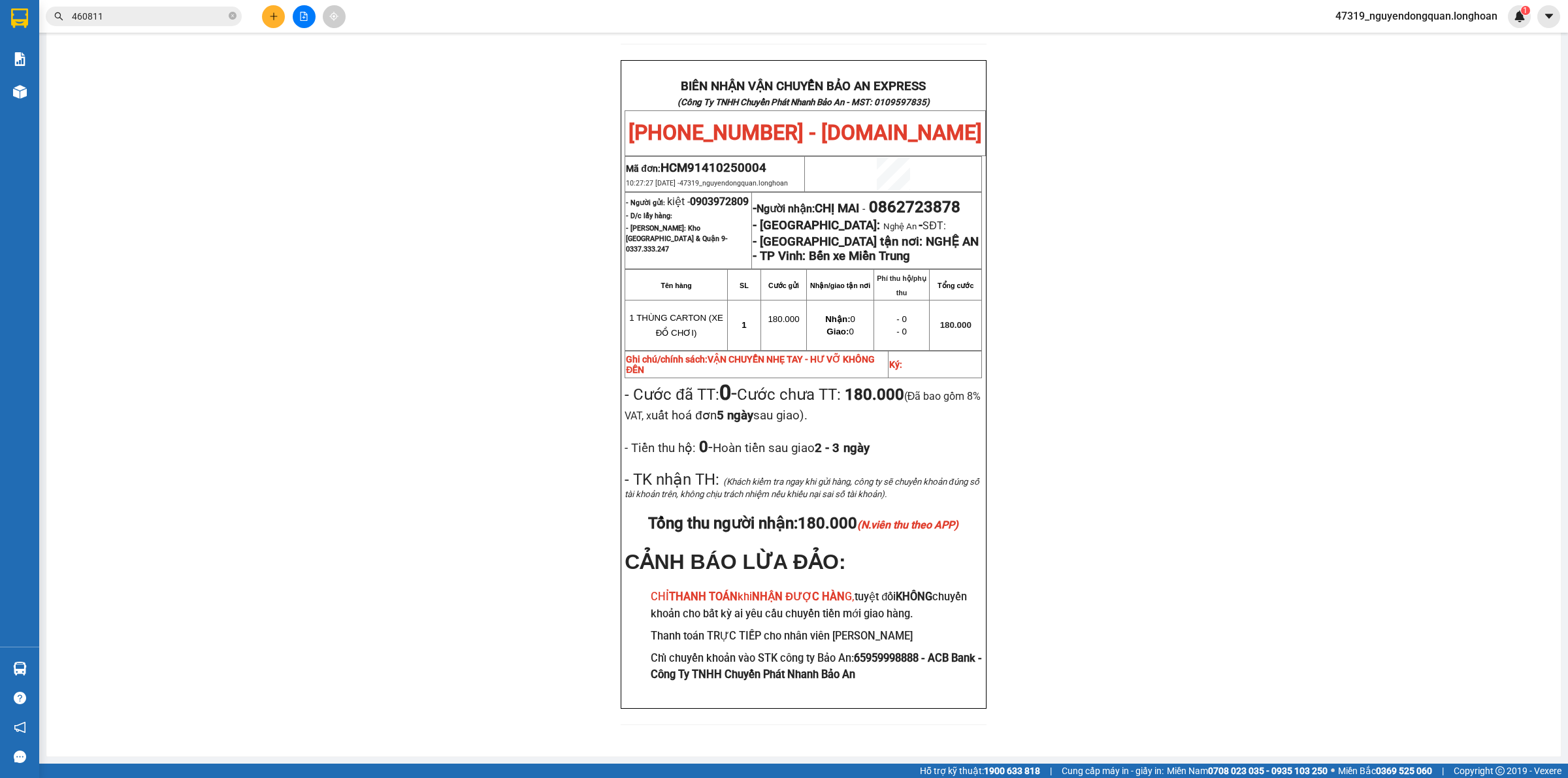
scroll to position [575, 0]
drag, startPoint x: 881, startPoint y: 196, endPoint x: 972, endPoint y: 185, distance: 91.7
click at [960, 201] on span "- Người nhận: CHỊ MAI - 0862723878" at bounding box center [856, 209] width 208 height 14
copy span "0862723878"
click at [464, 322] on div "PHIẾU DÁN LÊN HÀNG Ngày in phiếu: 10:28 ngày 14-10-2025 CSKH: 1900.06.88.33 CÔN…" at bounding box center [803, 157] width 1483 height 1168
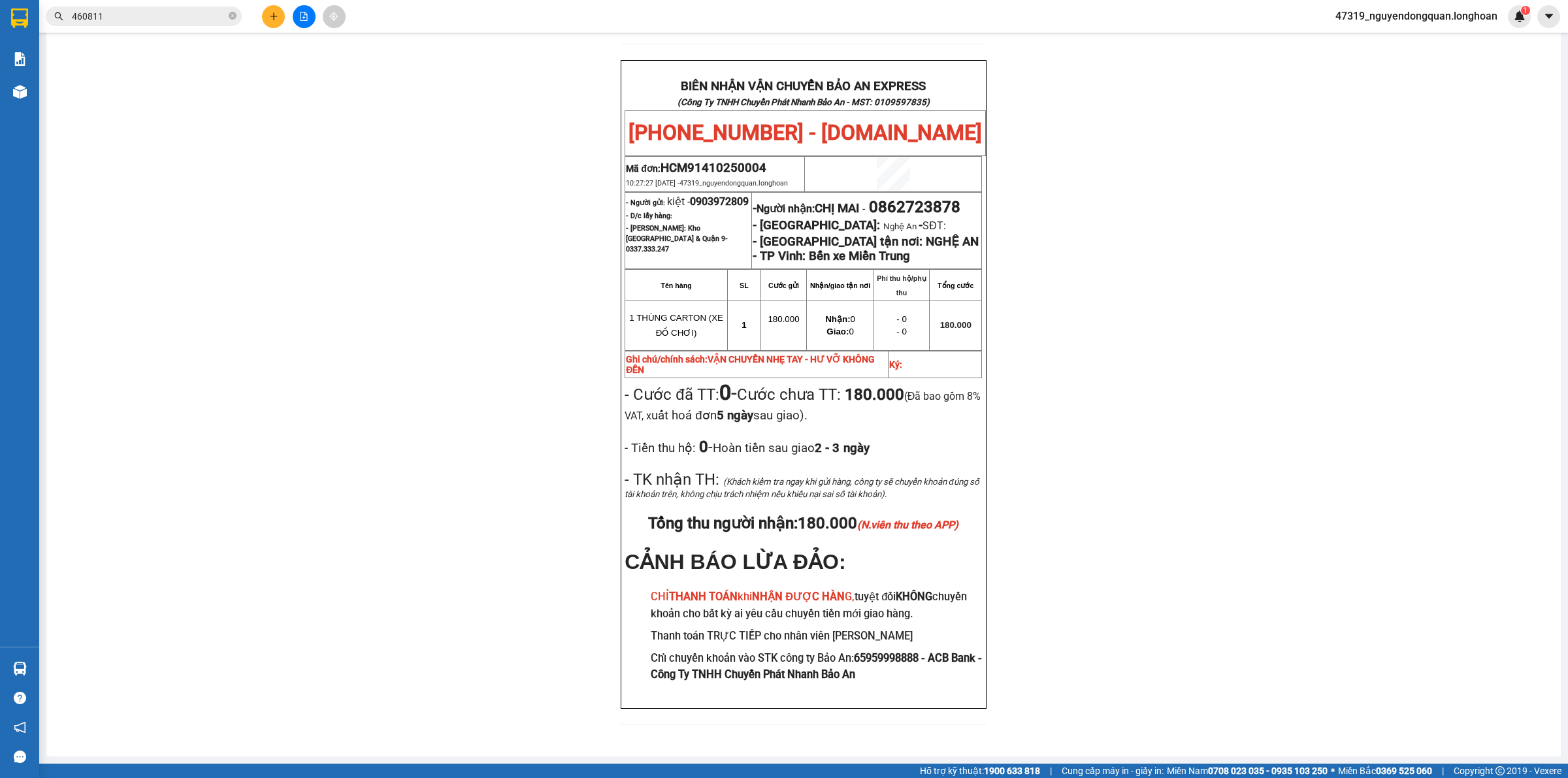
click at [518, 358] on div "PHIẾU DÁN LÊN HÀNG Ngày in phiếu: 10:28 ngày 14-10-2025 CSKH: 1900.06.88.33 CÔN…" at bounding box center [803, 157] width 1483 height 1168
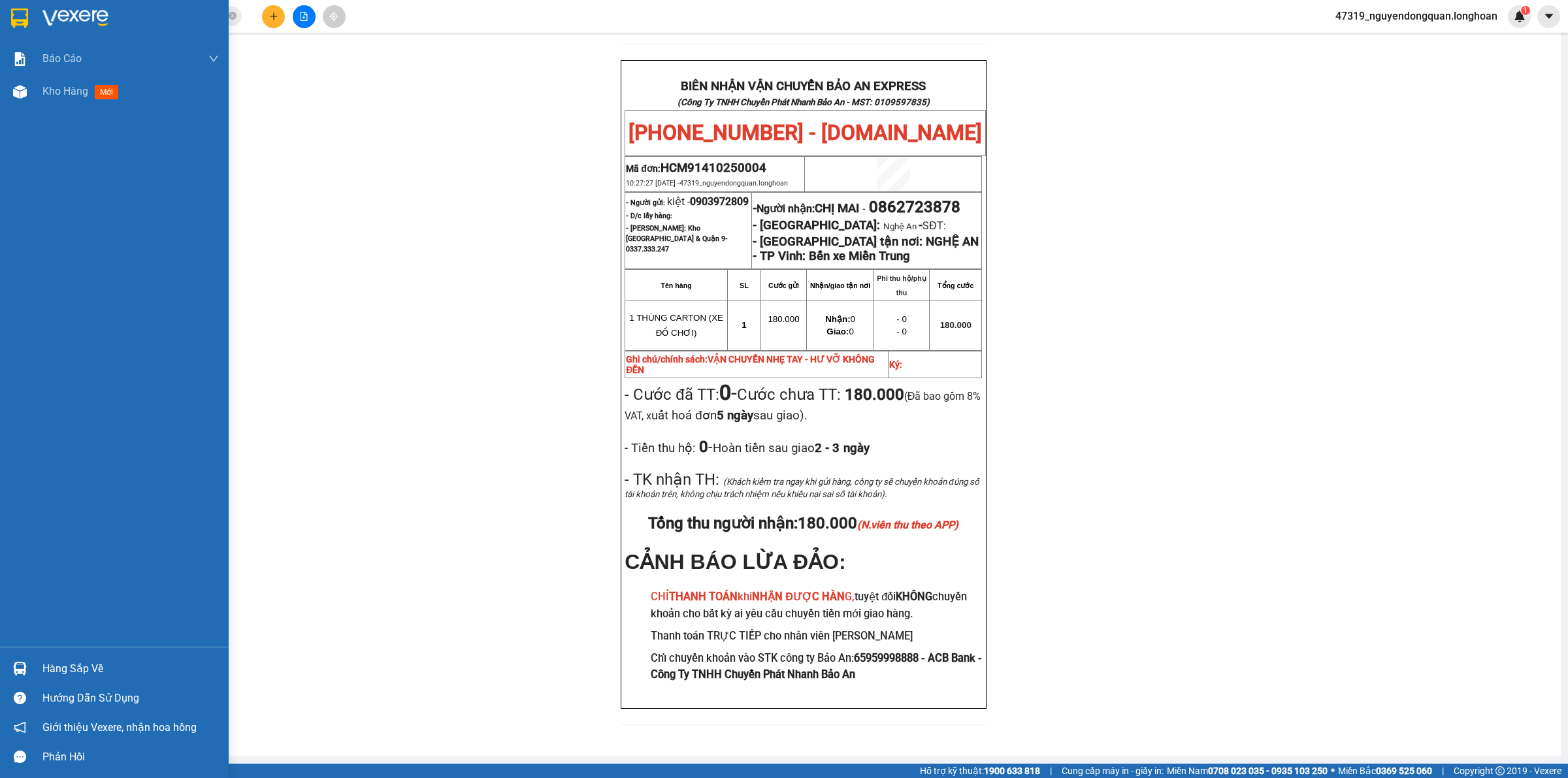
click at [30, 16] on div at bounding box center [20, 18] width 23 height 23
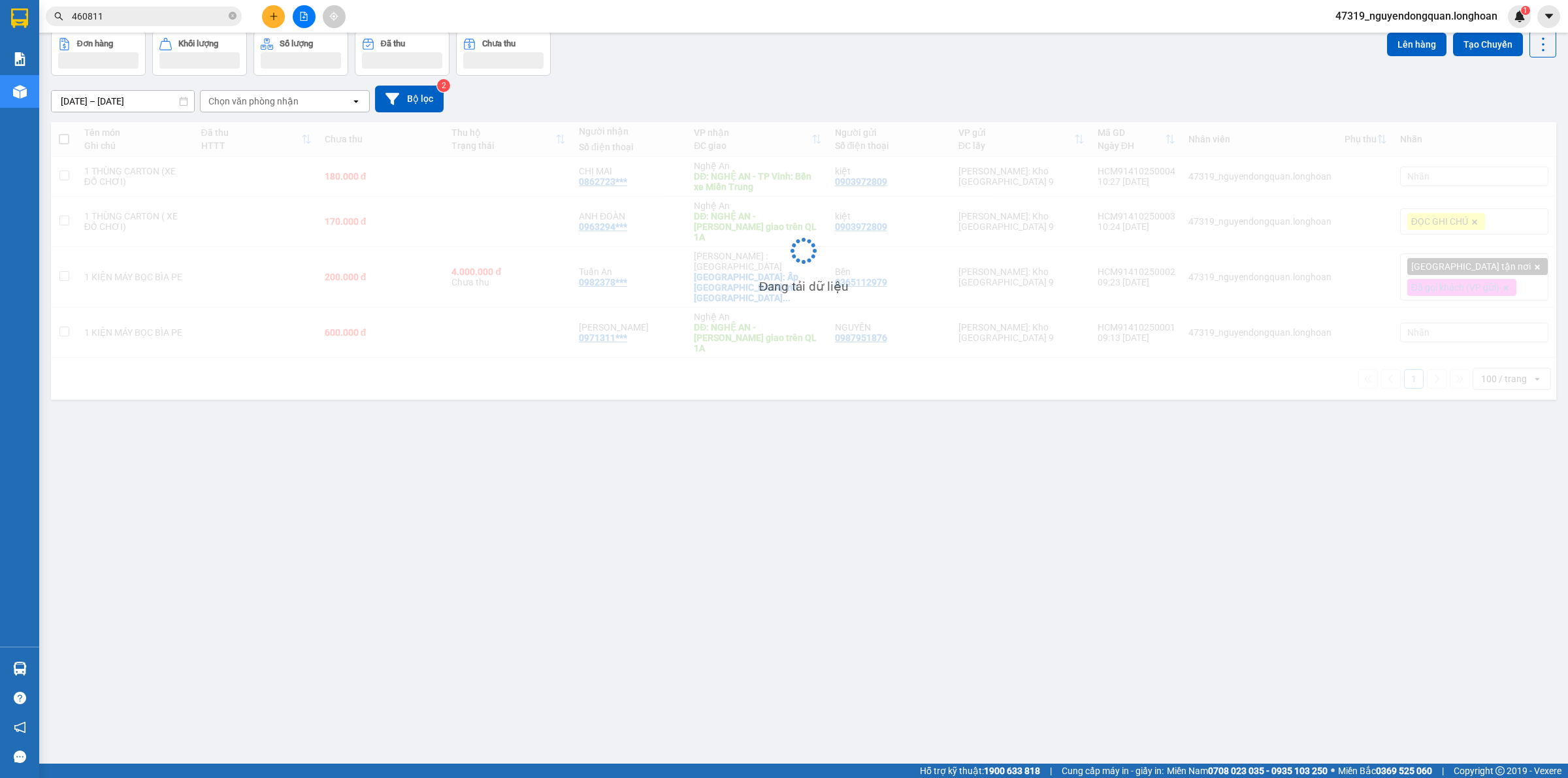
scroll to position [60, 0]
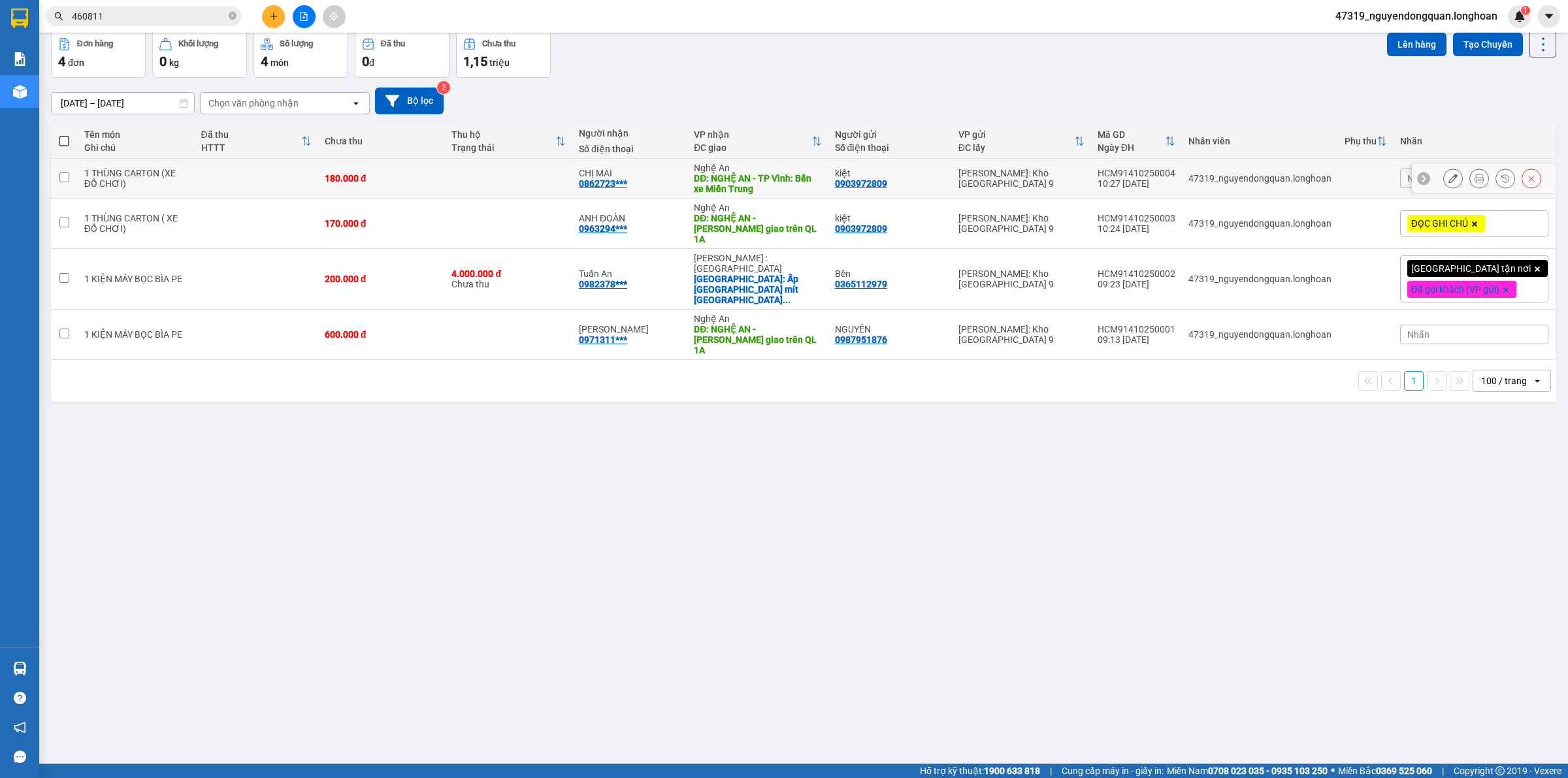
click at [1443, 178] on button at bounding box center [1452, 179] width 19 height 23
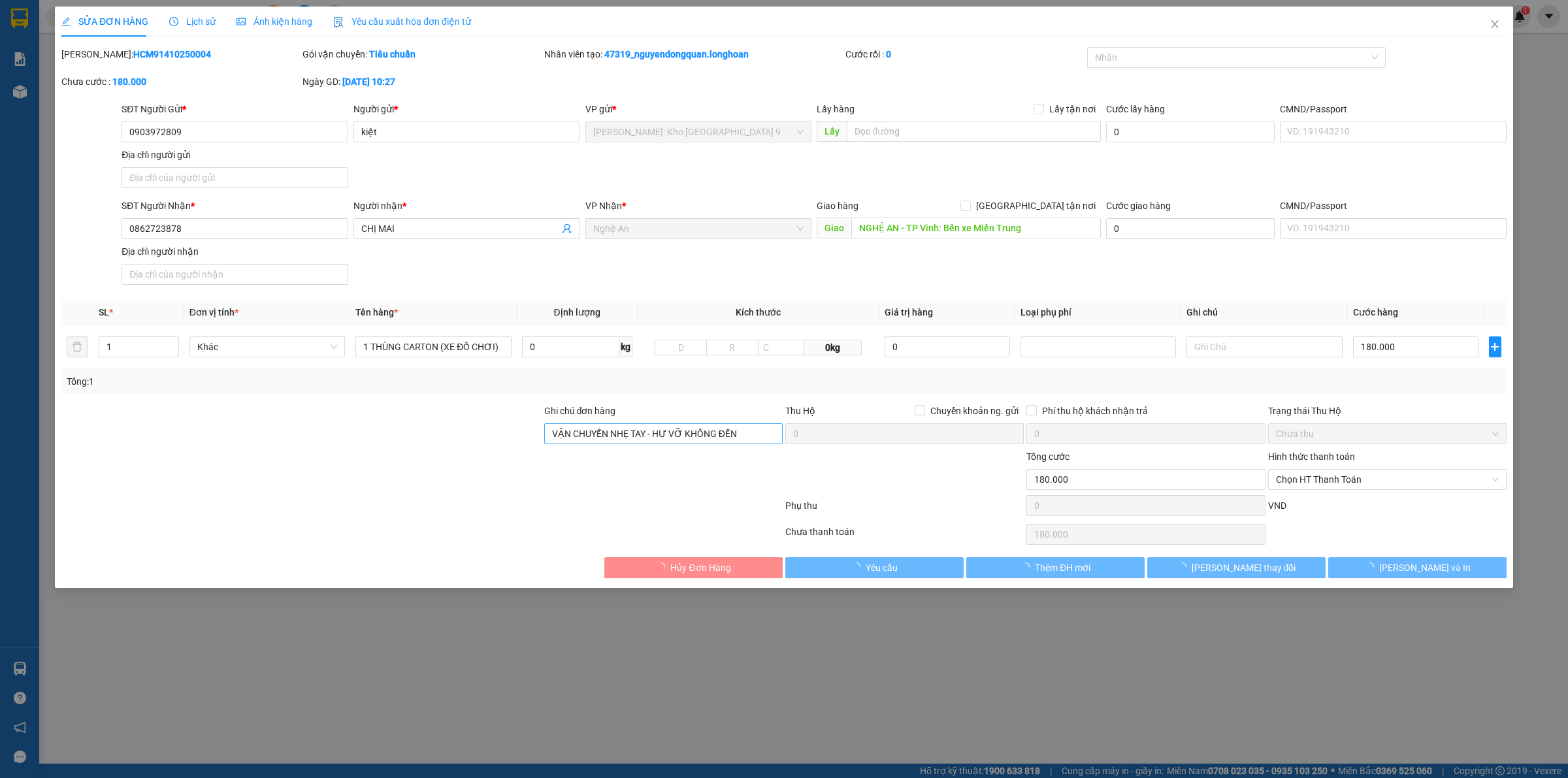
type input "0903972809"
type input "kiệt"
type input "0862723878"
type input "CHỊ MAI"
type input "NGHỆ AN - TP Vinh: Bến xe Miền Trung"
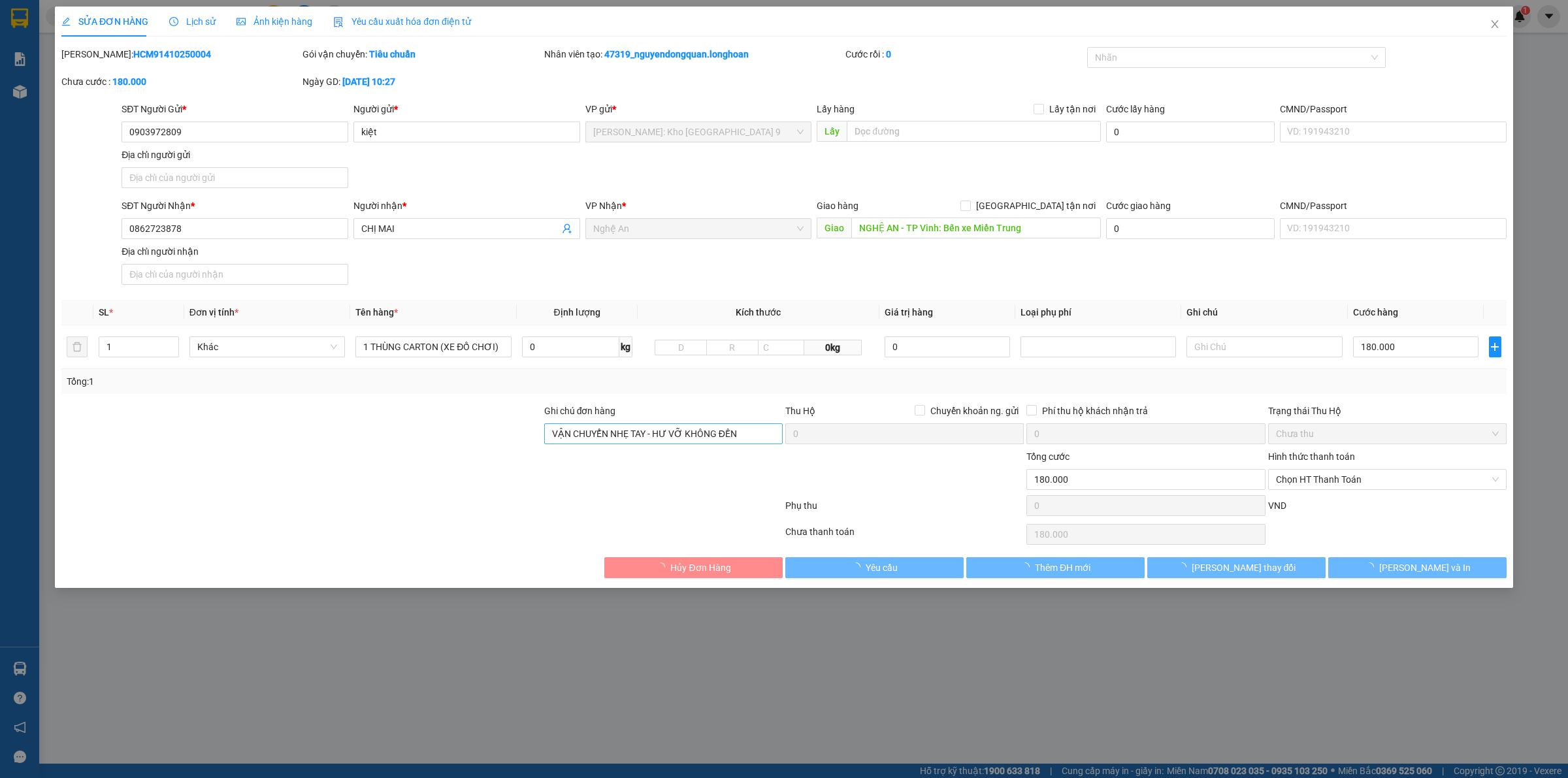
type input "VẬN CHUYỂN NHẸ TAY - HƯ VỠ KHÔNG ĐỀN"
type input "0"
type input "180.000"
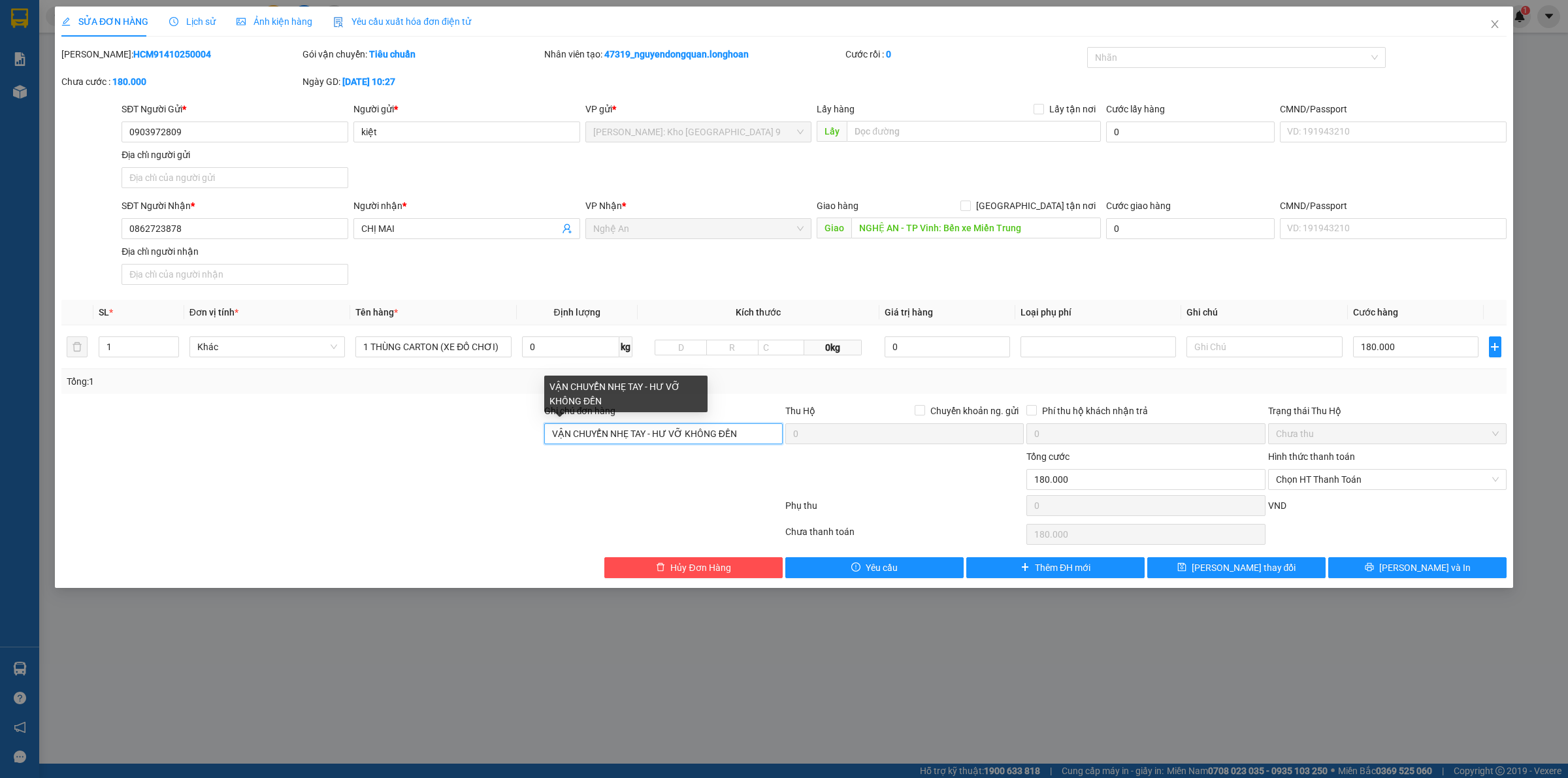
click at [553, 436] on input "VẬN CHUYỂN NHẸ TAY - HƯ VỠ KHÔNG ĐỀN" at bounding box center [663, 434] width 238 height 21
click at [1282, 62] on div at bounding box center [1229, 57] width 279 height 15
type input "GỌI KHÁCH TRƯỚC KHOẢNG 1 TIẾNG TRƯỚC KHI GIAO Ạ, VẬN CHUYỂN NHẸ TAY - HƯ VỠ KHÔ…"
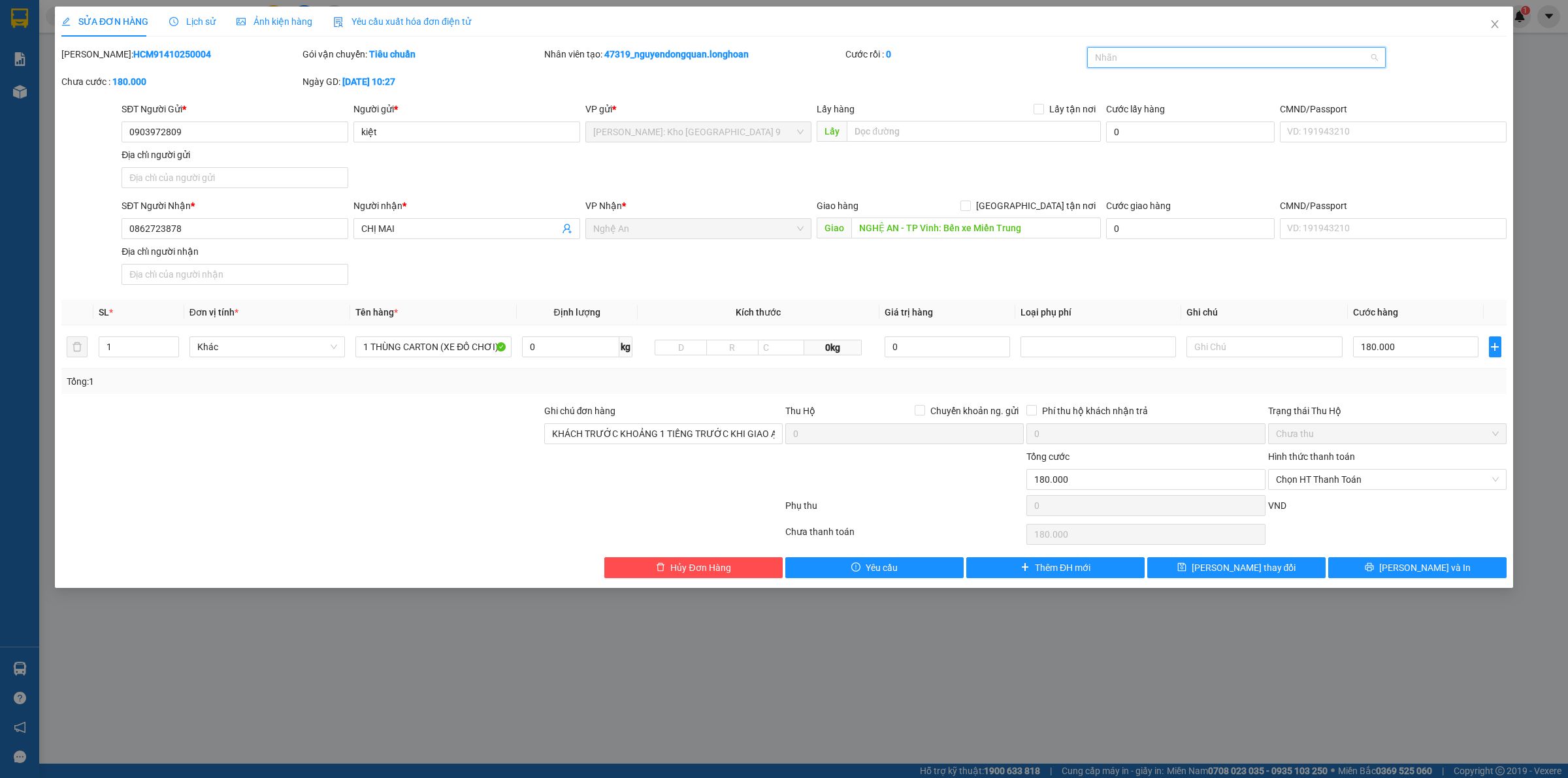
scroll to position [0, 0]
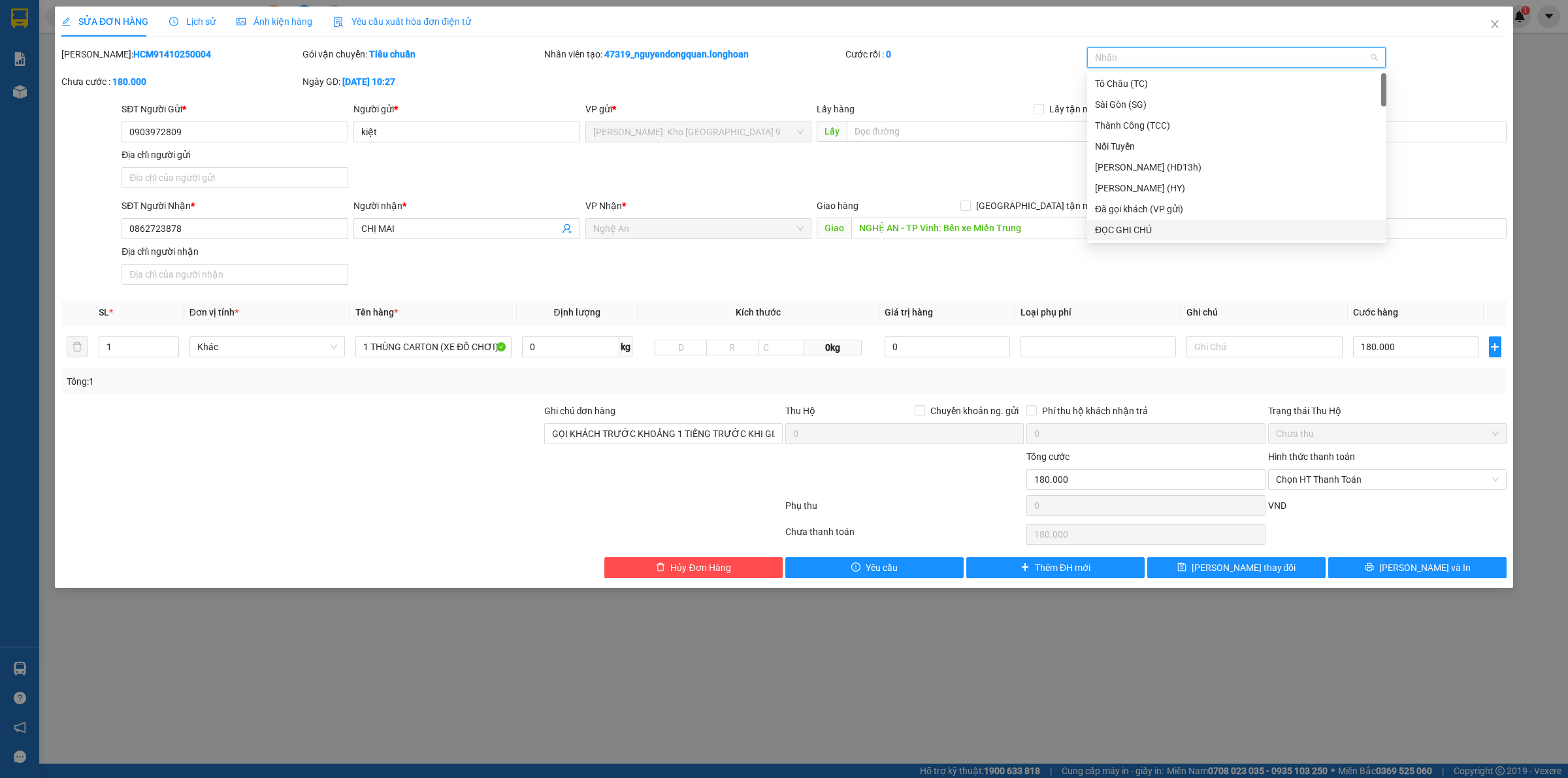
click at [1161, 230] on div "ĐỌC GHI CHÚ" at bounding box center [1236, 230] width 283 height 14
click at [1248, 570] on span "Lưu thay đổi" at bounding box center [1244, 568] width 105 height 14
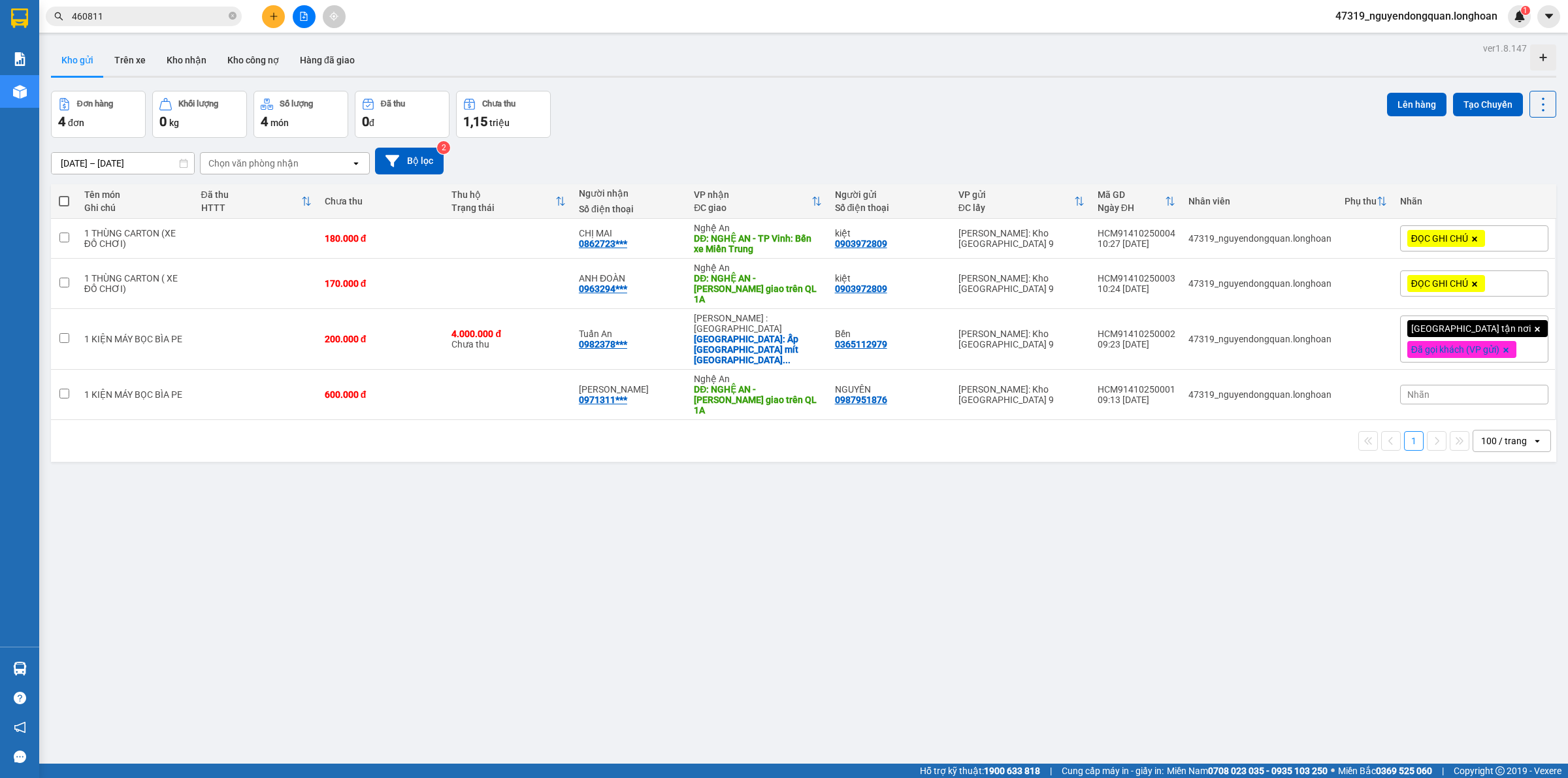
click at [856, 420] on div "1 100 / trang open" at bounding box center [803, 441] width 1505 height 42
click at [866, 445] on div "ver 1.8.147 Kho gửi Trên xe Kho nhận Kho công nợ Hàng đã giao Đơn hàng 4 đơn Kh…" at bounding box center [803, 428] width 1516 height 778
drag, startPoint x: 520, startPoint y: 806, endPoint x: 1033, endPoint y: 693, distance: 525.3
click at [1124, 656] on div "ver 1.8.147 Kho gửi Trên xe Kho nhận Kho công nợ Hàng đã giao Đơn hàng 4 đơn Kh…" at bounding box center [803, 428] width 1516 height 778
click at [605, 537] on div "ver 1.8.147 Kho gửi Trên xe Kho nhận Kho công nợ Hàng đã giao Đơn hàng 4 đơn Kh…" at bounding box center [803, 428] width 1516 height 778
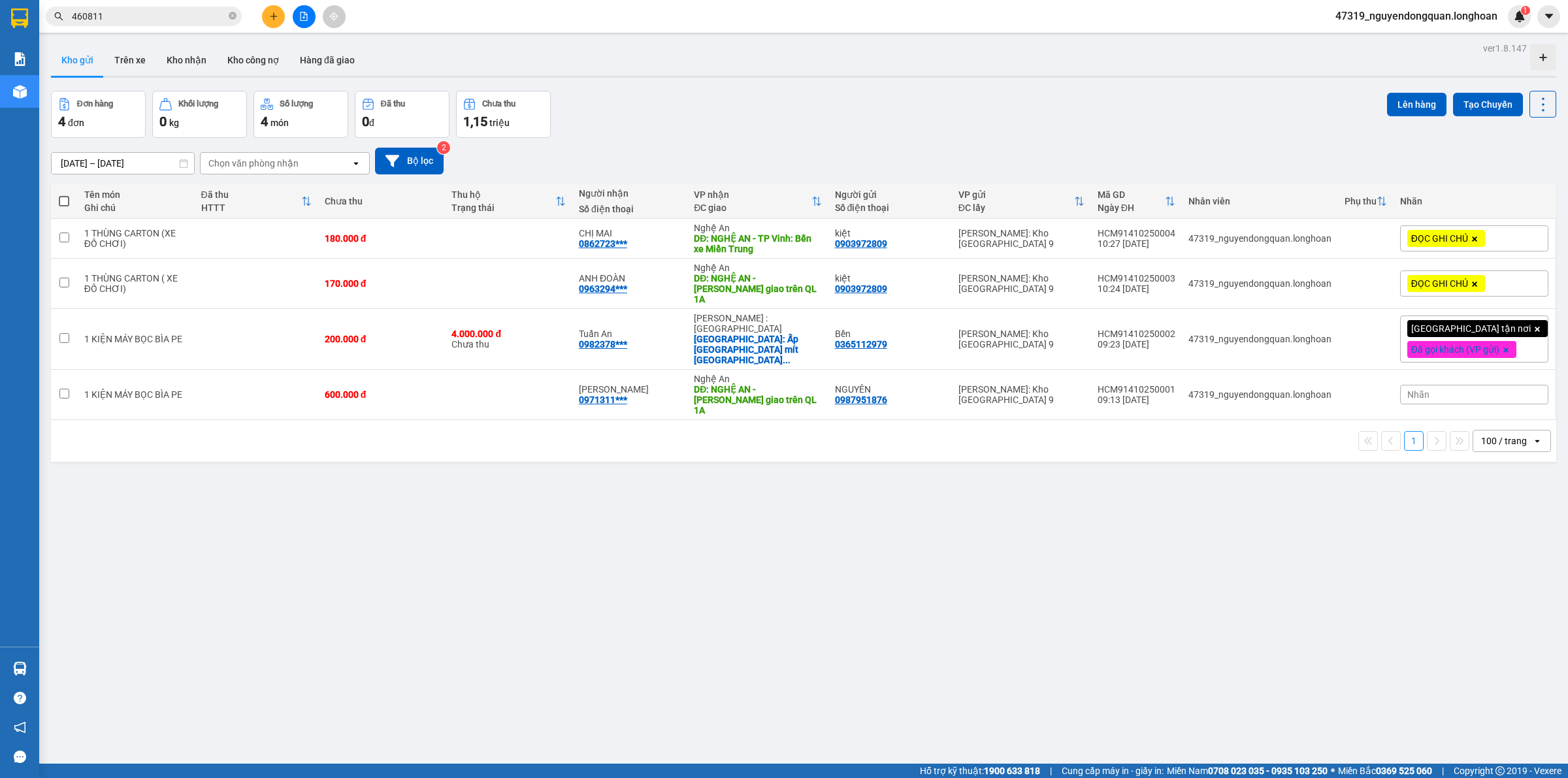
click at [1511, 281] on div "ĐỌC GHI CHÚ" at bounding box center [1474, 283] width 148 height 26
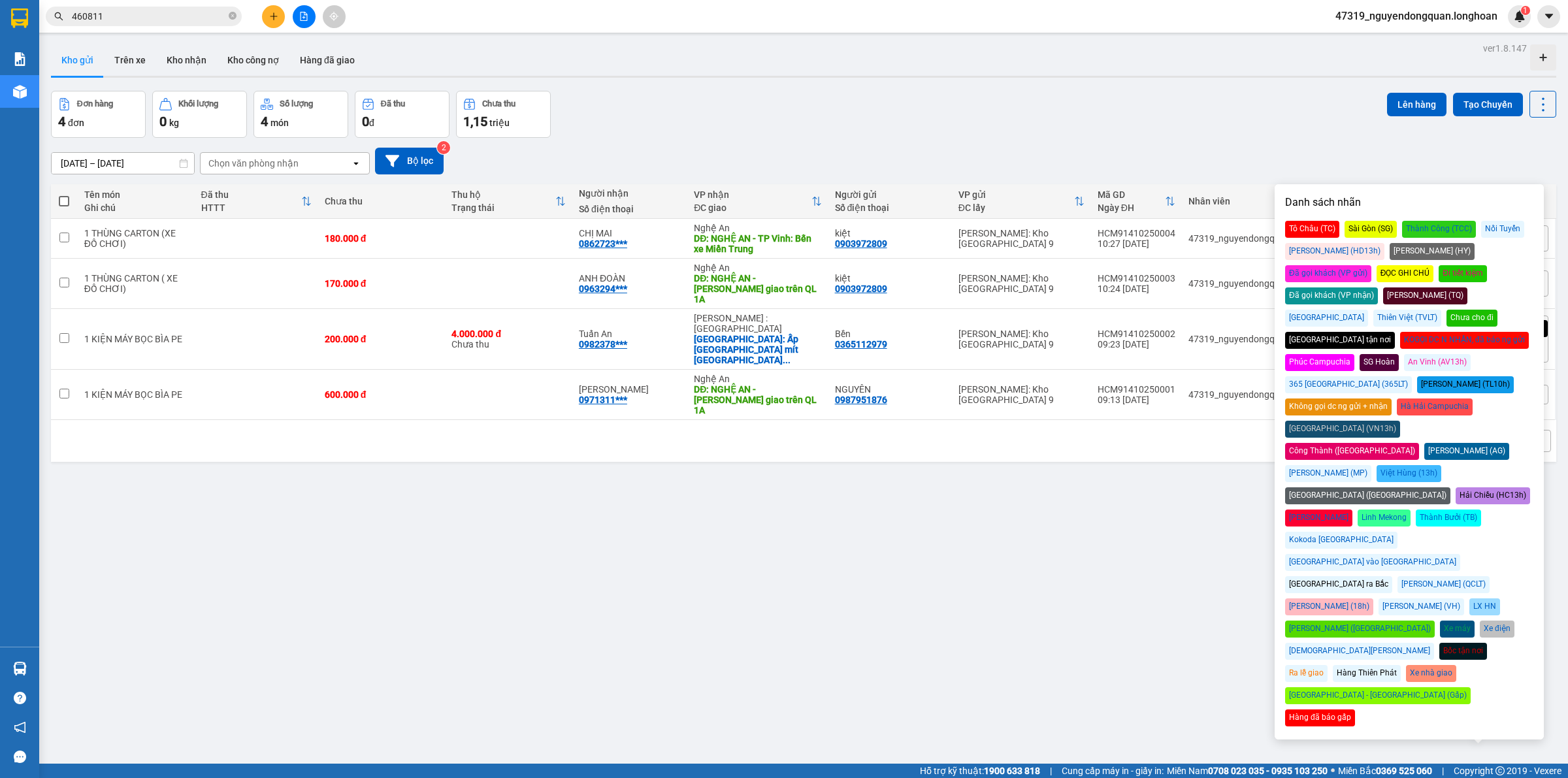
click at [1371, 265] on div "Đã gọi khách (VP gửi)" at bounding box center [1327, 273] width 86 height 17
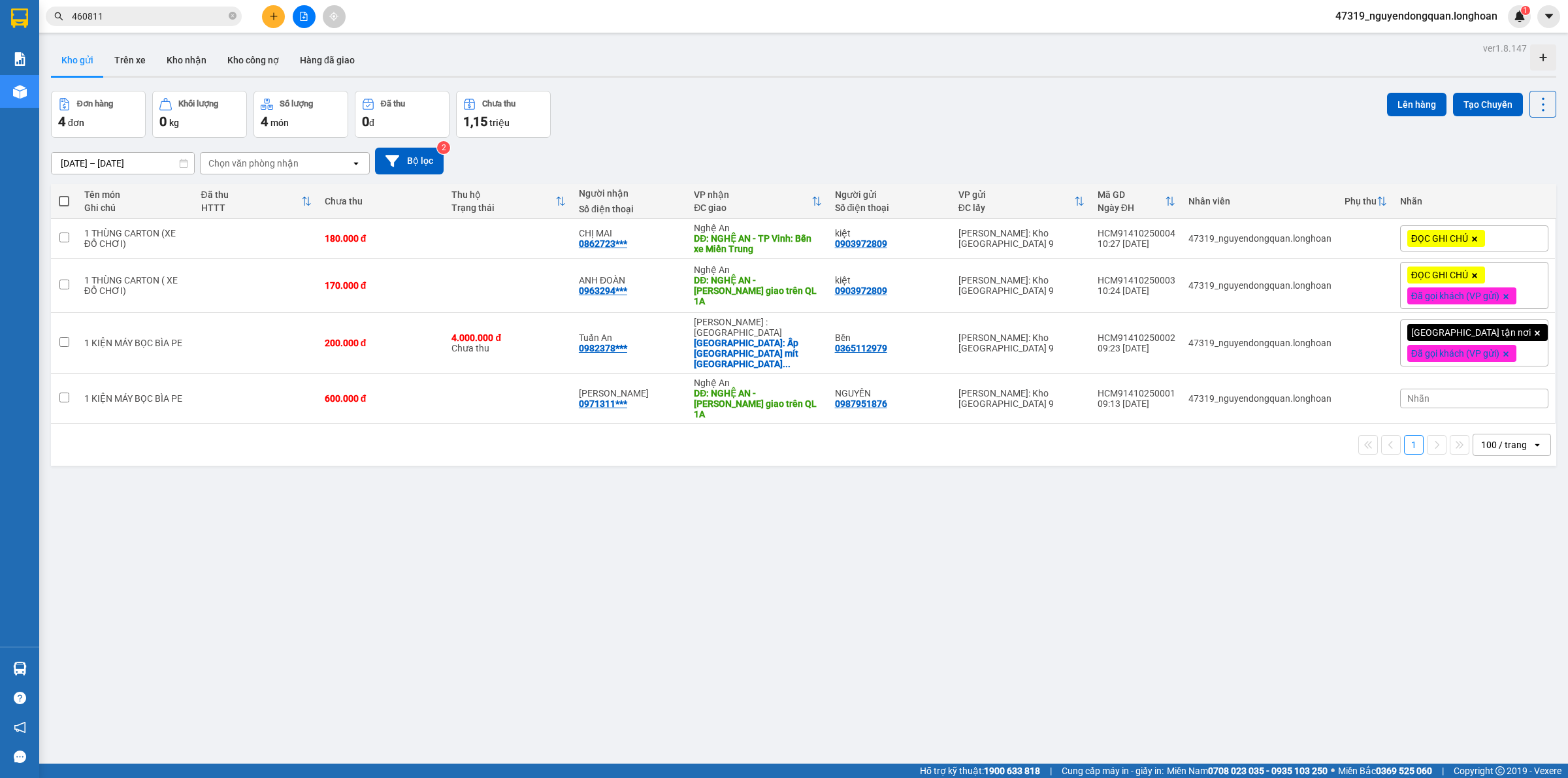
drag, startPoint x: 1240, startPoint y: 554, endPoint x: 1360, endPoint y: 375, distance: 215.5
click at [1240, 554] on div "ver 1.8.147 Kho gửi Trên xe Kho nhận Kho công nợ Hàng đã giao Đơn hàng 4 đơn Kh…" at bounding box center [803, 428] width 1516 height 778
click at [1514, 246] on div "ĐỌC GHI CHÚ" at bounding box center [1474, 238] width 148 height 26
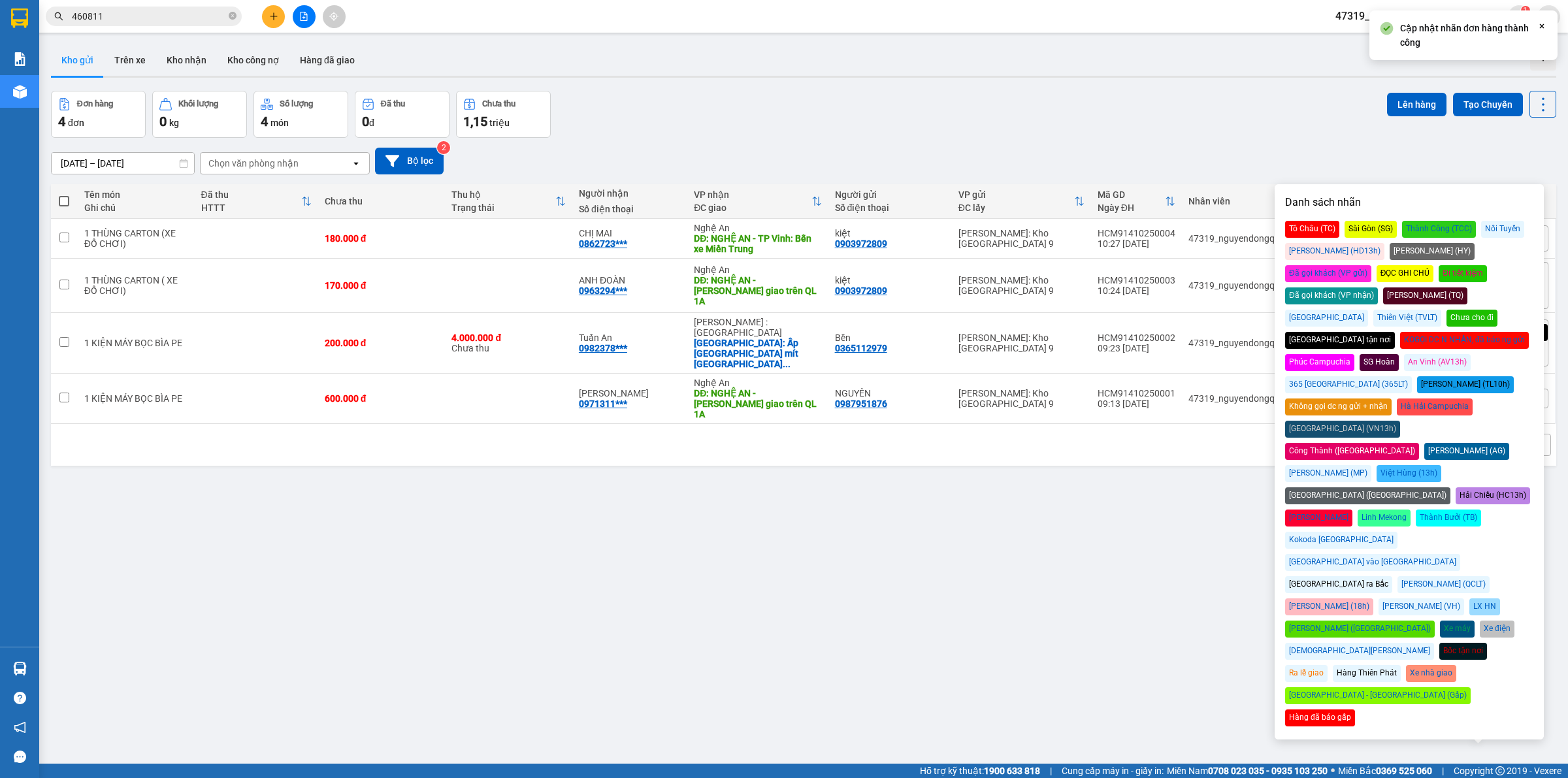
click at [1371, 265] on div "Đã gọi khách (VP gửi)" at bounding box center [1327, 273] width 86 height 17
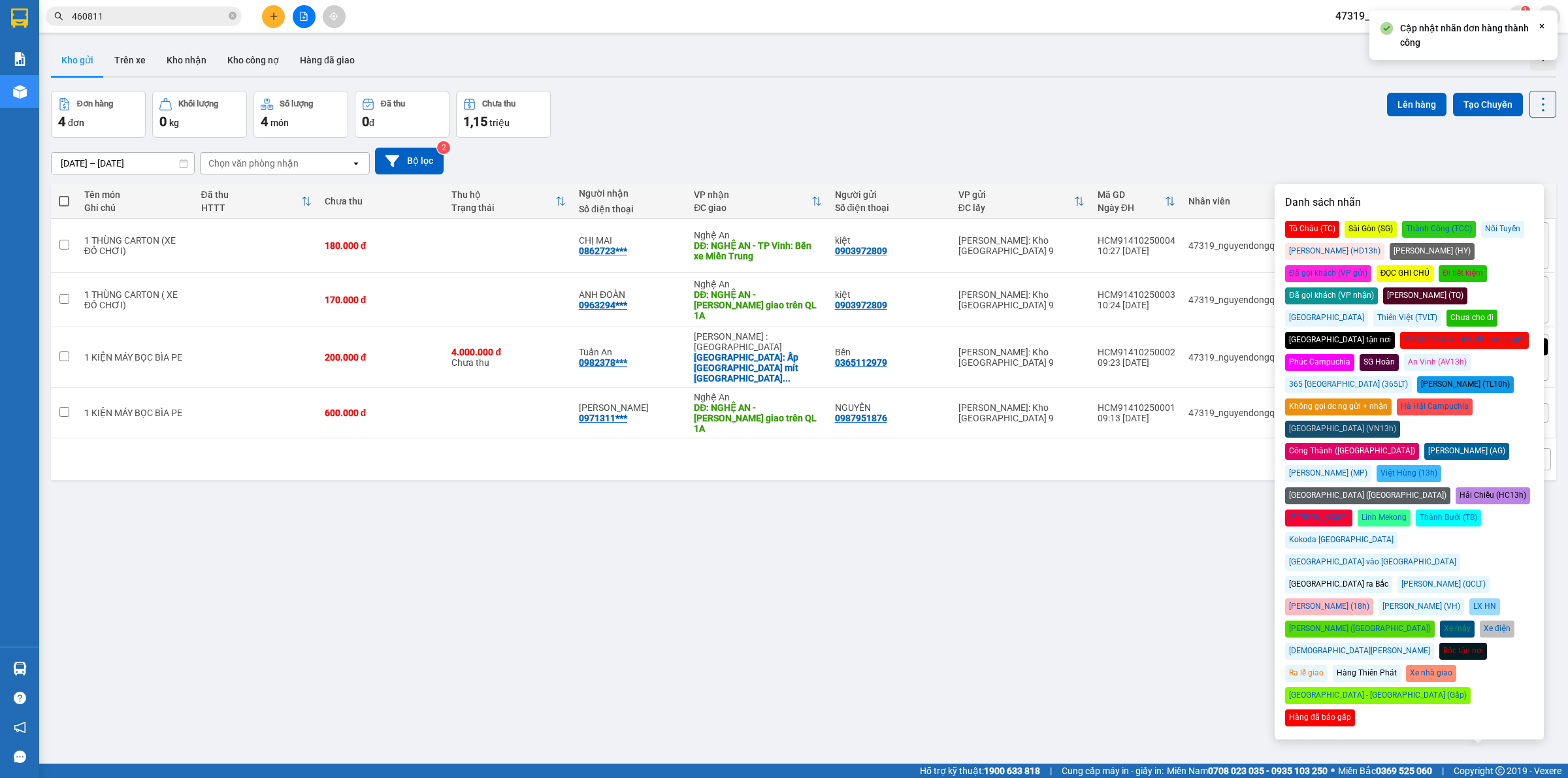
click at [1190, 528] on div "ver 1.8.147 Kho gửi Trên xe Kho nhận Kho công nợ Hàng đã giao Đơn hàng 4 đơn Kh…" at bounding box center [803, 428] width 1516 height 778
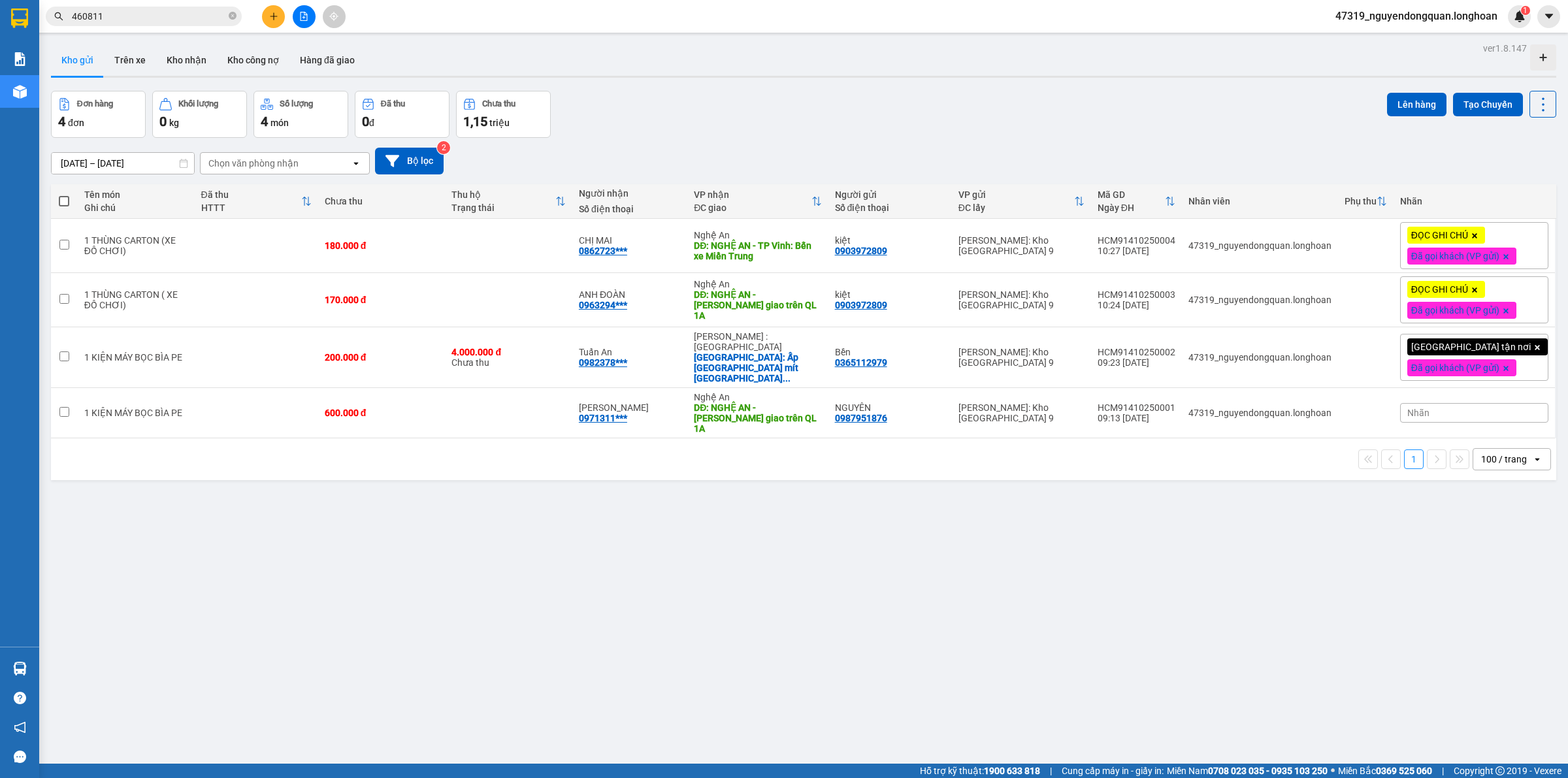
click at [425, 631] on div "ver 1.8.147 Kho gửi Trên xe Kho nhận Kho công nợ Hàng đã giao Đơn hàng 4 đơn Kh…" at bounding box center [803, 428] width 1516 height 778
click at [1474, 304] on icon at bounding box center [1478, 300] width 9 height 9
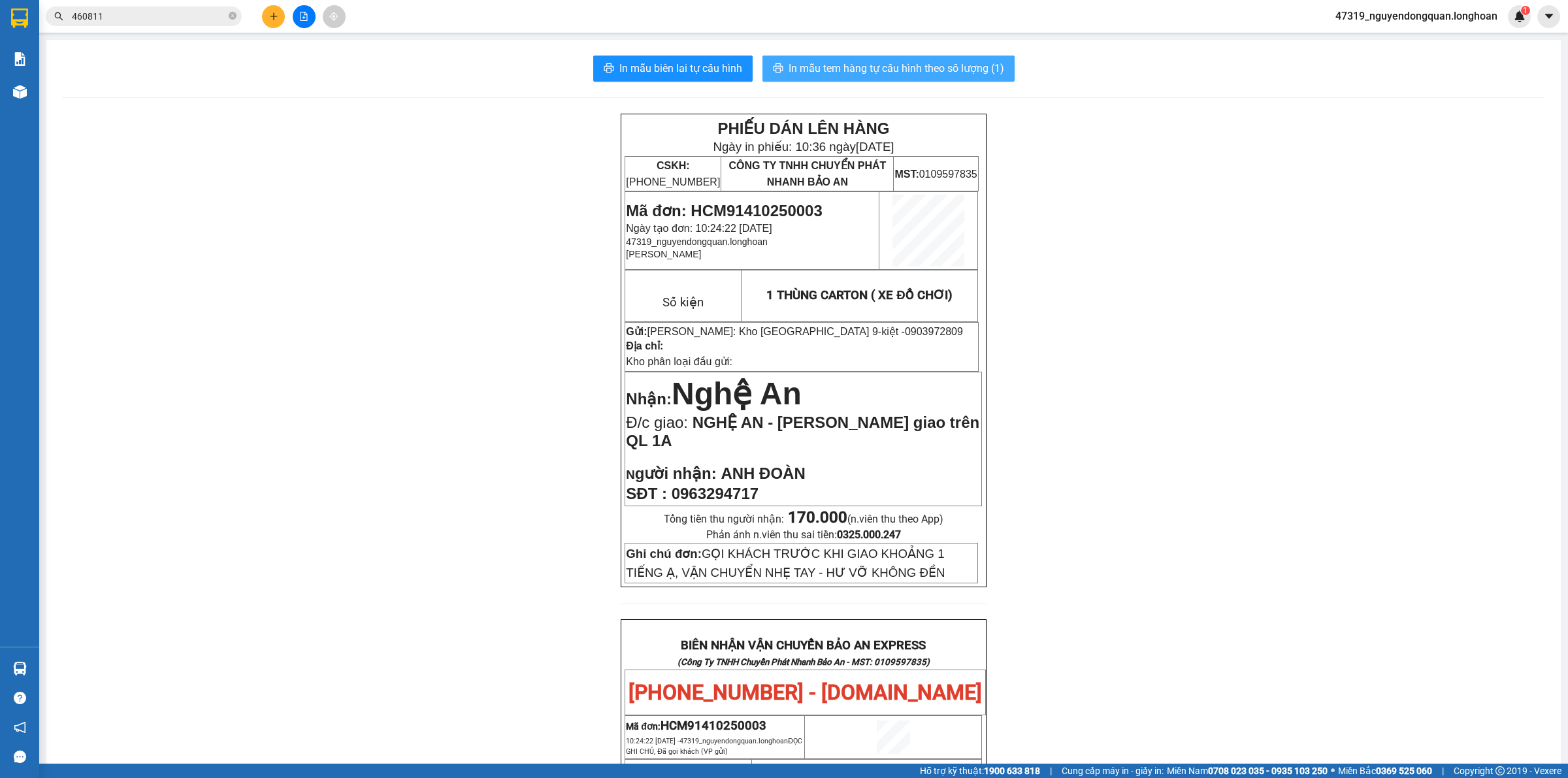
click at [972, 79] on button "In mẫu tem hàng tự cấu hình theo số lượng (1)" at bounding box center [888, 68] width 252 height 26
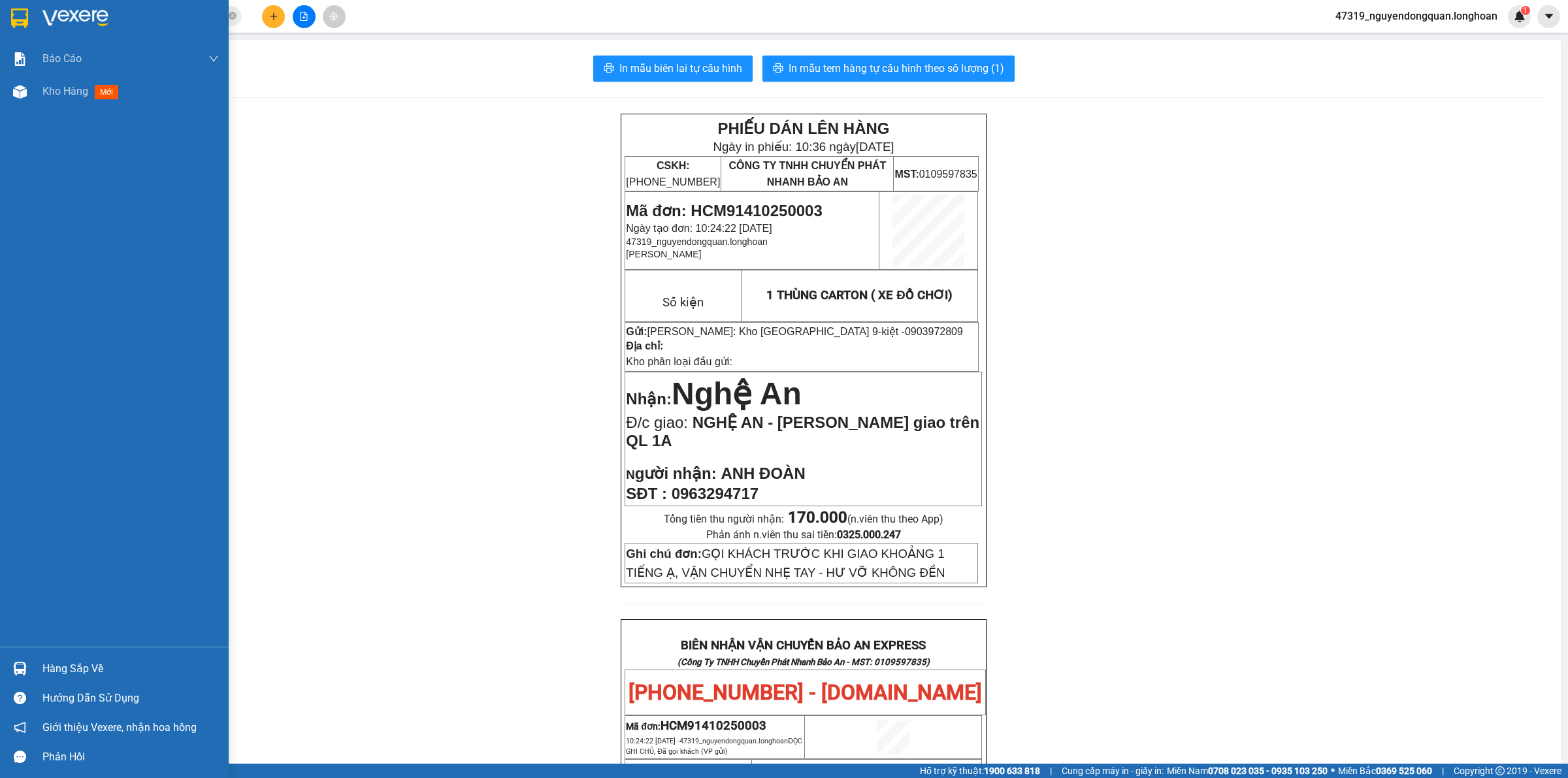
click at [41, 24] on div at bounding box center [114, 21] width 229 height 43
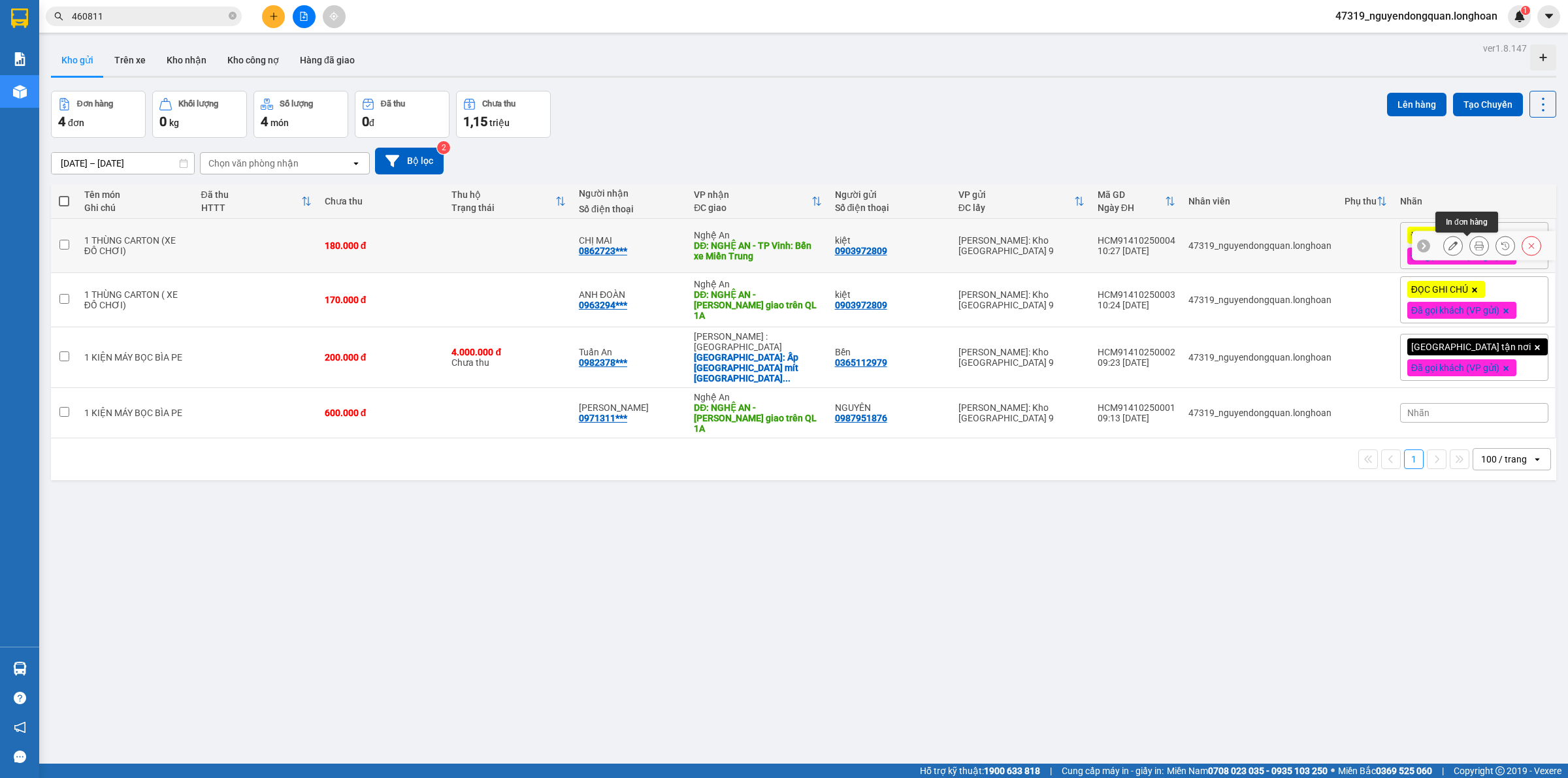
click at [1470, 246] on button at bounding box center [1479, 246] width 19 height 23
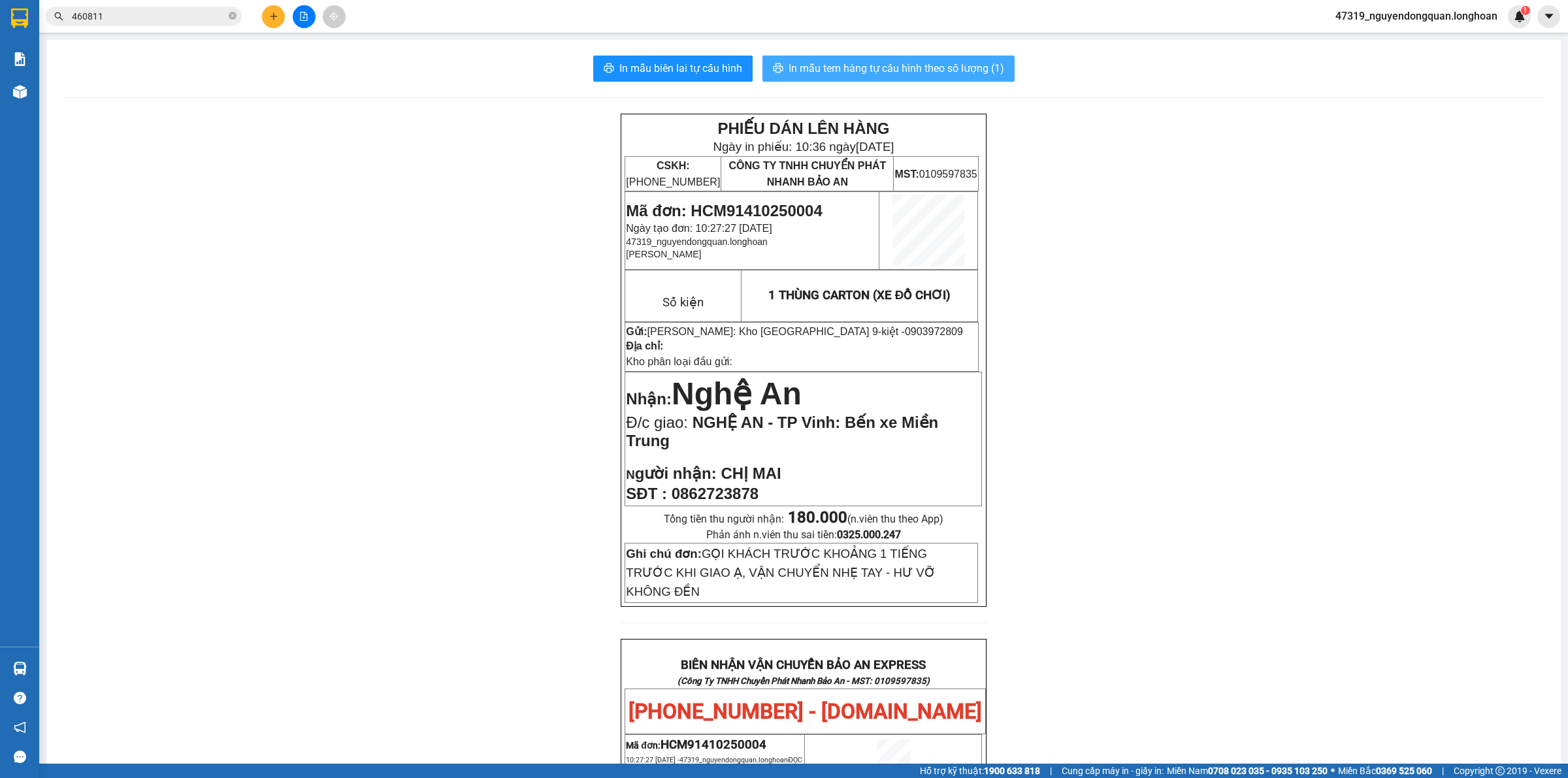
click at [951, 70] on span "In mẫu tem hàng tự cấu hình theo số lượng (1)" at bounding box center [896, 68] width 216 height 16
click at [477, 409] on div "PHIẾU DÁN LÊN HÀNG Ngày in phiếu: 10:36 ngày 14-10-2025 CSKH: 1900.06.88.33 CÔN…" at bounding box center [803, 726] width 1483 height 1225
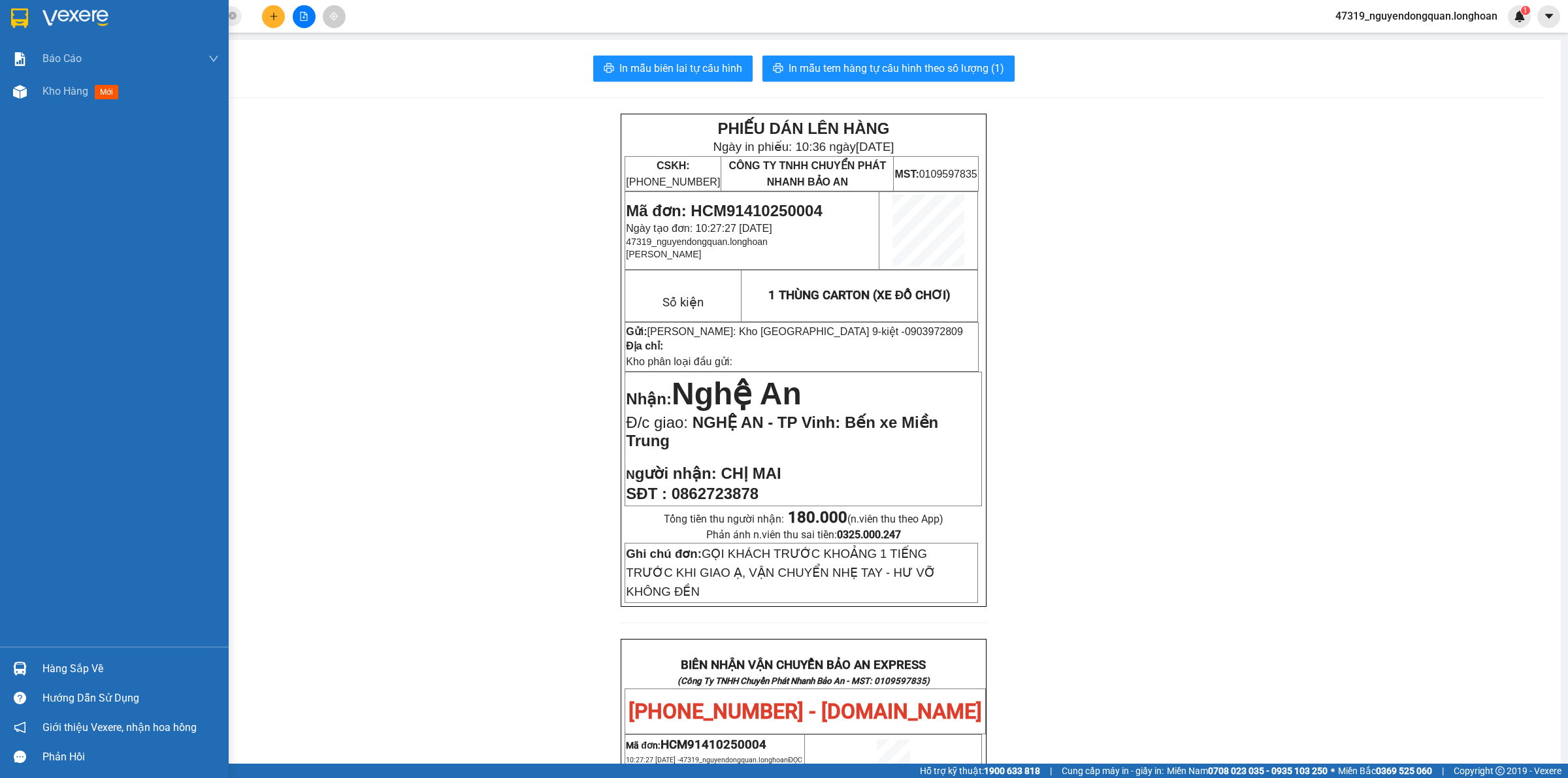
click at [19, 27] on div at bounding box center [20, 18] width 23 height 23
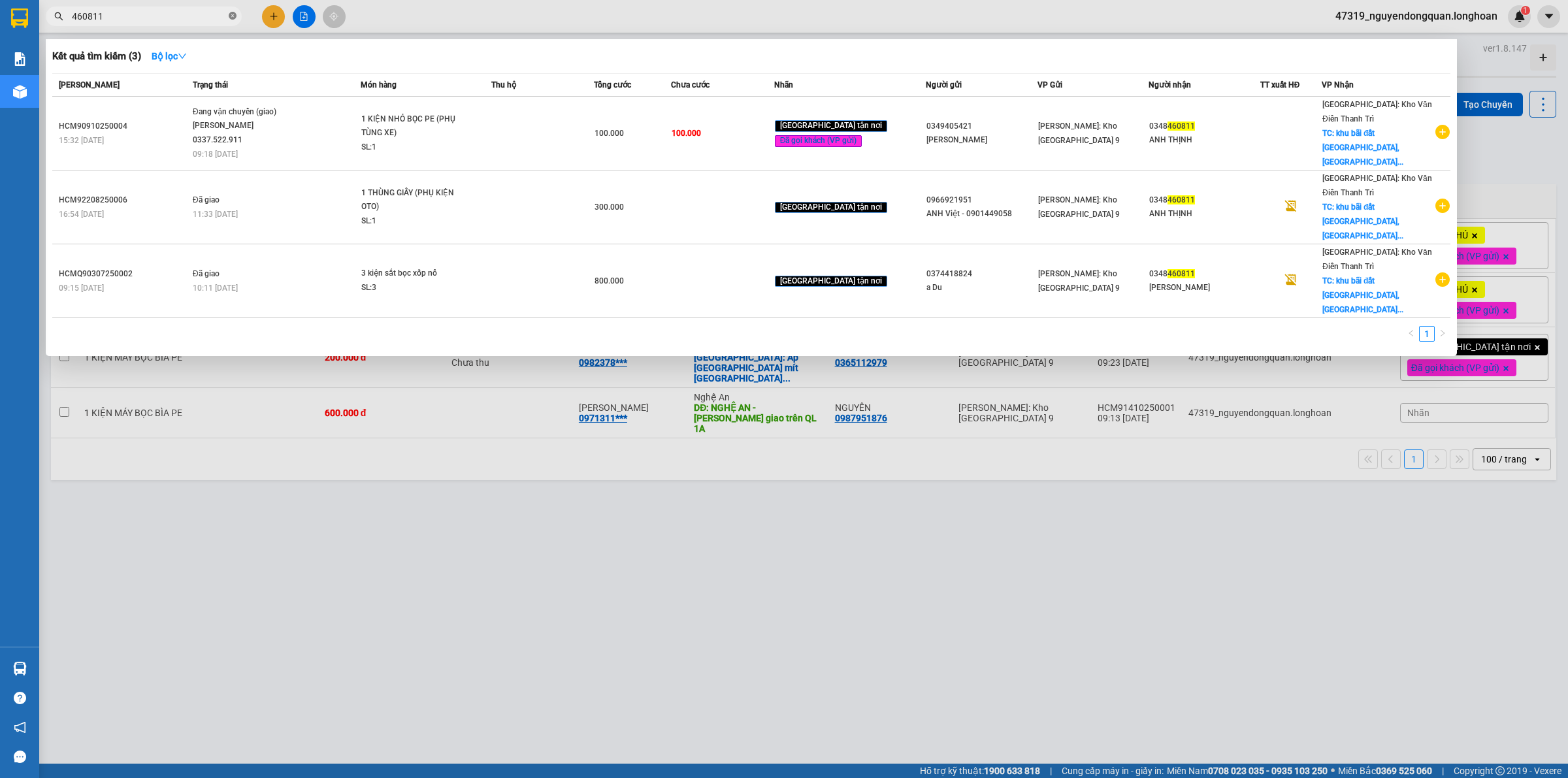
click at [229, 15] on icon "close-circle" at bounding box center [233, 16] width 8 height 8
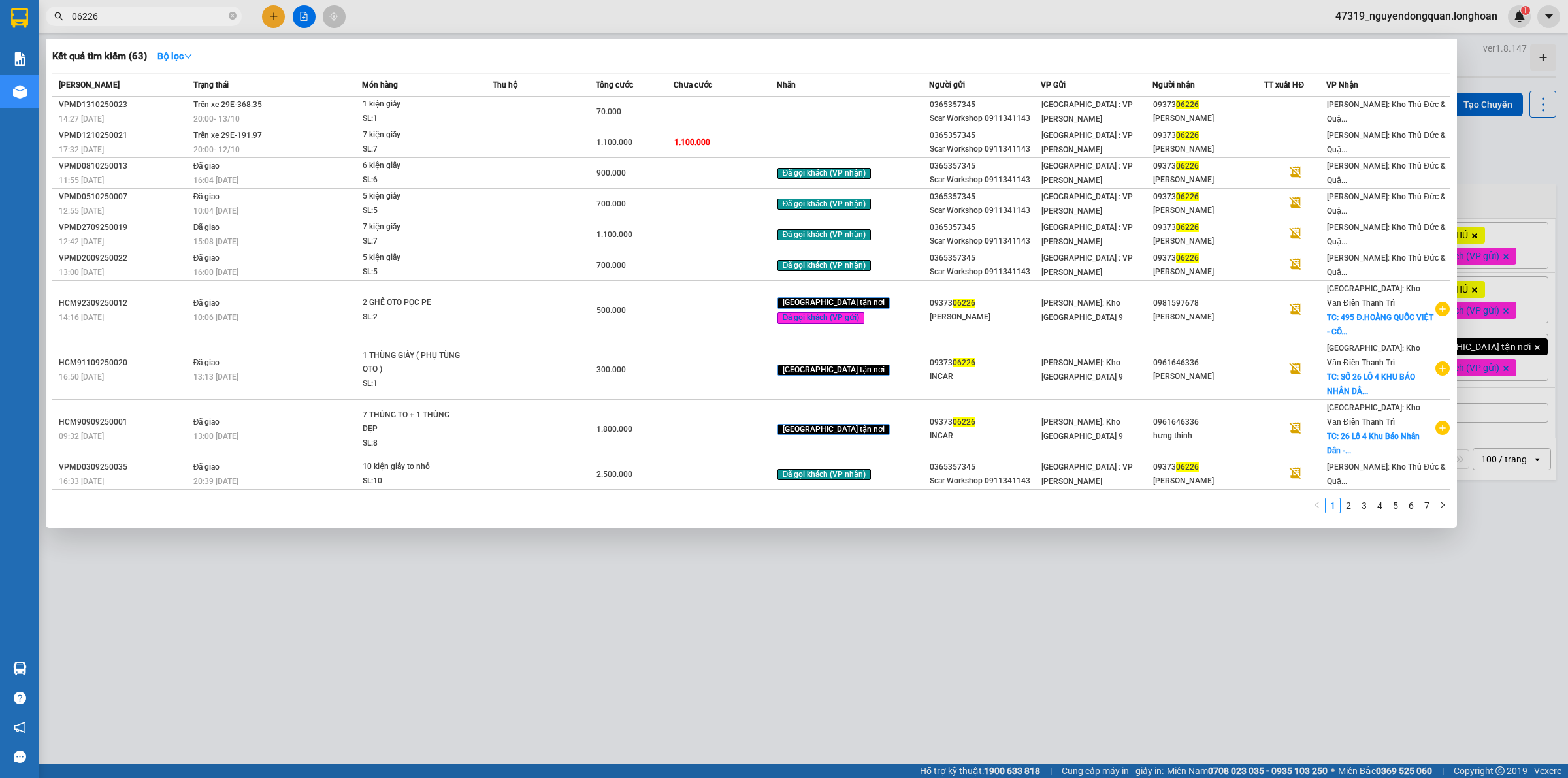
type input "06226"
click at [324, 646] on div at bounding box center [784, 389] width 1568 height 778
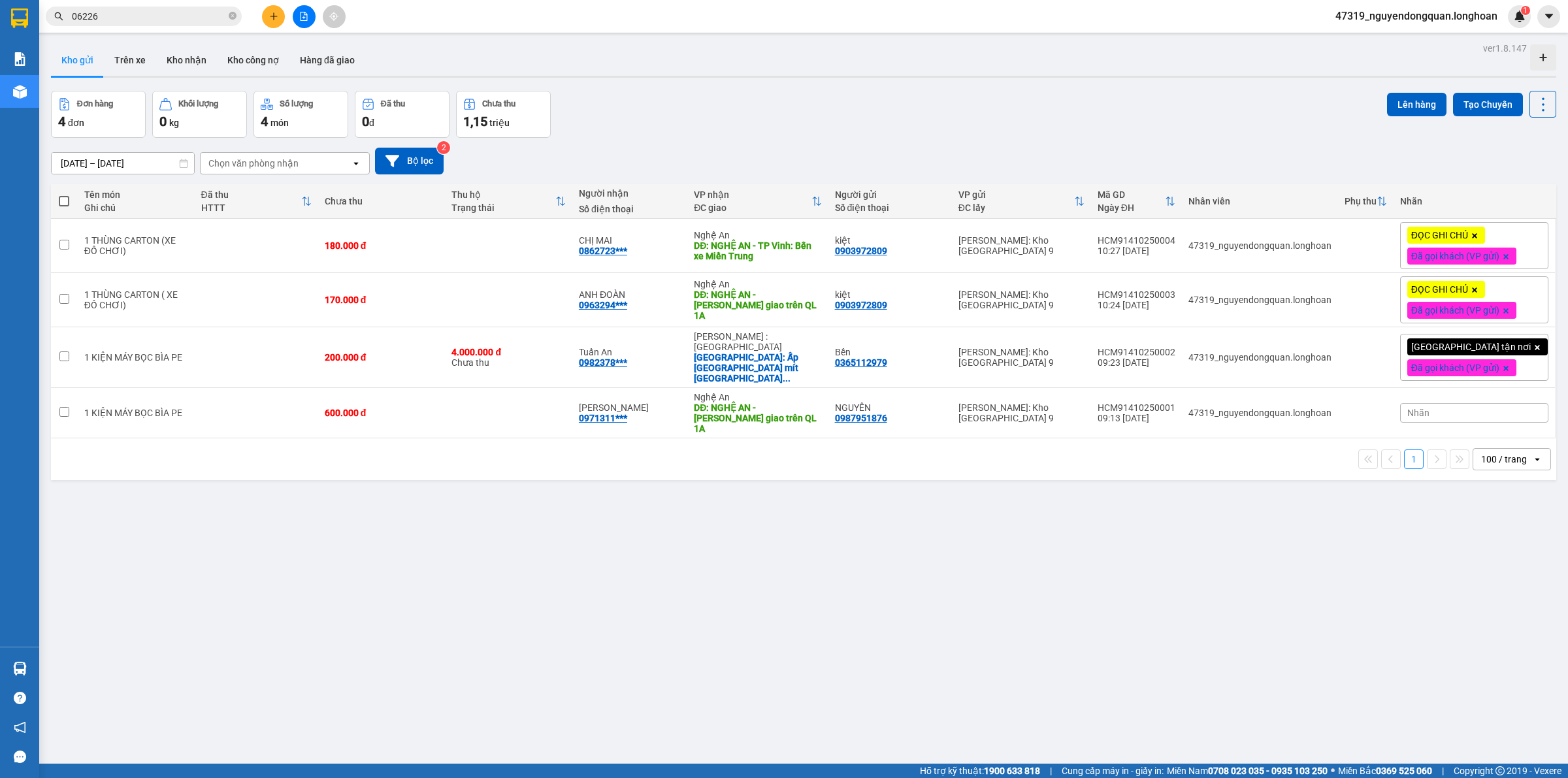
click at [243, 573] on div "ver 1.8.147 Kho gửi Trên xe Kho nhận Kho công nợ Hàng đã giao Đơn hàng 4 đơn Kh…" at bounding box center [803, 428] width 1516 height 778
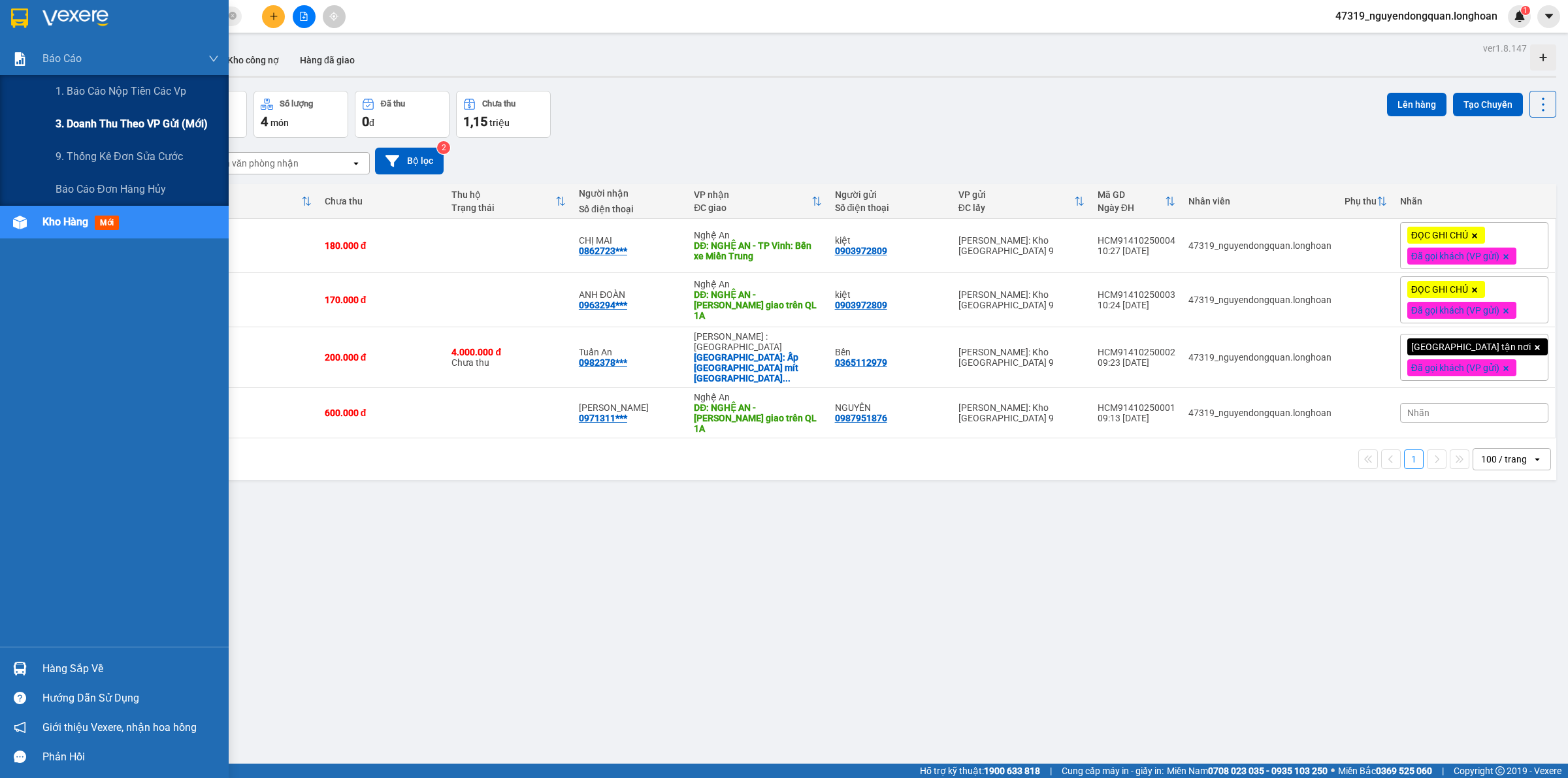
click at [99, 116] on span "3. Doanh Thu theo VP Gửi (mới)" at bounding box center [131, 124] width 152 height 16
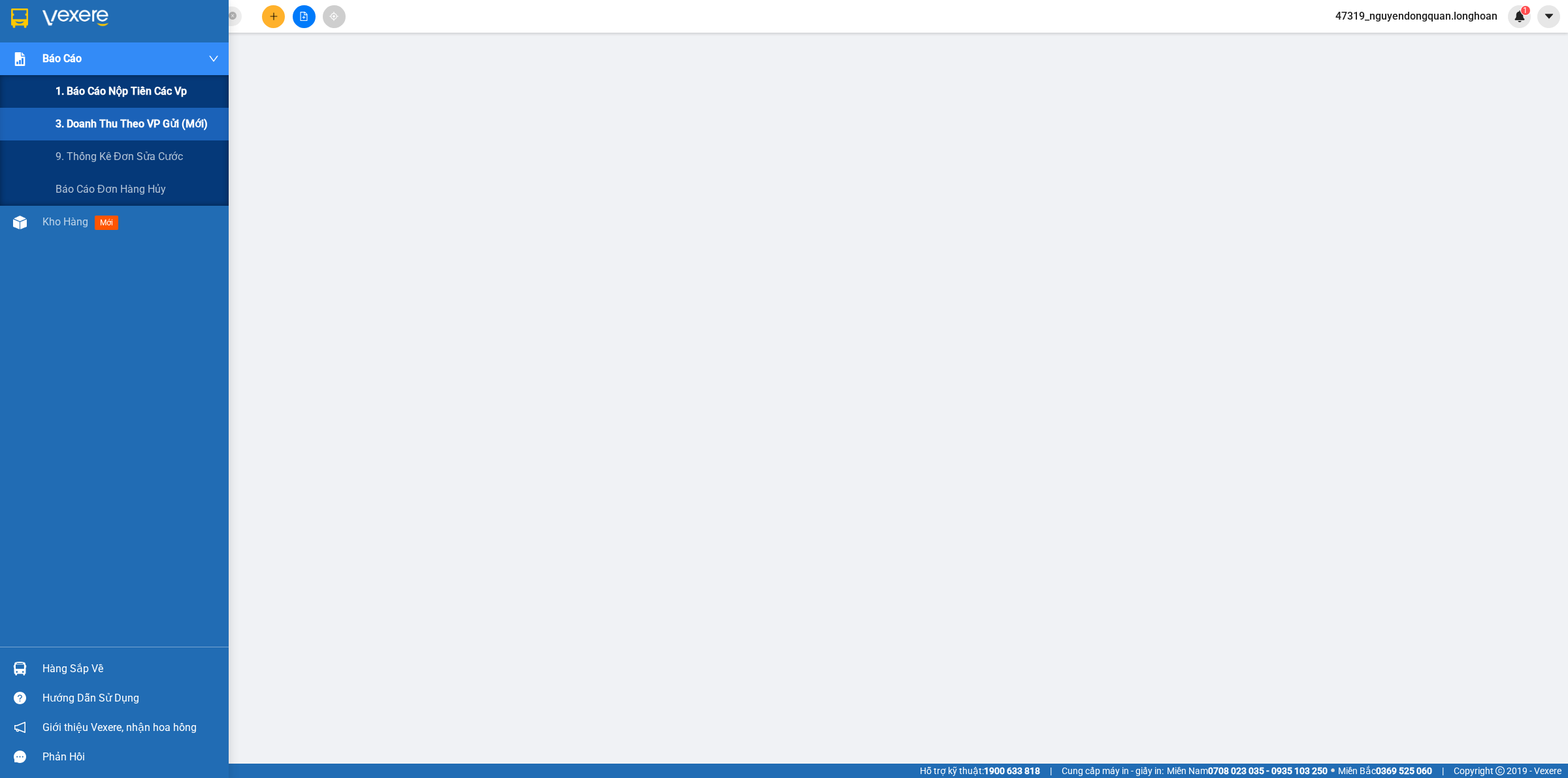
drag, startPoint x: 73, startPoint y: 89, endPoint x: 97, endPoint y: 96, distance: 25.0
click at [74, 89] on span "1. Báo cáo nộp tiền các vp" at bounding box center [121, 91] width 131 height 16
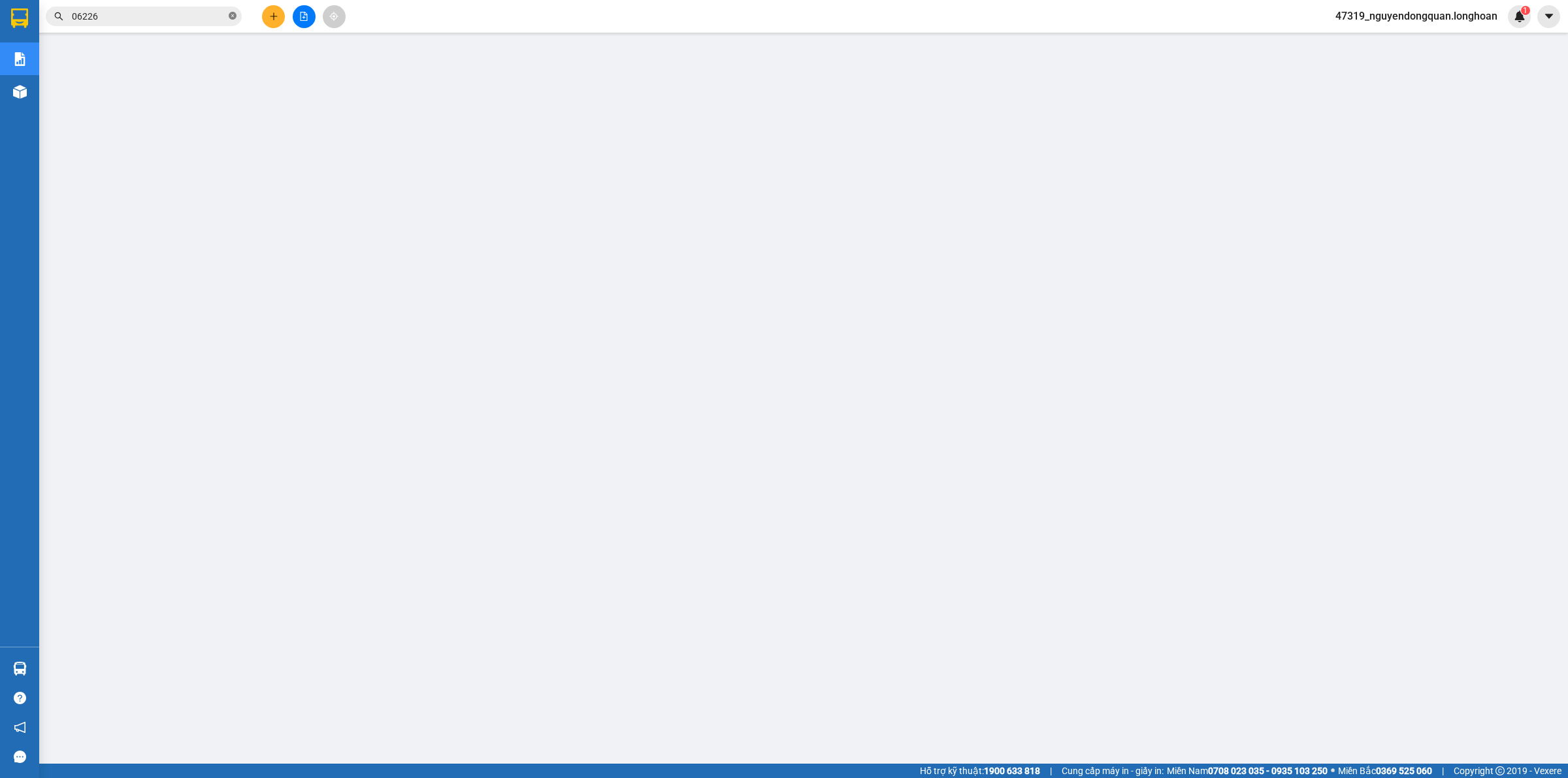
click at [233, 12] on icon "close-circle" at bounding box center [233, 16] width 8 height 8
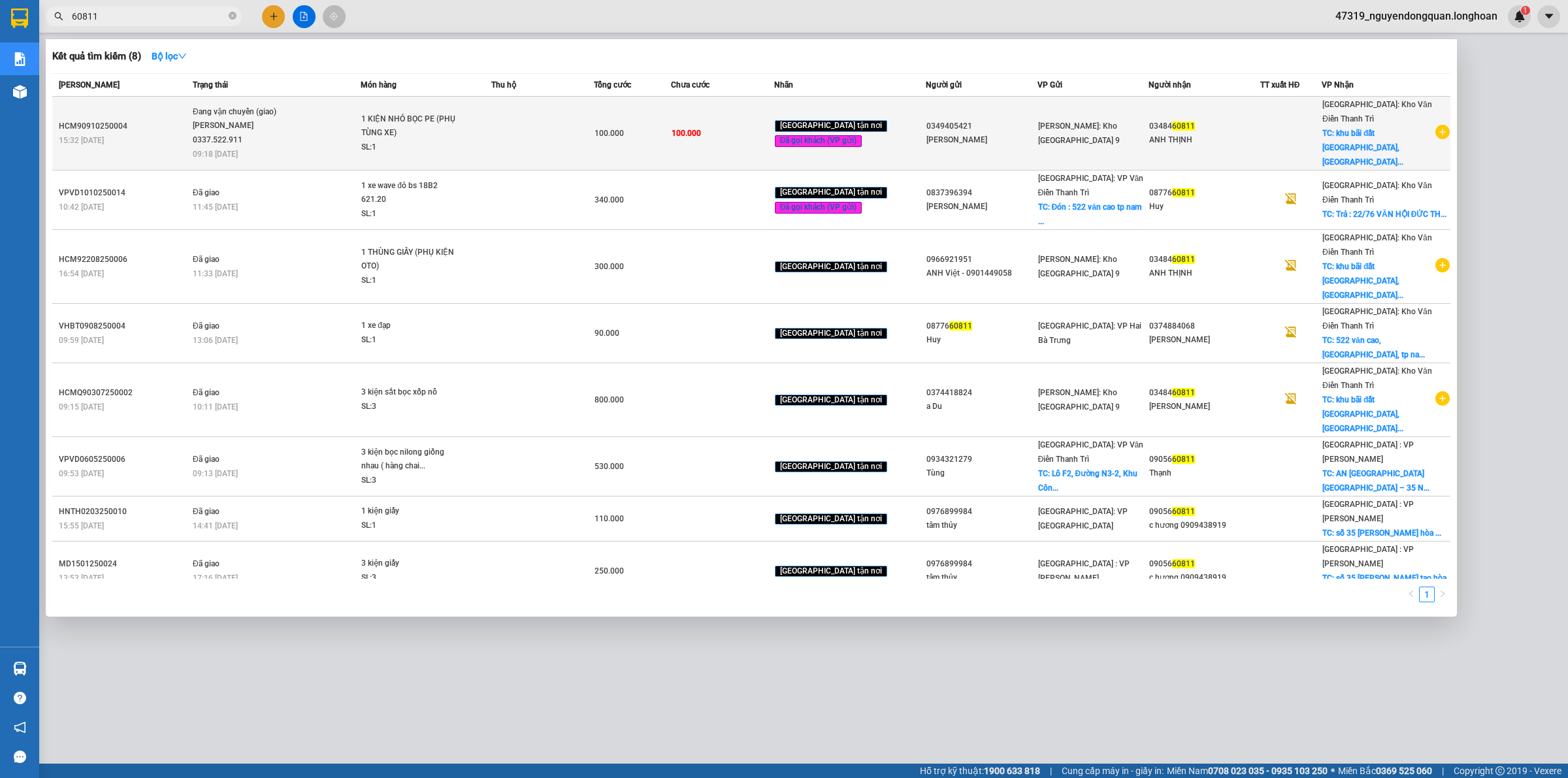
type input "60811"
click at [490, 124] on span "1 KIỆN NHỎ BỌC PE (PHỤ TÙNG XE) SL: 1" at bounding box center [426, 134] width 129 height 43
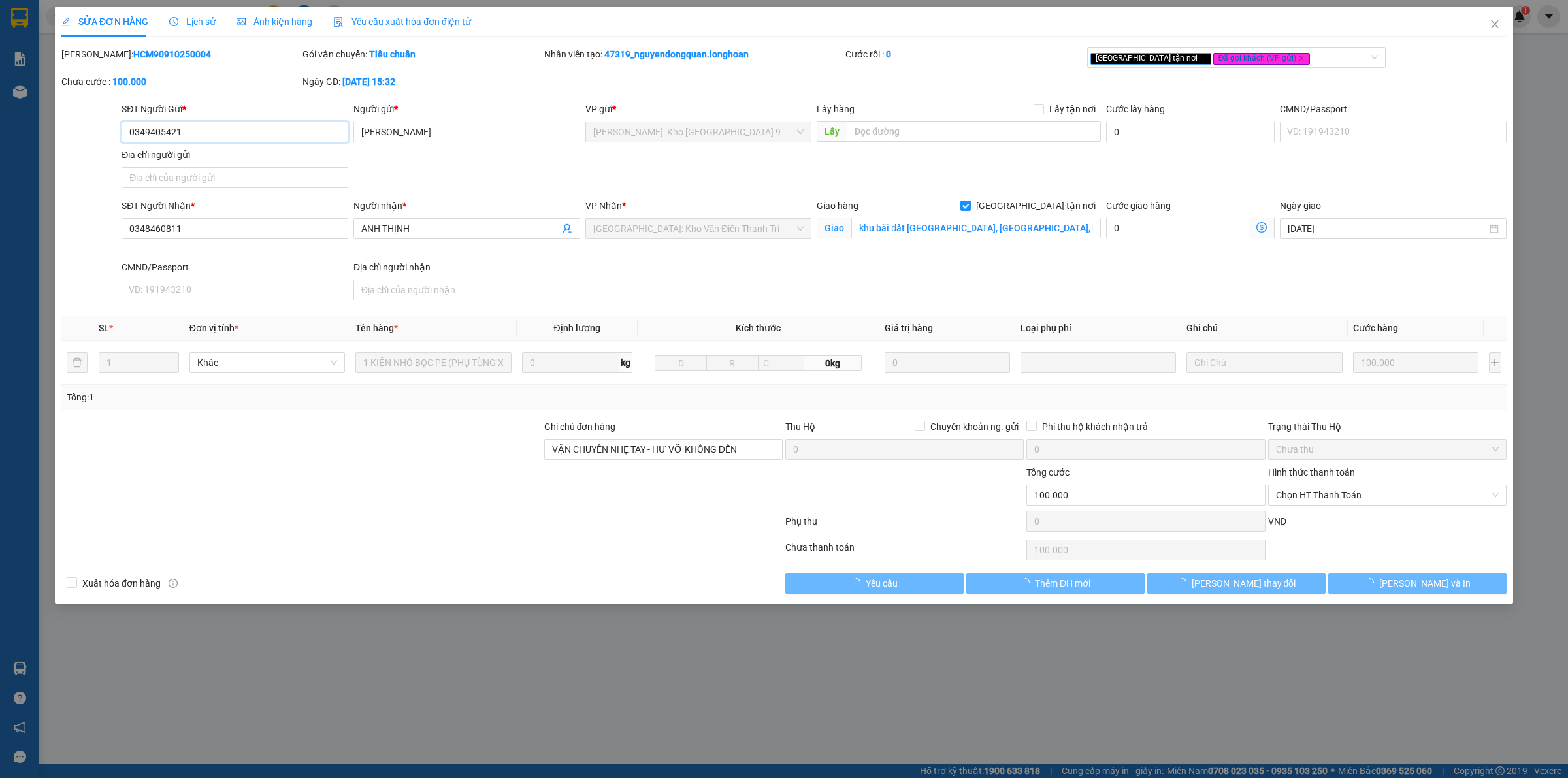
type input "0349405421"
type input "LÊ THÀNH CHIẾN"
type input "0348460811"
type input "ANH THỊNH"
checkbox input "true"
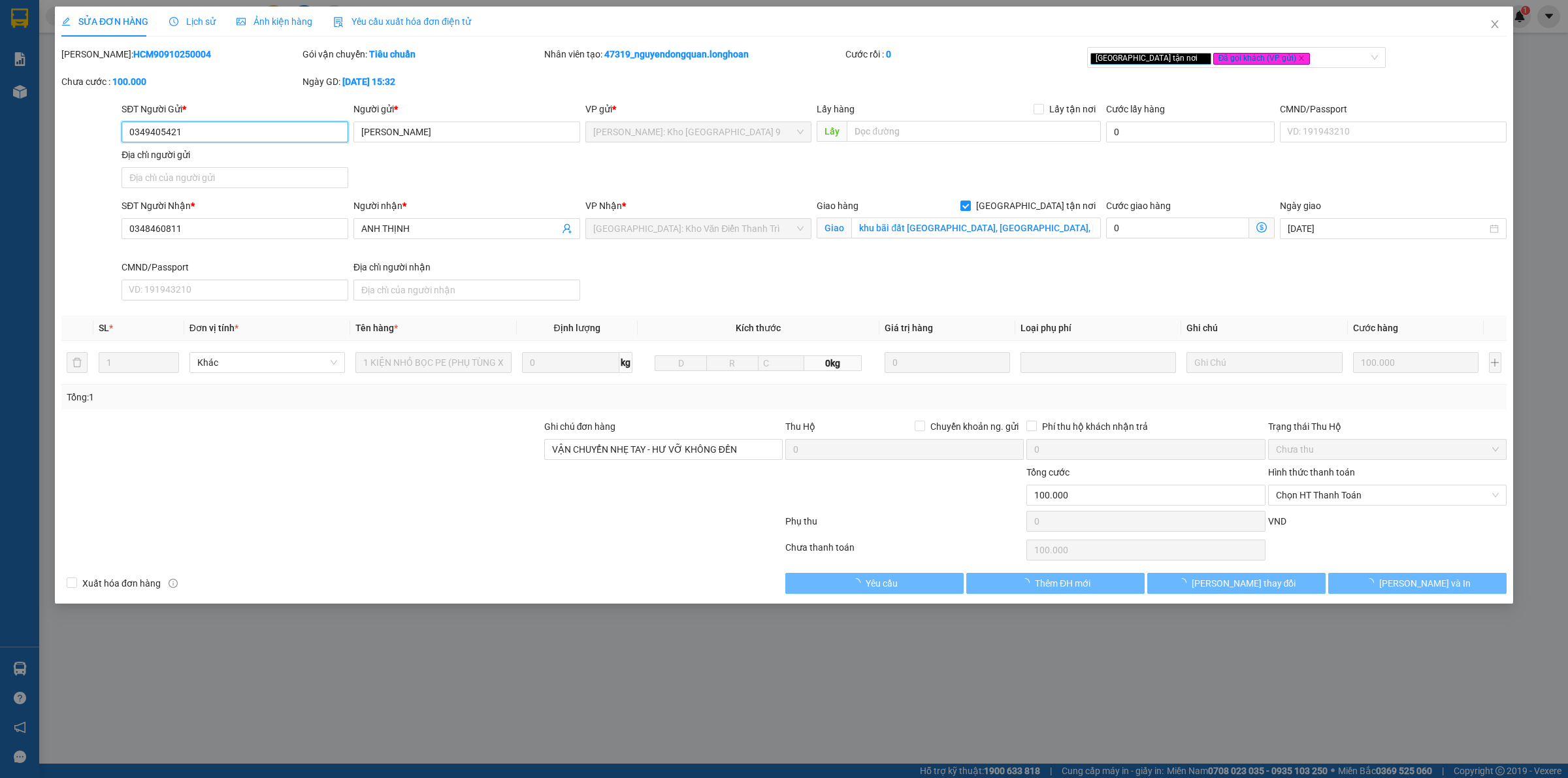
type input "khu bãi đất Đồng Sổ, Nguyễn Thời Trung, Thạch Bàn, Long Biên, Hà Nội"
type input "VẬN CHUYỂN NHẸ TAY - HƯ VỠ KHÔNG ĐỀN"
type input "0"
type input "100.000"
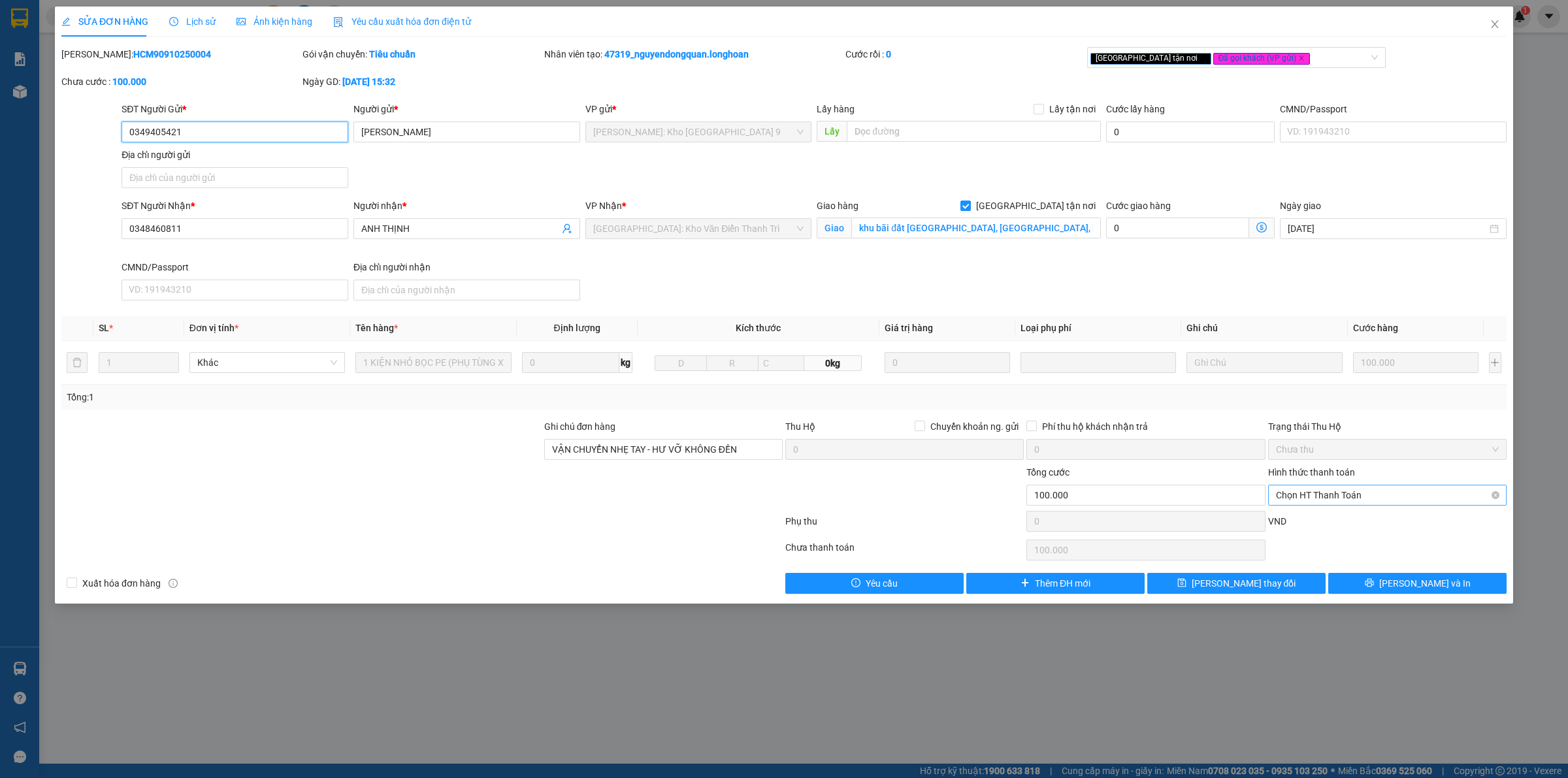
click at [1353, 494] on span "Chọn HT Thanh Toán" at bounding box center [1387, 495] width 223 height 19
click at [1347, 523] on div "Tại văn phòng" at bounding box center [1387, 523] width 223 height 14
type input "0"
click at [1351, 501] on span "Tại văn phòng" at bounding box center [1387, 495] width 223 height 19
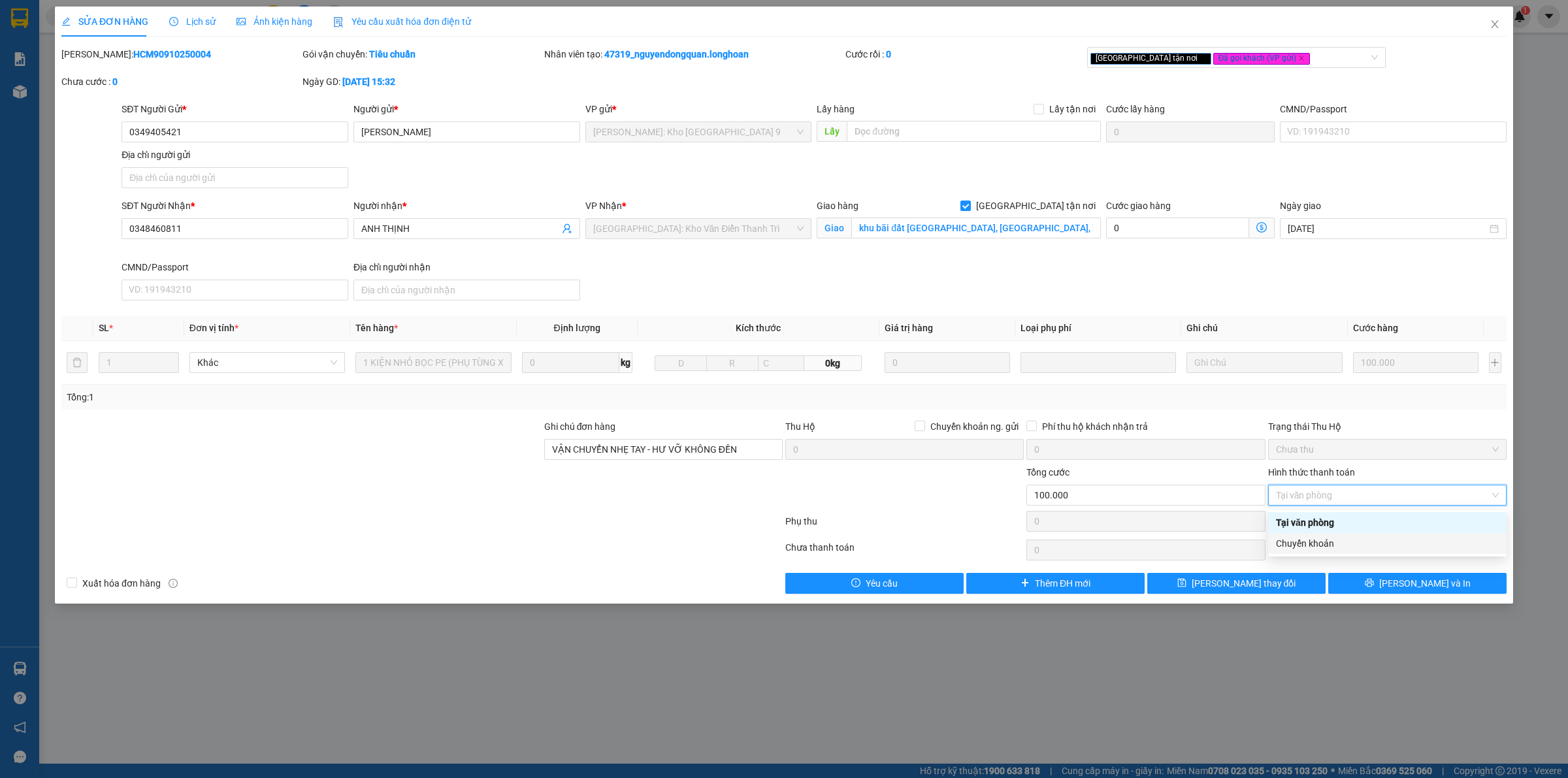
click at [1329, 546] on div "Chuyển khoản" at bounding box center [1387, 544] width 223 height 14
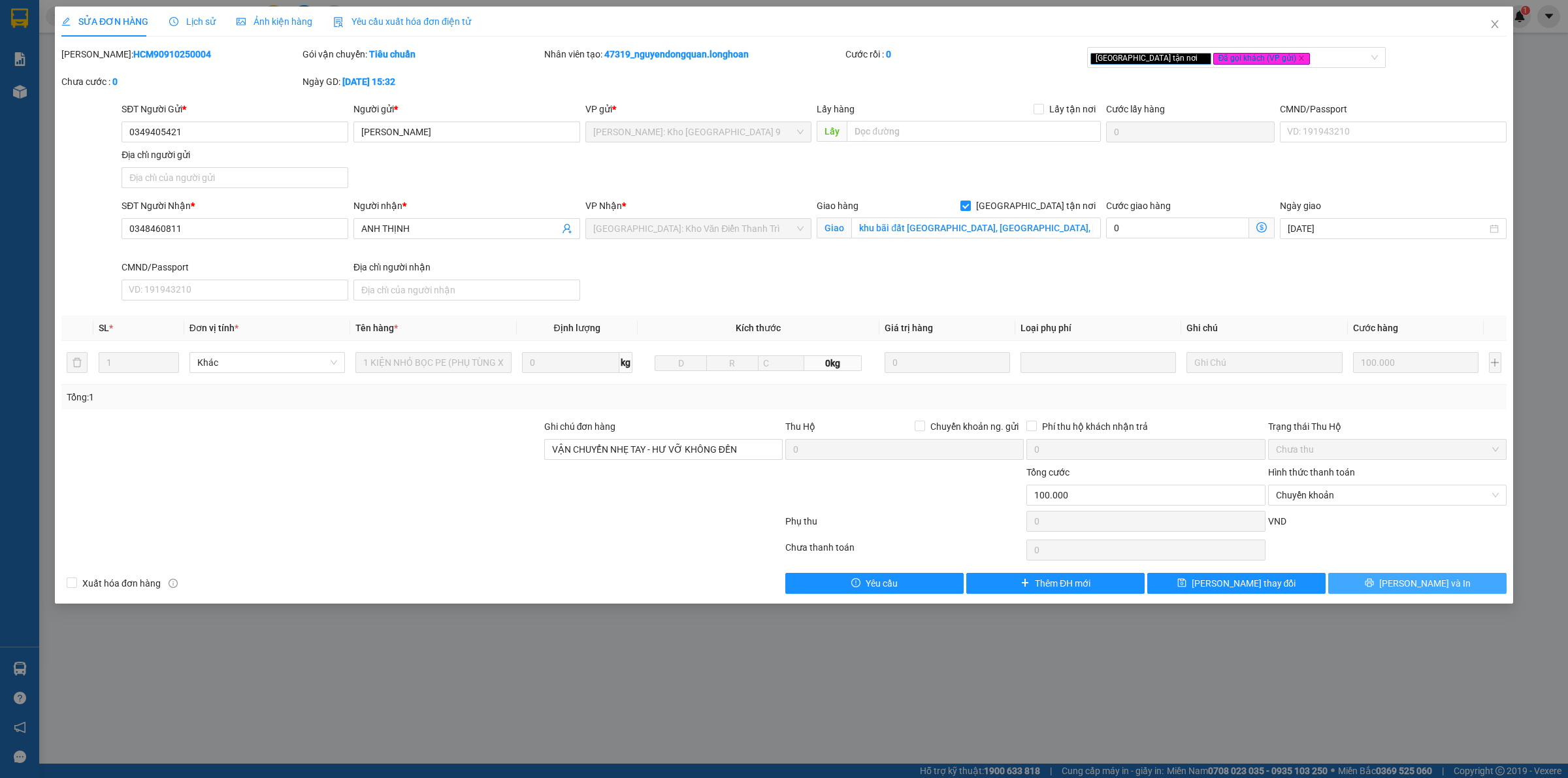
click at [1374, 577] on button "Lưu và In" at bounding box center [1417, 584] width 179 height 21
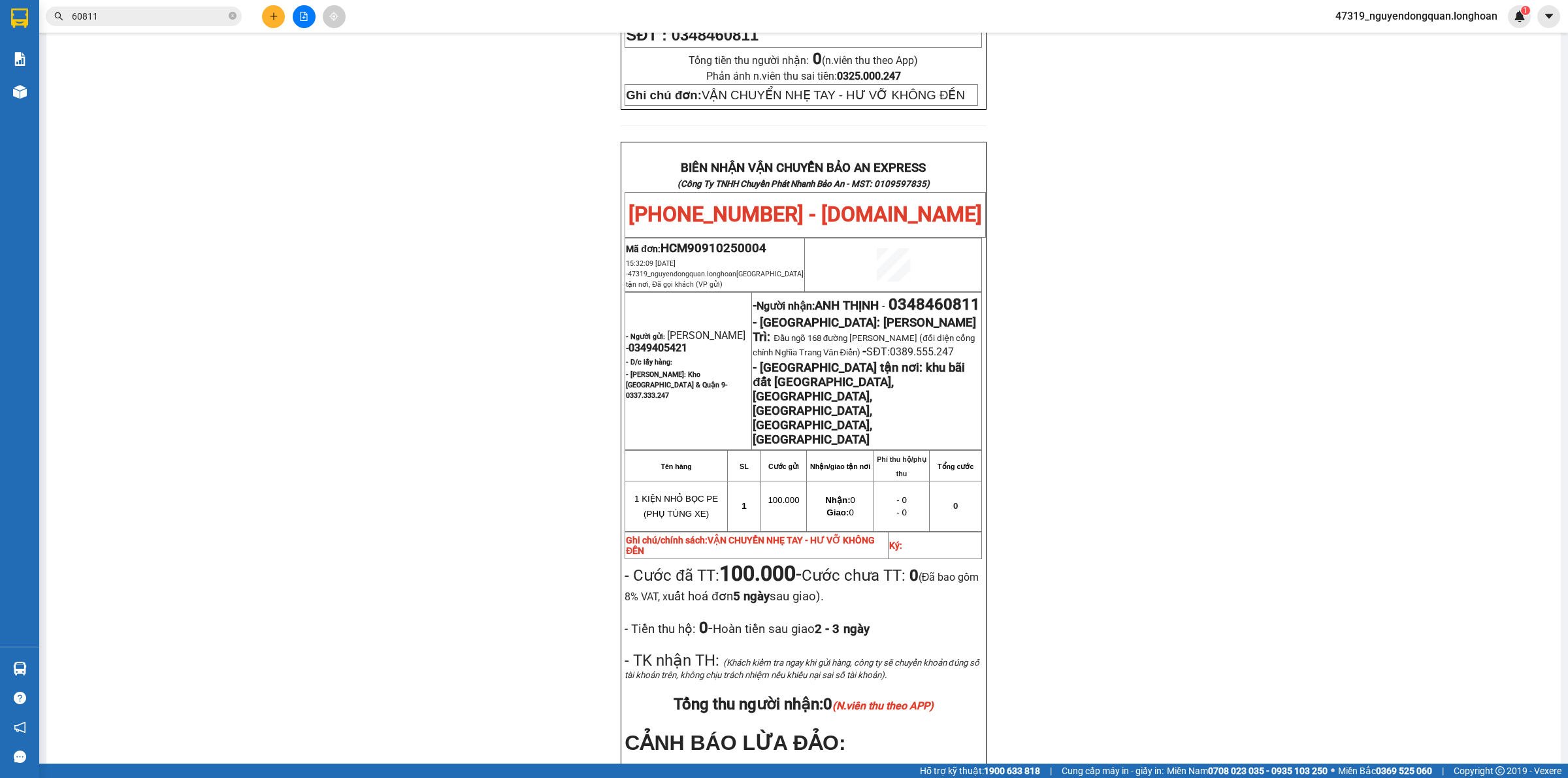
scroll to position [628, 0]
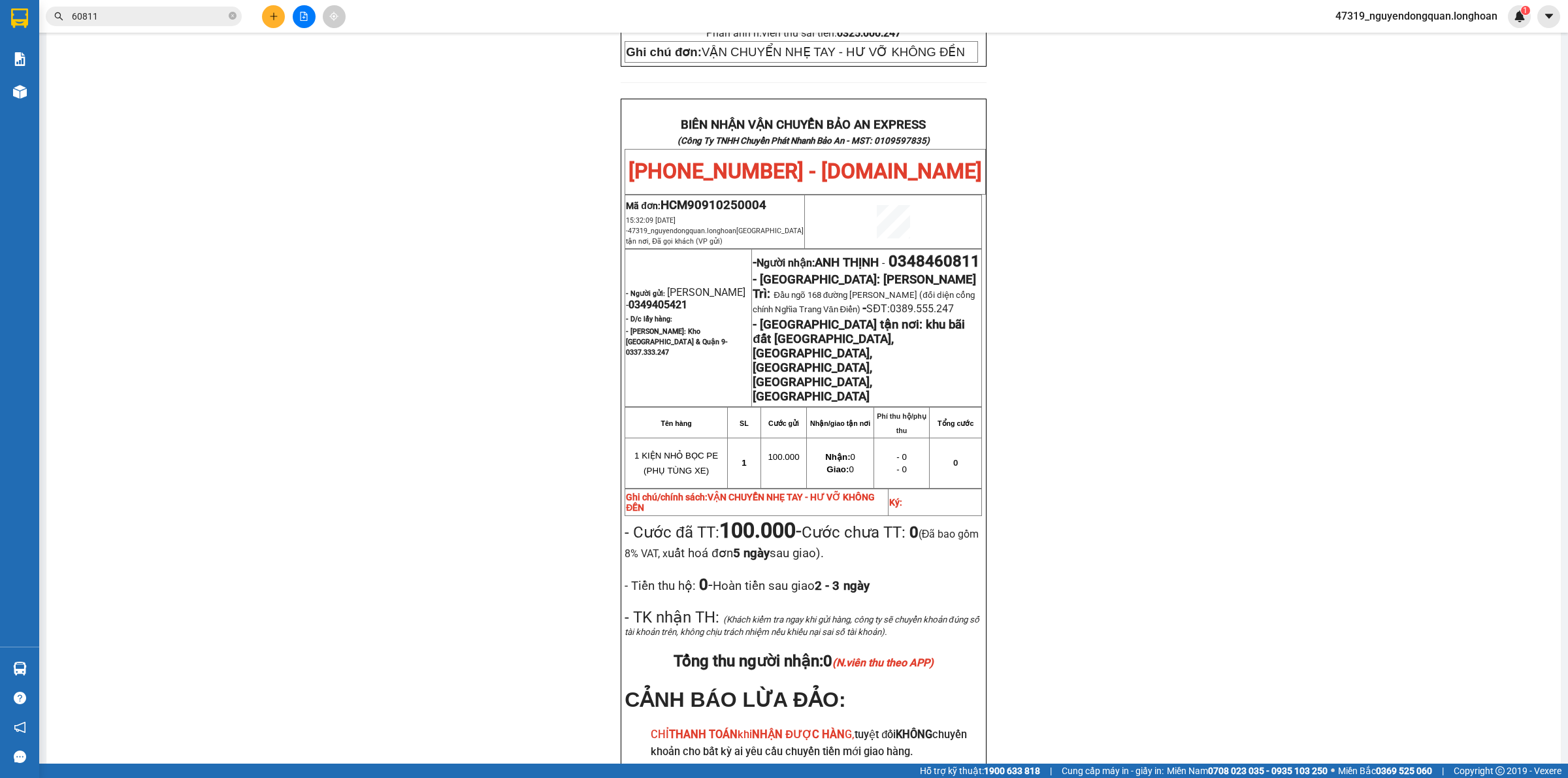
click at [531, 324] on div "PHIẾU DÁN LÊN HÀNG Ngày in phiếu: 11:07 ngày 14-10-2025 CSKH: 1900.06.88.33 CÔN…" at bounding box center [803, 182] width 1483 height 1393
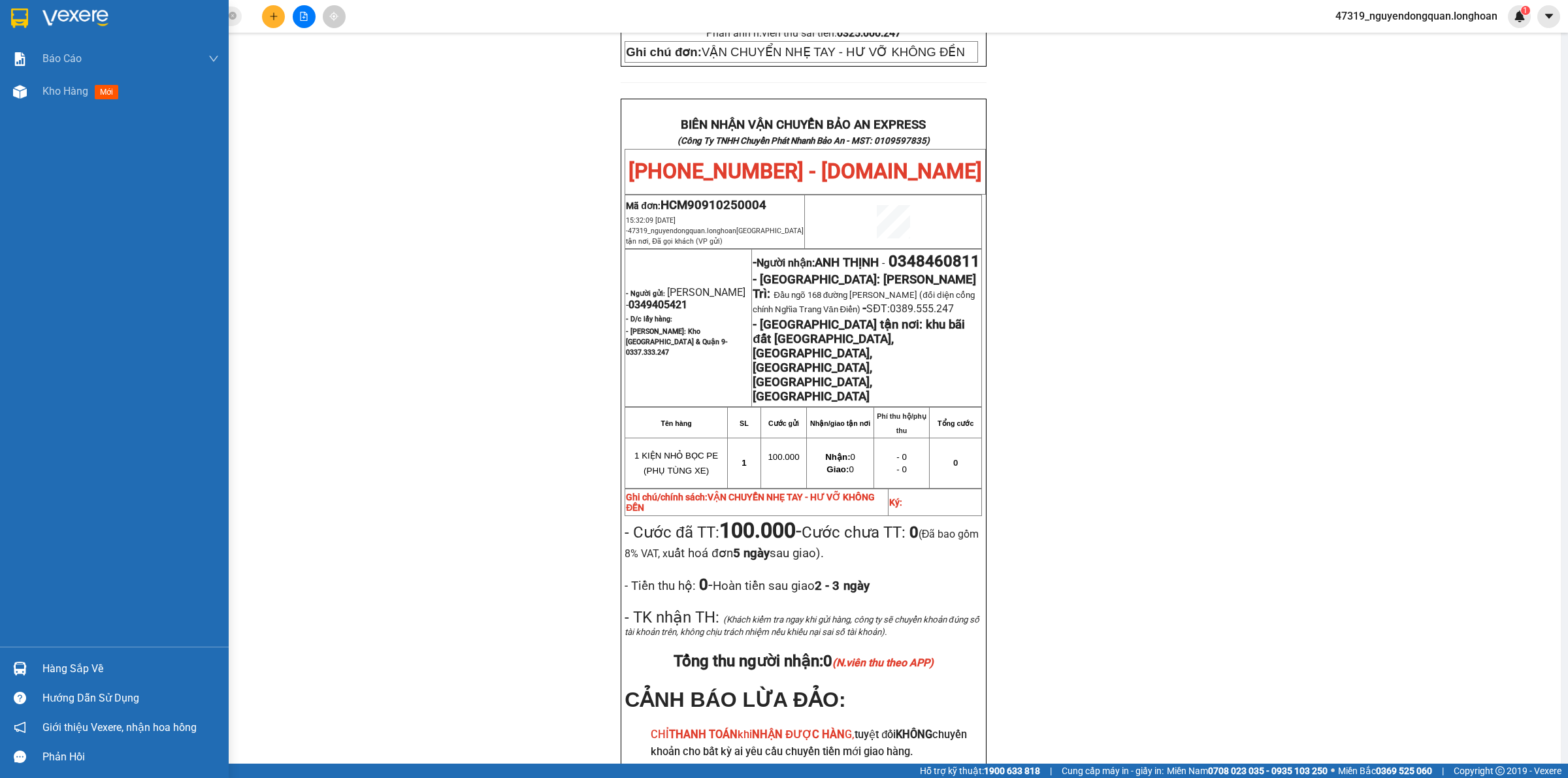
click at [12, 19] on img at bounding box center [19, 19] width 17 height 19
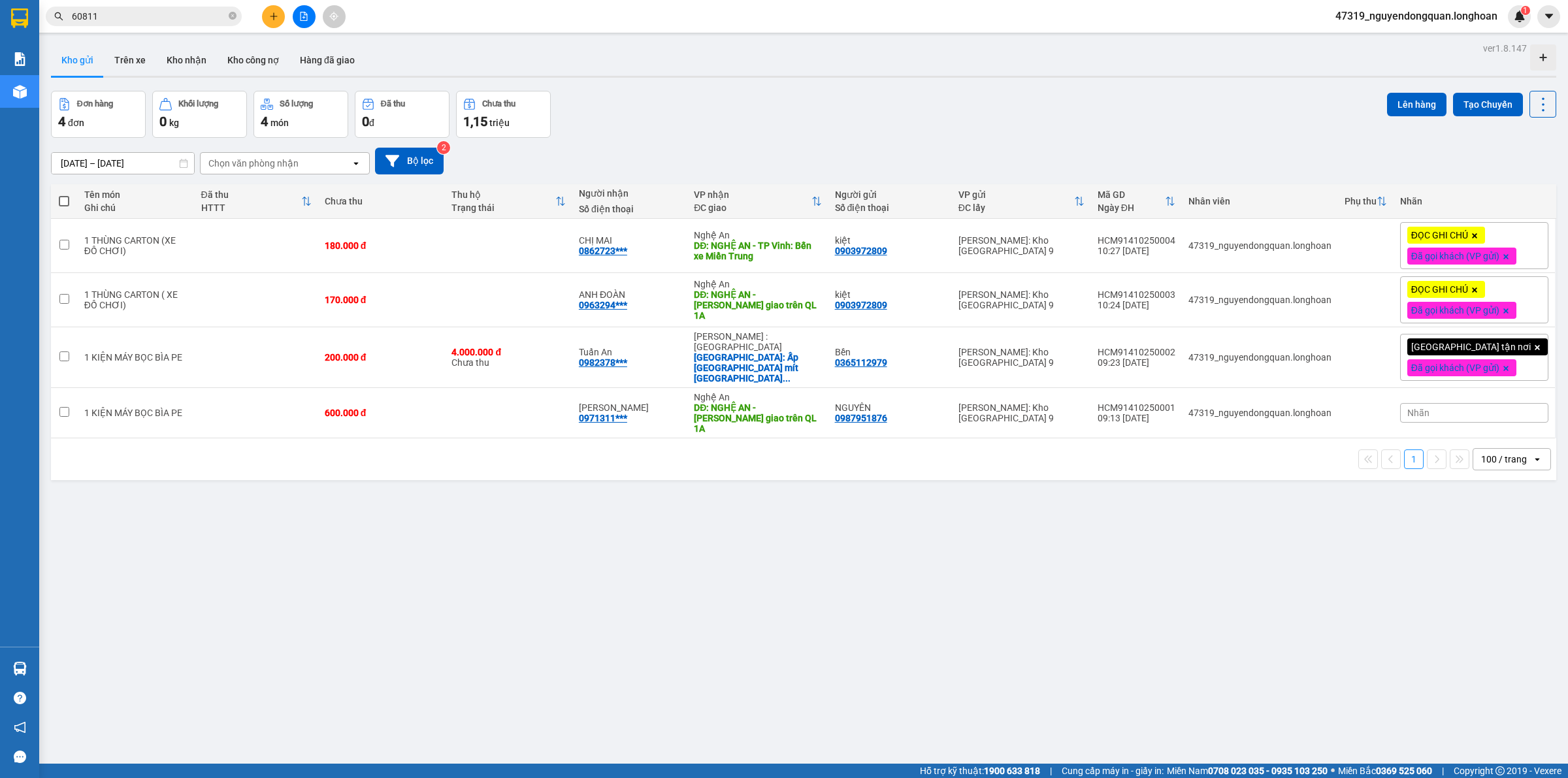
click at [423, 619] on div "ver 1.8.147 Kho gửi Trên xe Kho nhận Kho công nợ Hàng đã giao Đơn hàng 4 đơn Kh…" at bounding box center [803, 428] width 1516 height 778
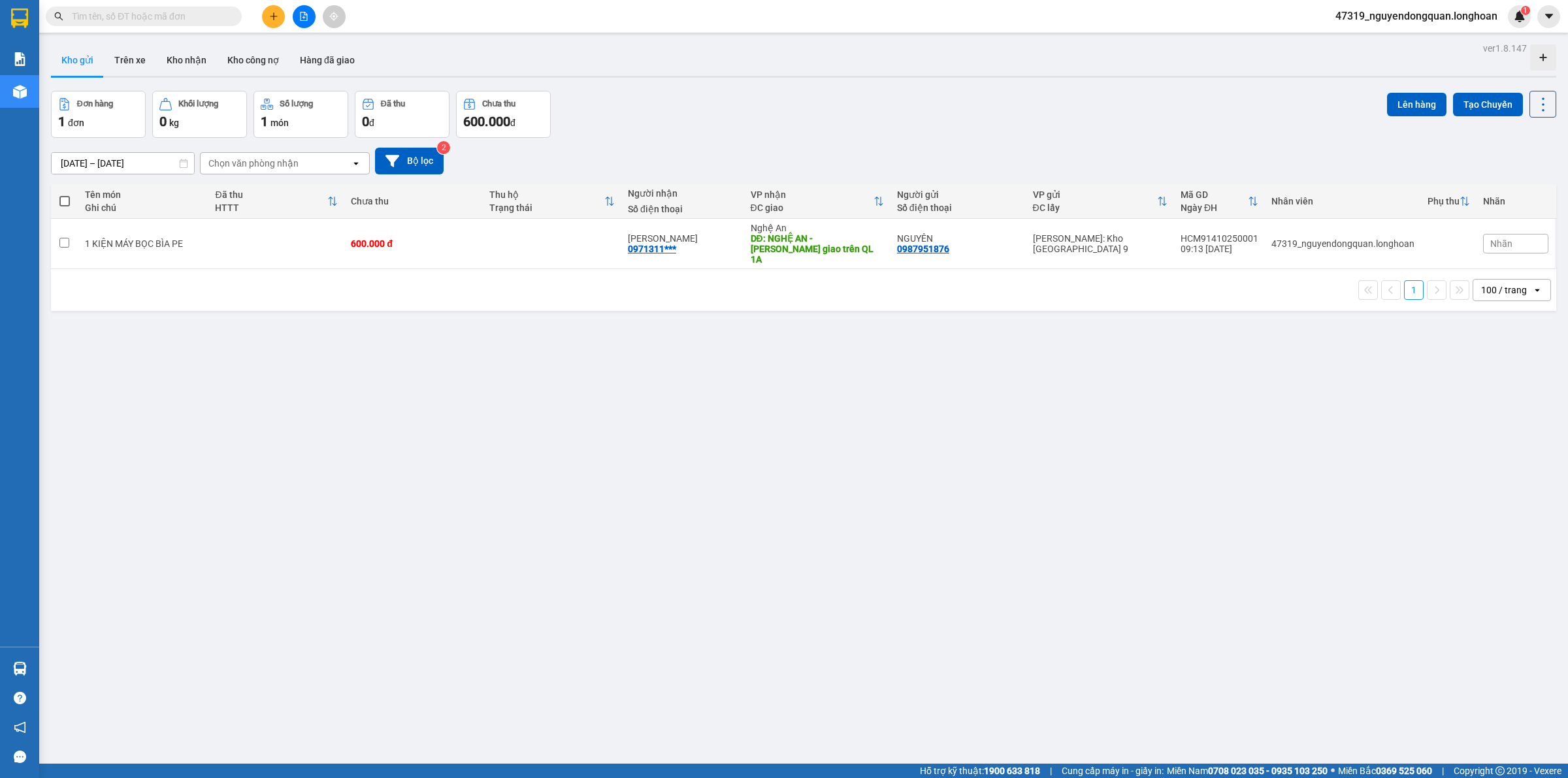
click at [183, 21] on input "text" at bounding box center [149, 16] width 155 height 14
paste input "0365112979"
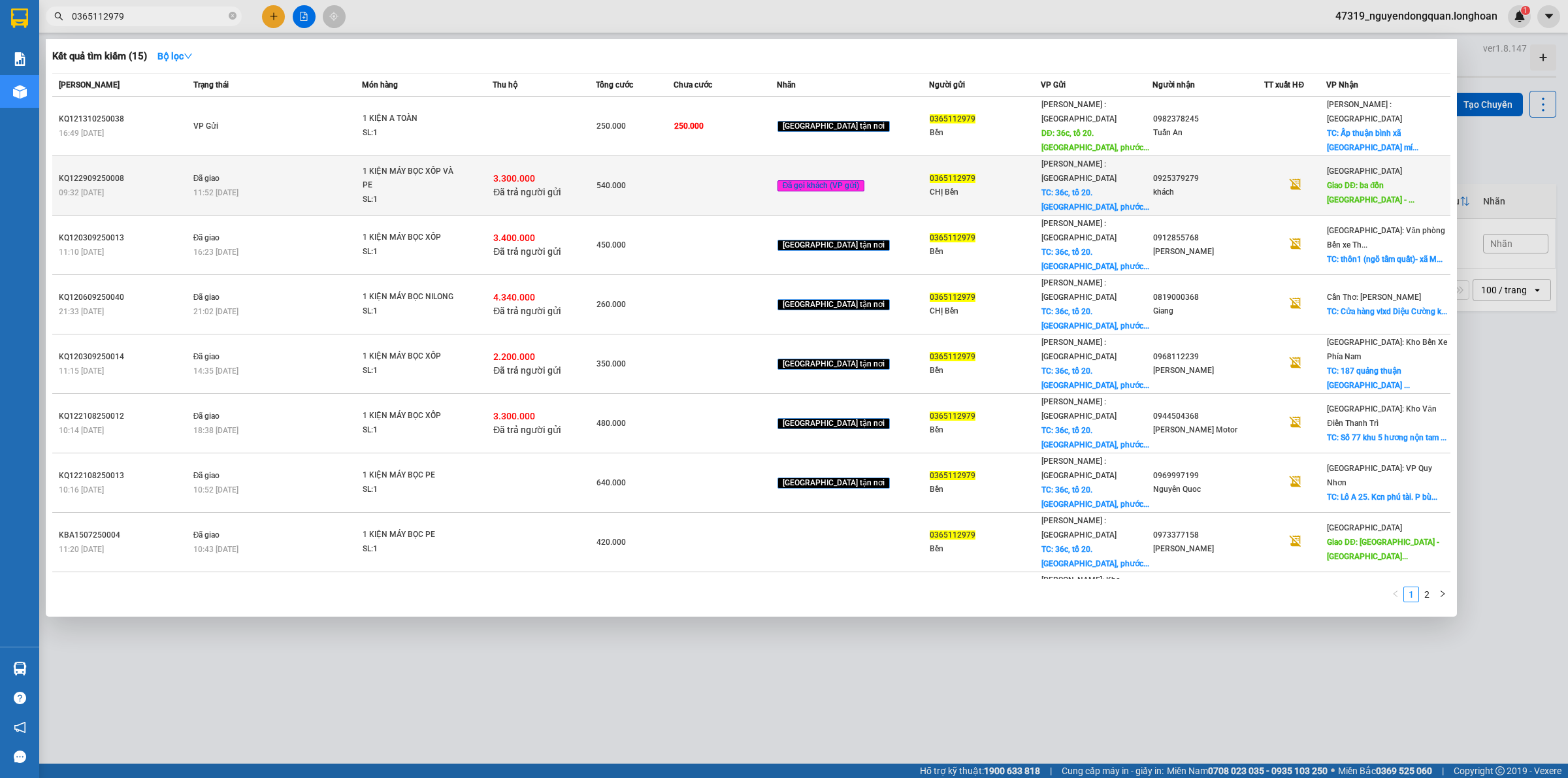
type input "0365112979"
click at [704, 170] on td at bounding box center [725, 186] width 103 height 60
click at [723, 158] on td at bounding box center [725, 186] width 103 height 60
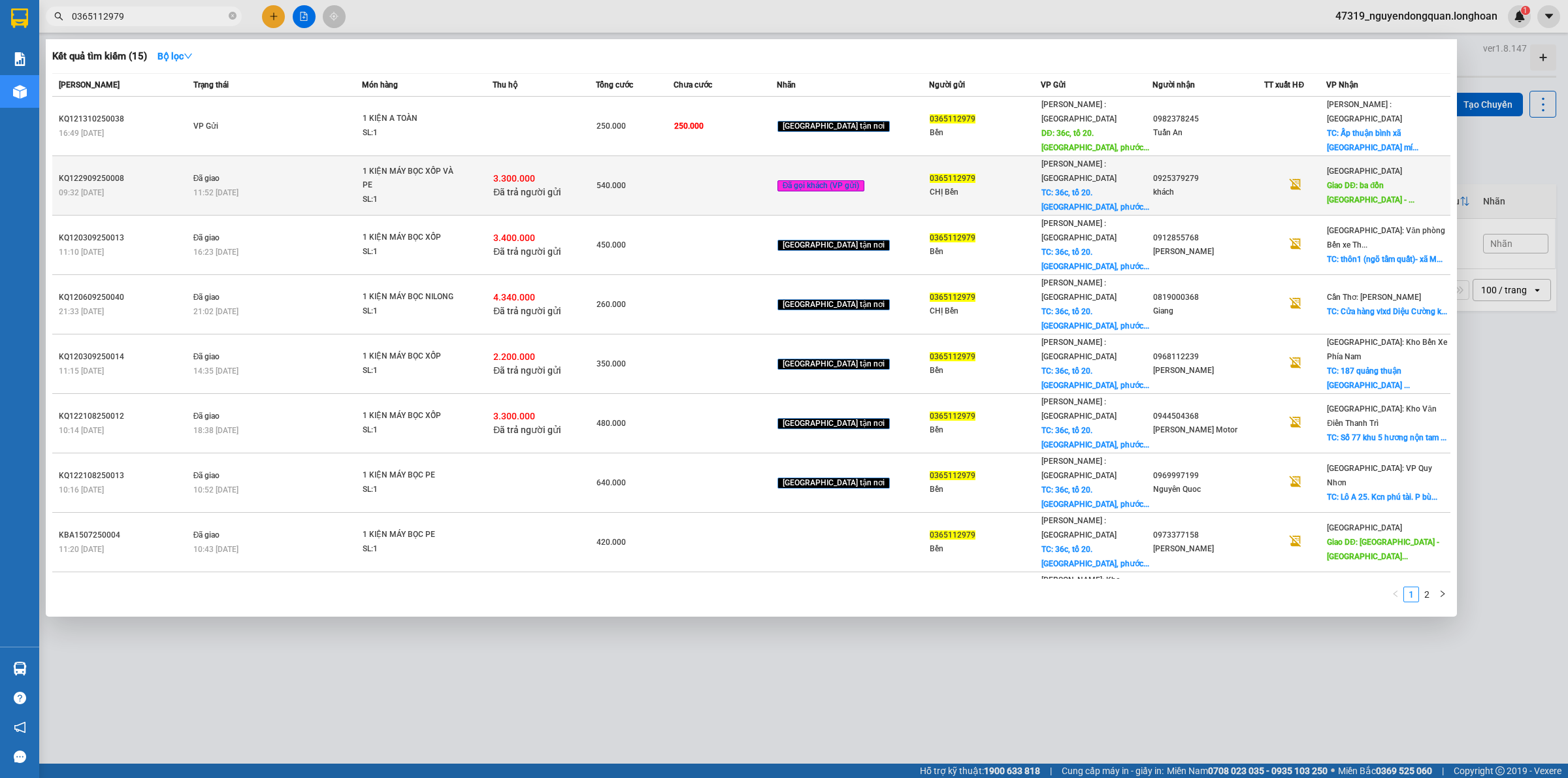
click at [723, 158] on td at bounding box center [725, 186] width 103 height 60
click at [710, 161] on td at bounding box center [725, 186] width 103 height 60
drag, startPoint x: 710, startPoint y: 161, endPoint x: 717, endPoint y: 168, distance: 9.9
click at [710, 161] on td at bounding box center [725, 186] width 103 height 60
click at [535, 173] on span "3.300.000" at bounding box center [514, 178] width 42 height 10
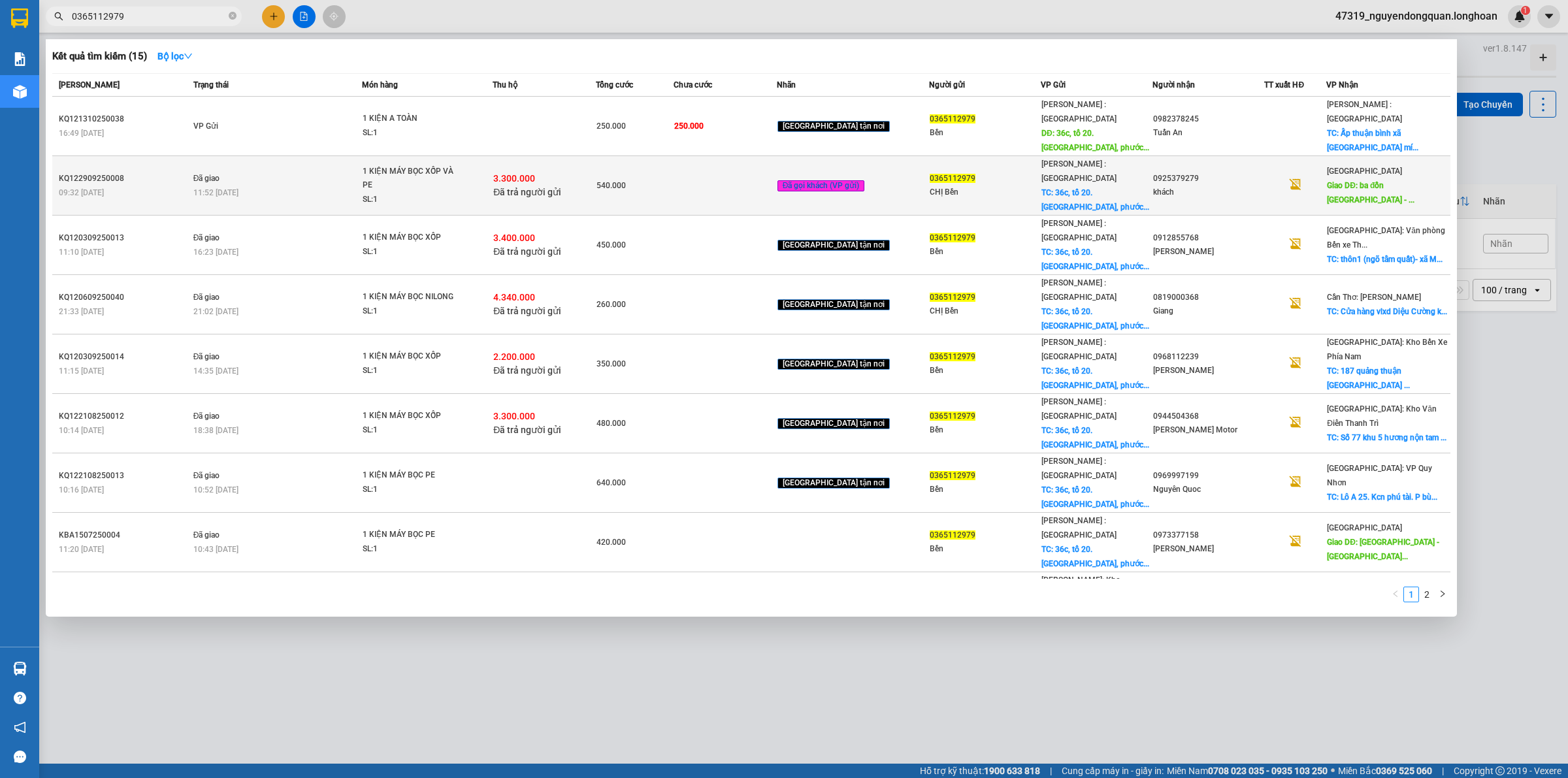
click at [547, 172] on div "3.300.000 Đã trả người gửi" at bounding box center [544, 185] width 102 height 27
